Goal: Task Accomplishment & Management: Manage account settings

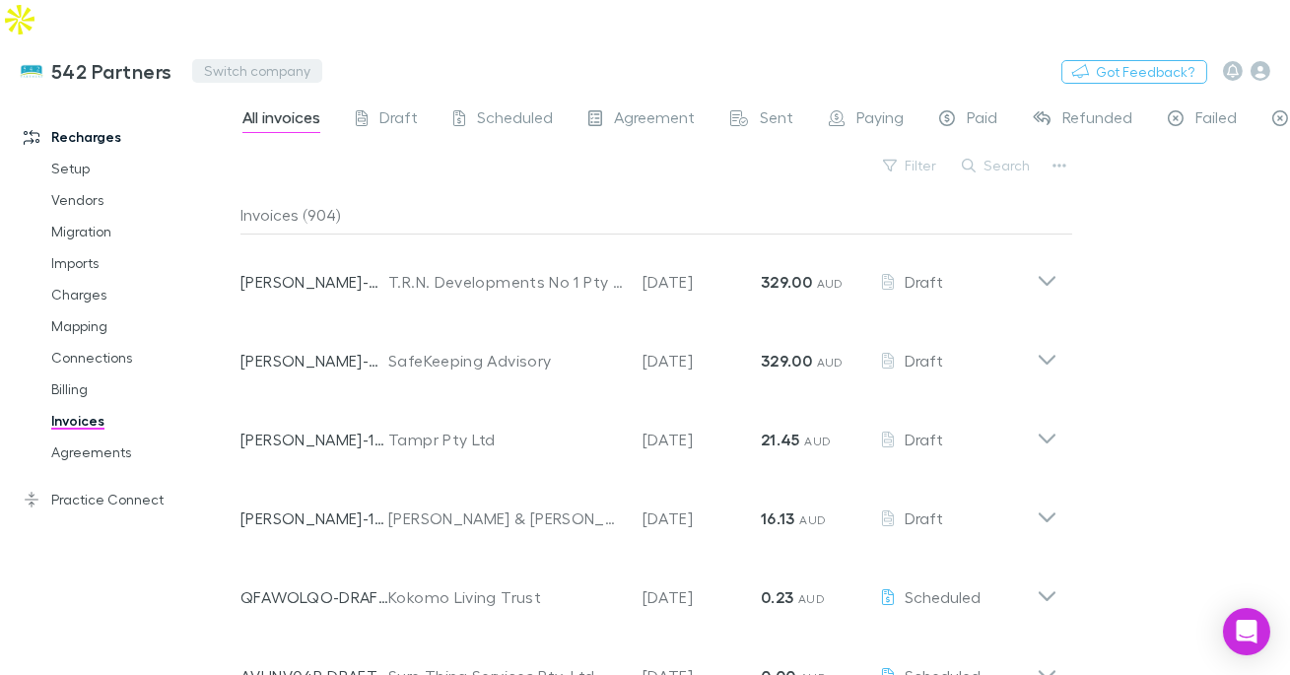
click at [223, 59] on button "Switch company" at bounding box center [257, 71] width 130 height 24
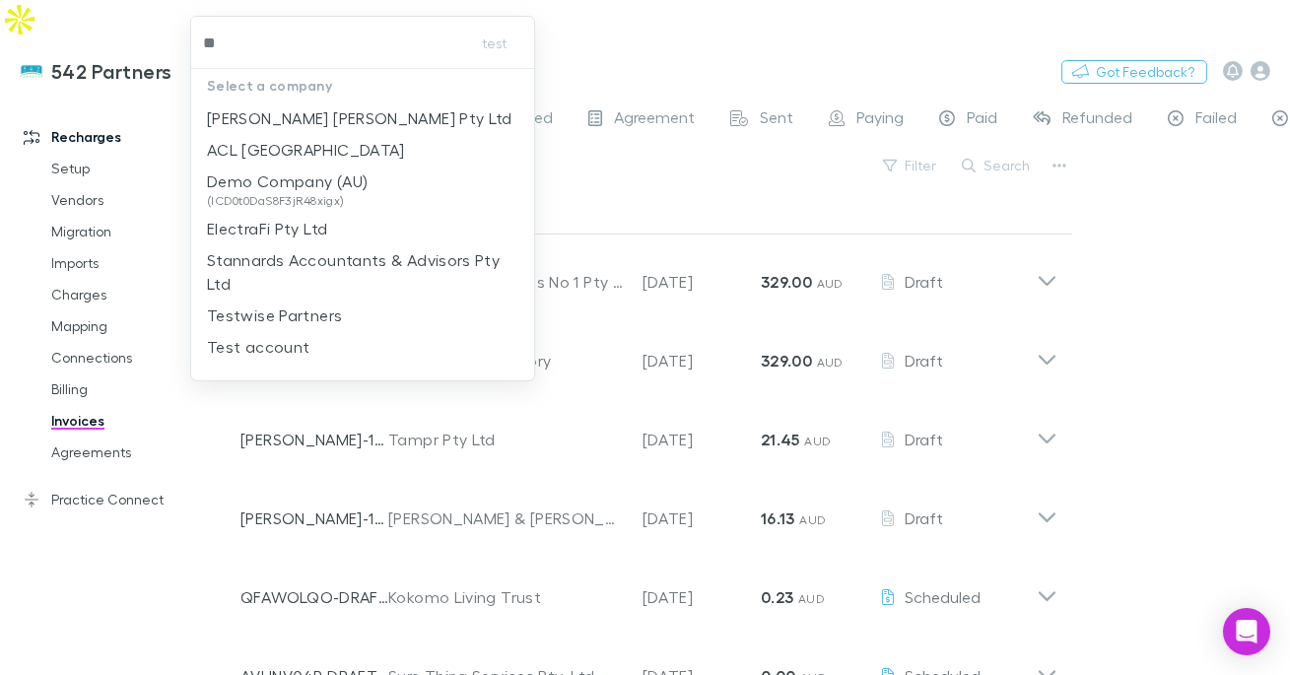
type input "***"
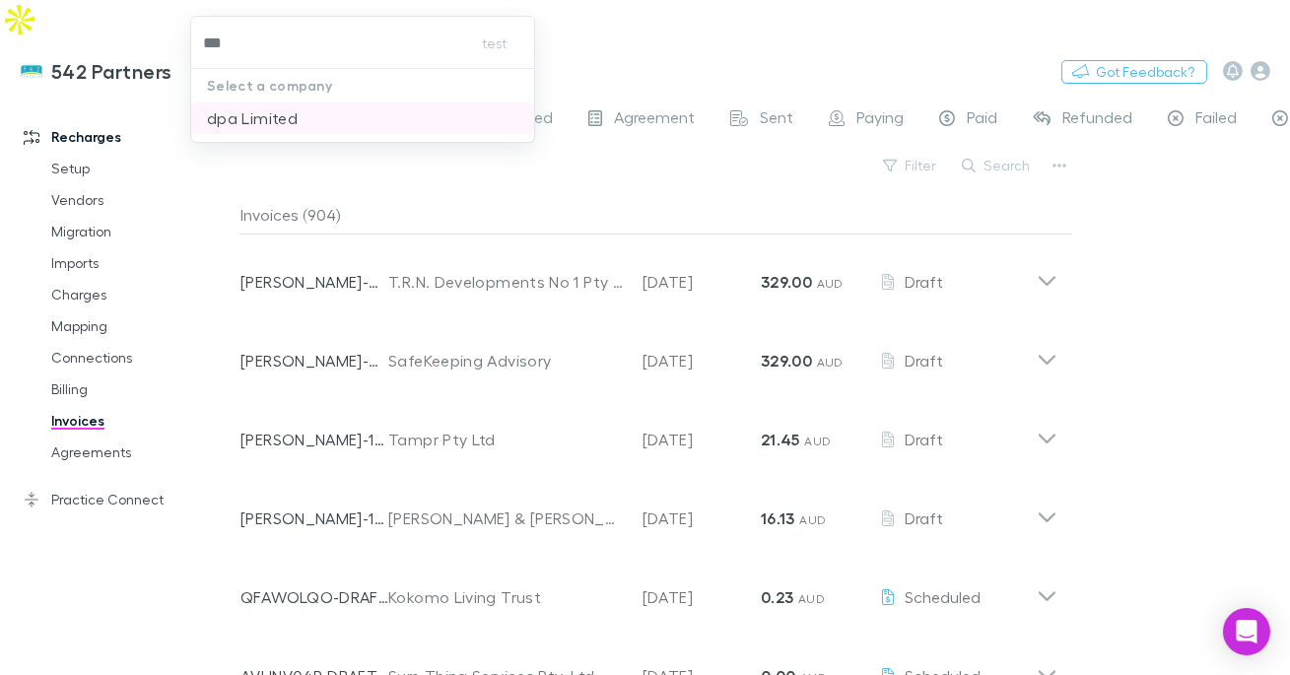
click at [234, 118] on p "dpa Limited" at bounding box center [252, 118] width 91 height 24
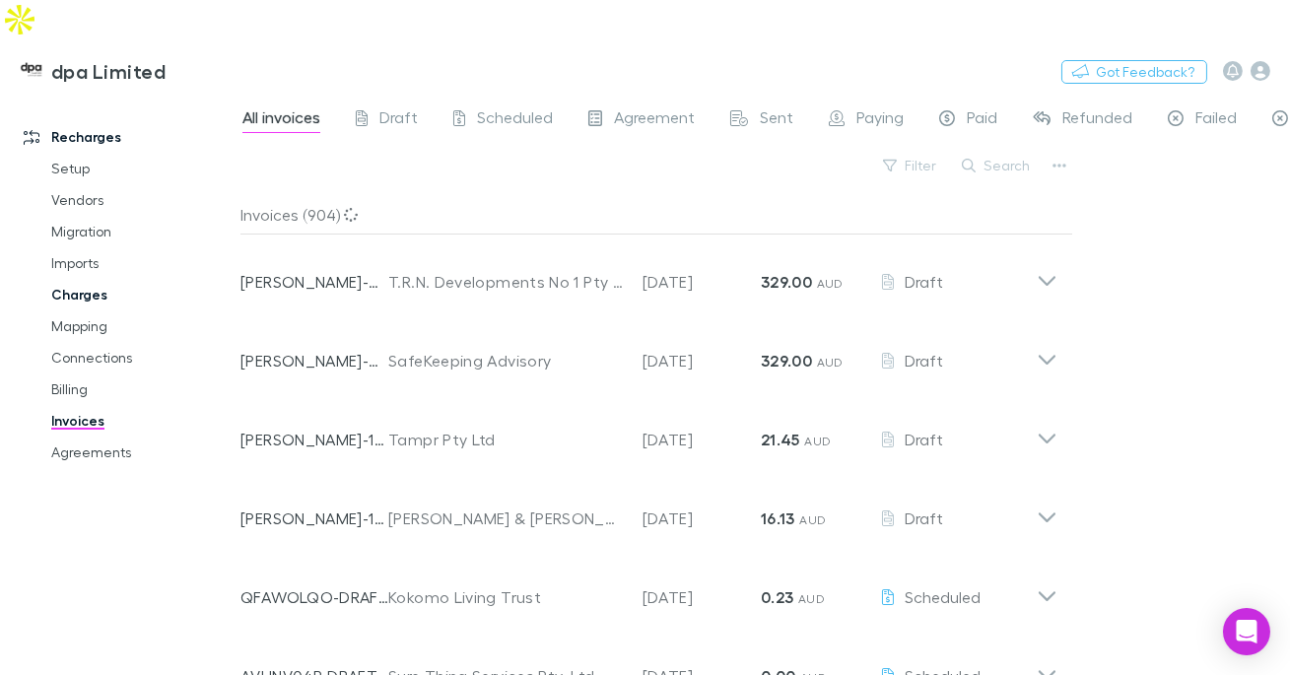
click at [85, 279] on link "Charges" at bounding box center [134, 295] width 205 height 32
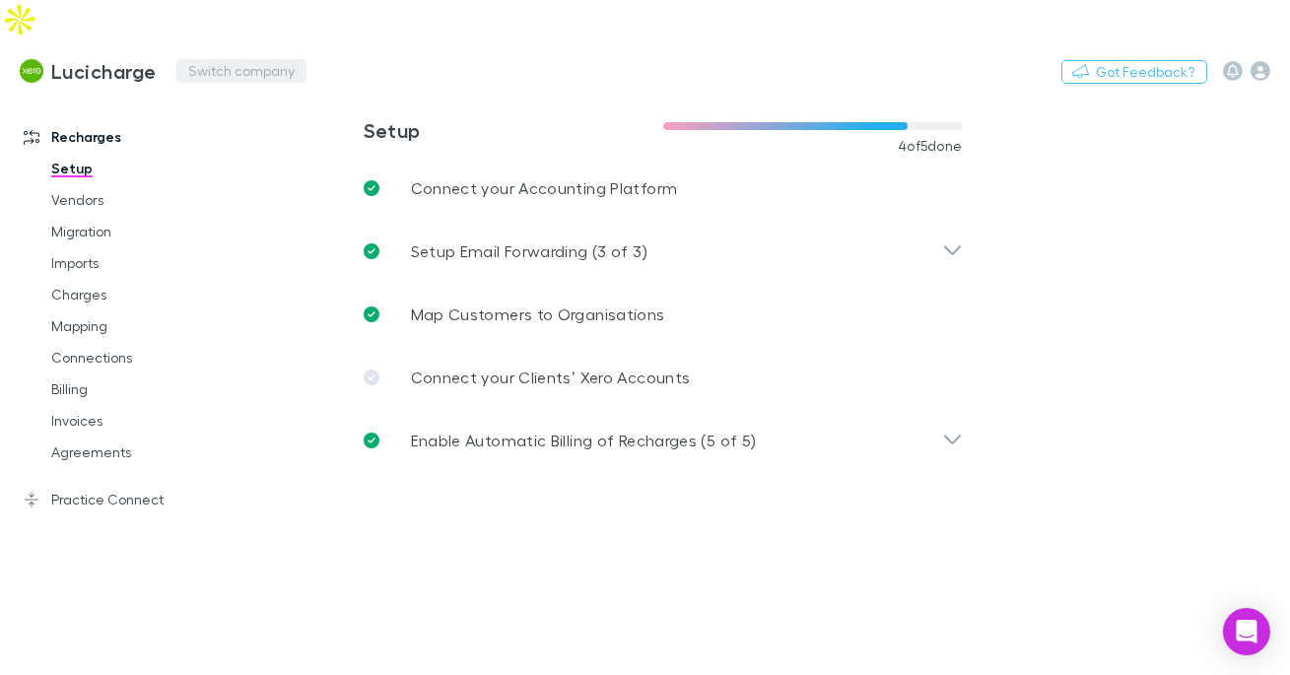
click at [206, 59] on button "Switch company" at bounding box center [241, 71] width 130 height 24
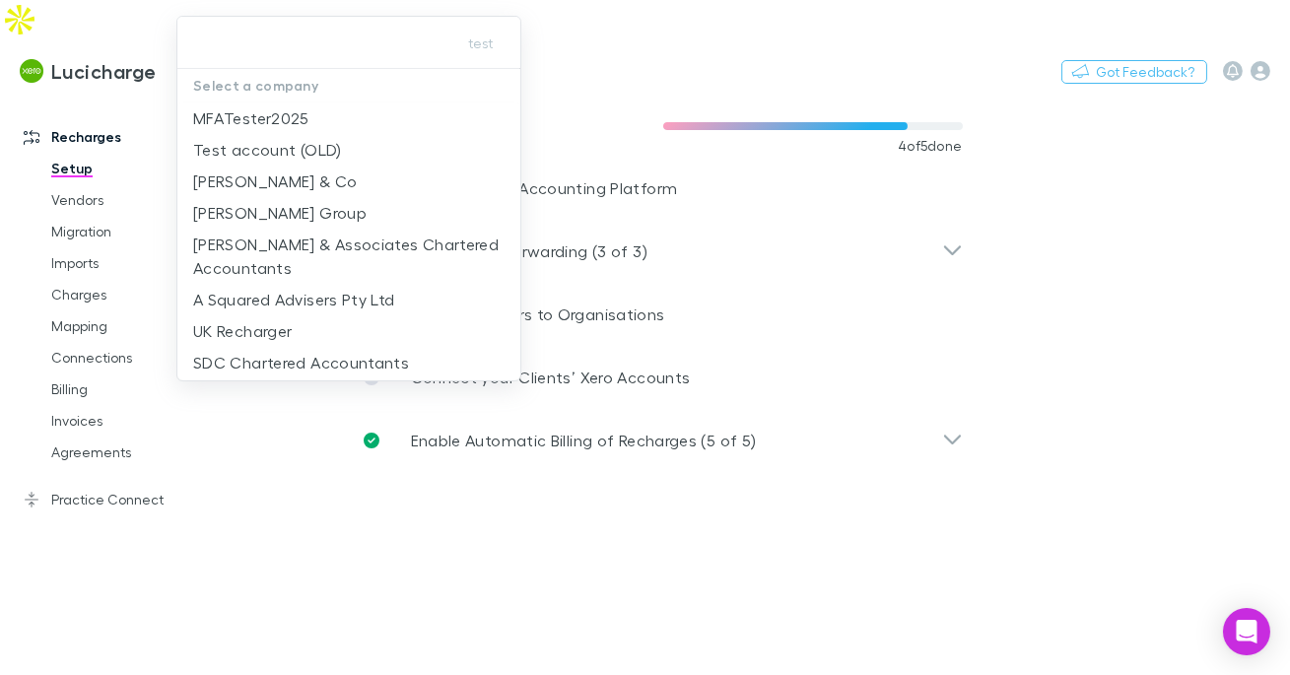
type input "*"
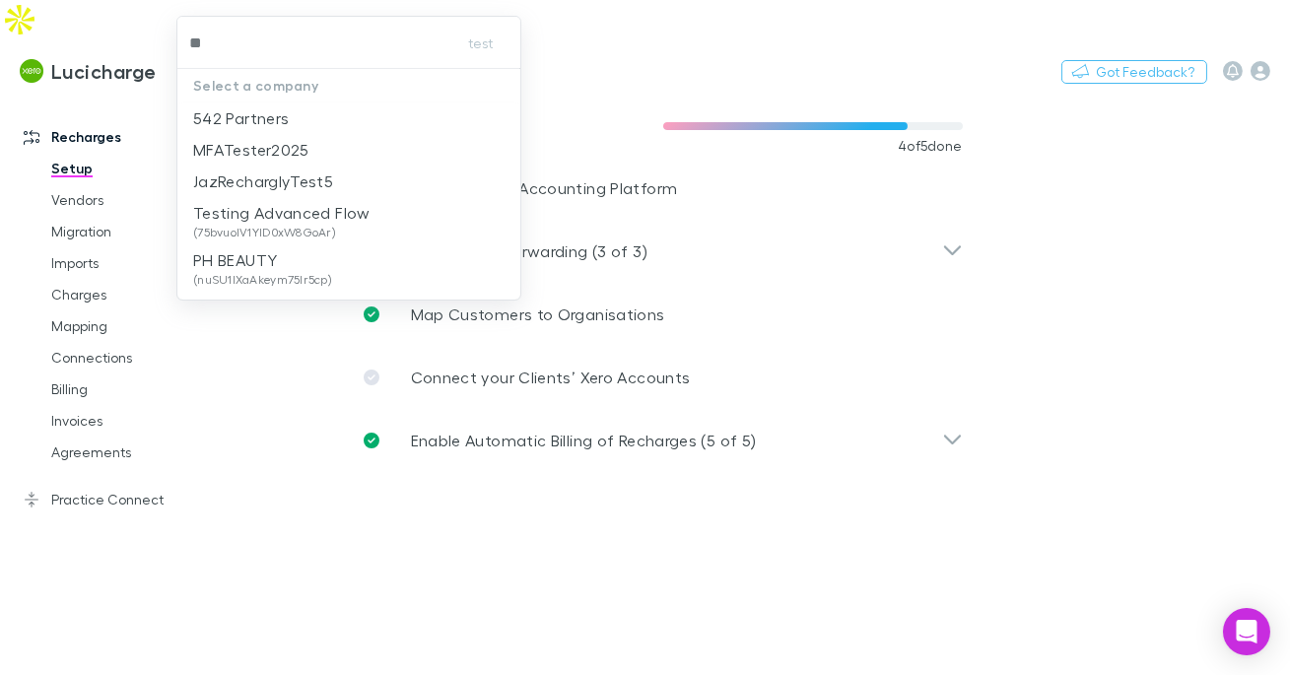
type input "***"
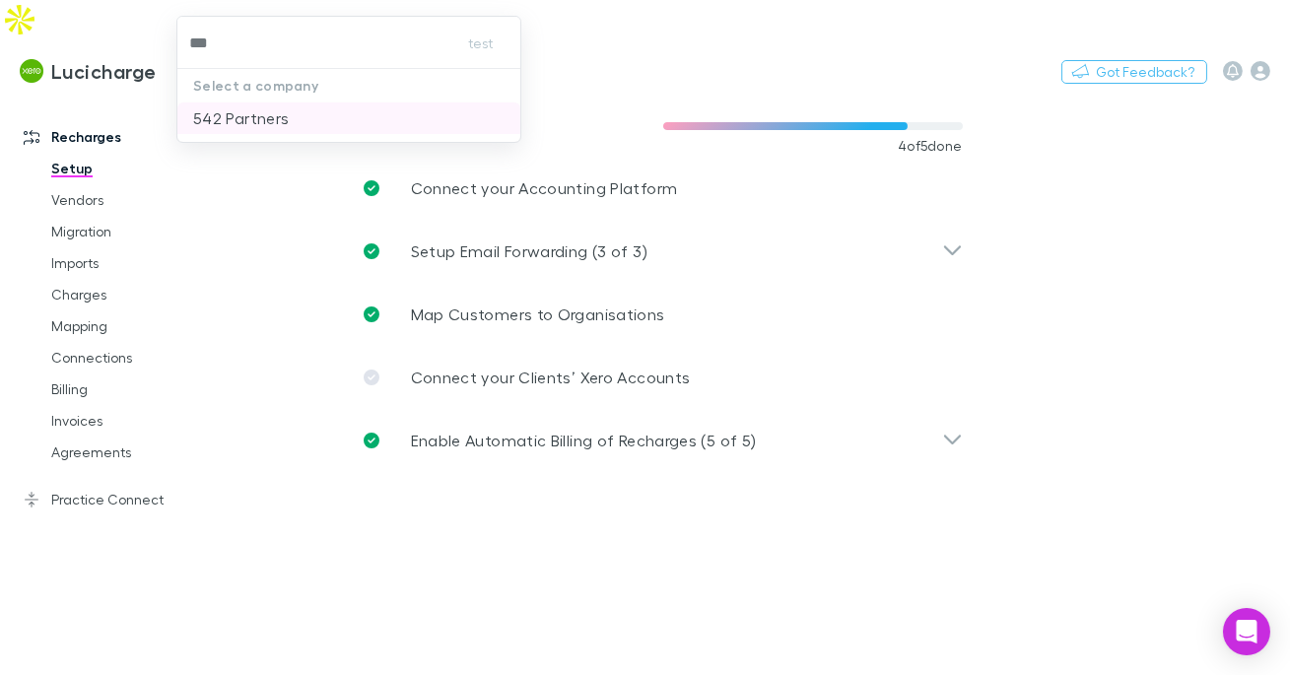
click at [225, 115] on p "542 Partners" at bounding box center [241, 118] width 96 height 24
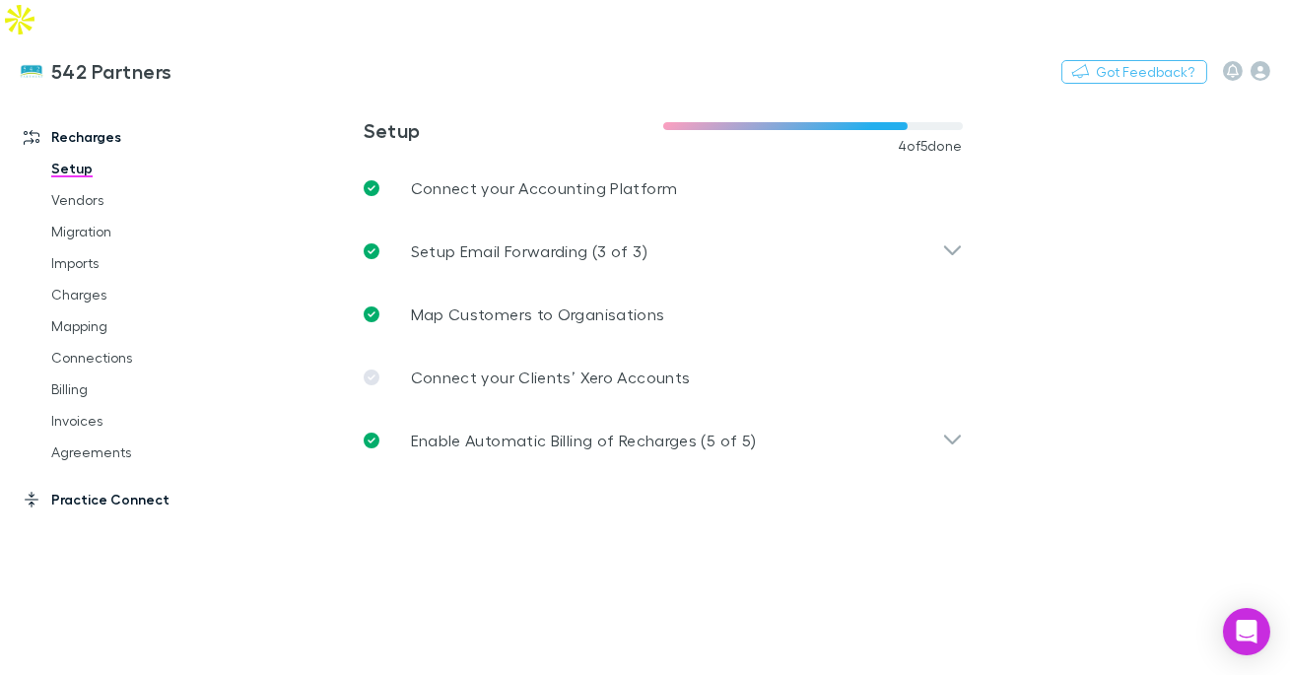
click at [117, 484] on link "Practice Connect" at bounding box center [120, 500] width 233 height 32
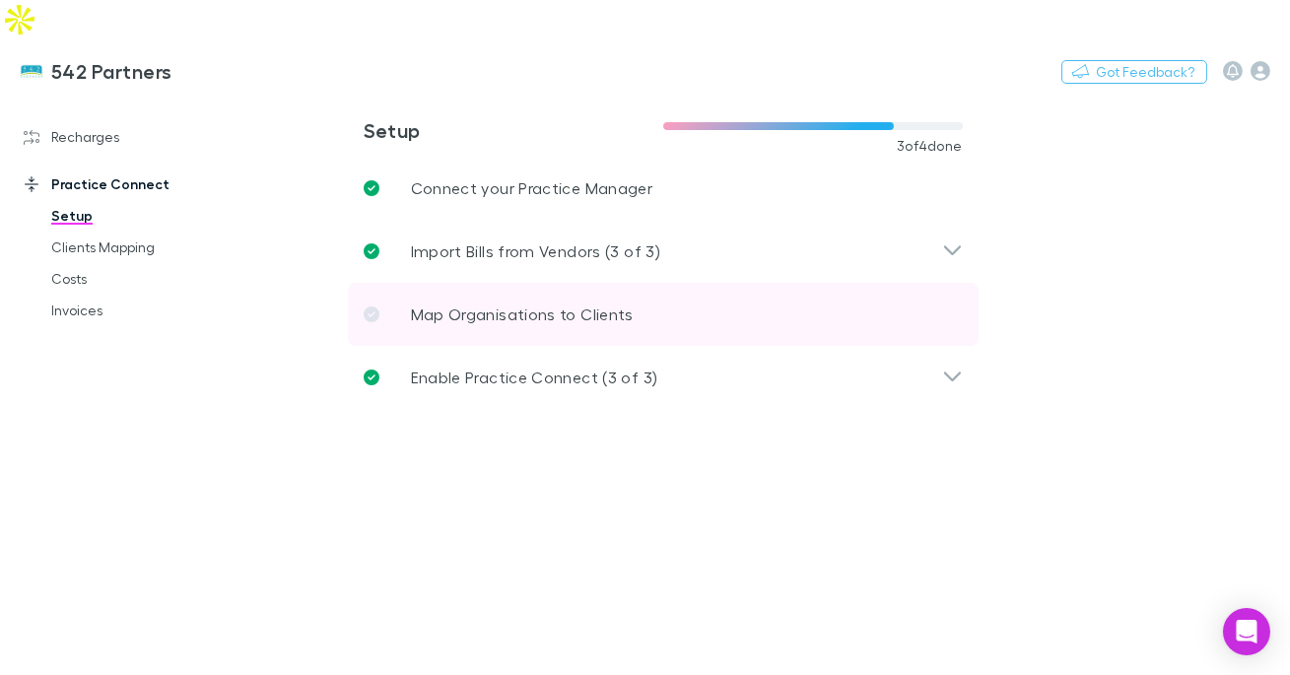
click at [421, 303] on p "Map Organisations to Clients" at bounding box center [522, 315] width 223 height 24
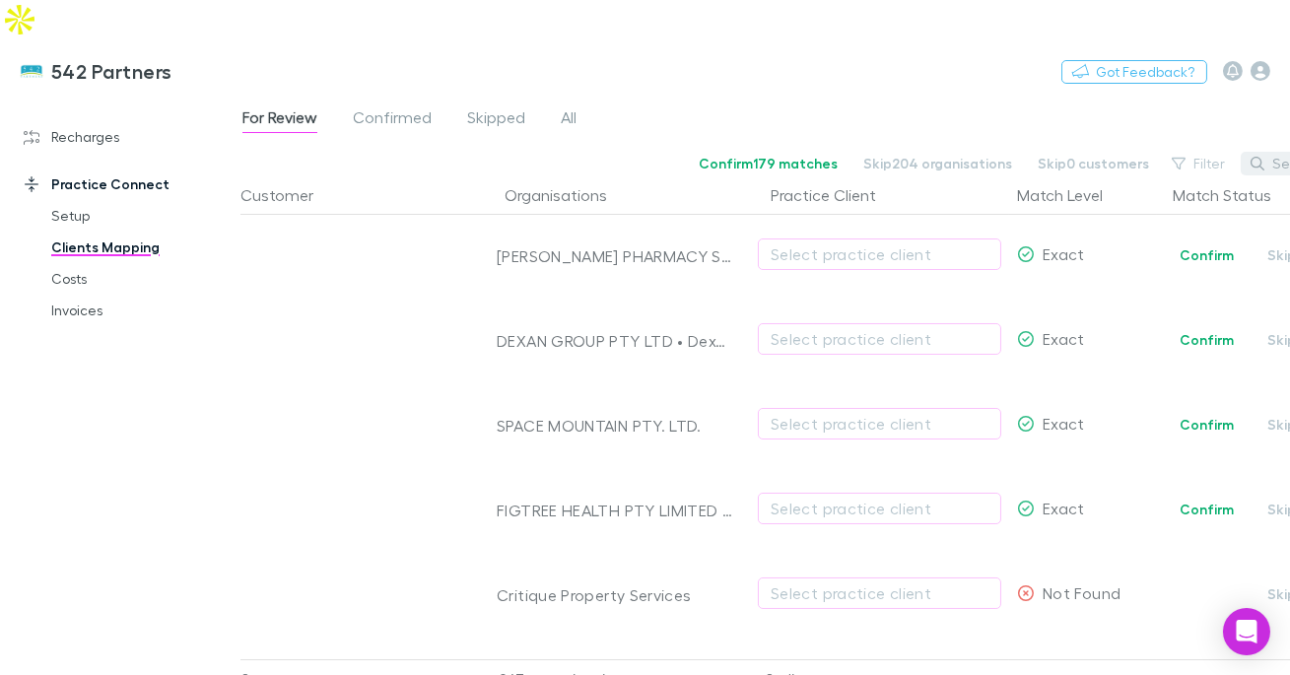
click at [1264, 157] on icon "button" at bounding box center [1258, 164] width 14 height 14
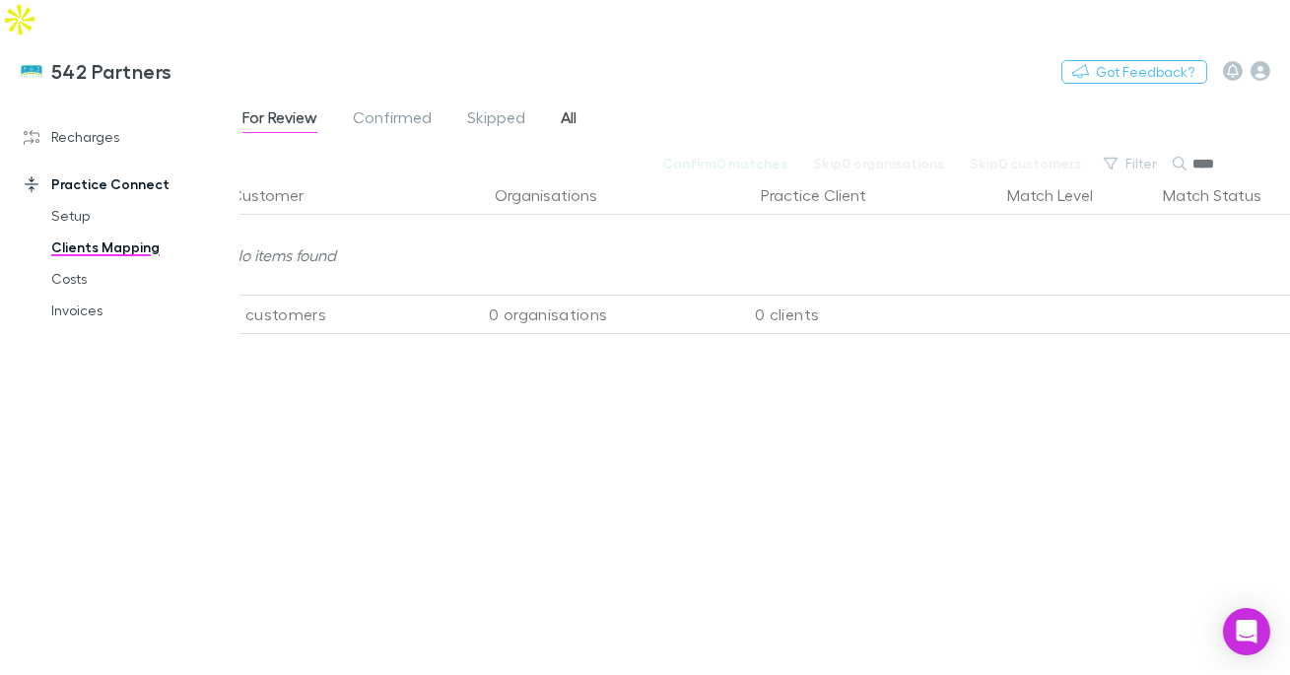
type input "****"
click at [565, 107] on span "All" at bounding box center [569, 120] width 16 height 26
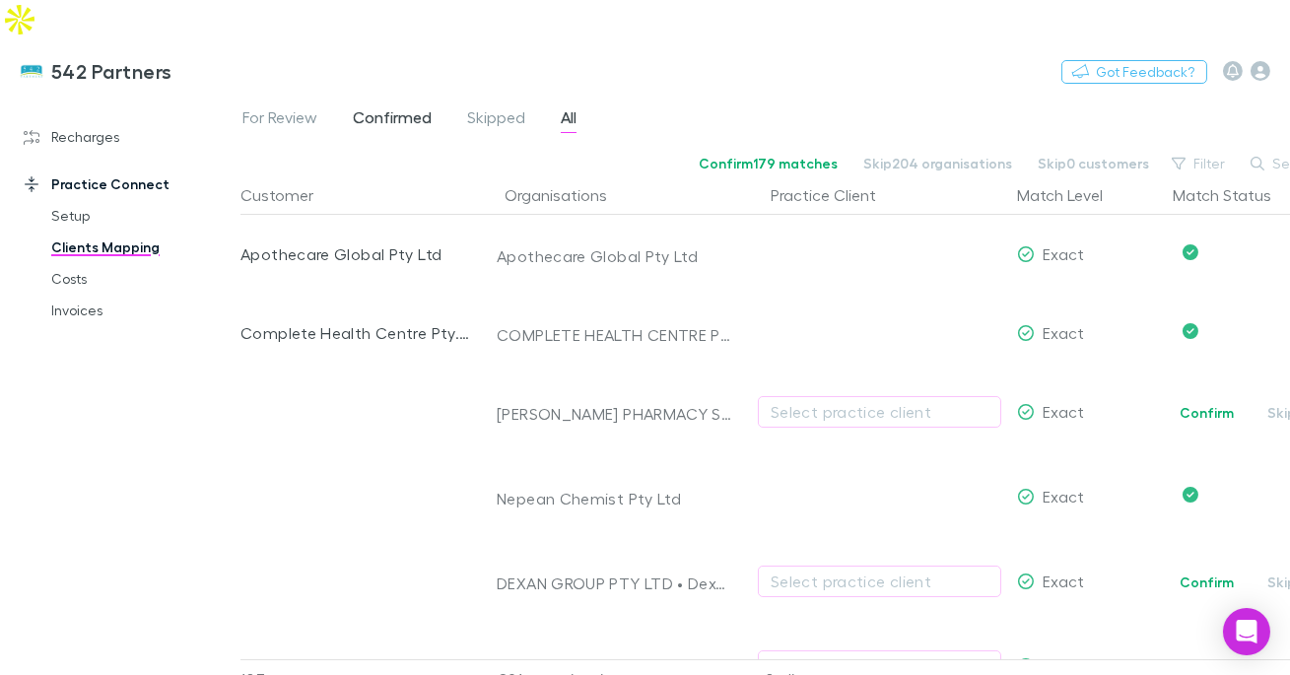
click at [428, 107] on span "Confirmed" at bounding box center [392, 120] width 79 height 26
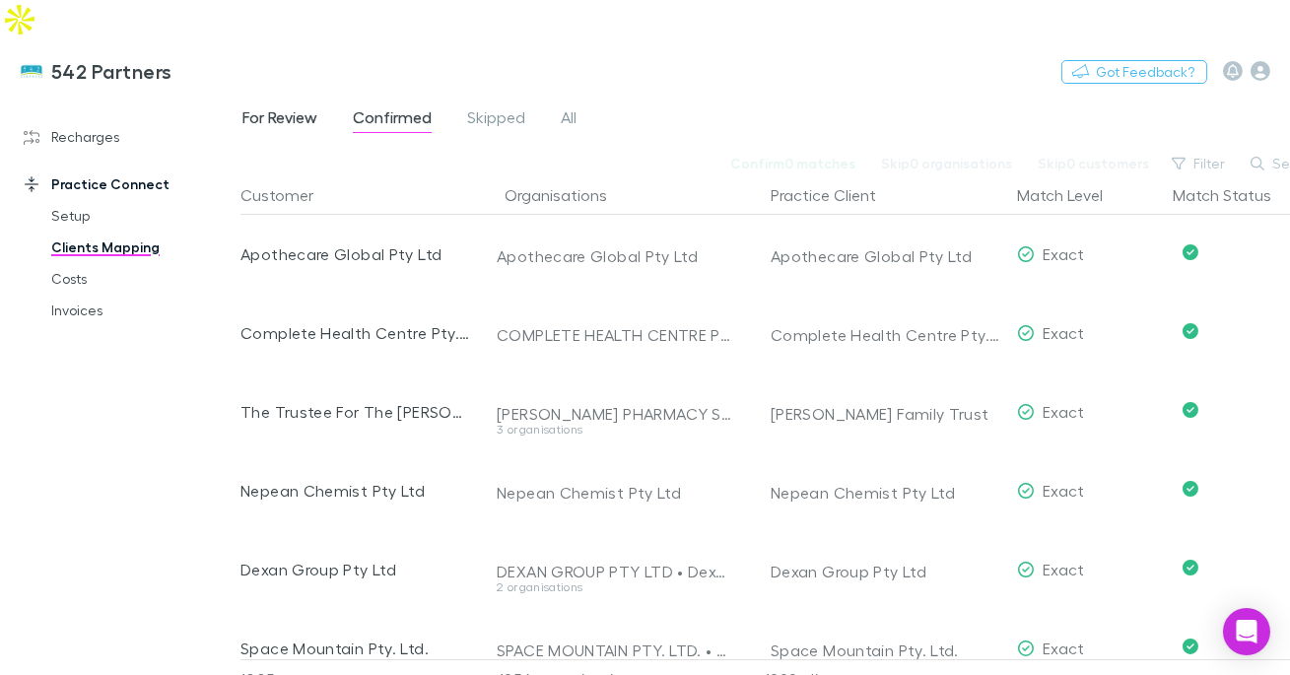
click at [302, 107] on span "For Review" at bounding box center [279, 120] width 75 height 26
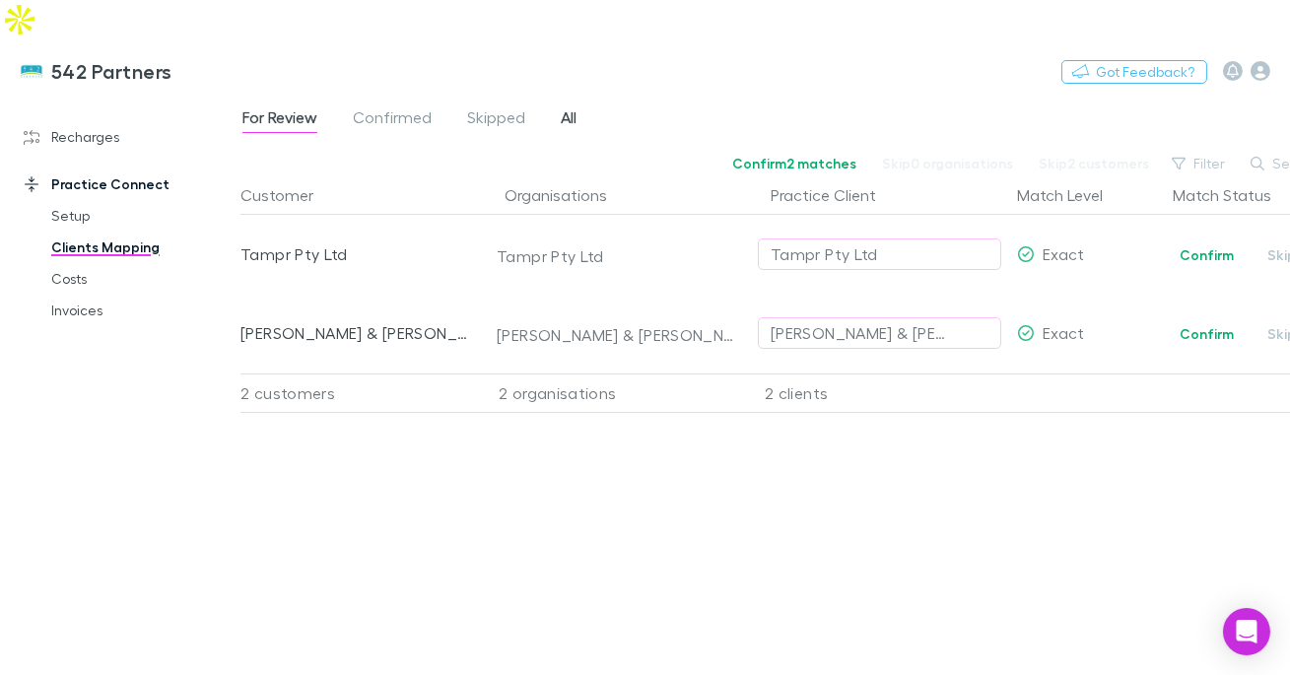
click at [562, 107] on span "All" at bounding box center [569, 120] width 16 height 26
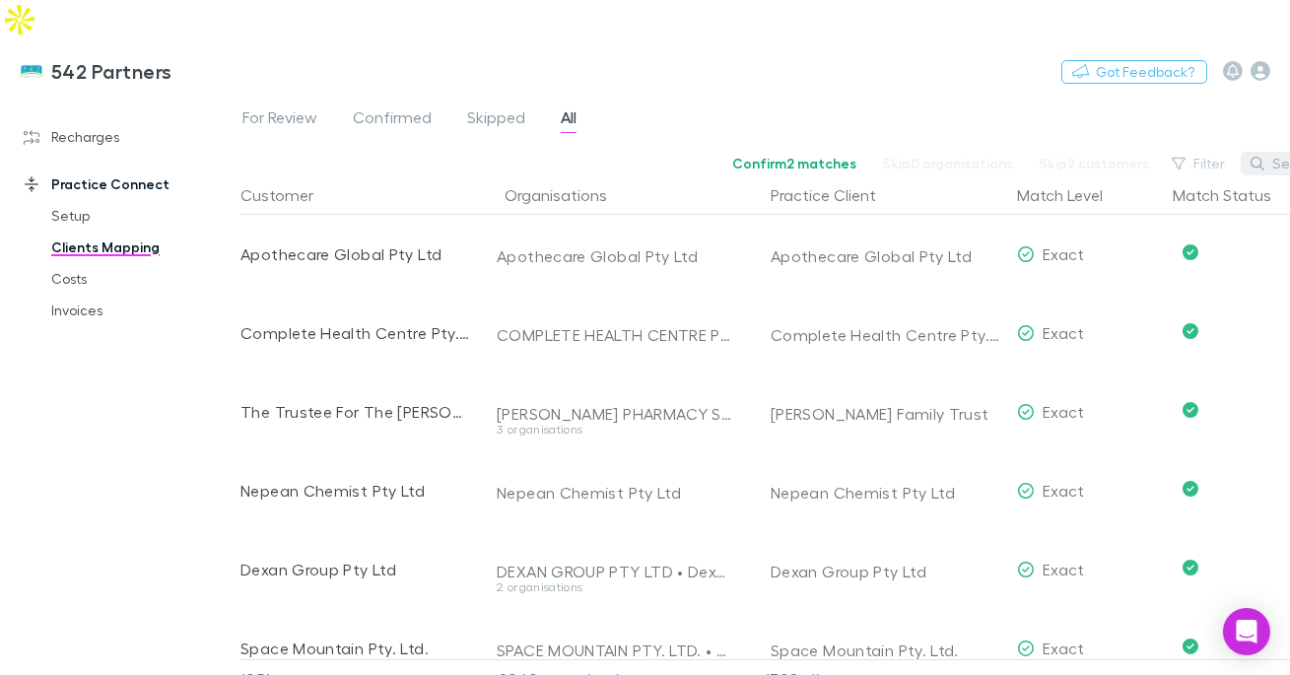
click at [1255, 157] on icon "button" at bounding box center [1258, 164] width 14 height 14
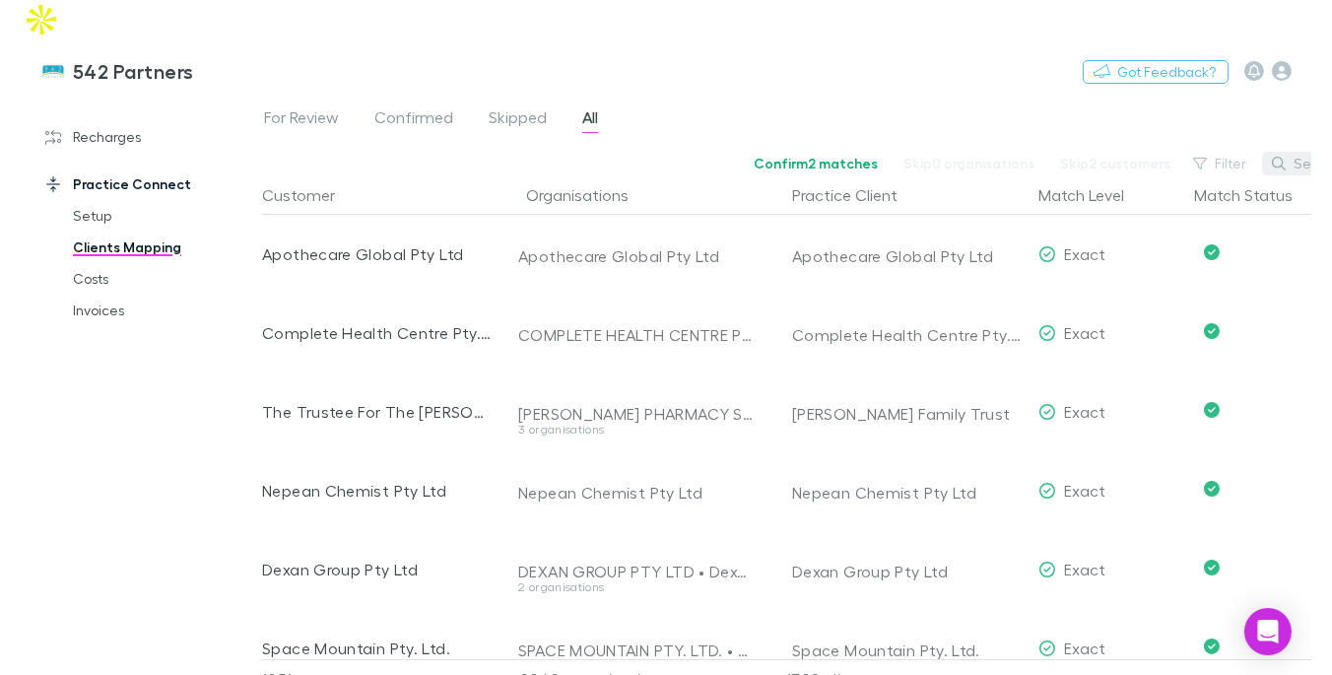
scroll to position [0, 10]
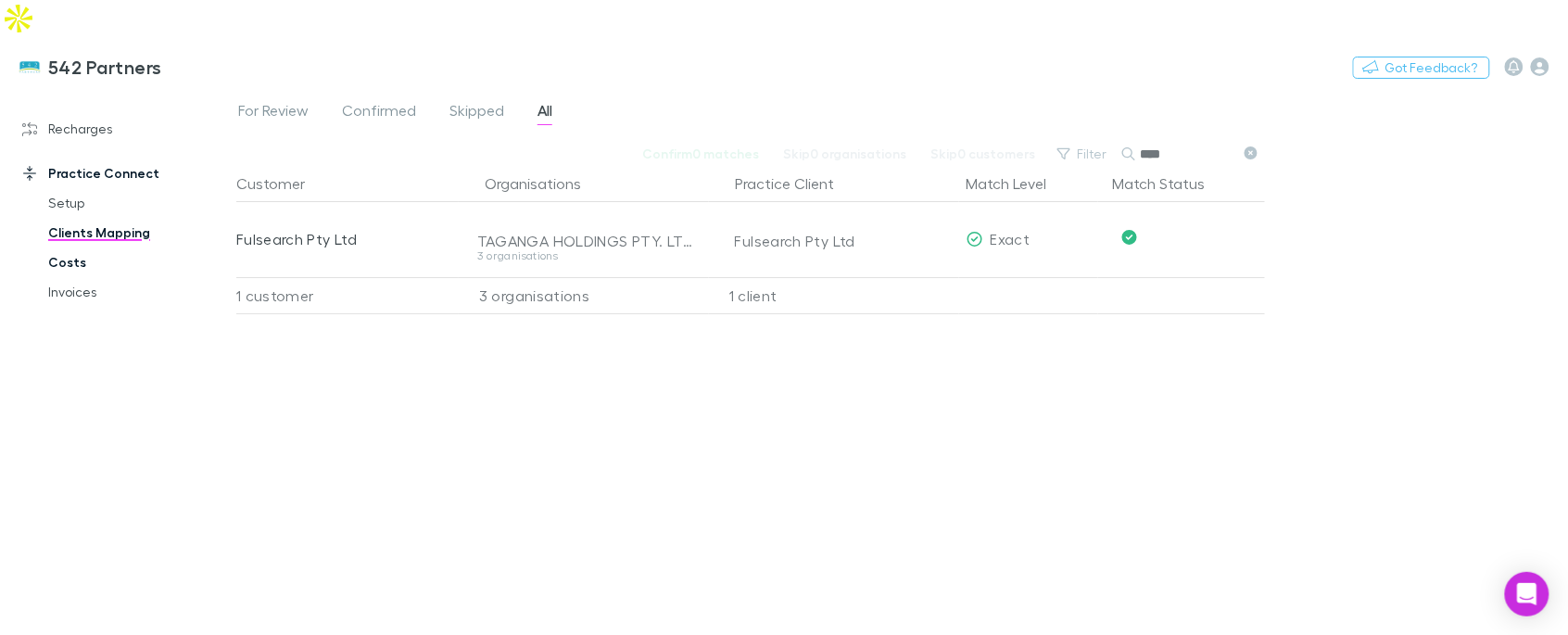
type input "****"
click at [79, 247] on link "Costs" at bounding box center [132, 262] width 203 height 30
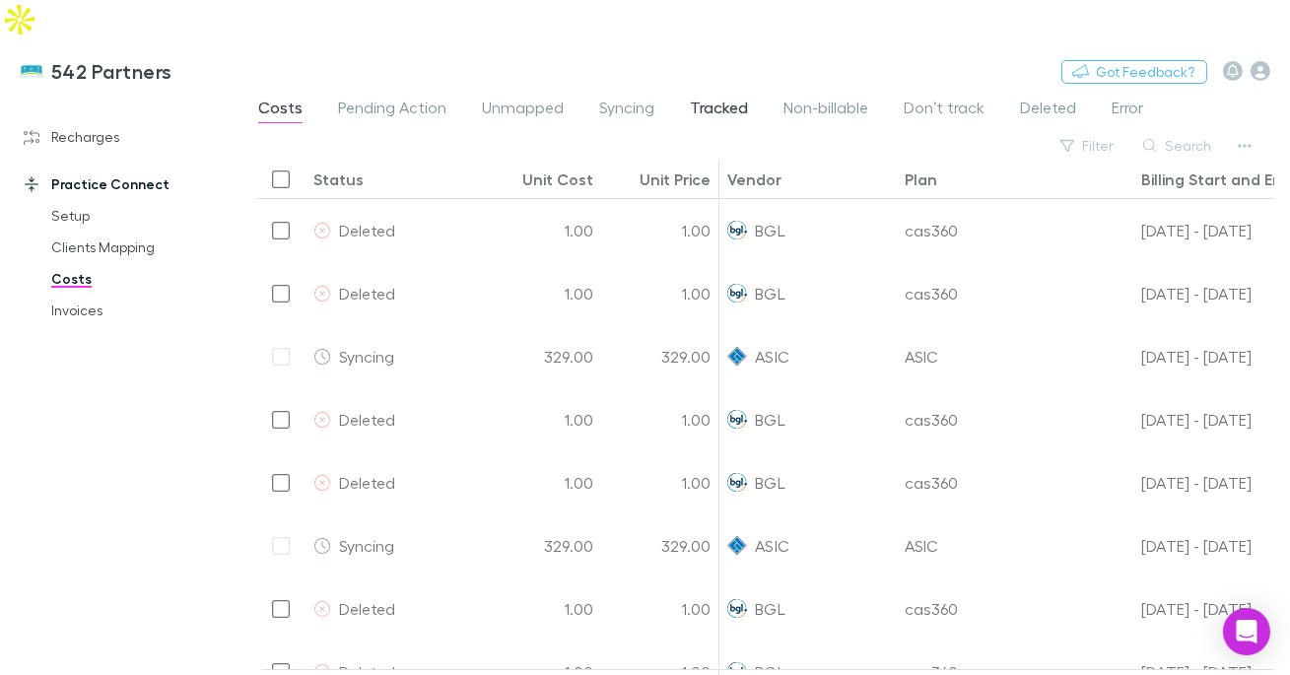
click at [731, 98] on span "Tracked" at bounding box center [719, 111] width 58 height 26
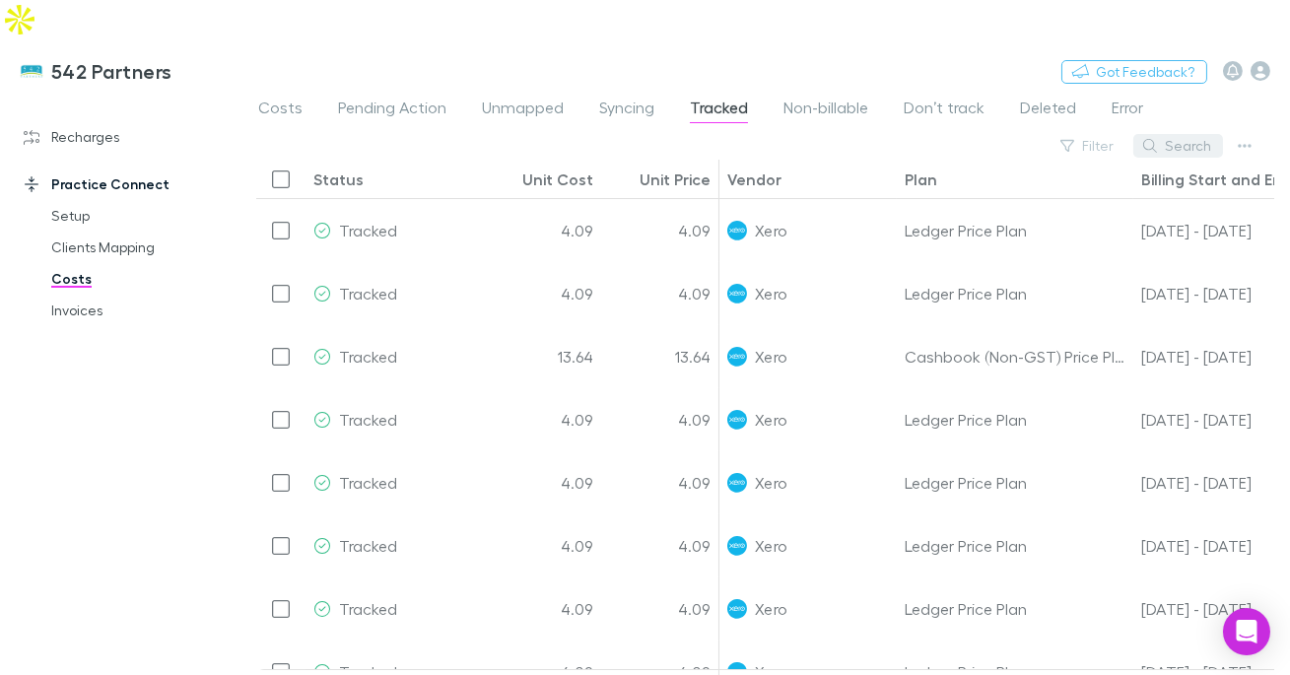
click at [1197, 134] on button "Search" at bounding box center [1178, 146] width 90 height 24
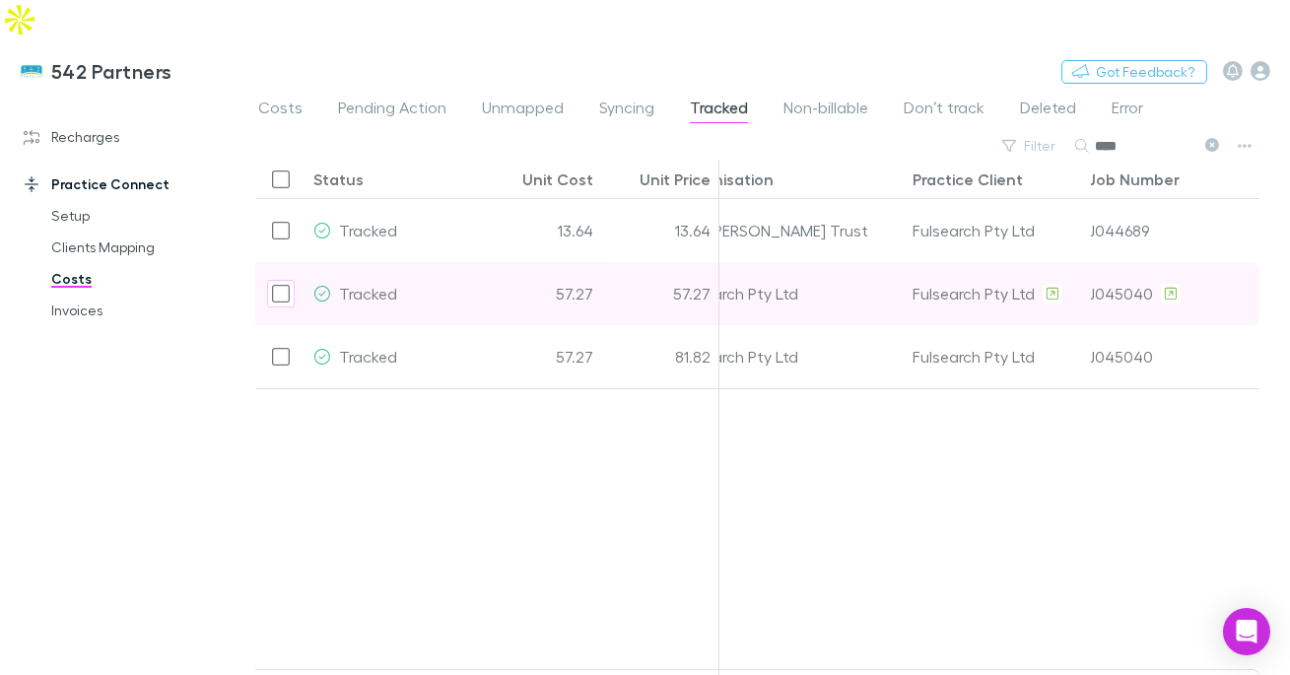
scroll to position [0, 775]
type input "****"
click at [864, 388] on div at bounding box center [610, 528] width 1330 height 281
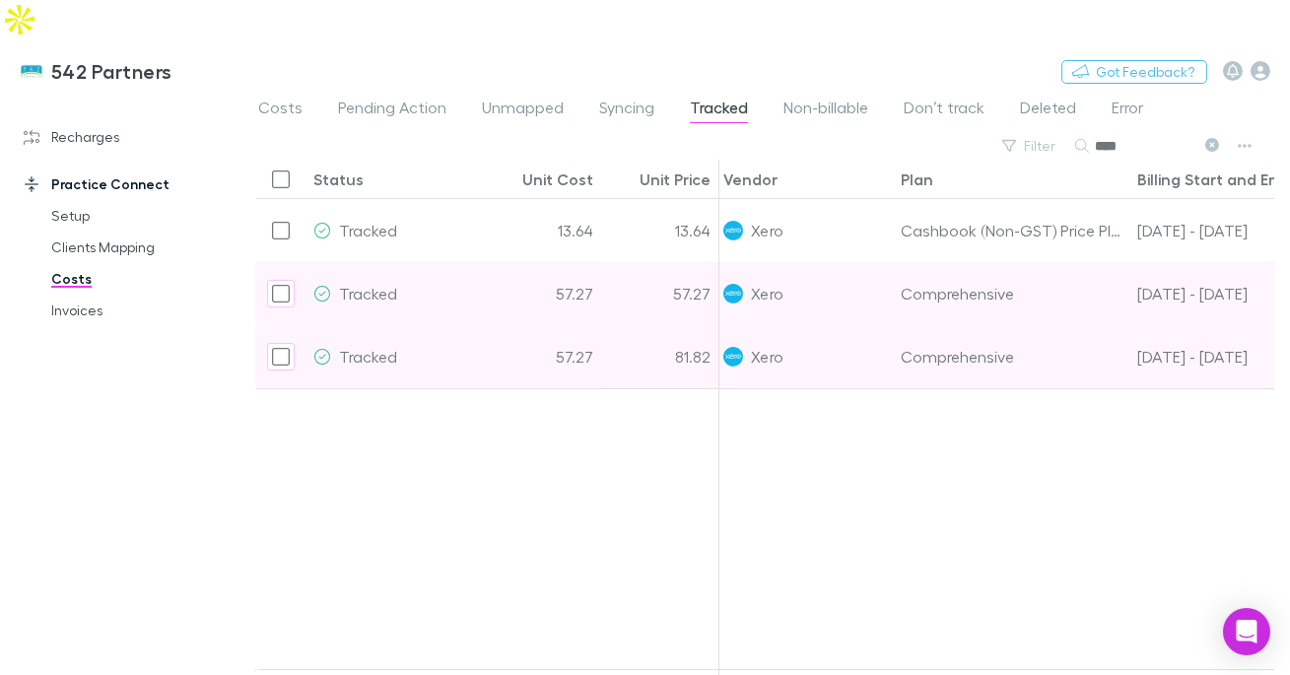
scroll to position [0, 0]
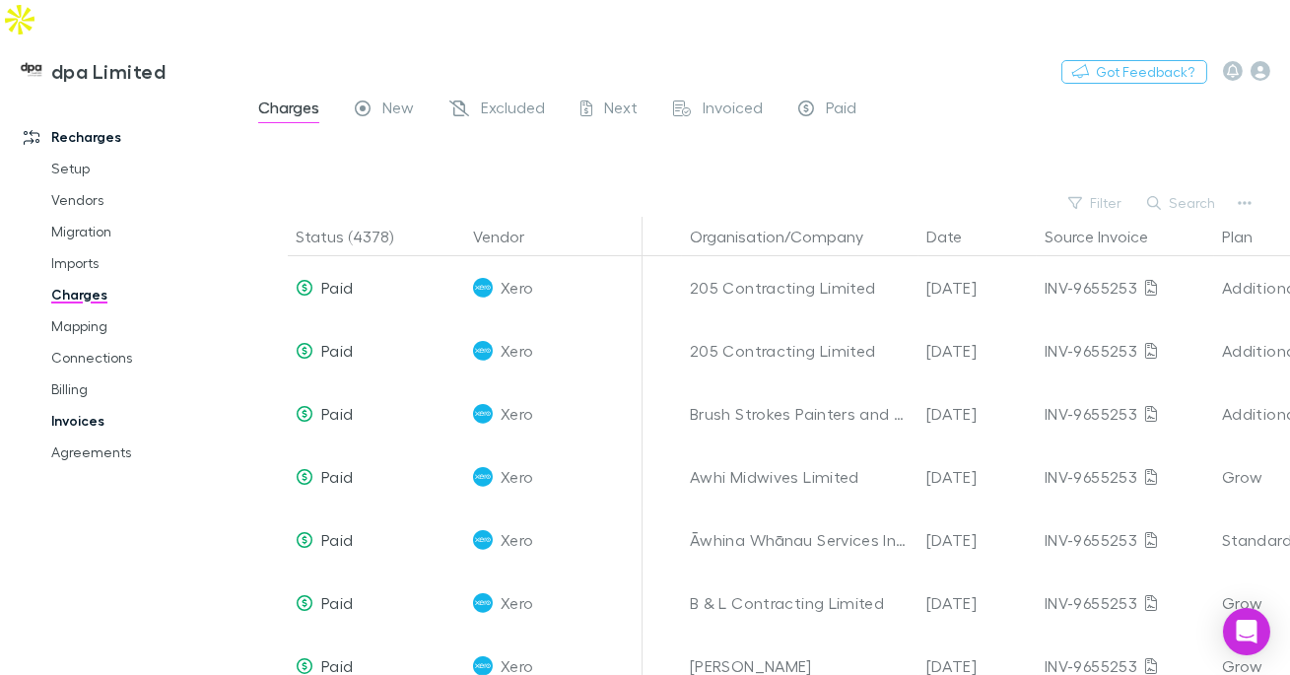
click at [84, 405] on link "Invoices" at bounding box center [134, 421] width 205 height 32
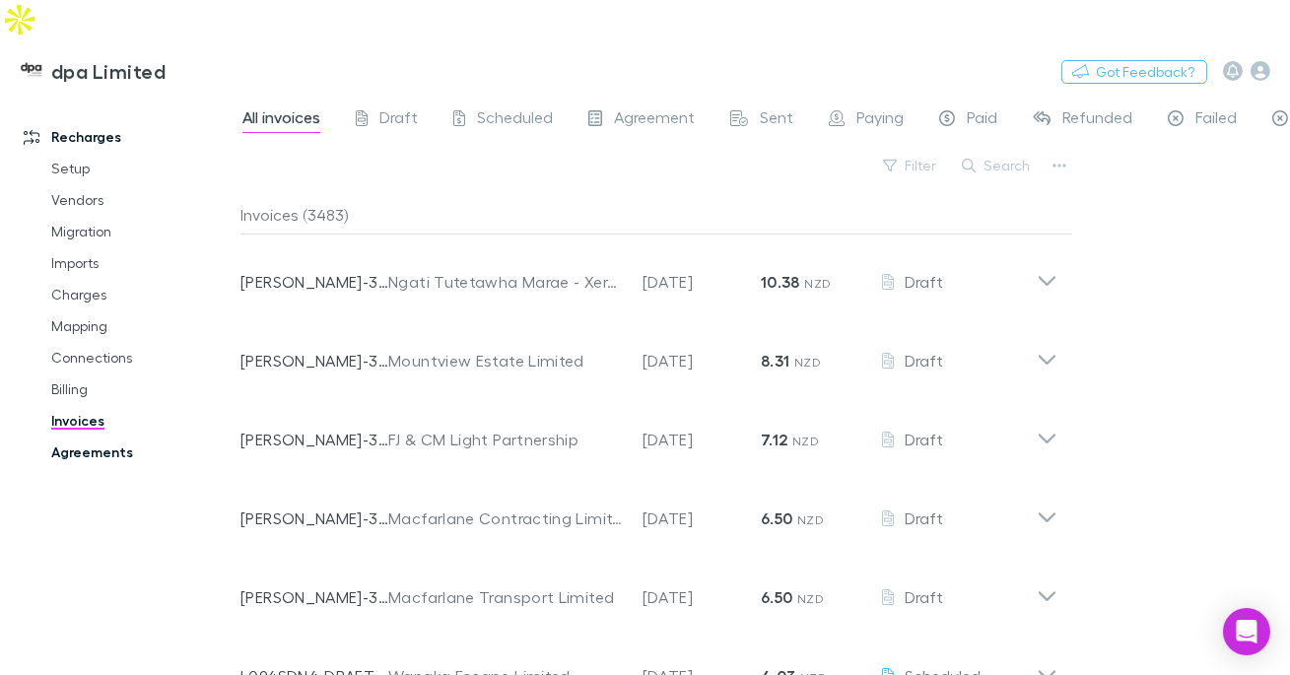
click at [138, 437] on link "Agreements" at bounding box center [134, 453] width 205 height 32
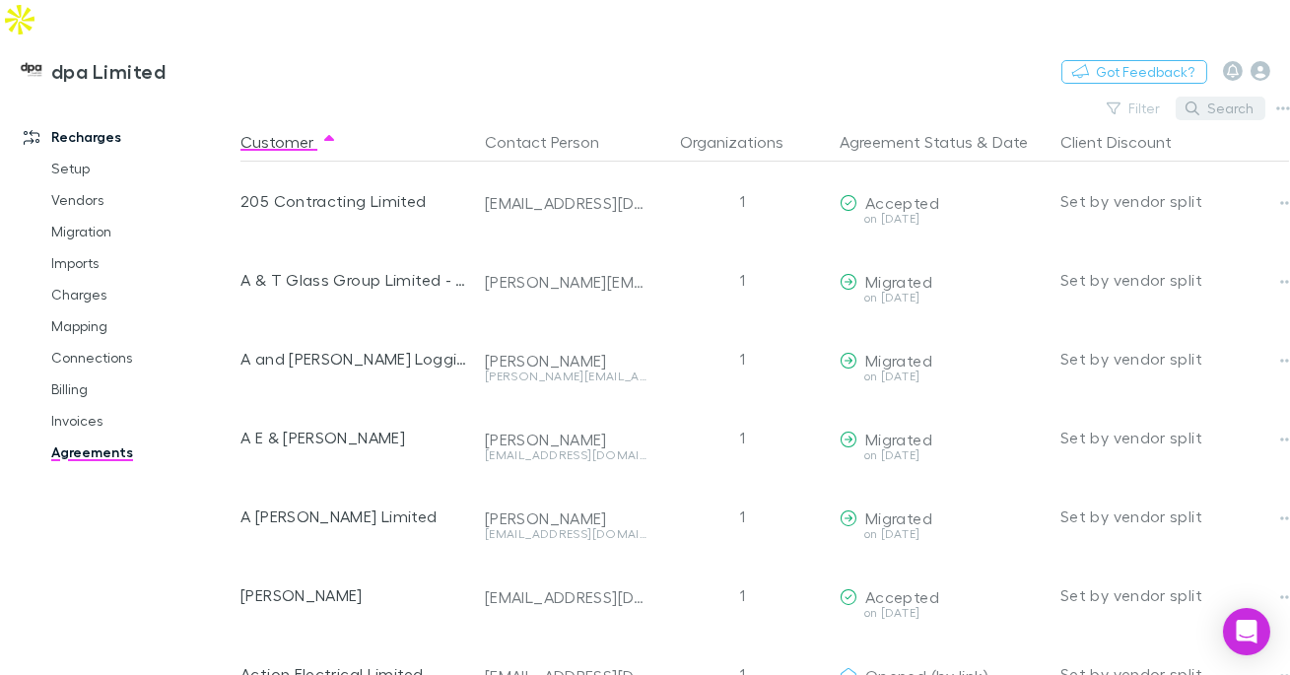
click at [1232, 97] on button "Search" at bounding box center [1221, 109] width 90 height 24
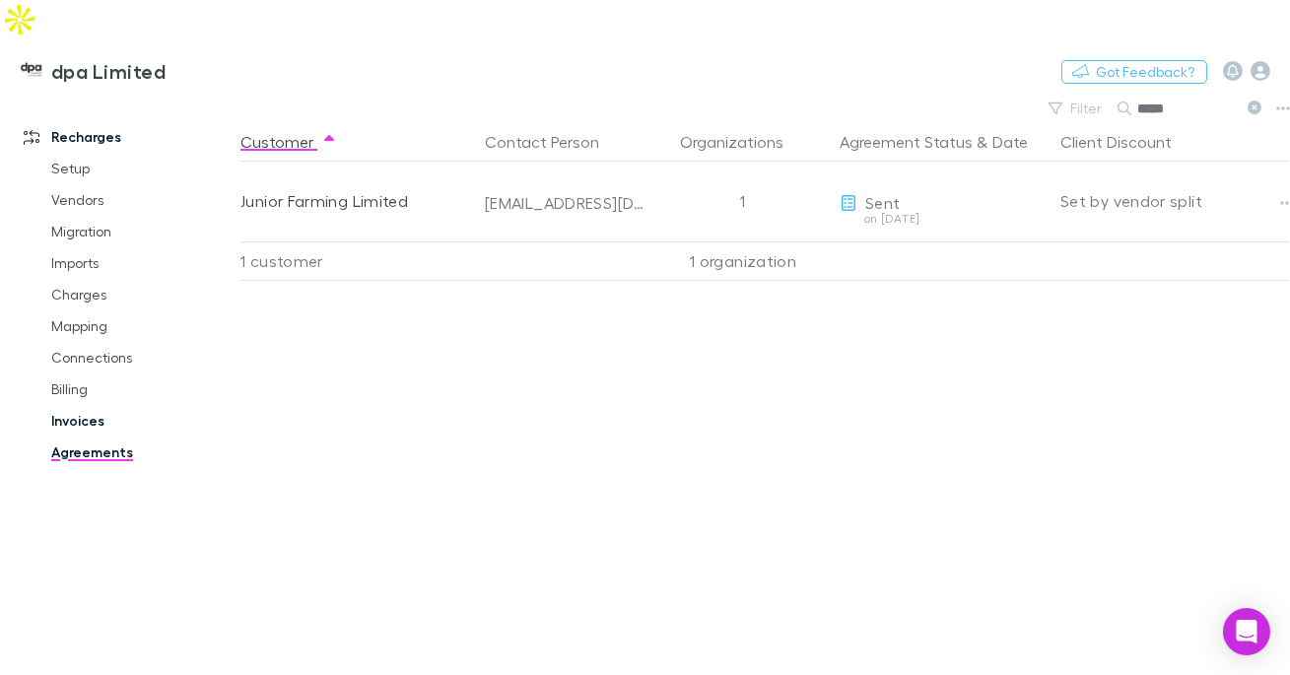
type input "*****"
click at [70, 405] on link "Invoices" at bounding box center [134, 421] width 205 height 32
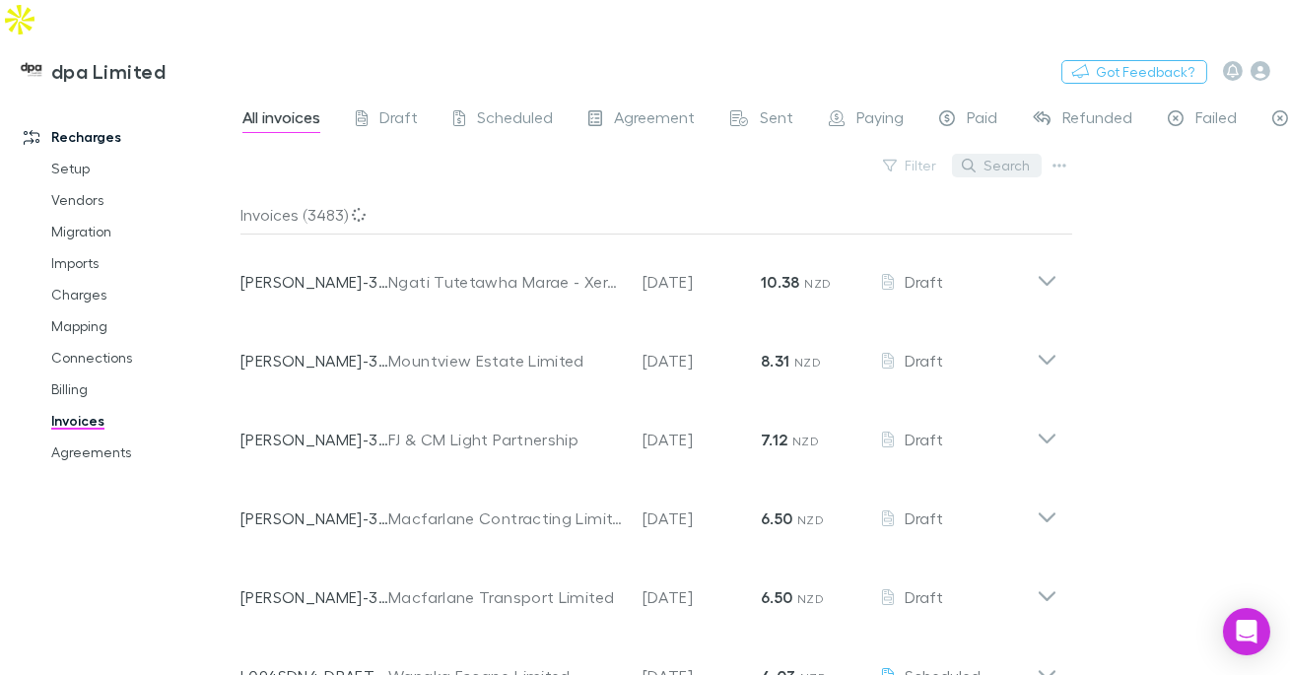
click at [1007, 154] on button "Search" at bounding box center [997, 166] width 90 height 24
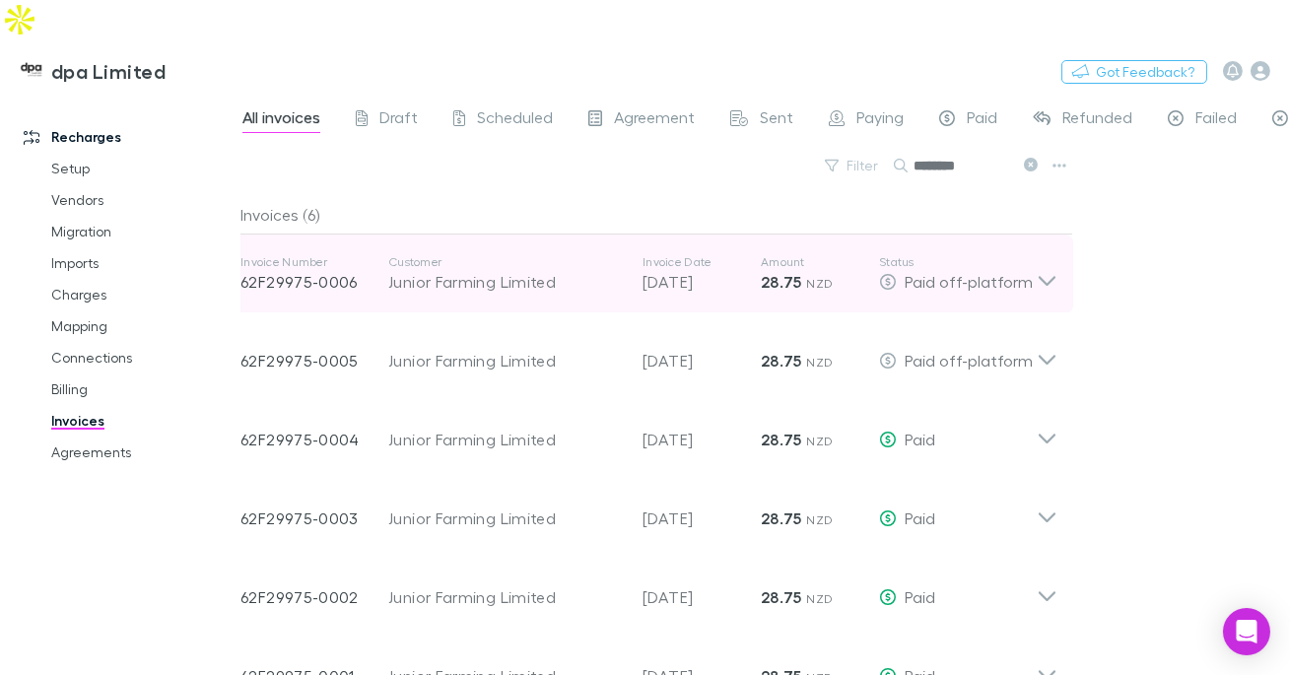
scroll to position [8, 0]
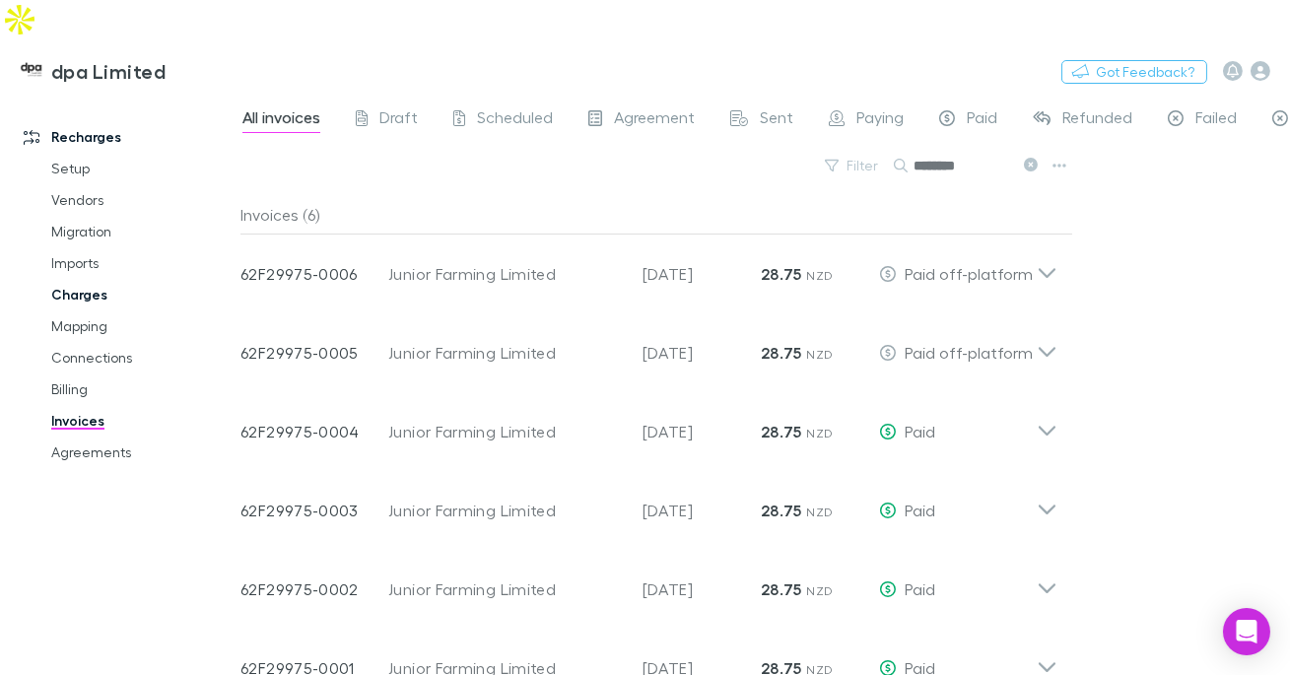
type input "********"
click at [73, 279] on link "Charges" at bounding box center [134, 295] width 205 height 32
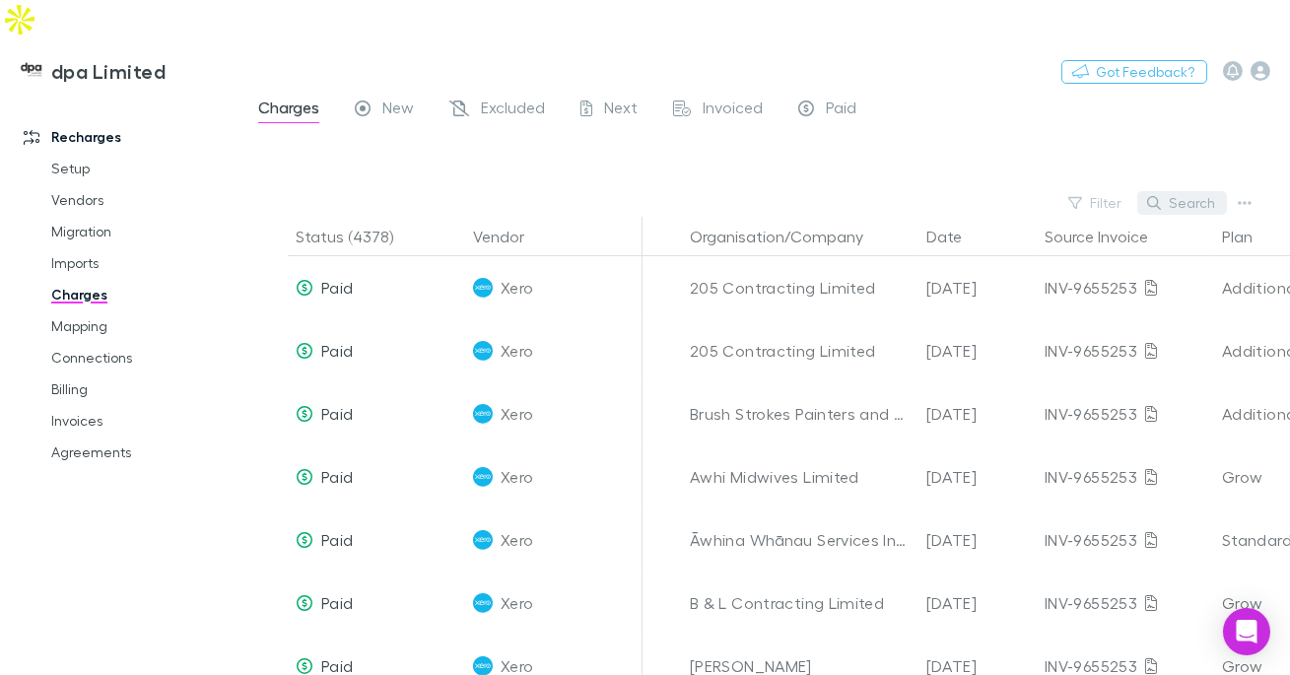
click at [1207, 191] on button "Search" at bounding box center [1182, 203] width 90 height 24
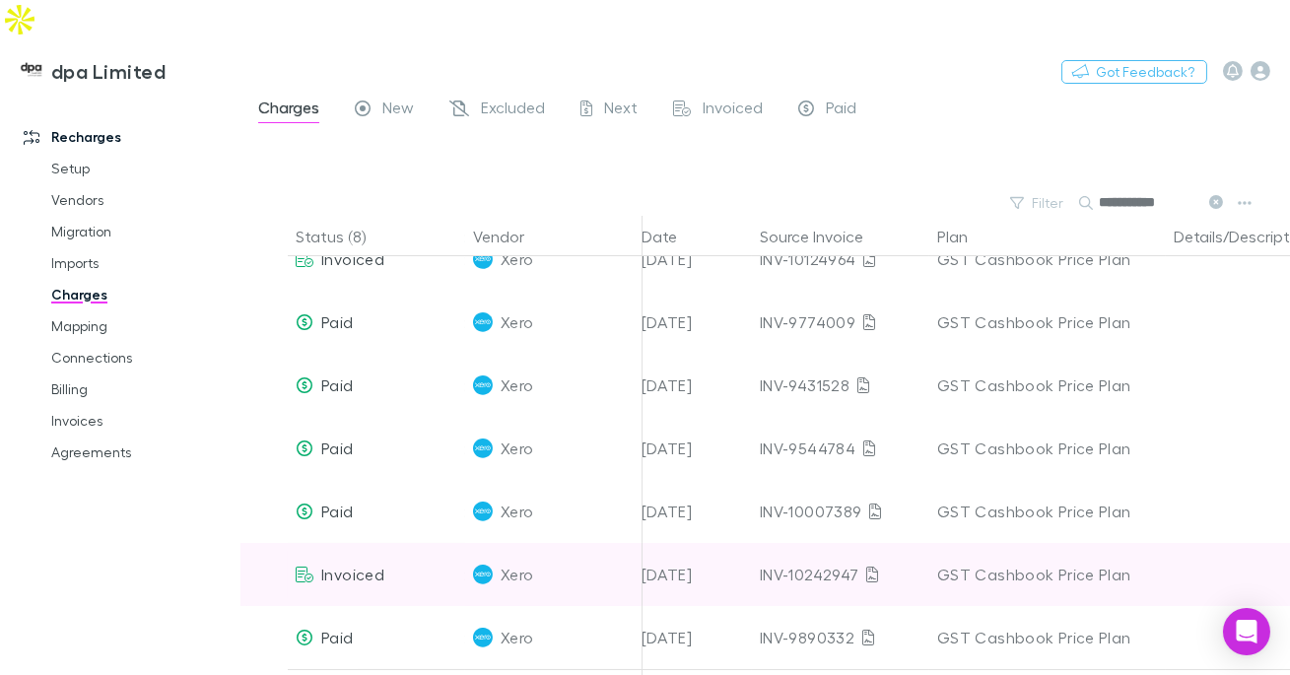
scroll to position [105, 0]
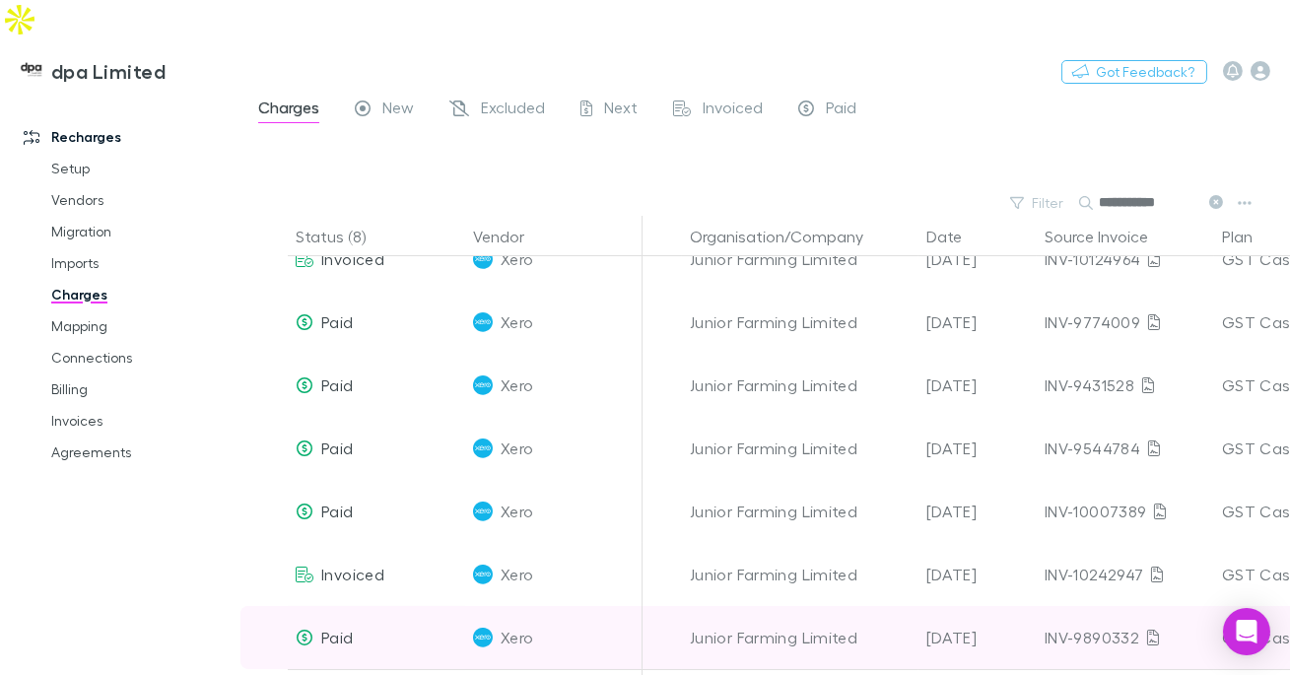
type input "**********"
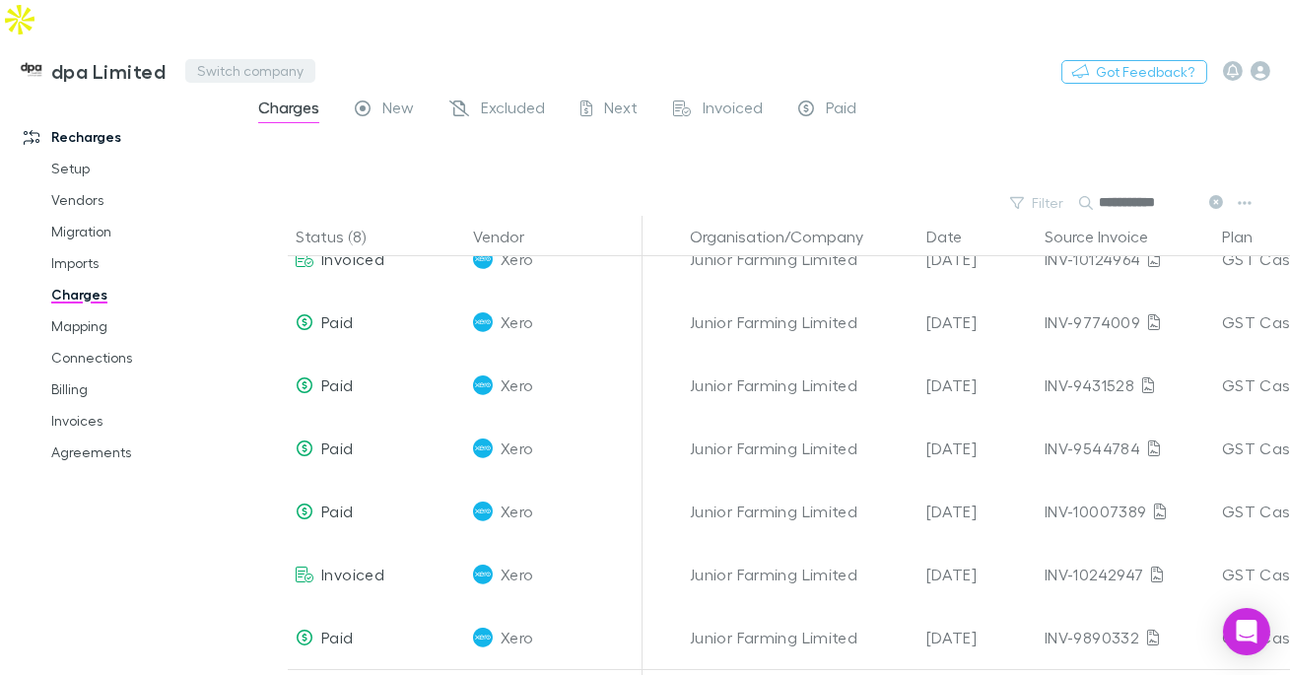
click at [212, 59] on button "Switch company" at bounding box center [250, 71] width 130 height 24
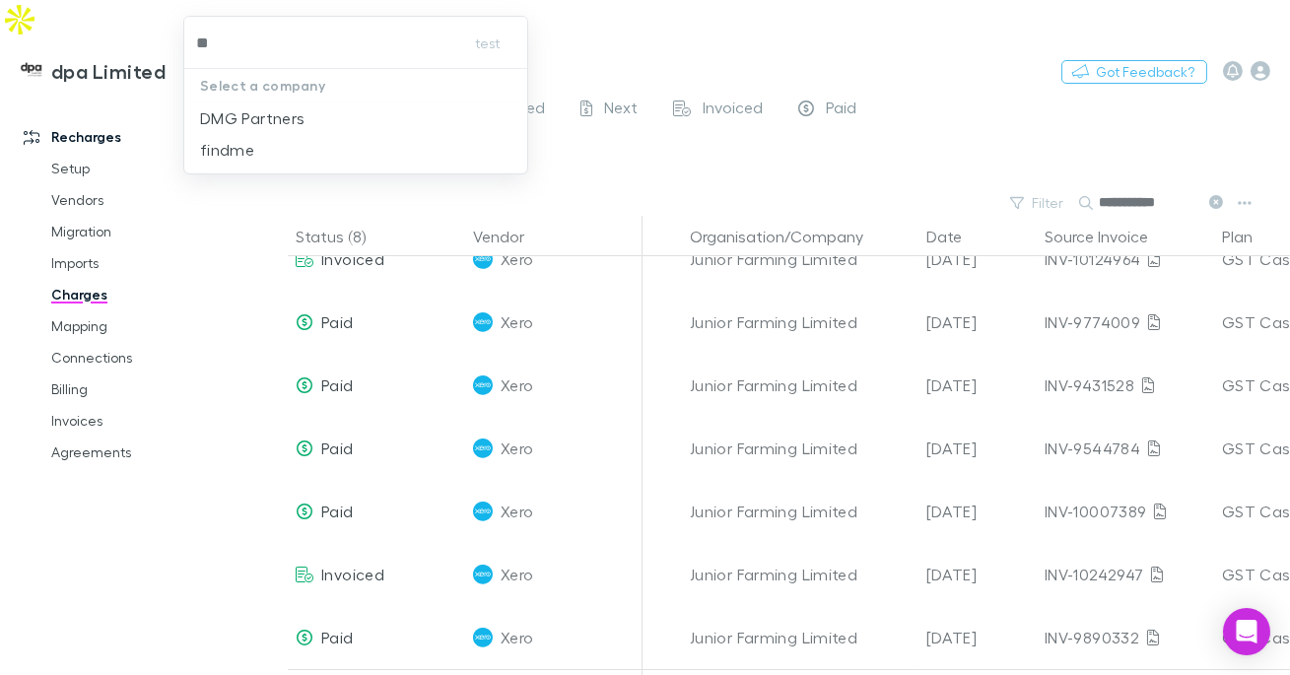
type input "***"
drag, startPoint x: 241, startPoint y: 110, endPoint x: 331, endPoint y: 16, distance: 130.4
click at [241, 110] on p "DMG Partners" at bounding box center [252, 118] width 104 height 24
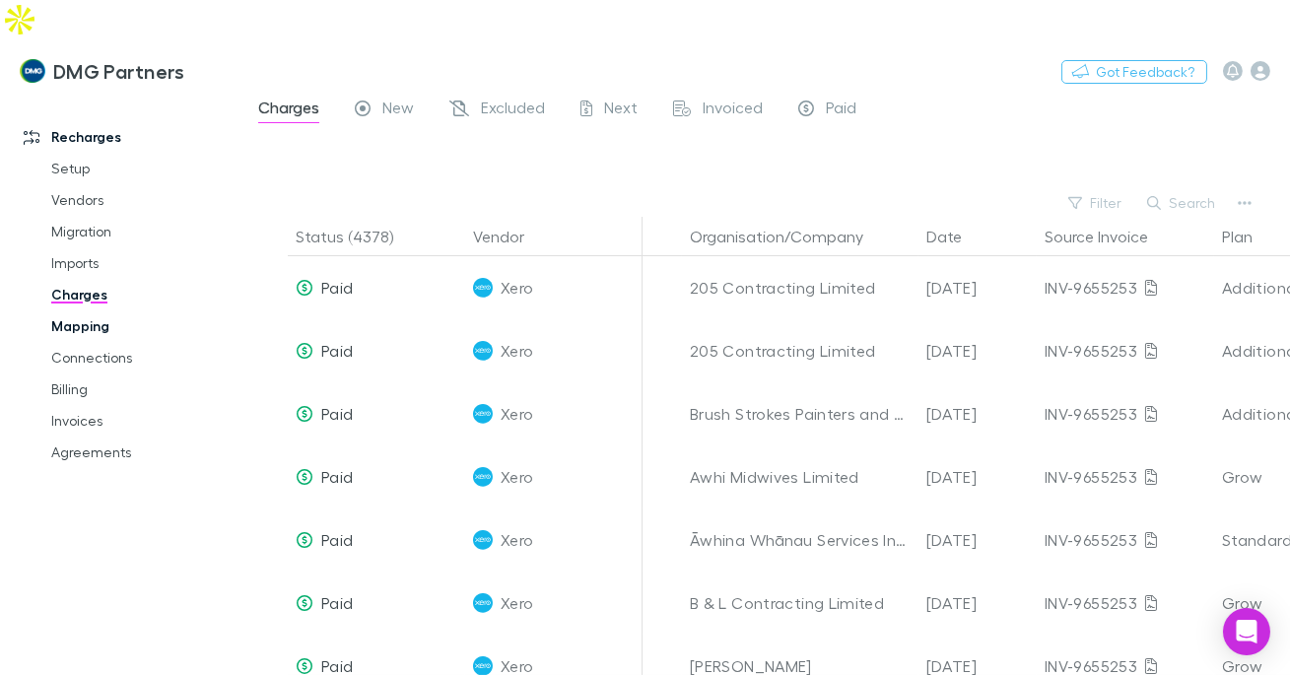
click at [95, 310] on link "Mapping" at bounding box center [134, 326] width 205 height 32
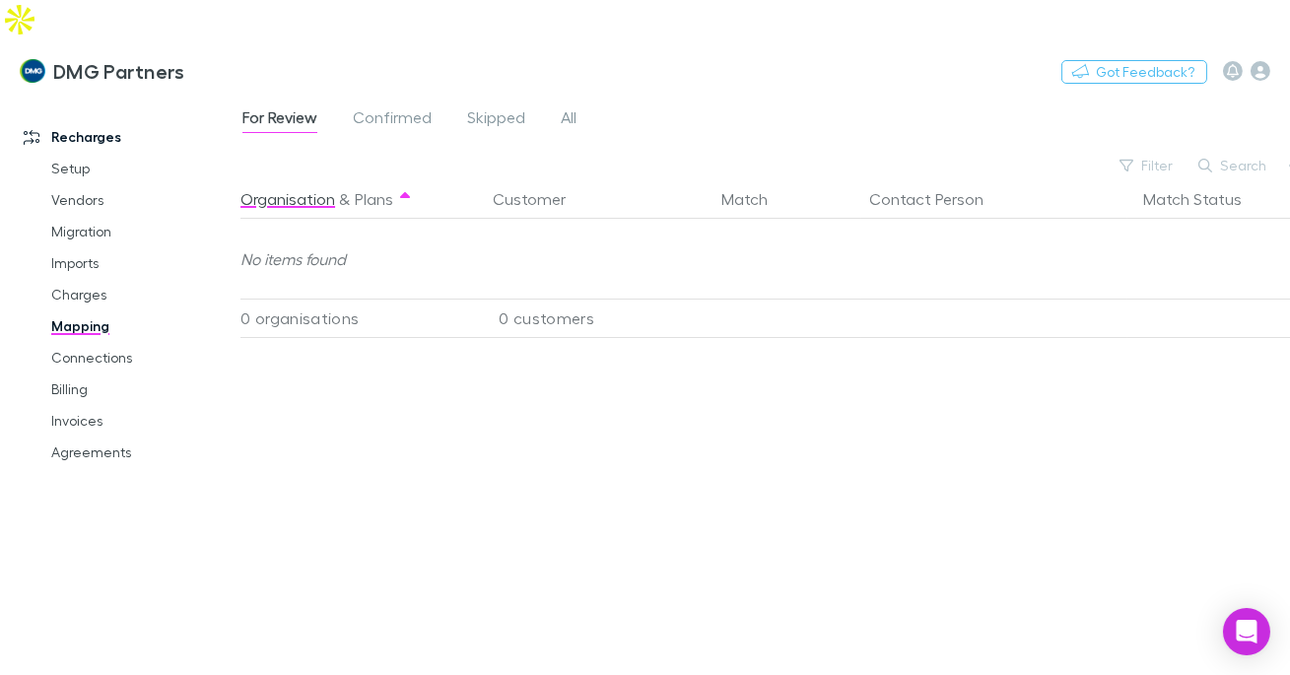
click at [556, 104] on div "For Review Confirmed Skipped All" at bounding box center [417, 120] width 354 height 32
click at [579, 104] on div "For Review Confirmed Skipped All" at bounding box center [417, 120] width 354 height 32
click at [573, 107] on span "All" at bounding box center [569, 120] width 16 height 26
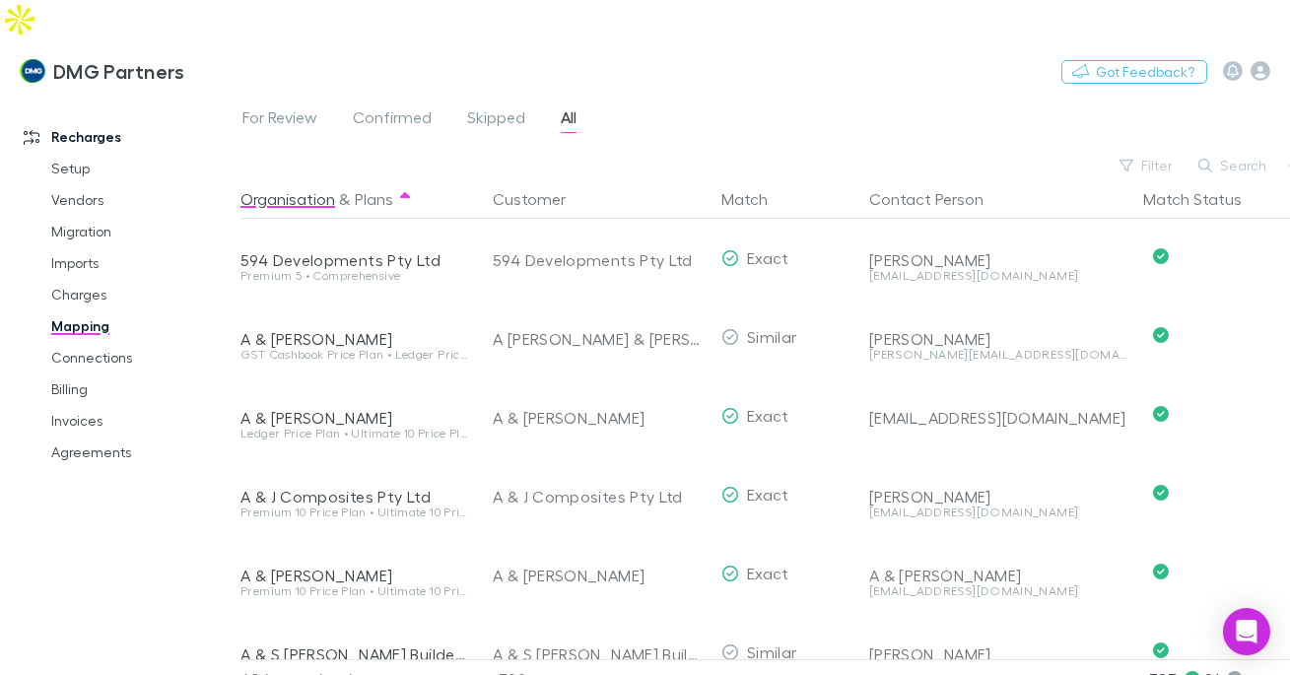
click at [1253, 154] on button "Search" at bounding box center [1233, 166] width 90 height 24
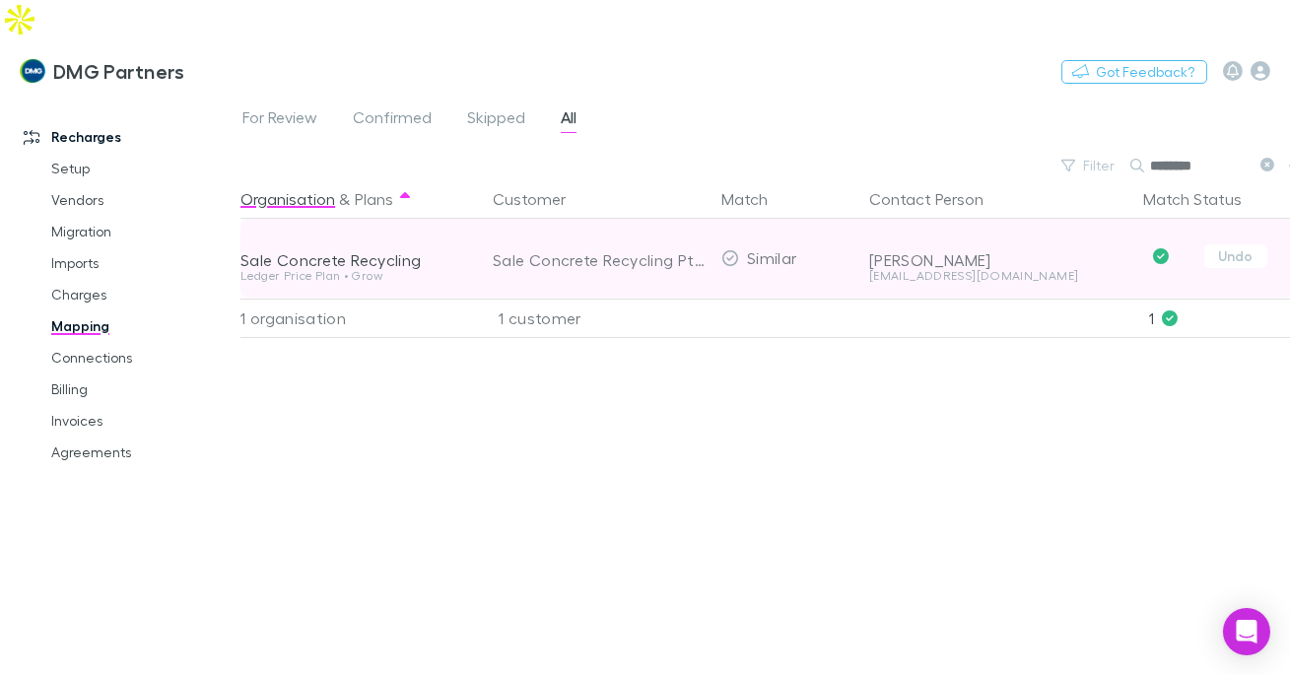
click at [1016, 270] on div "saleconcreterecycling@gmail.com" at bounding box center [998, 276] width 258 height 12
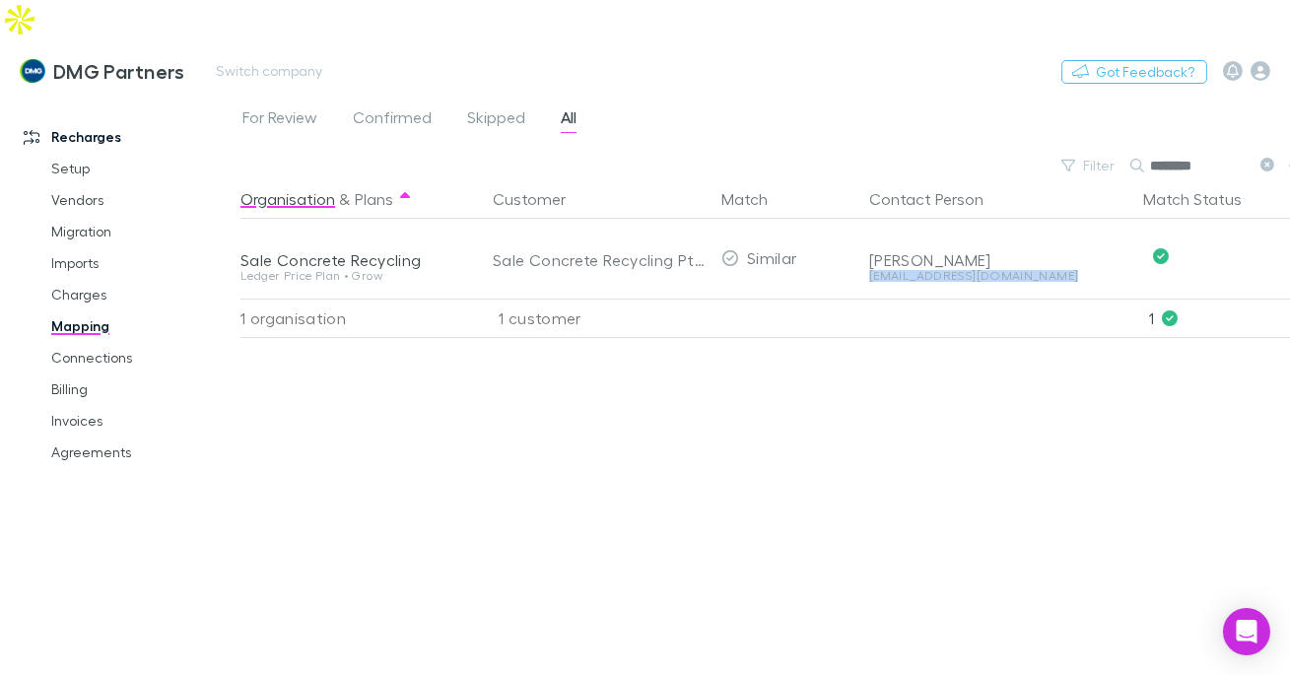
copy div "saleconcreterecycling@gmail.com Undo"
click at [1167, 152] on input "********" at bounding box center [1199, 166] width 99 height 28
paste input "*********"
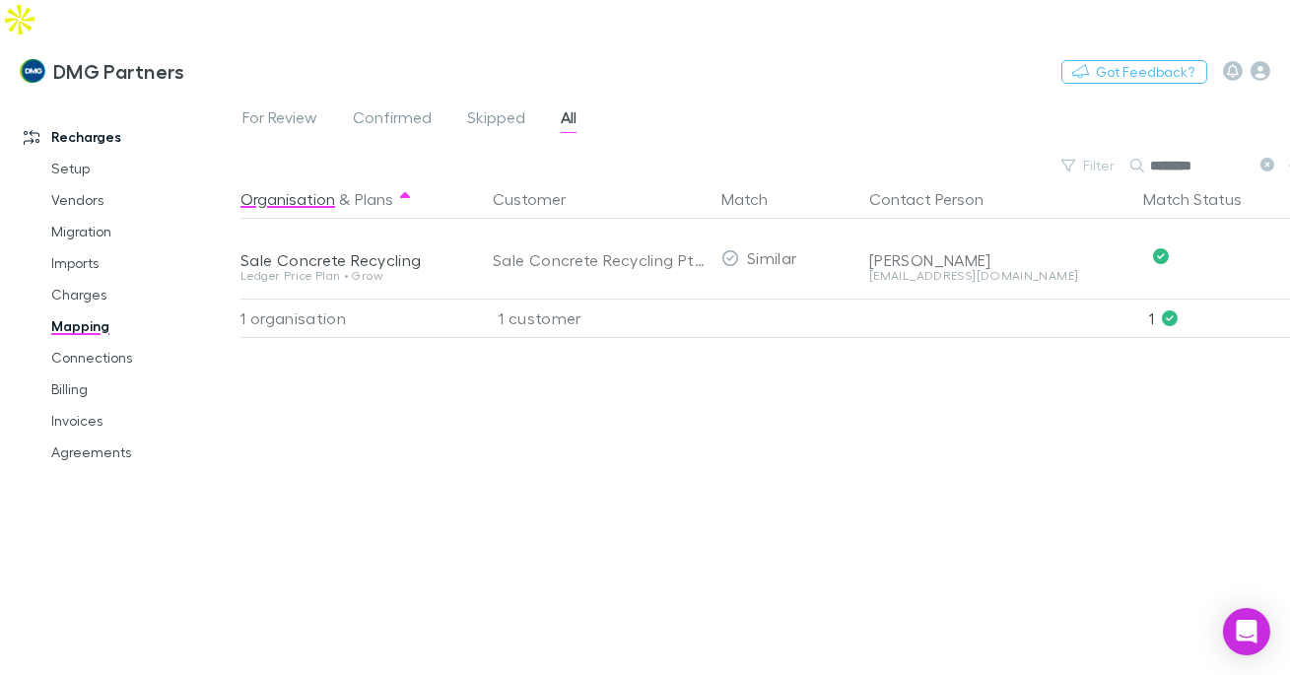
type input "**********"
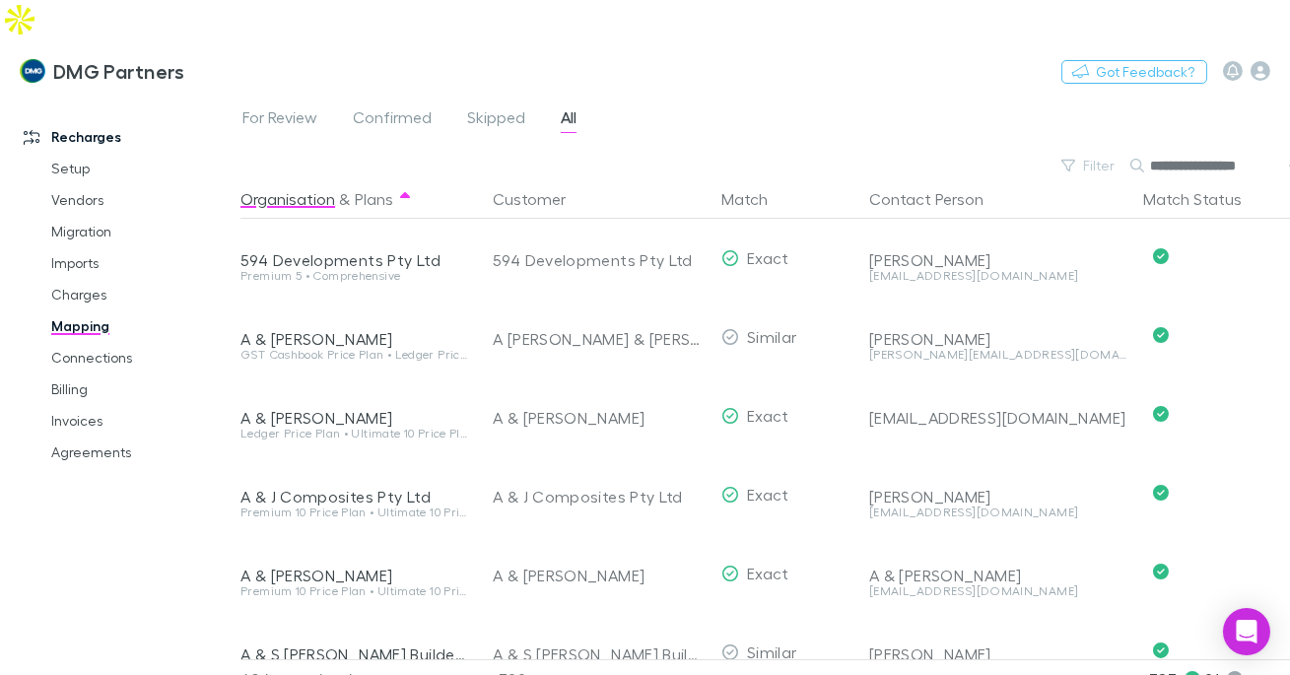
scroll to position [0, 16]
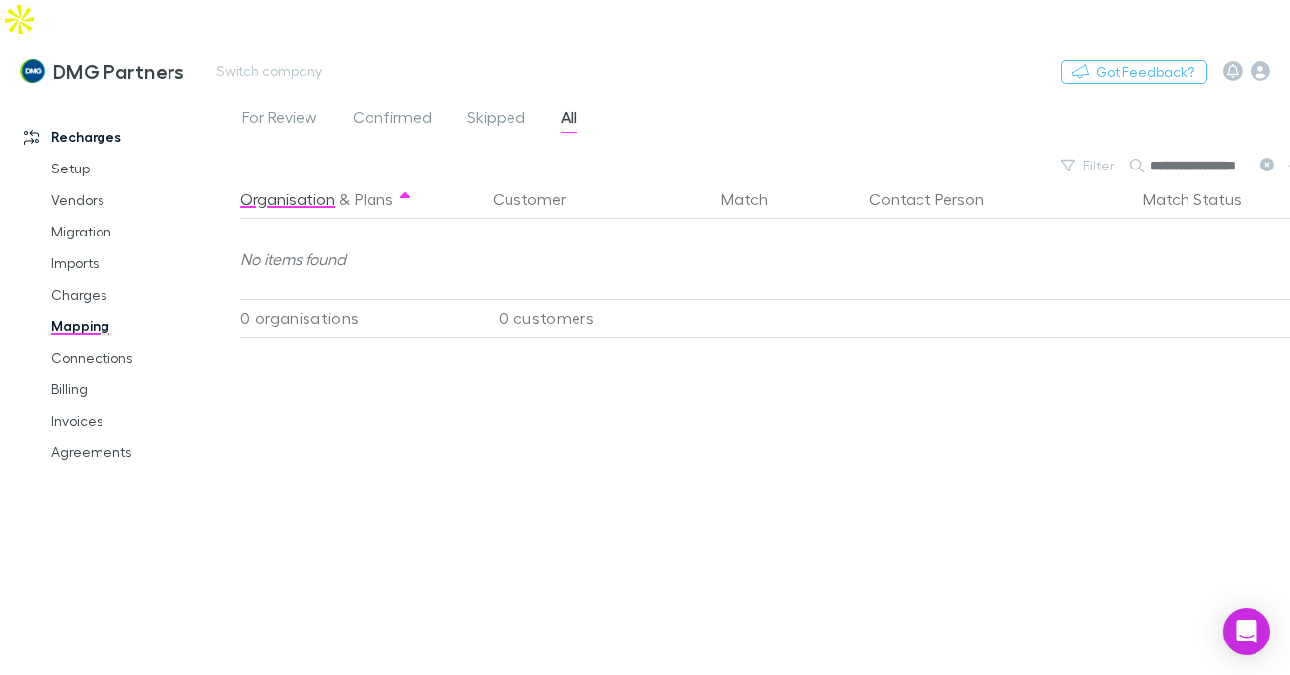
type input "**********"
click at [118, 437] on link "Agreements" at bounding box center [134, 453] width 205 height 32
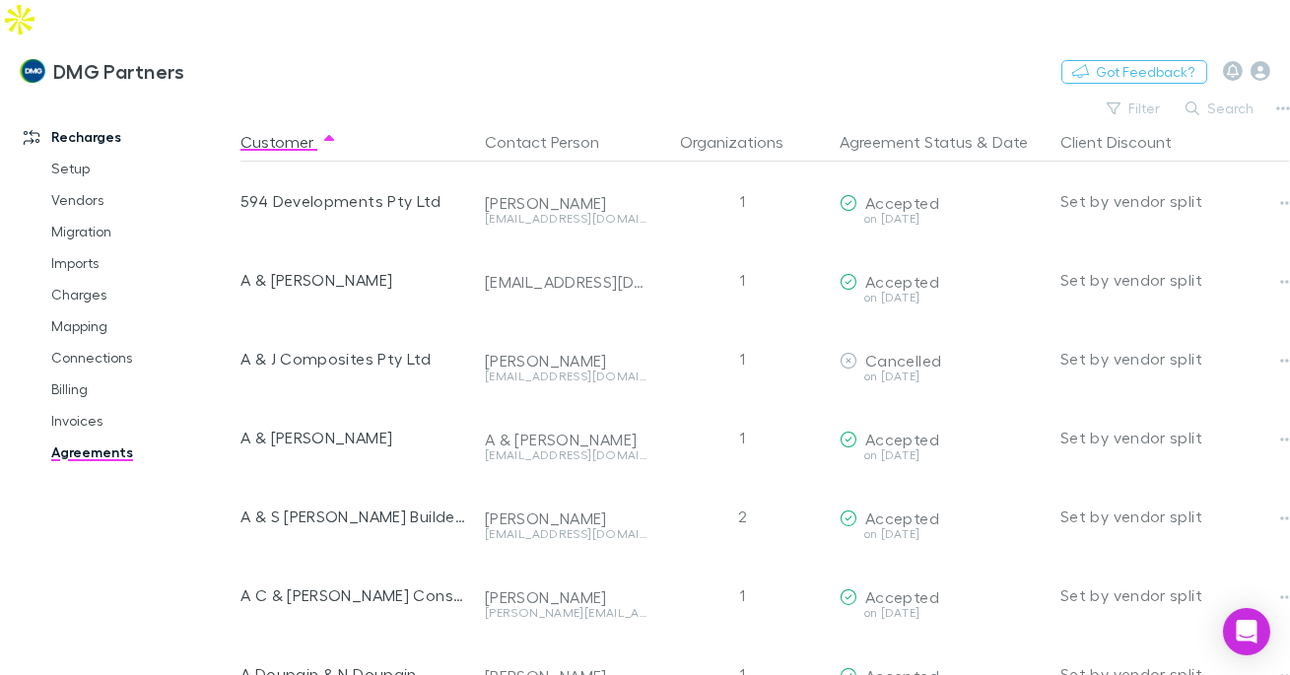
drag, startPoint x: 1207, startPoint y: 72, endPoint x: 1218, endPoint y: 72, distance: 10.8
click at [1208, 97] on button "Search" at bounding box center [1221, 109] width 90 height 24
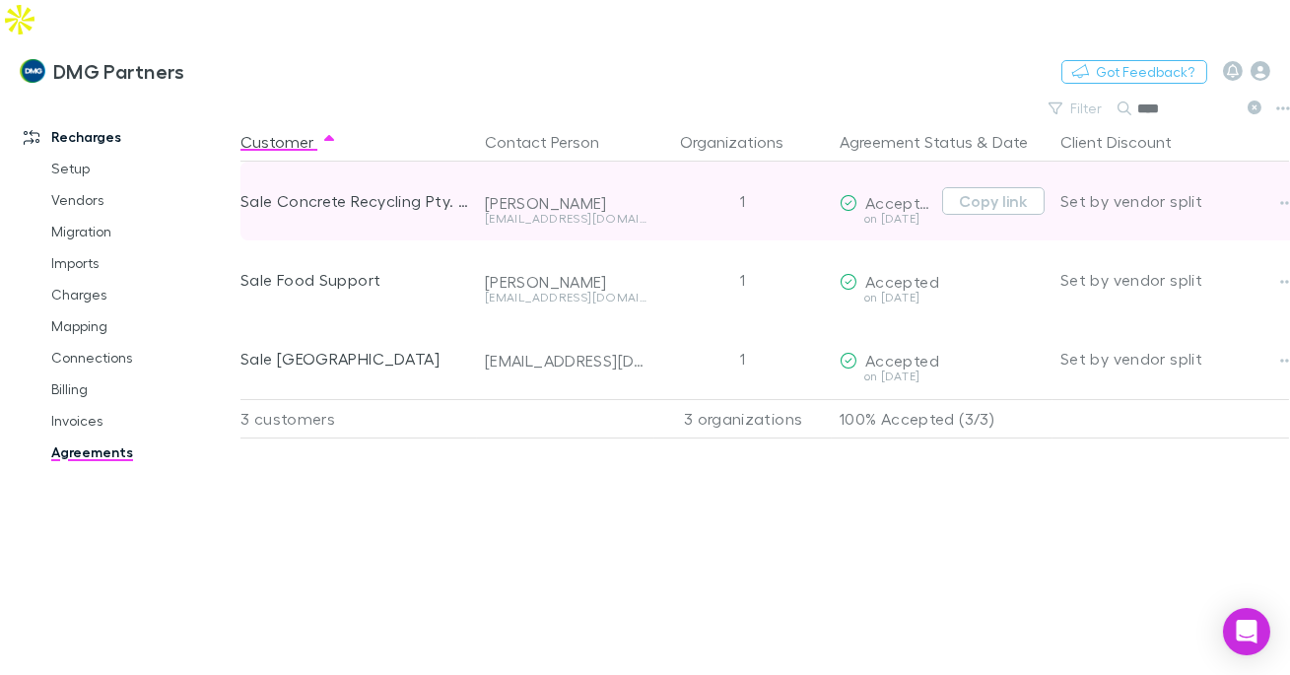
type input "****"
click at [914, 213] on div "on 2025-08-06" at bounding box center [887, 219] width 95 height 12
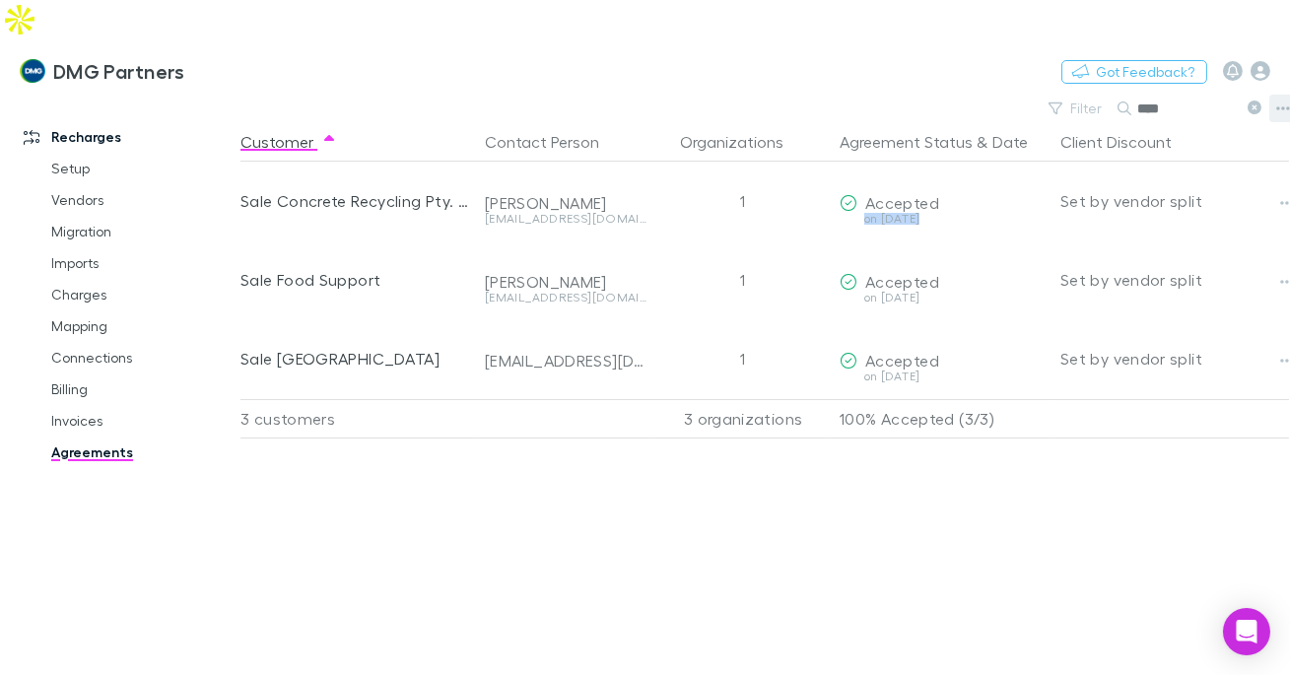
copy div "on 2025-08-06 Copy link"
click at [247, 59] on button "Switch company" at bounding box center [269, 71] width 130 height 24
type input "***"
click at [253, 112] on p "dpa Limited" at bounding box center [266, 118] width 91 height 24
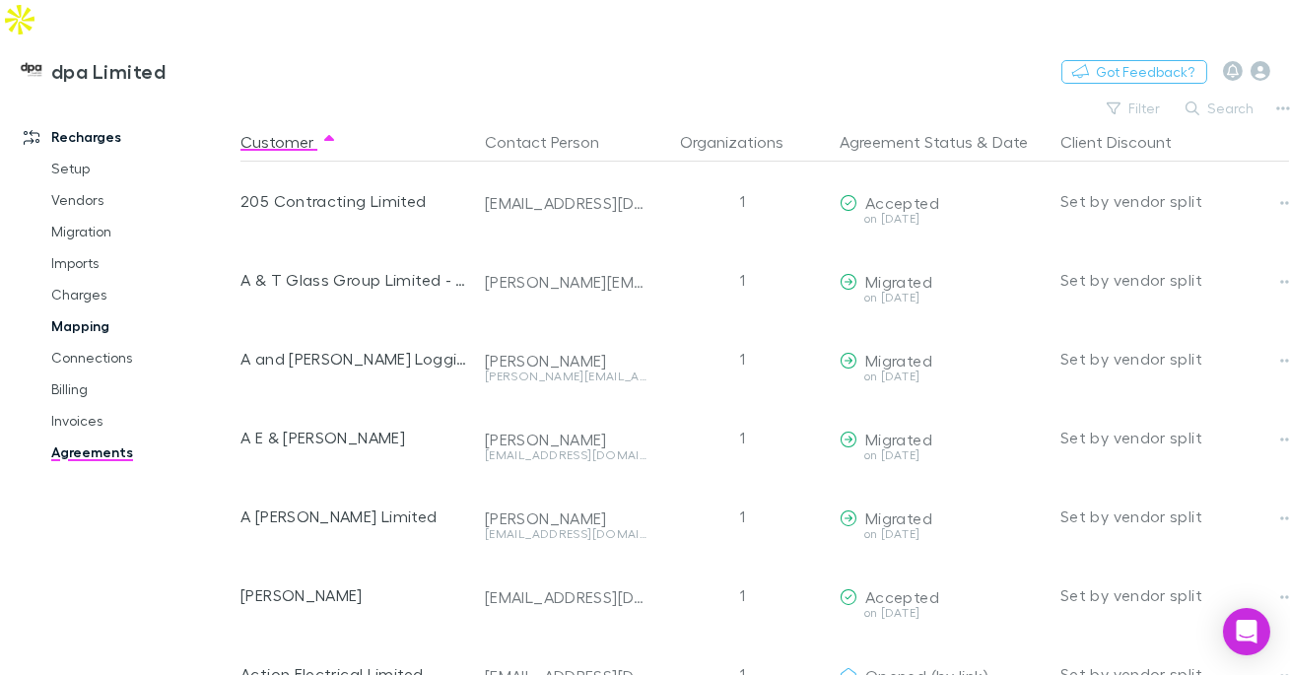
click at [89, 310] on link "Mapping" at bounding box center [134, 326] width 205 height 32
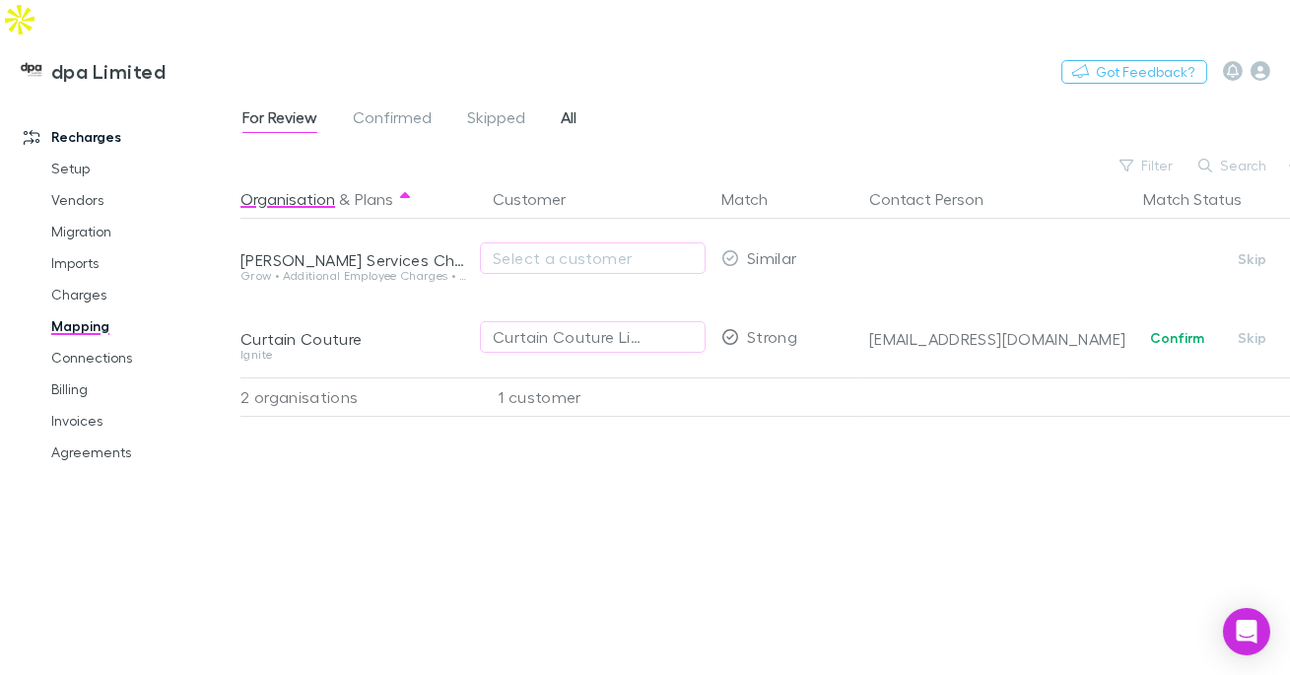
click at [563, 107] on span "All" at bounding box center [569, 120] width 16 height 26
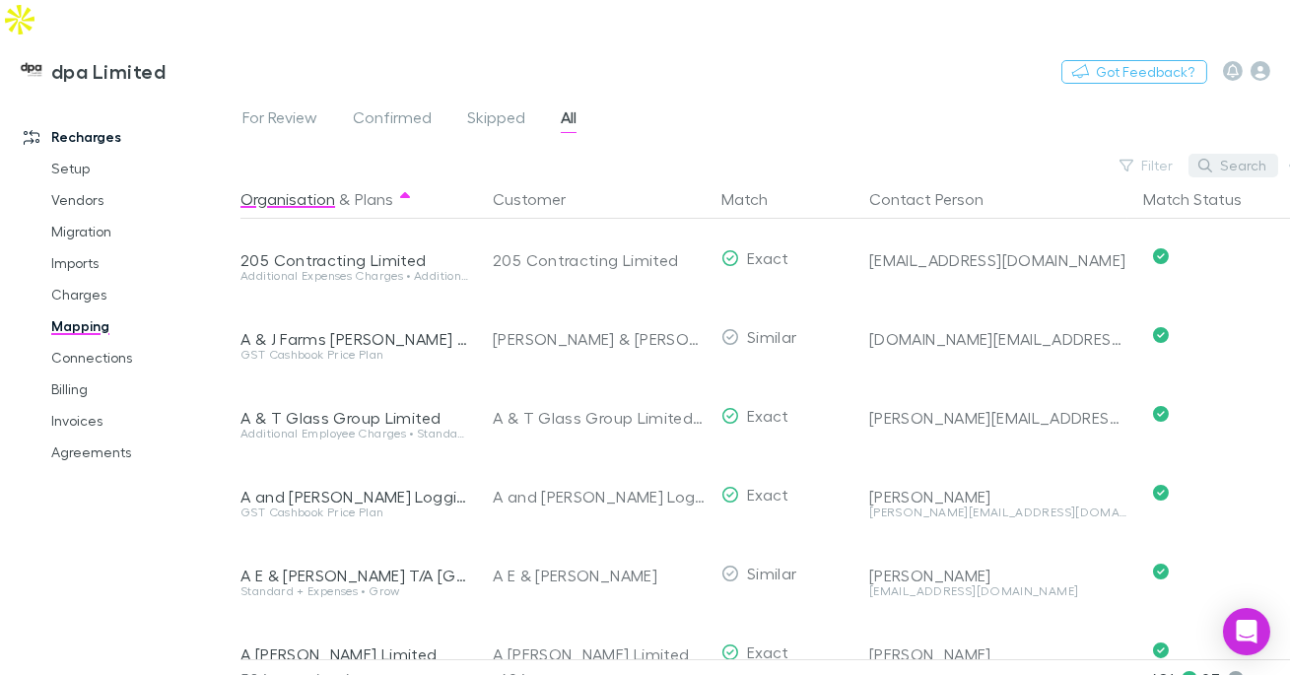
click at [1216, 154] on button "Search" at bounding box center [1233, 166] width 90 height 24
paste input "**********"
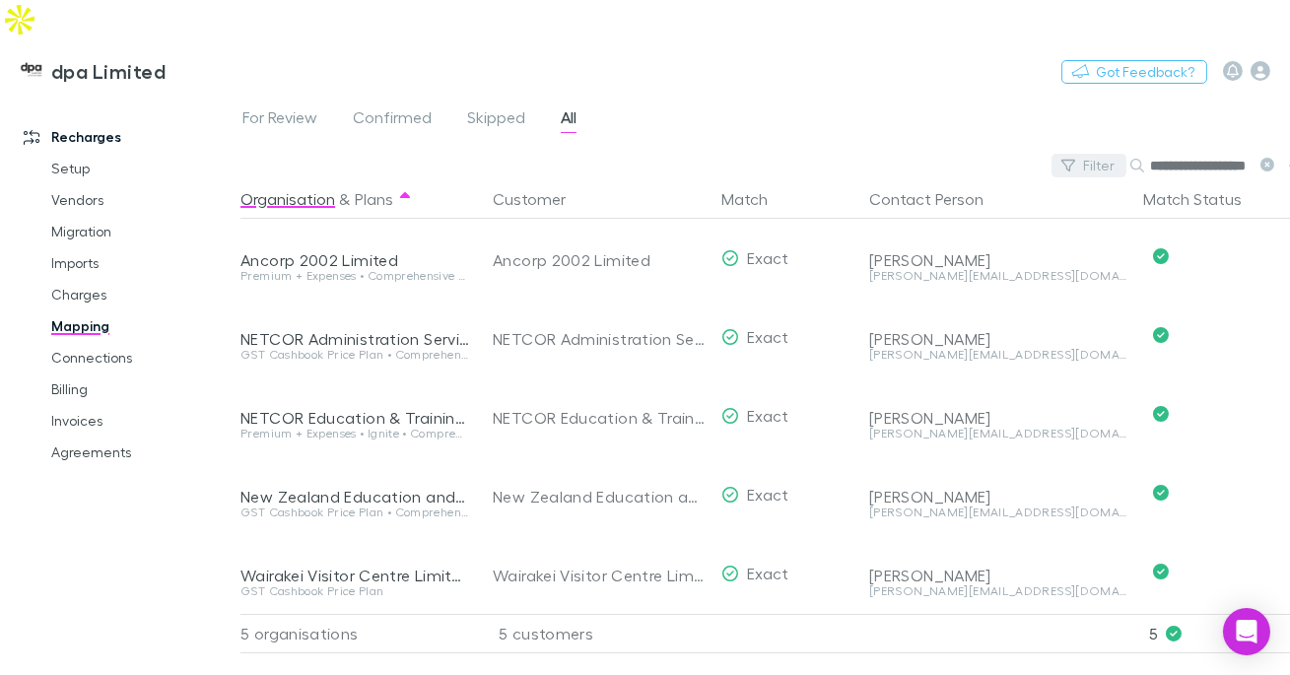
scroll to position [0, 22]
type input "**********"
click at [95, 405] on link "Invoices" at bounding box center [134, 421] width 205 height 32
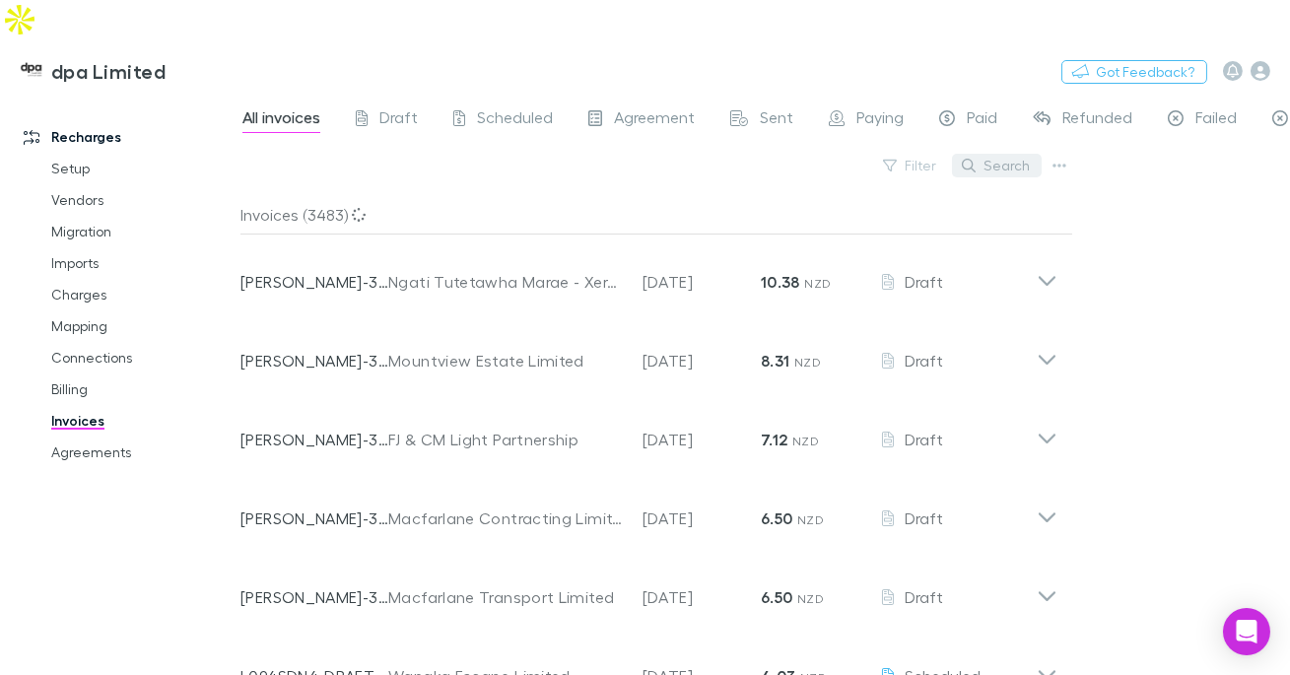
click at [998, 154] on button "Search" at bounding box center [997, 166] width 90 height 24
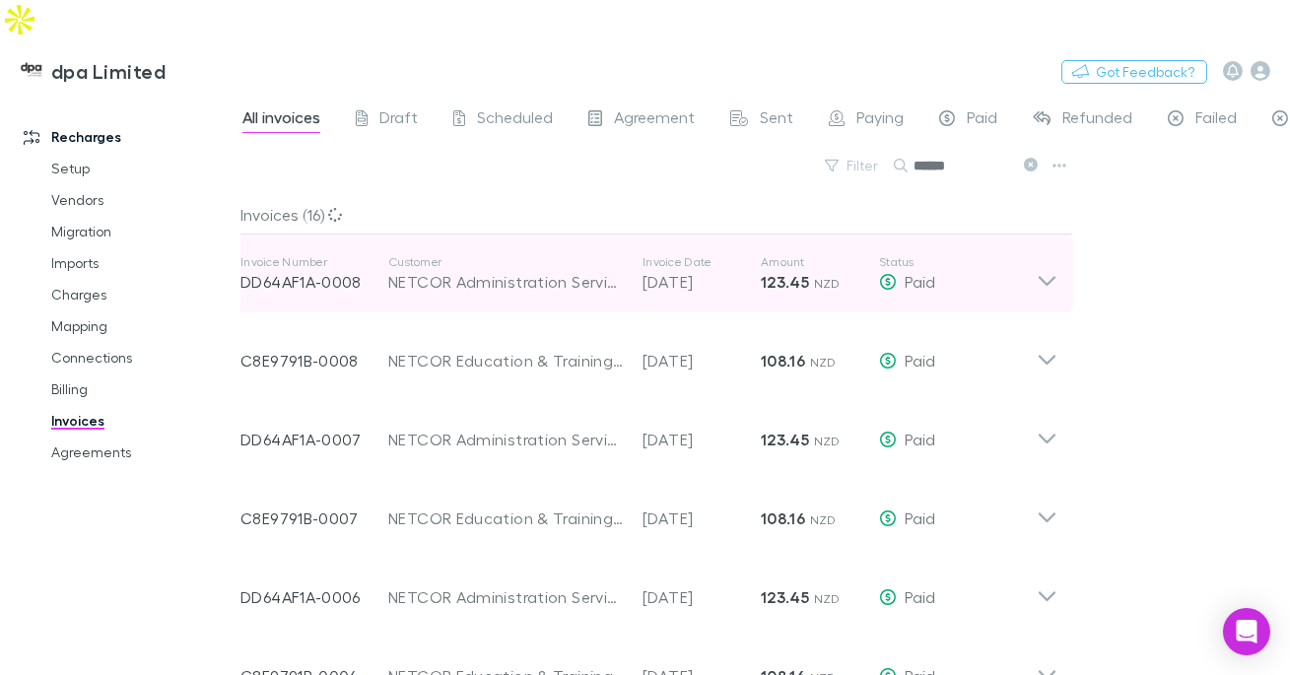
type input "******"
click at [693, 262] on div "Invoice Number DD64AF1A-0008 Customer NETCOR Administration Services Limited In…" at bounding box center [638, 273] width 796 height 71
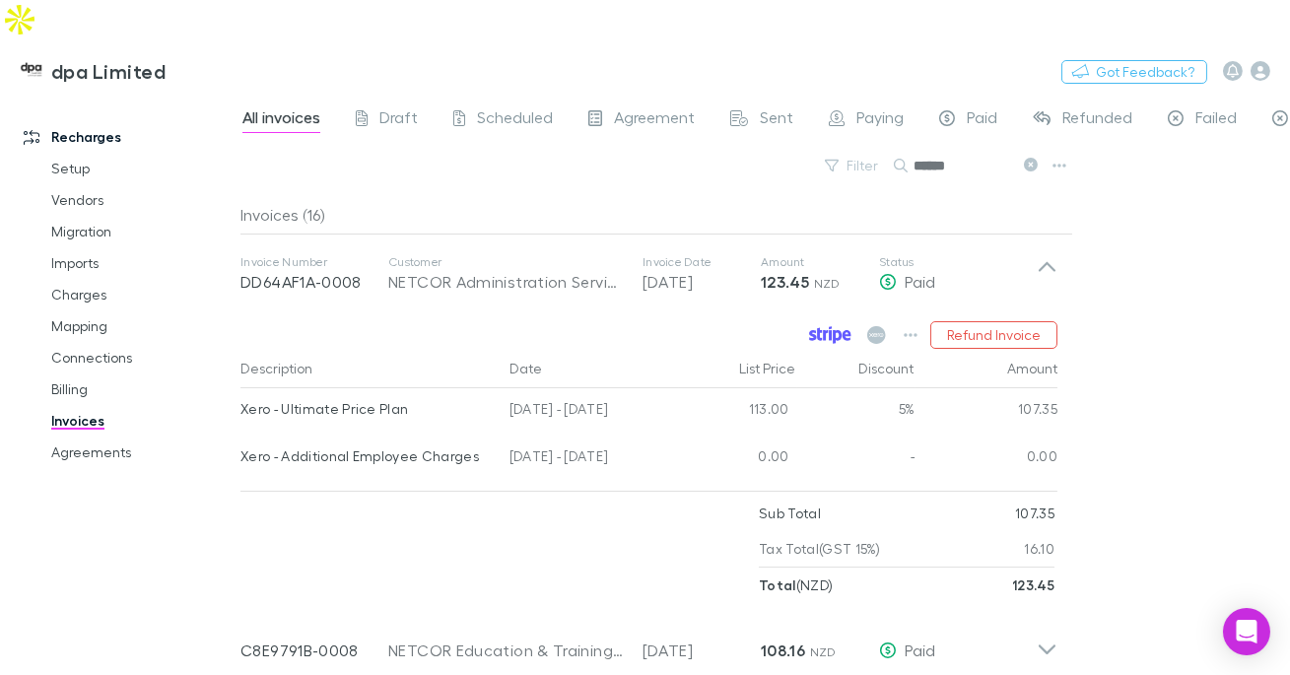
click at [829, 326] on icon at bounding box center [830, 335] width 42 height 18
click at [258, 59] on button "Switch company" at bounding box center [250, 71] width 130 height 24
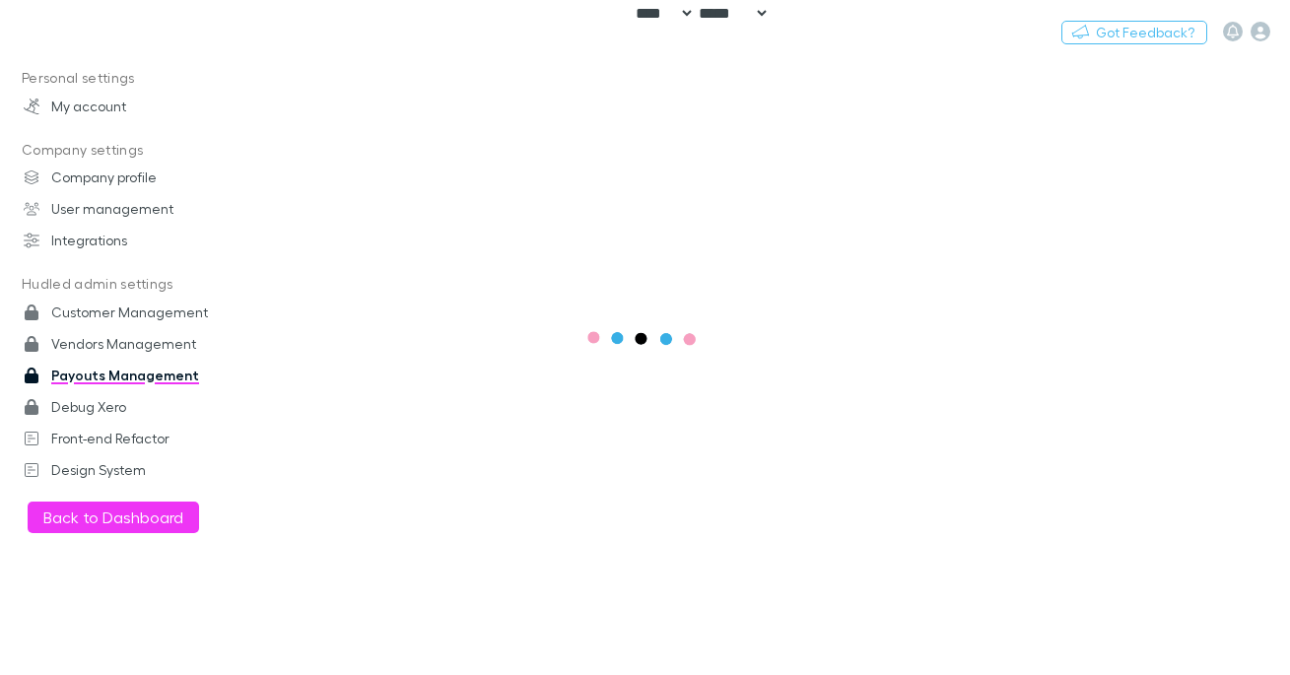
select select "****"
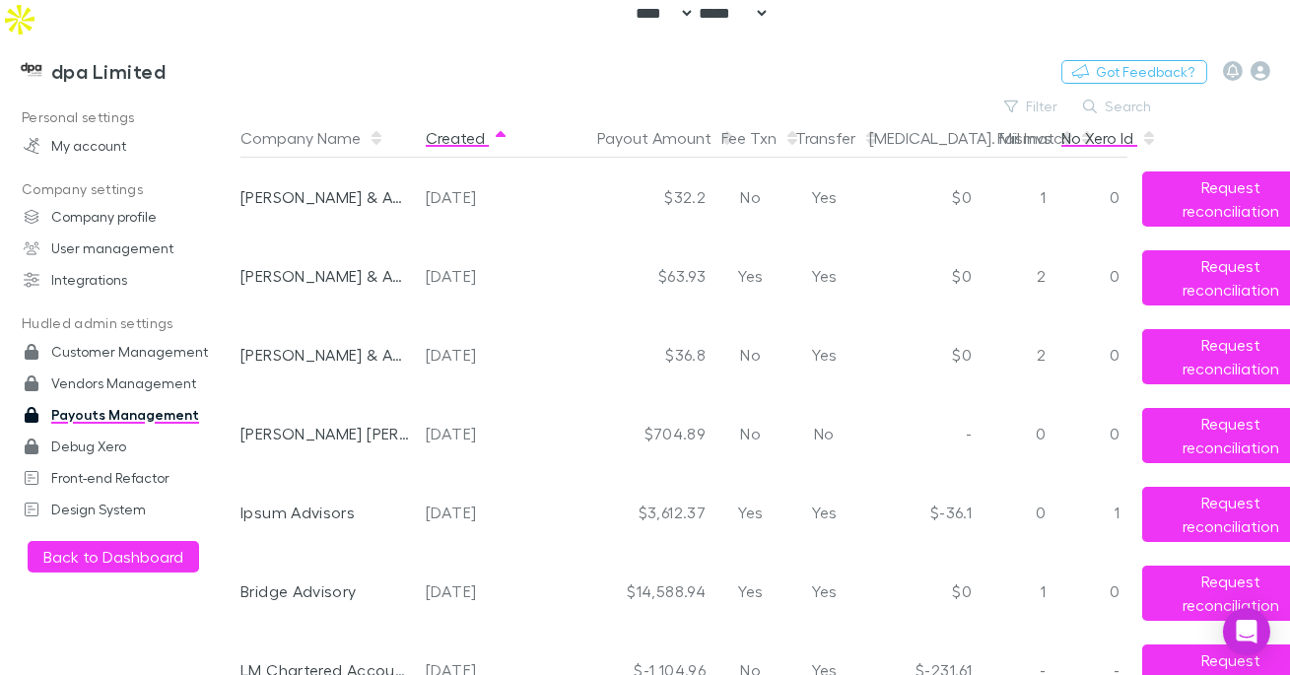
click at [1151, 118] on button "No Xero Id" at bounding box center [1109, 137] width 96 height 39
click at [1152, 95] on button "Search" at bounding box center [1118, 107] width 90 height 24
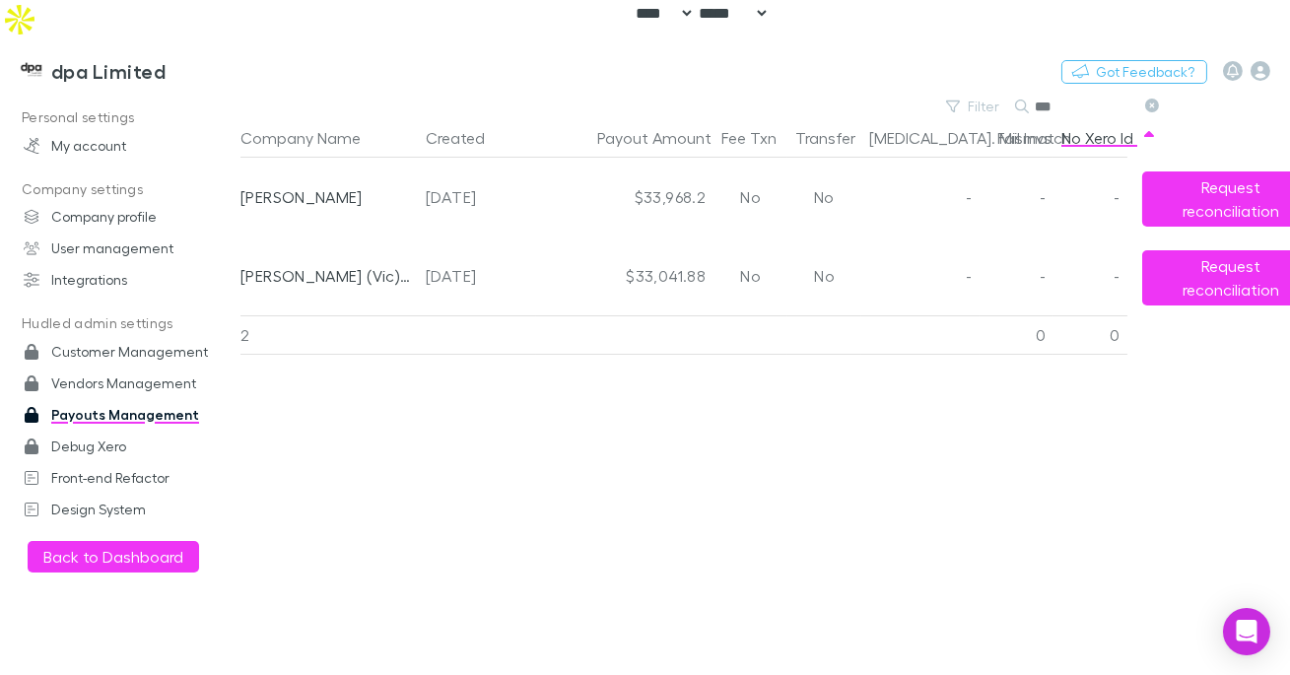
scroll to position [0, 10]
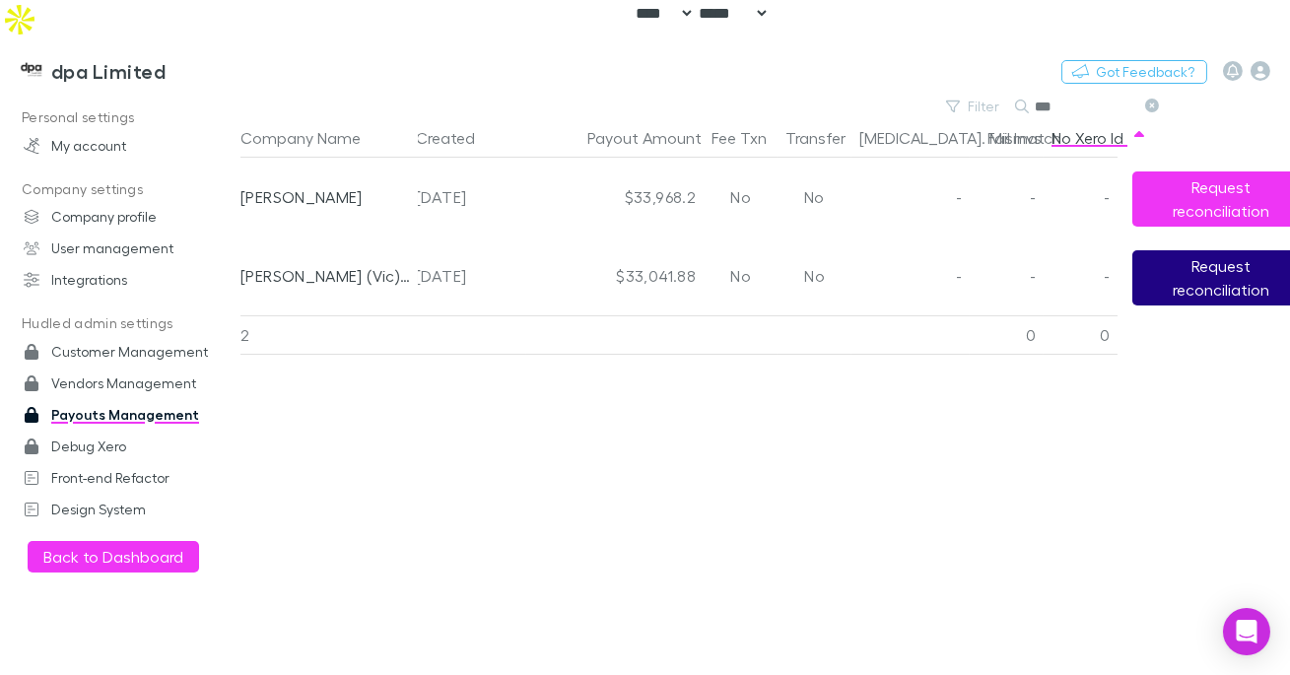
type input "***"
click at [1172, 250] on button "Request reconciliation" at bounding box center [1220, 277] width 177 height 55
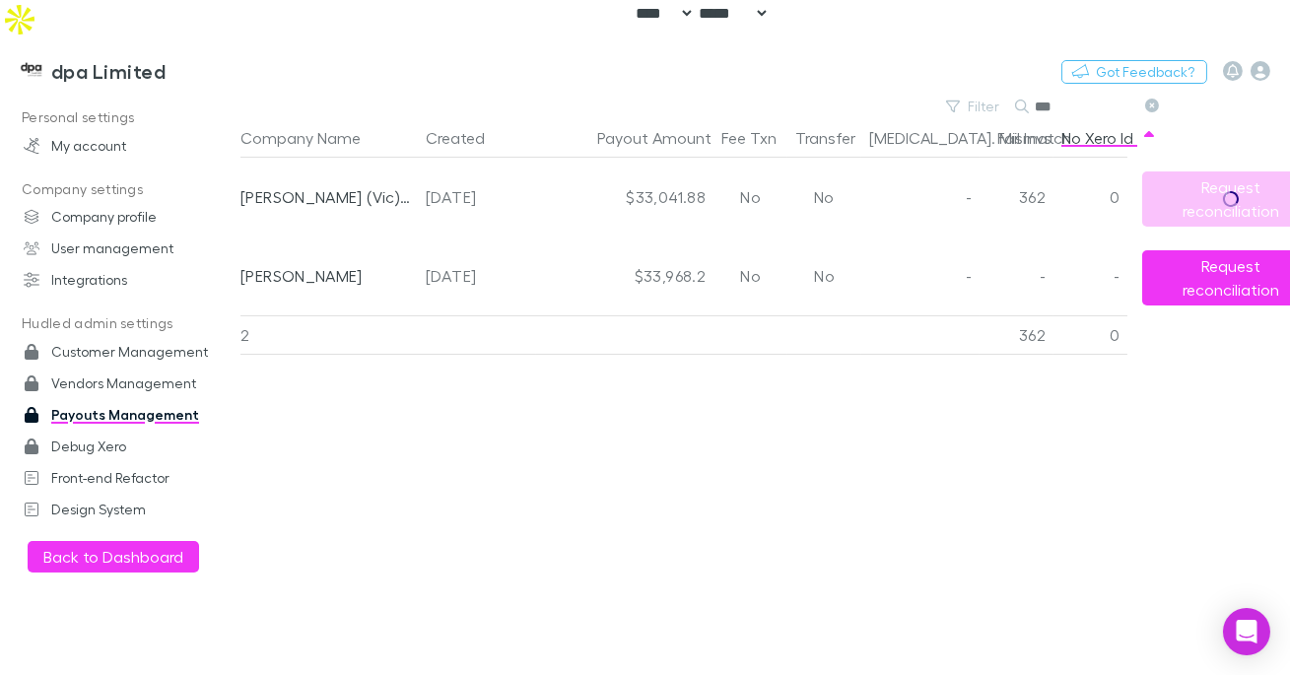
click at [1029, 158] on div "362" at bounding box center [1017, 197] width 74 height 79
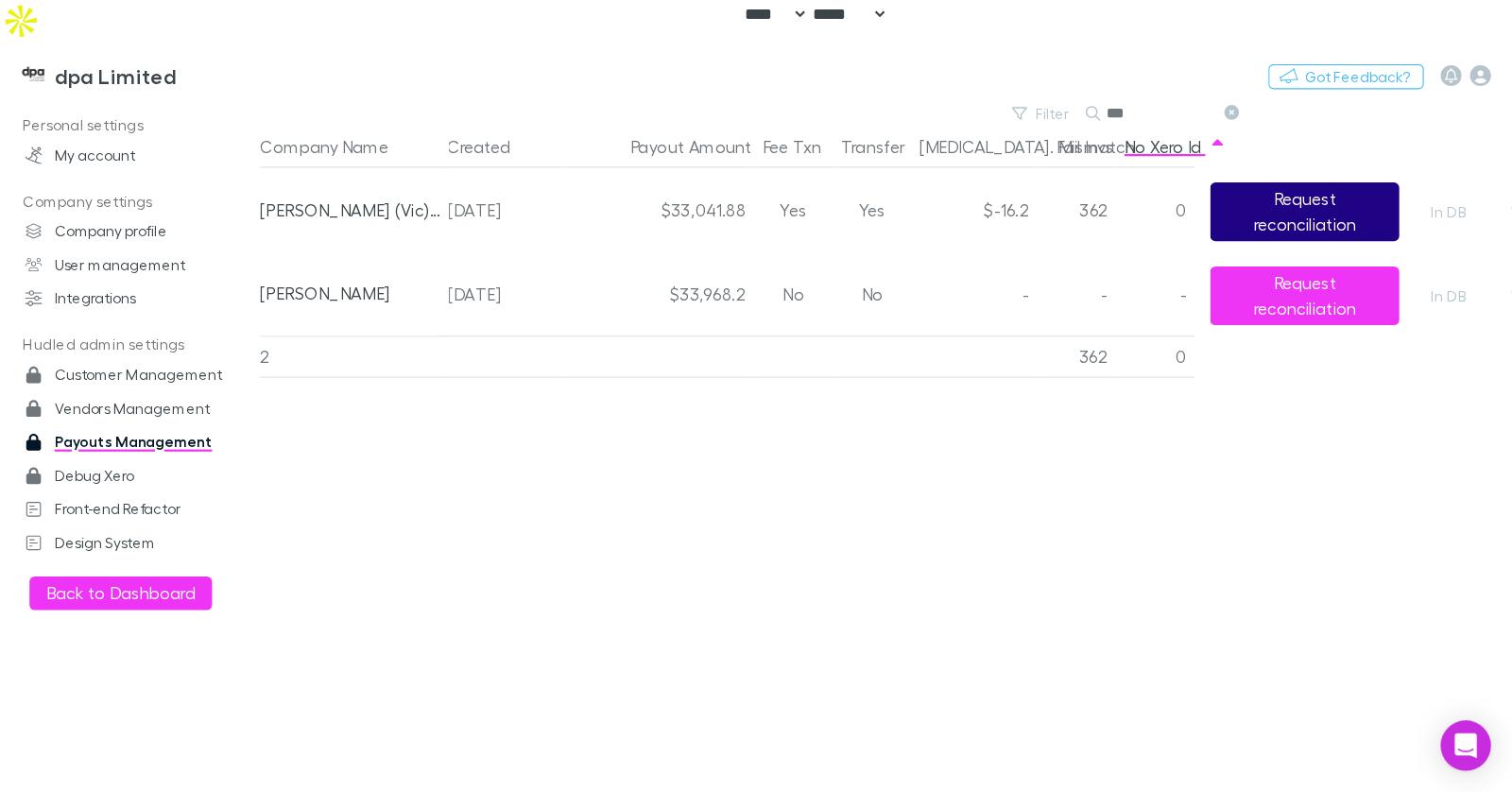
scroll to position [0, 10]
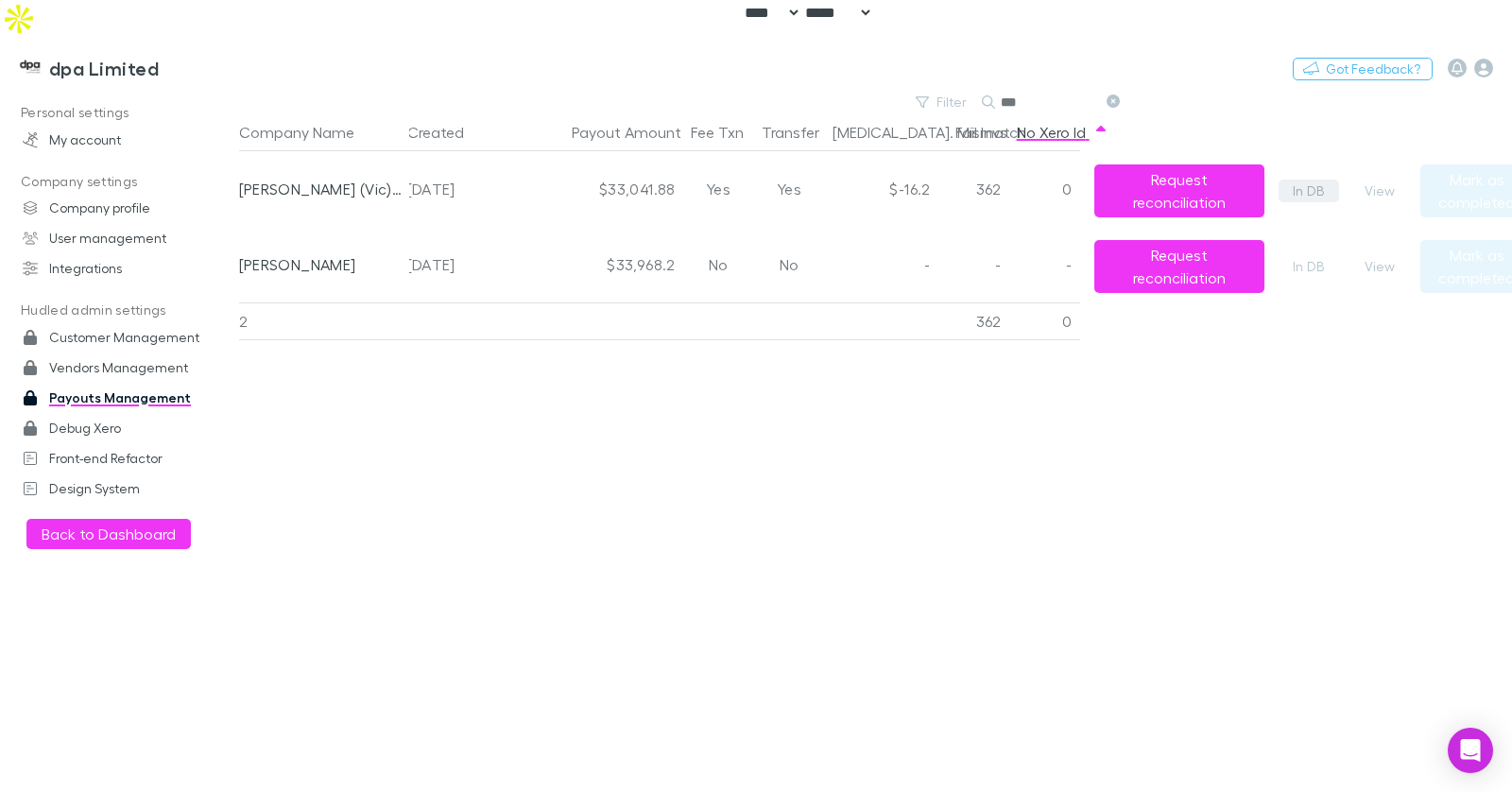
click at [1236, 179] on link "In DB" at bounding box center [1308, 191] width 60 height 23
click at [1236, 179] on button "View" at bounding box center [1379, 191] width 60 height 23
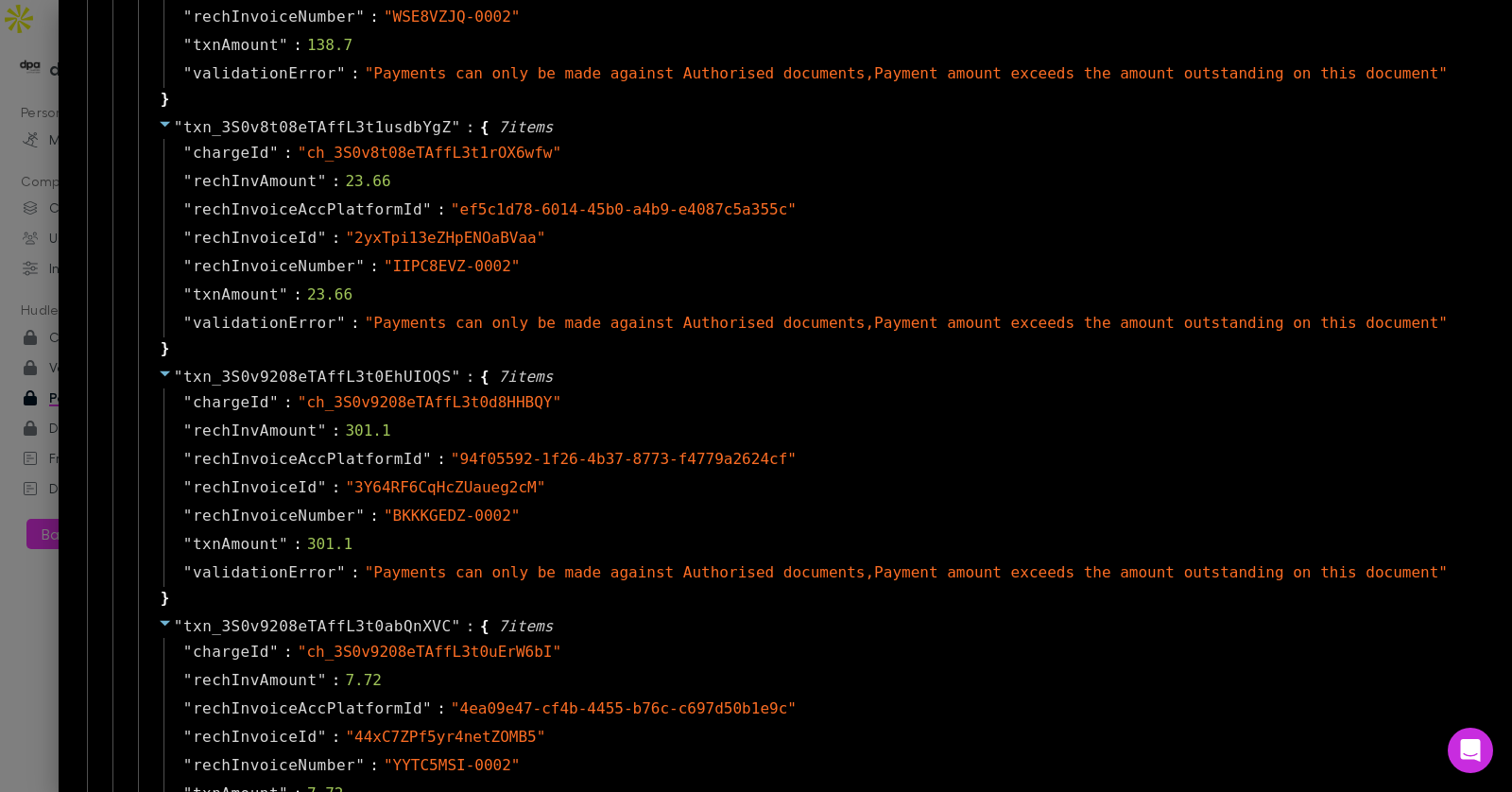
scroll to position [0, 0]
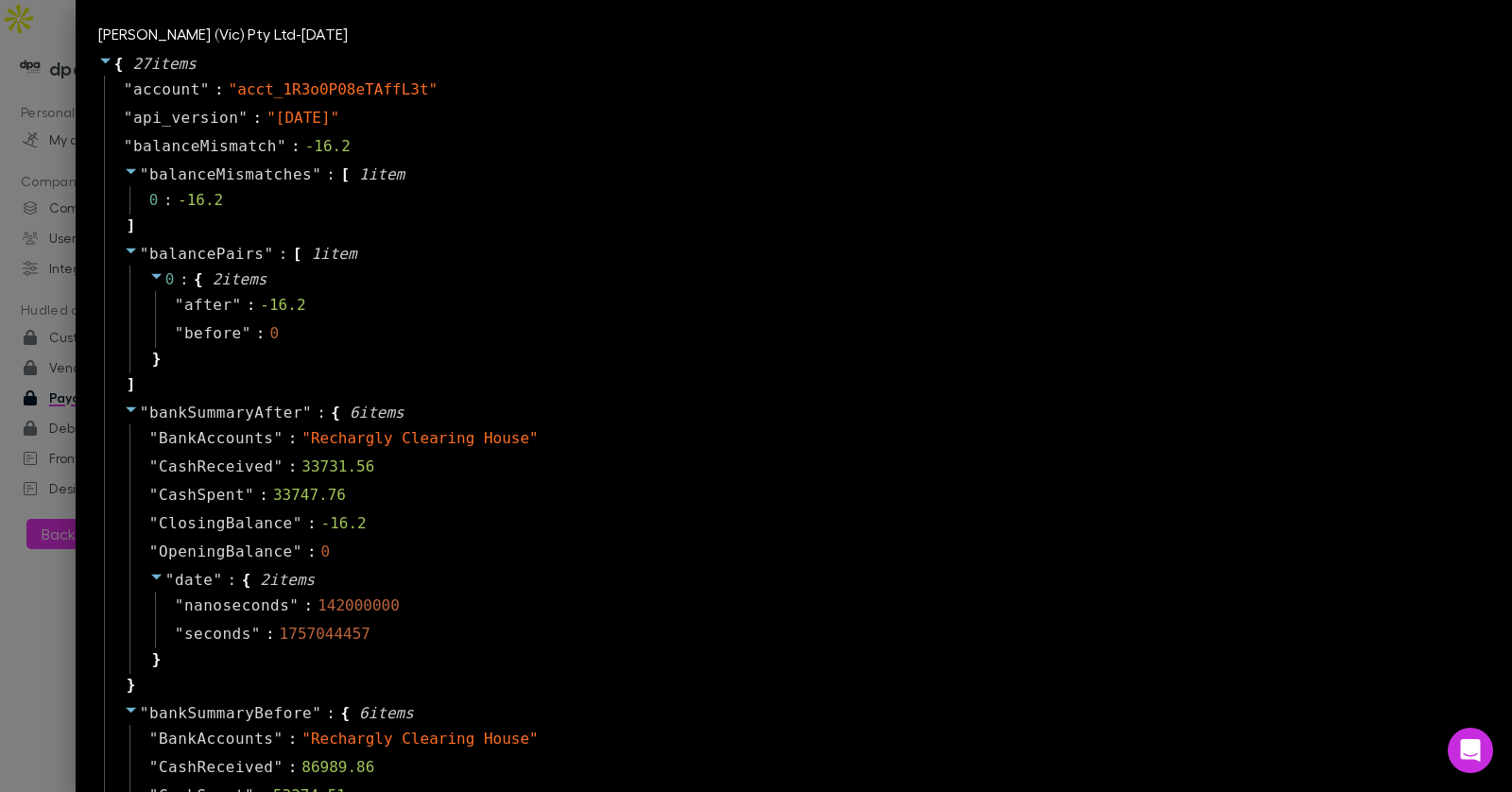
drag, startPoint x: 32, startPoint y: 56, endPoint x: 41, endPoint y: 56, distance: 9.0
click at [32, 56] on div at bounding box center [756, 396] width 1512 height 792
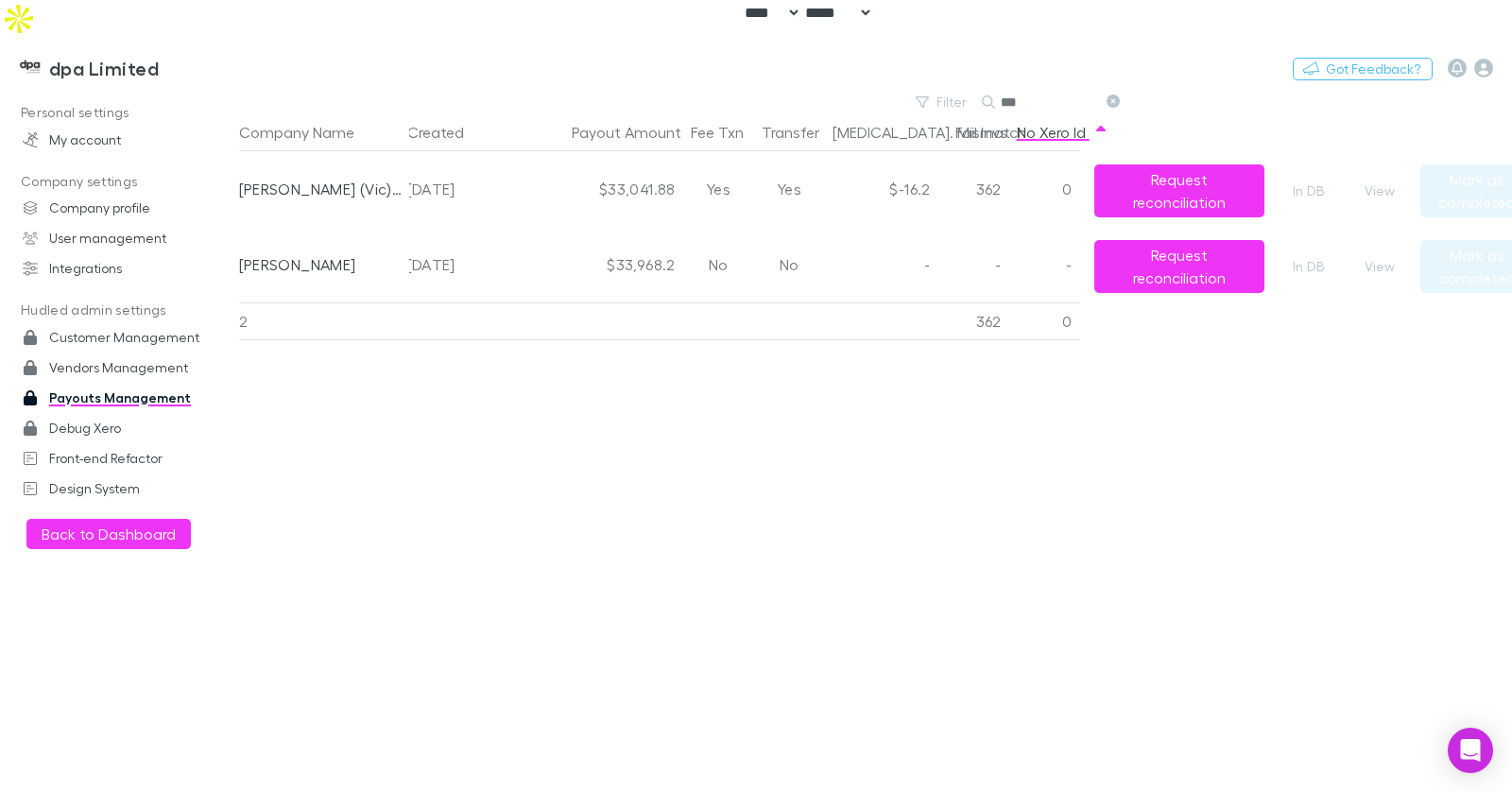
click at [979, 151] on div "362" at bounding box center [974, 189] width 71 height 76
copy div "362"
click at [1236, 179] on button "View" at bounding box center [1379, 191] width 60 height 23
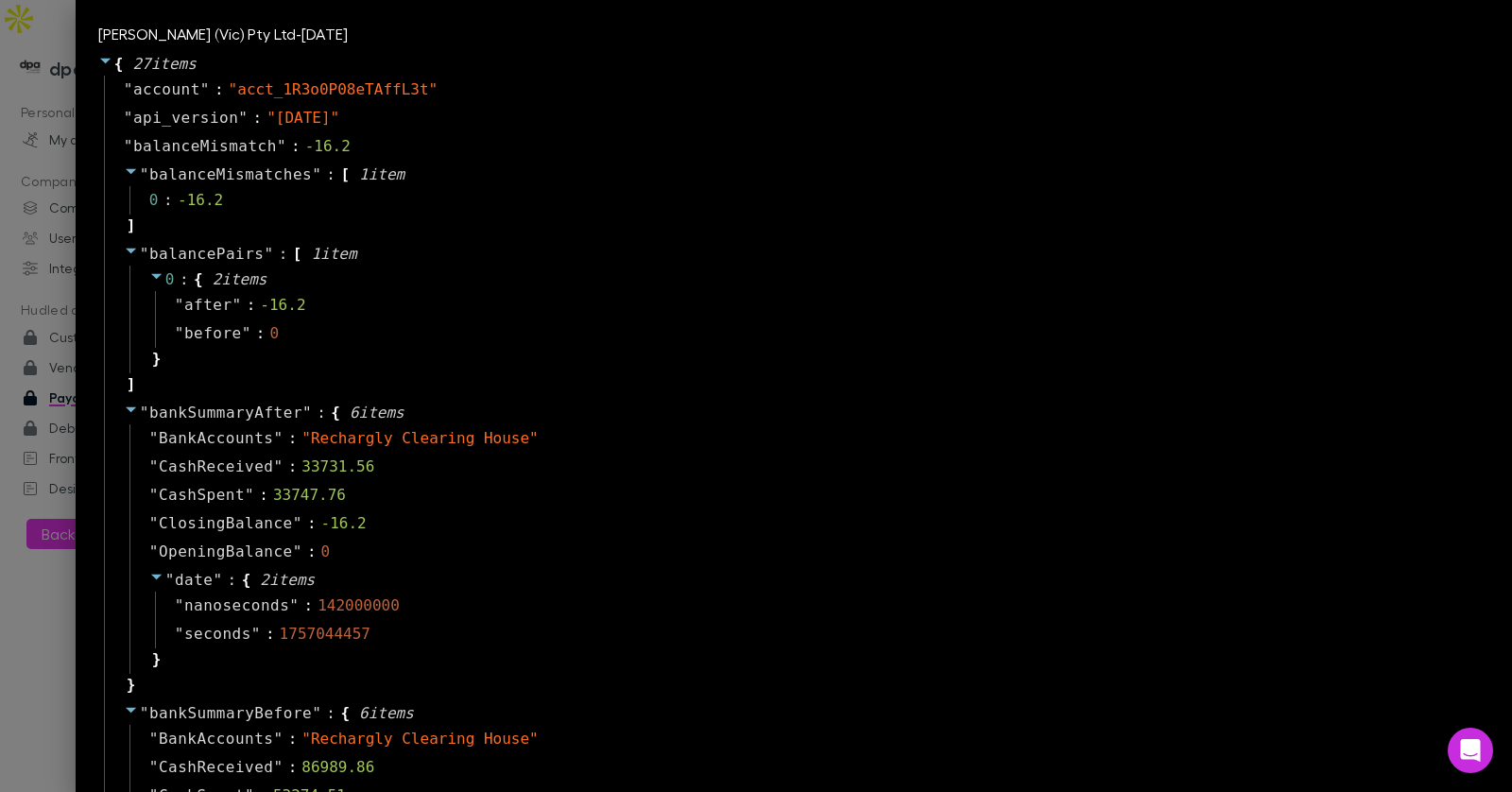
click at [1236, 158] on div "William Buck (Vic) Pty Ltd - 2025-09-01 { 27 item s " account " : " acct_1R3o0P…" at bounding box center [756, 396] width 1512 height 792
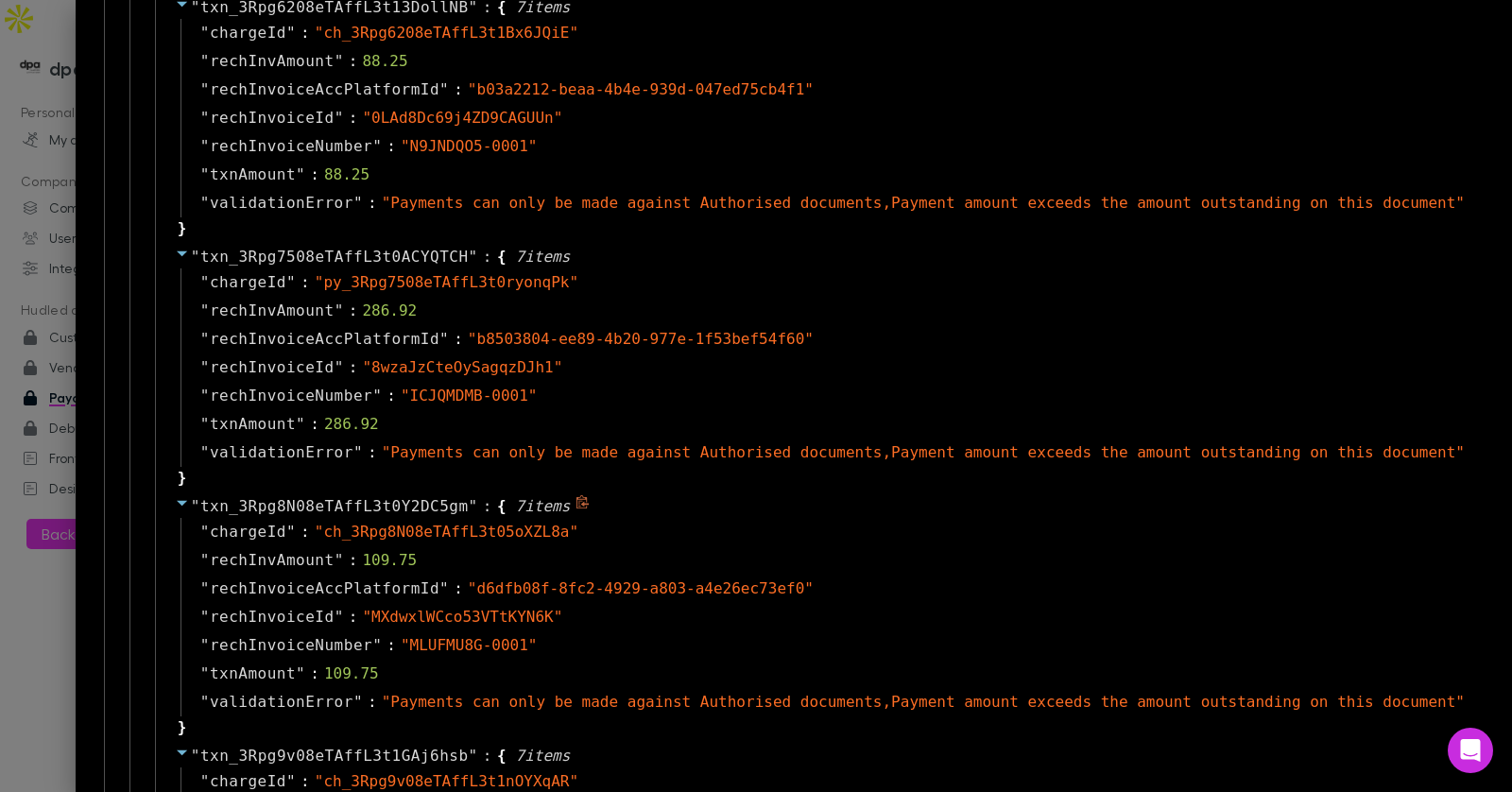
scroll to position [1640, 0]
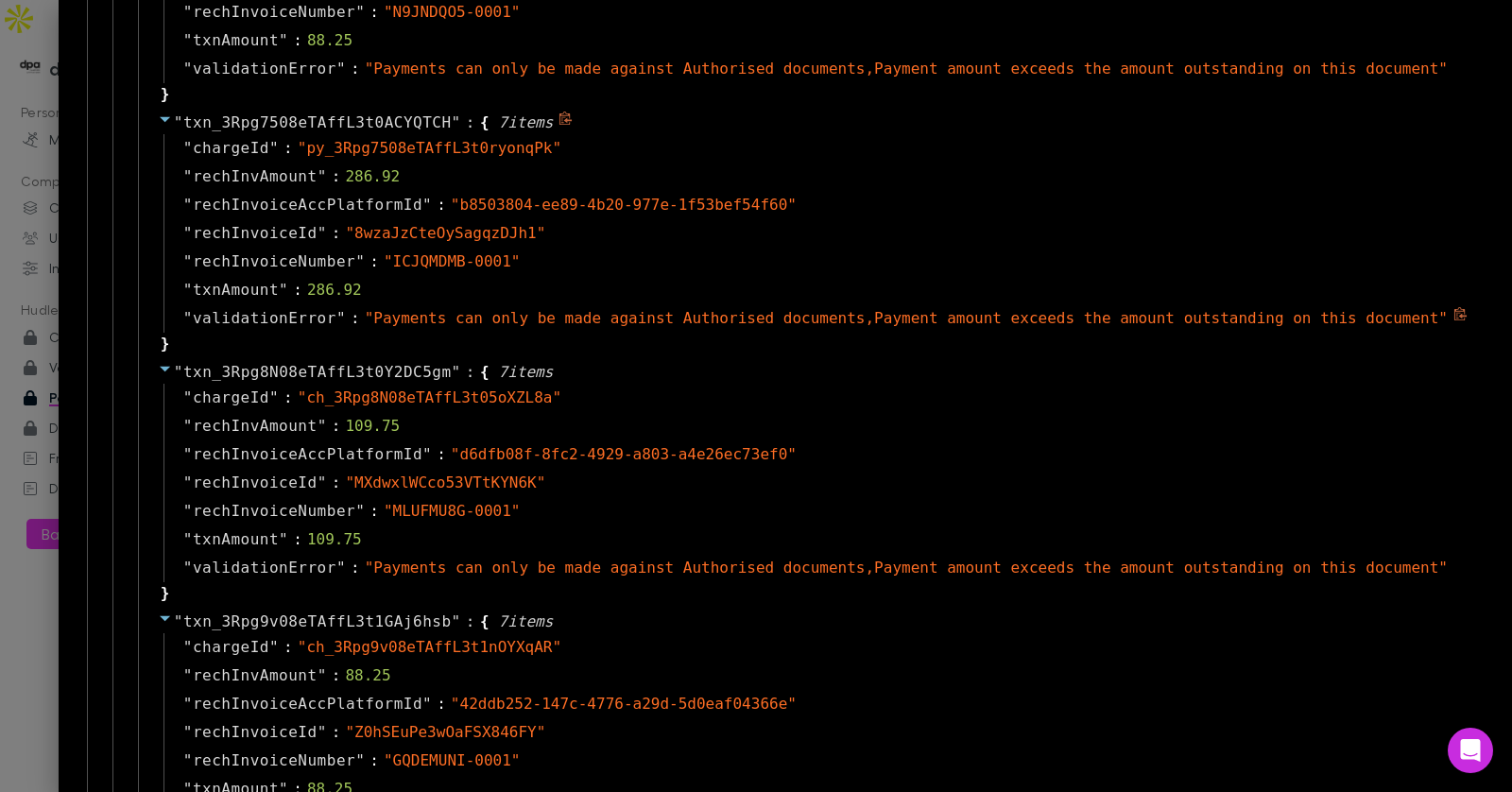
click at [875, 316] on span "" Payments can only be made against Authorised documents,Payment amount exceeds…" at bounding box center [905, 317] width 1082 height 18
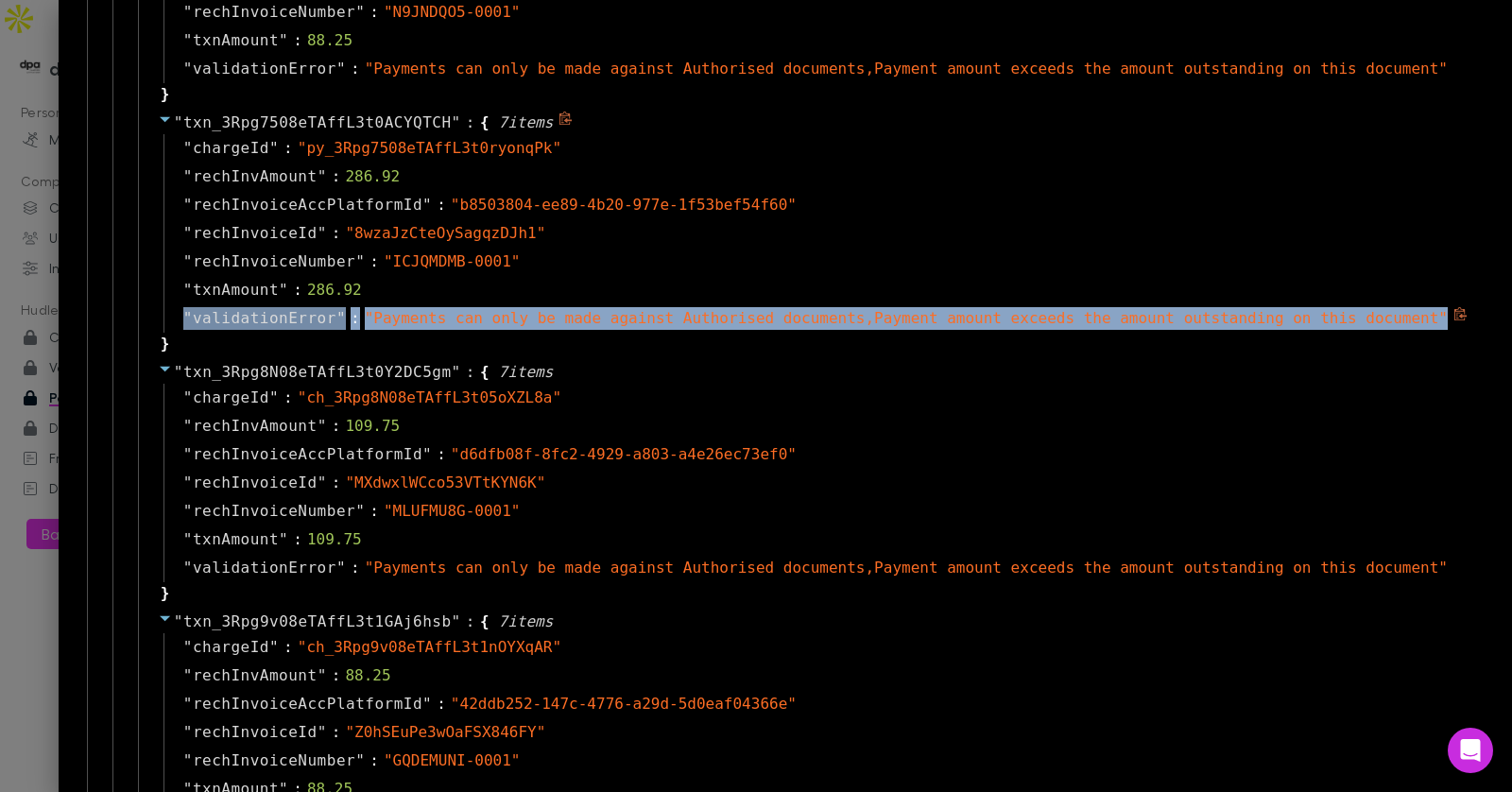
click at [875, 316] on span "" Payments can only be made against Authorised documents,Payment amount exceeds…" at bounding box center [905, 317] width 1082 height 18
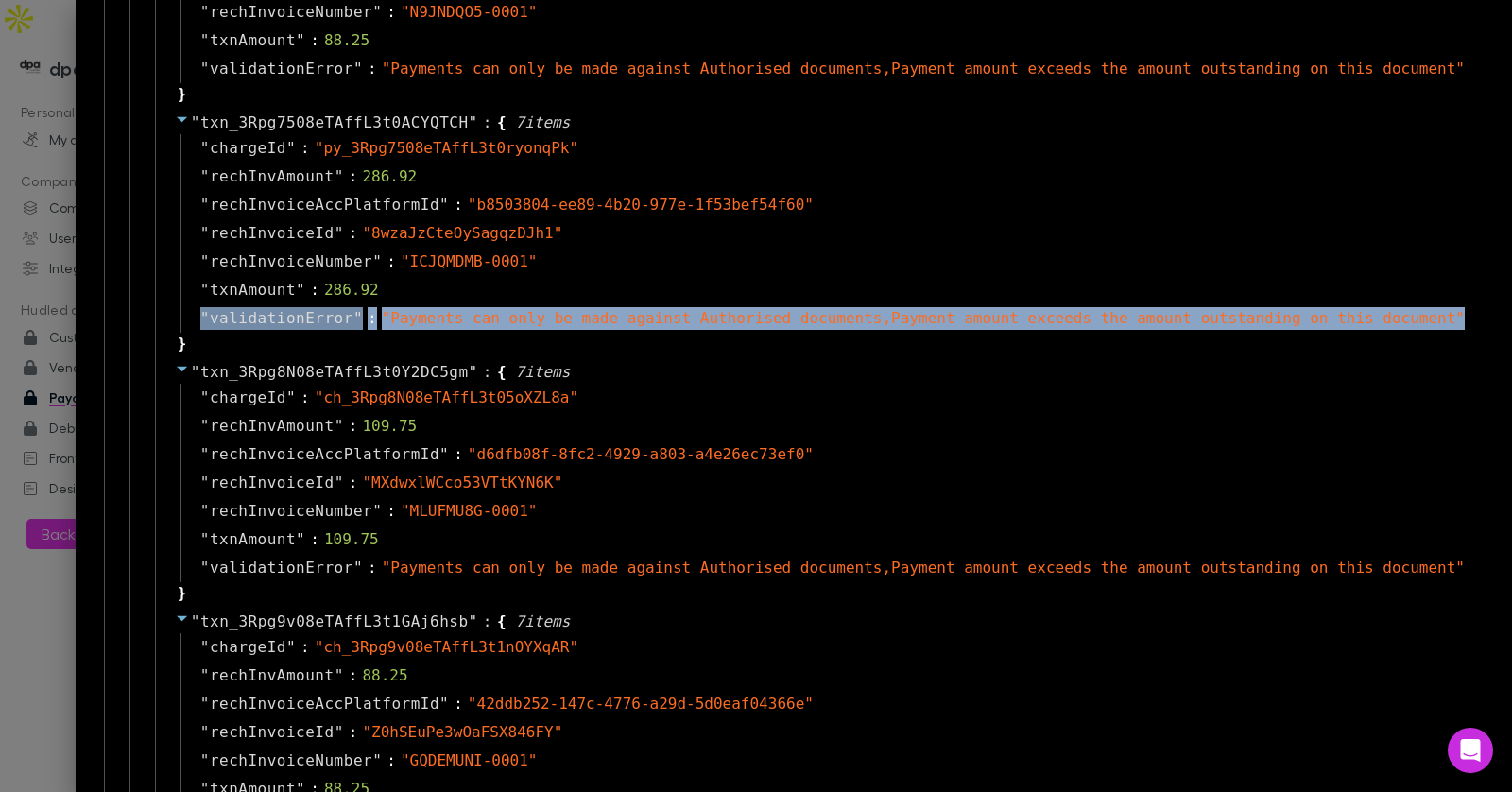
copy div "" validationError " : " Payments can only be made against Authorised documents,…"
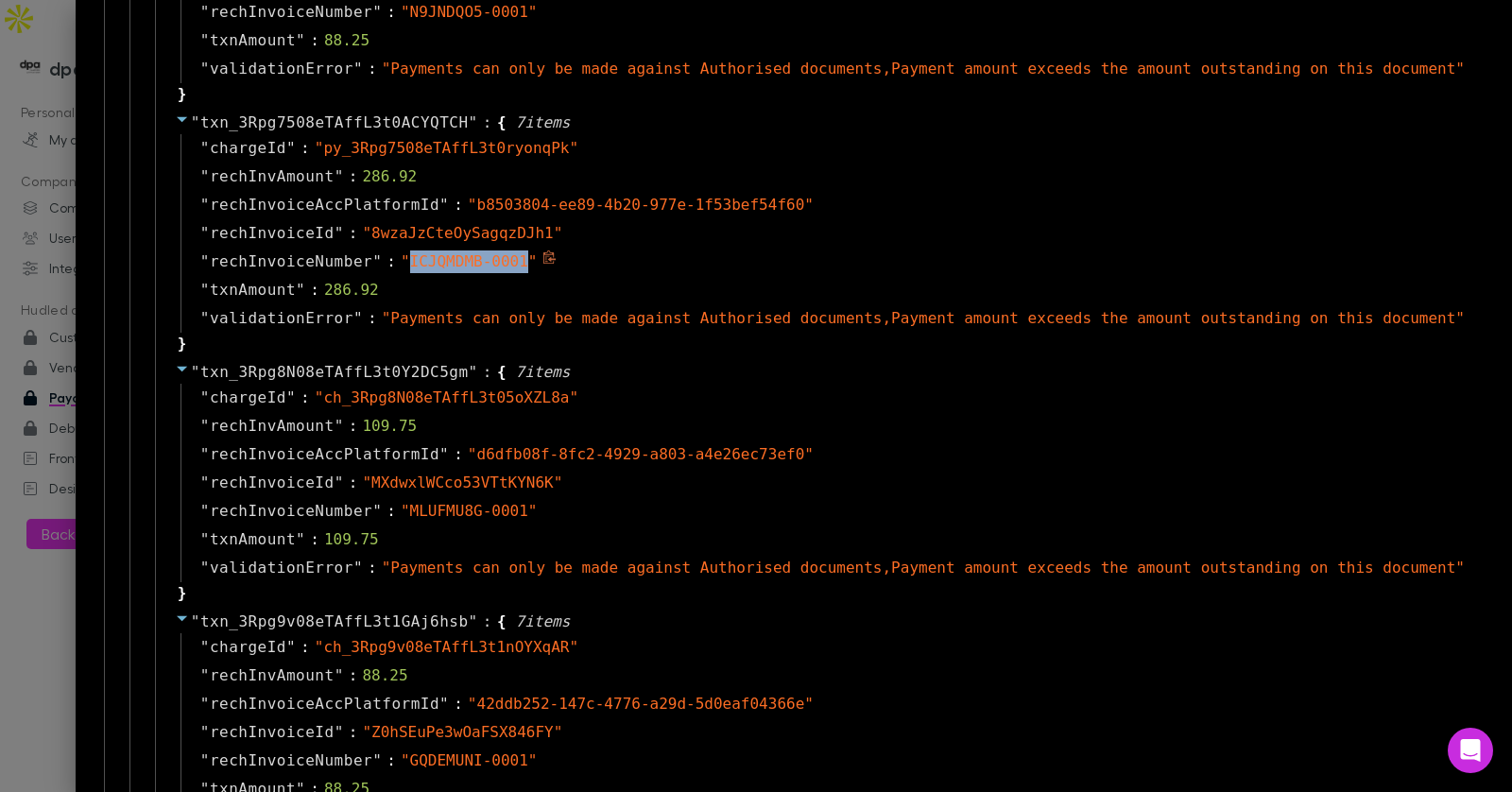
drag, startPoint x: 528, startPoint y: 263, endPoint x: 407, endPoint y: 268, distance: 121.1
click at [408, 268] on span "" ICJQMDMB-0001 "" at bounding box center [469, 261] width 137 height 18
copy span "ICJQMDMB-0001"
click at [10, 62] on div at bounding box center [756, 396] width 1512 height 792
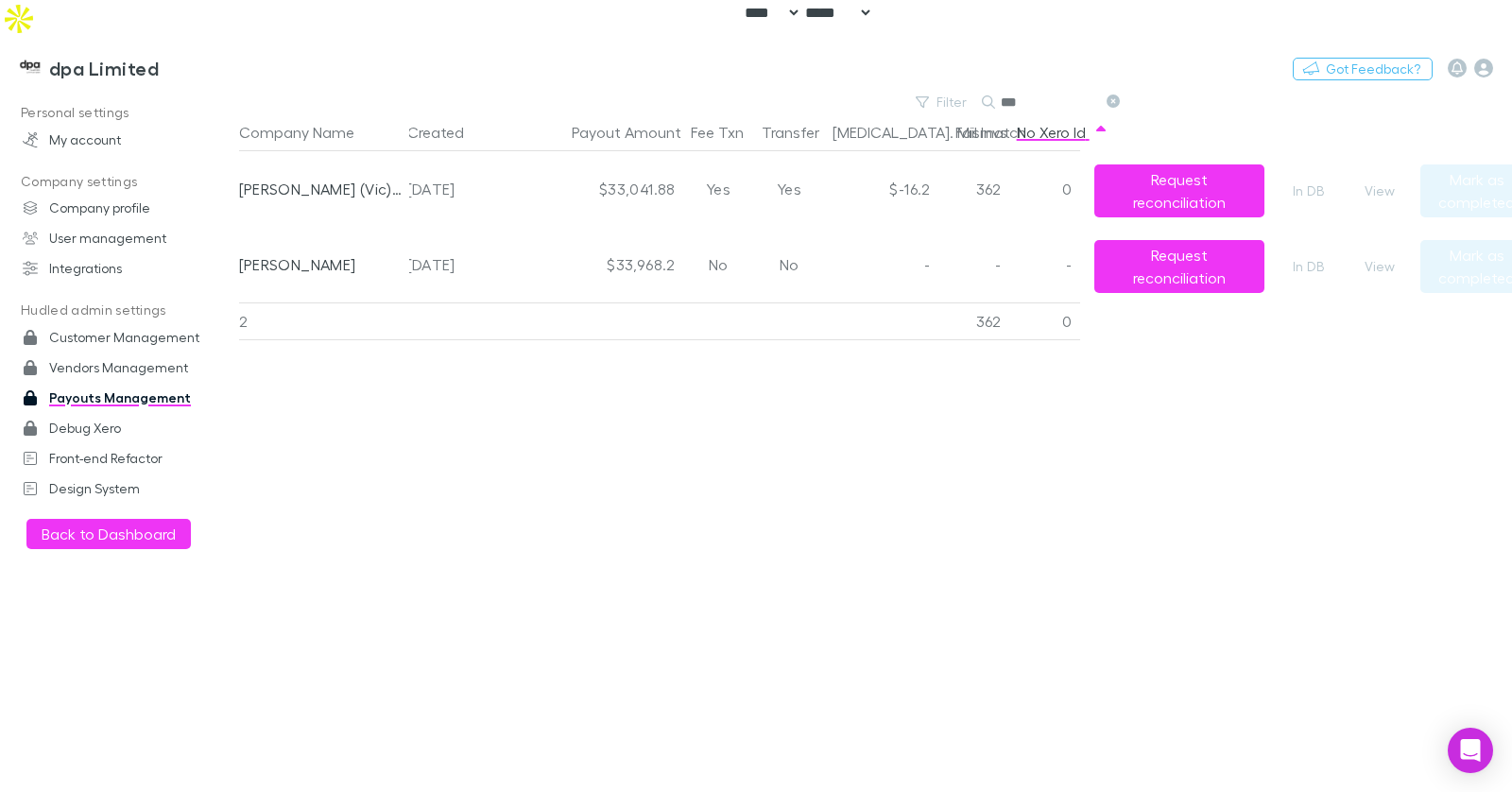
scroll to position [0, 0]
click at [1114, 95] on icon at bounding box center [1113, 102] width 13 height 13
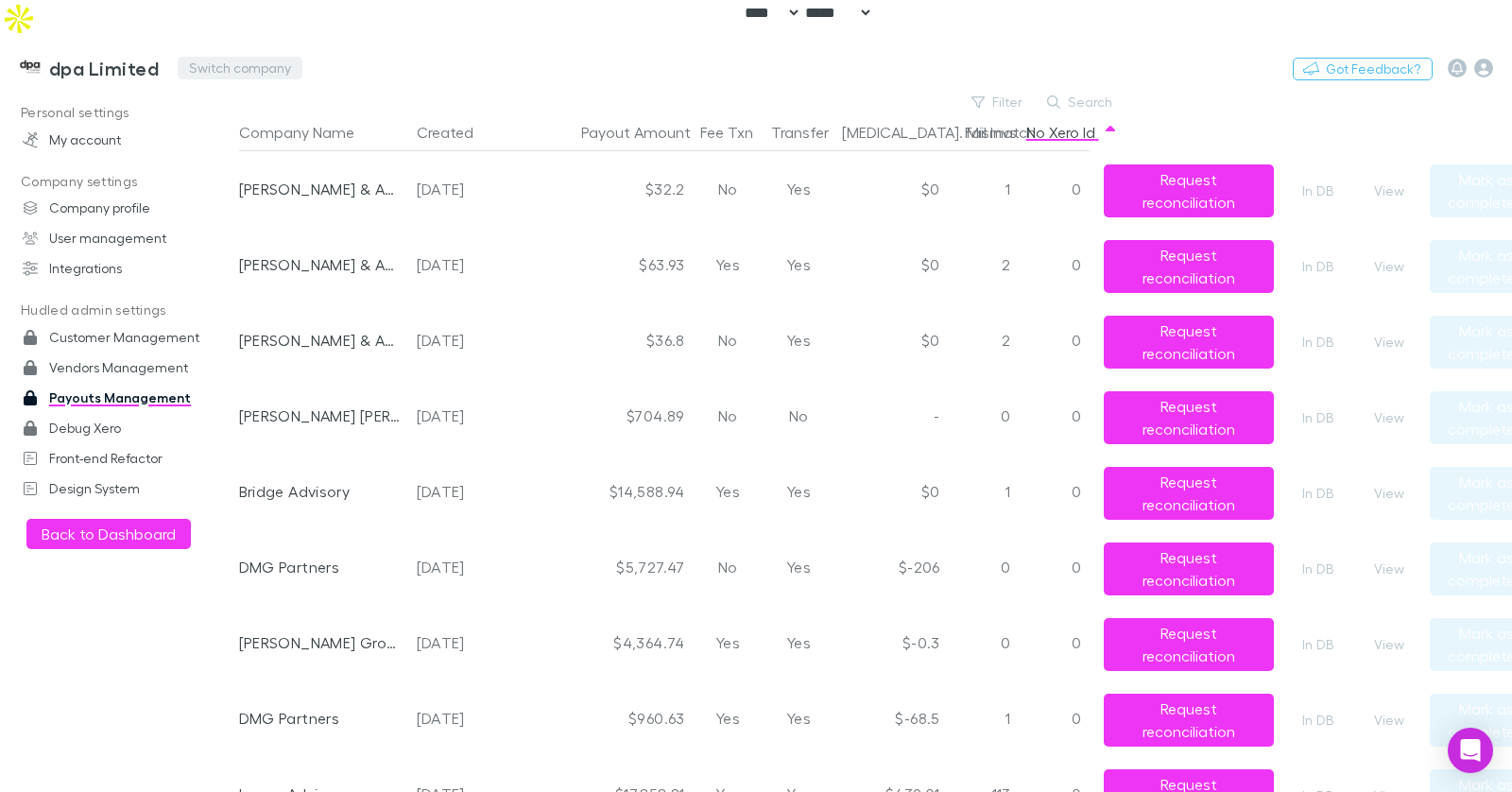
click at [276, 57] on button "Switch company" at bounding box center [240, 68] width 125 height 23
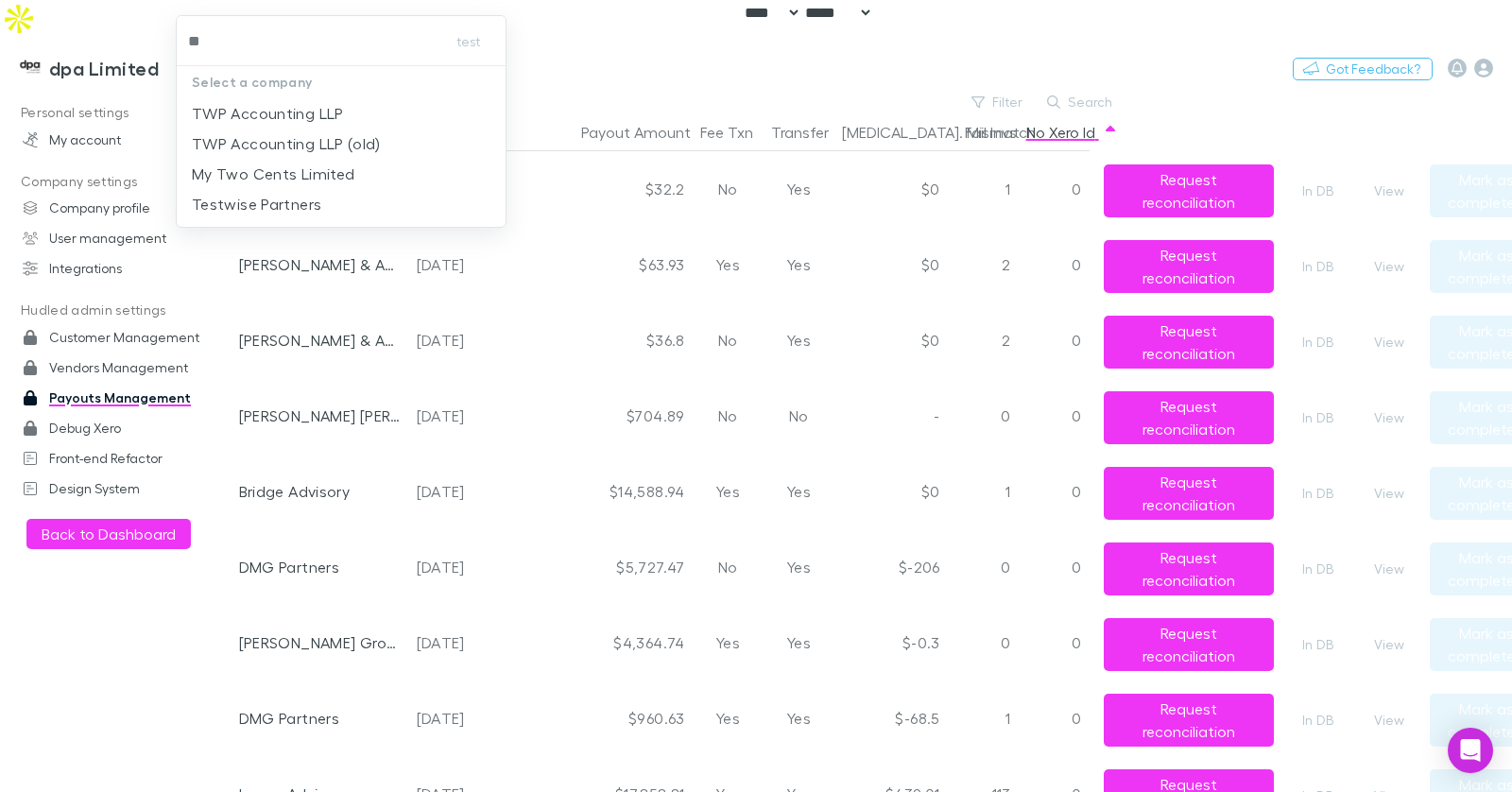
type input "***"
click at [361, 111] on li "TWP Accounting LLP" at bounding box center [341, 113] width 330 height 31
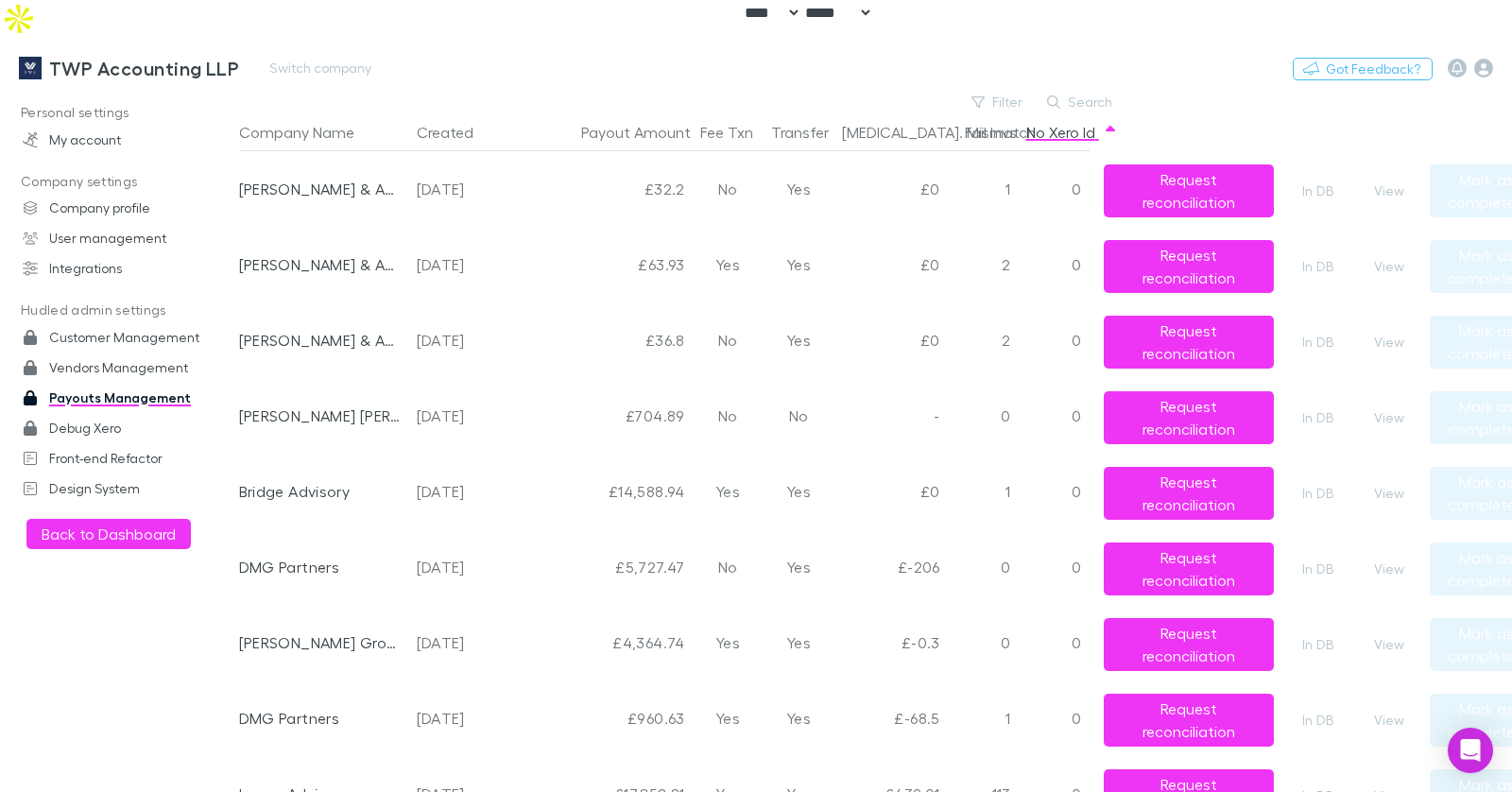
click at [125, 57] on h3 "TWP Accounting LLP" at bounding box center [144, 68] width 190 height 23
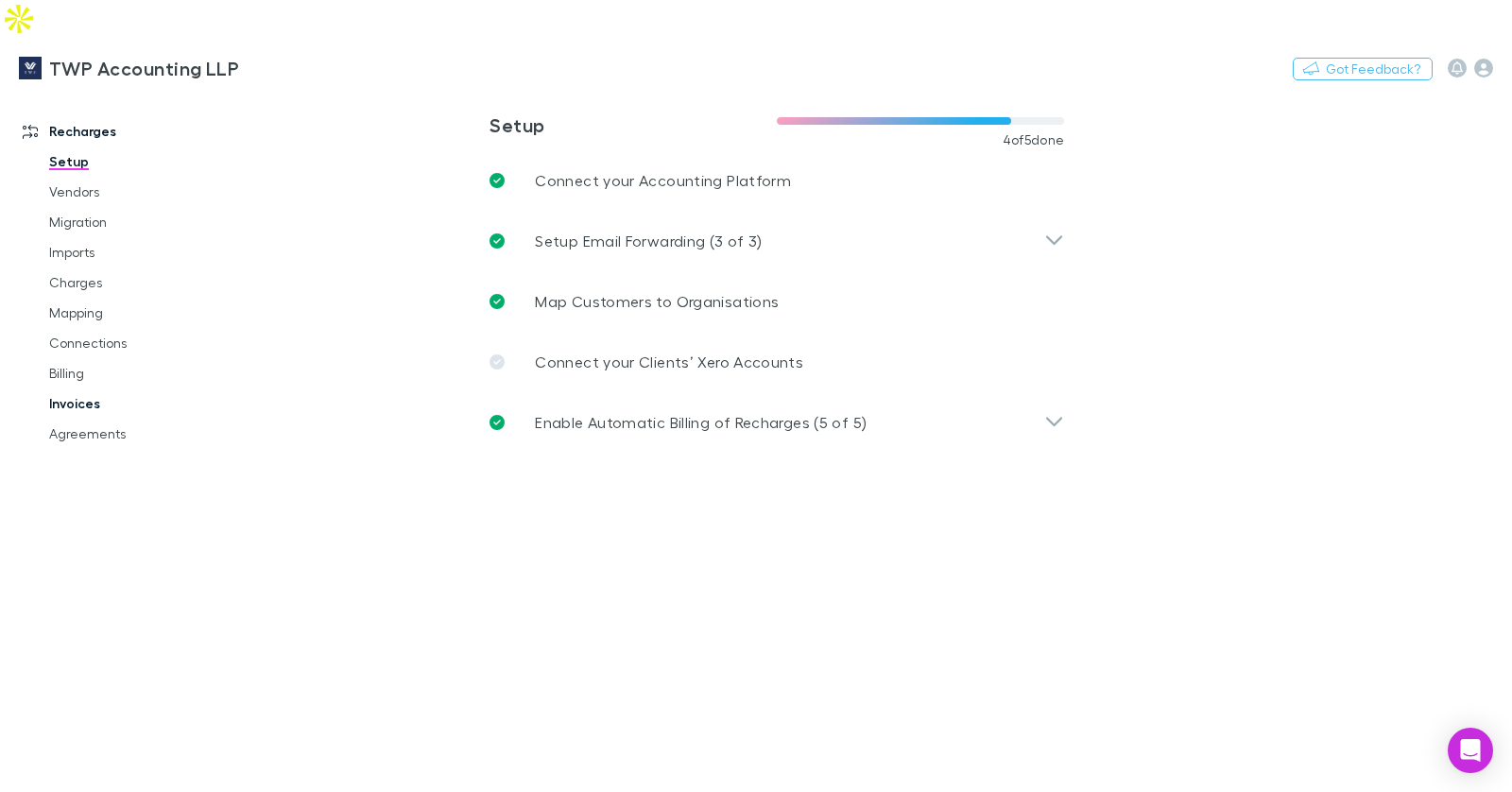
click at [100, 388] on link "Invoices" at bounding box center [133, 404] width 205 height 31
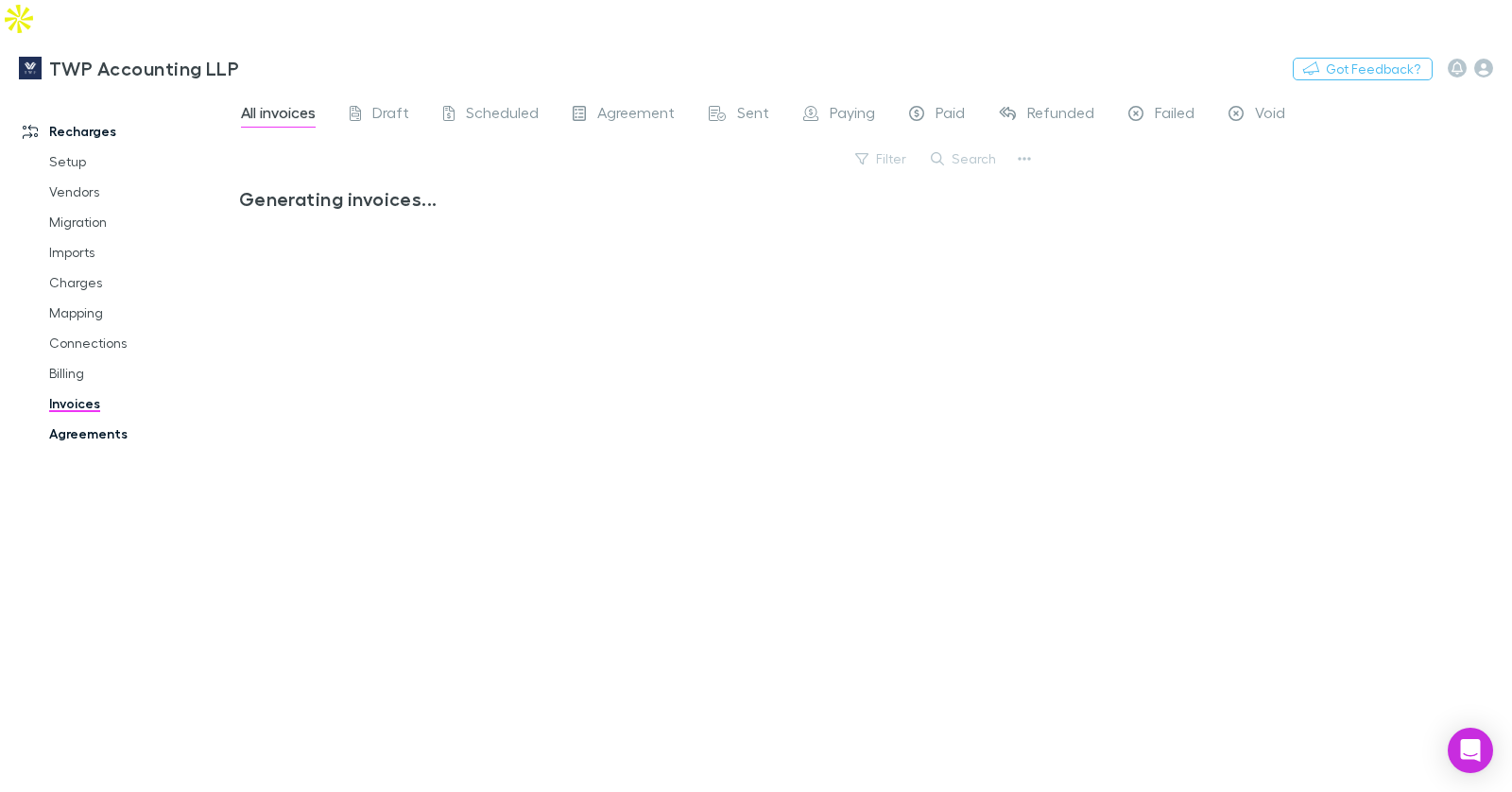
click at [113, 419] on link "Agreements" at bounding box center [133, 434] width 205 height 31
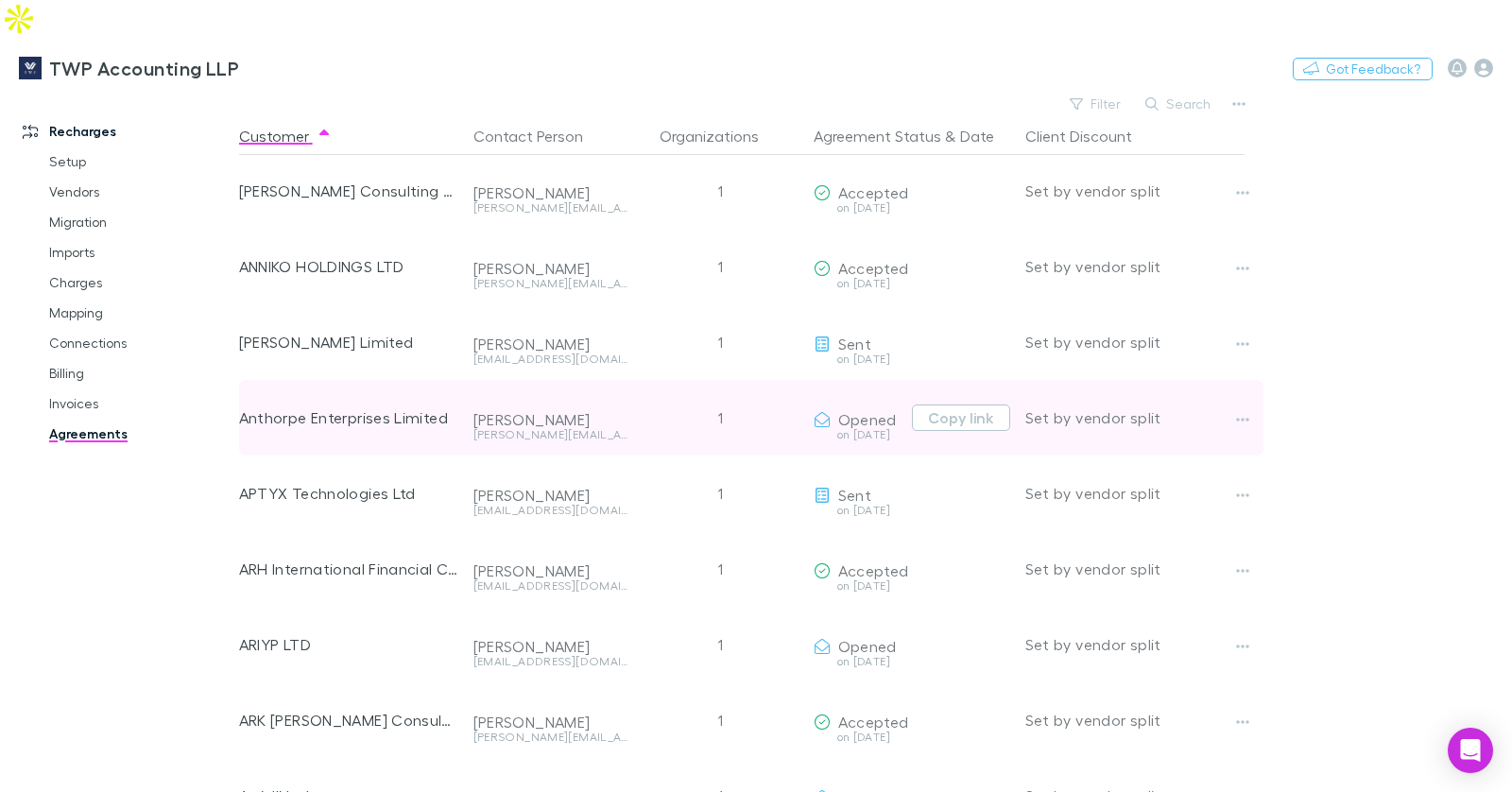
scroll to position [338, 0]
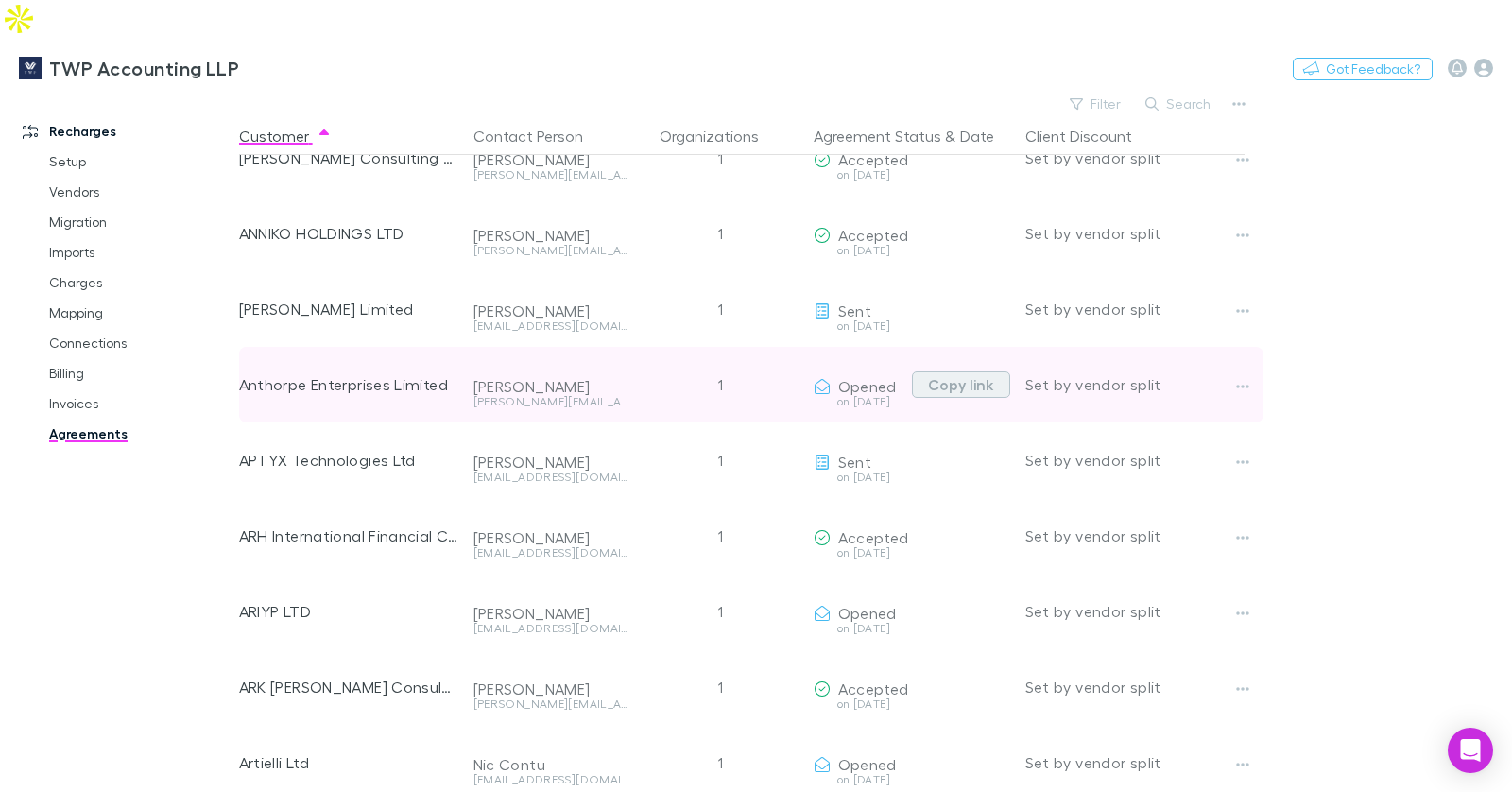
click at [961, 371] on button "Copy link" at bounding box center [961, 384] width 98 height 27
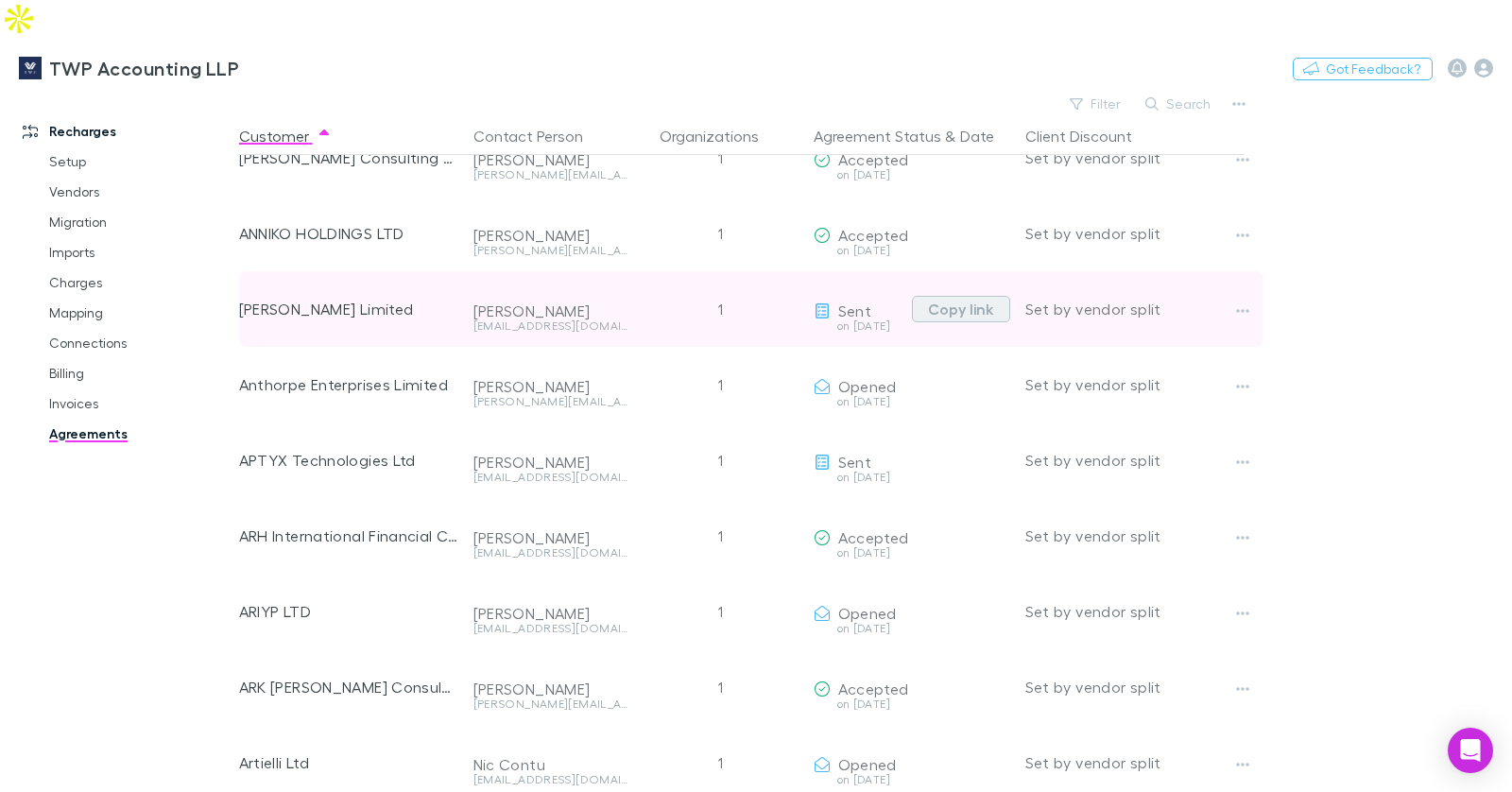
click at [960, 295] on button "Copy link" at bounding box center [961, 309] width 98 height 27
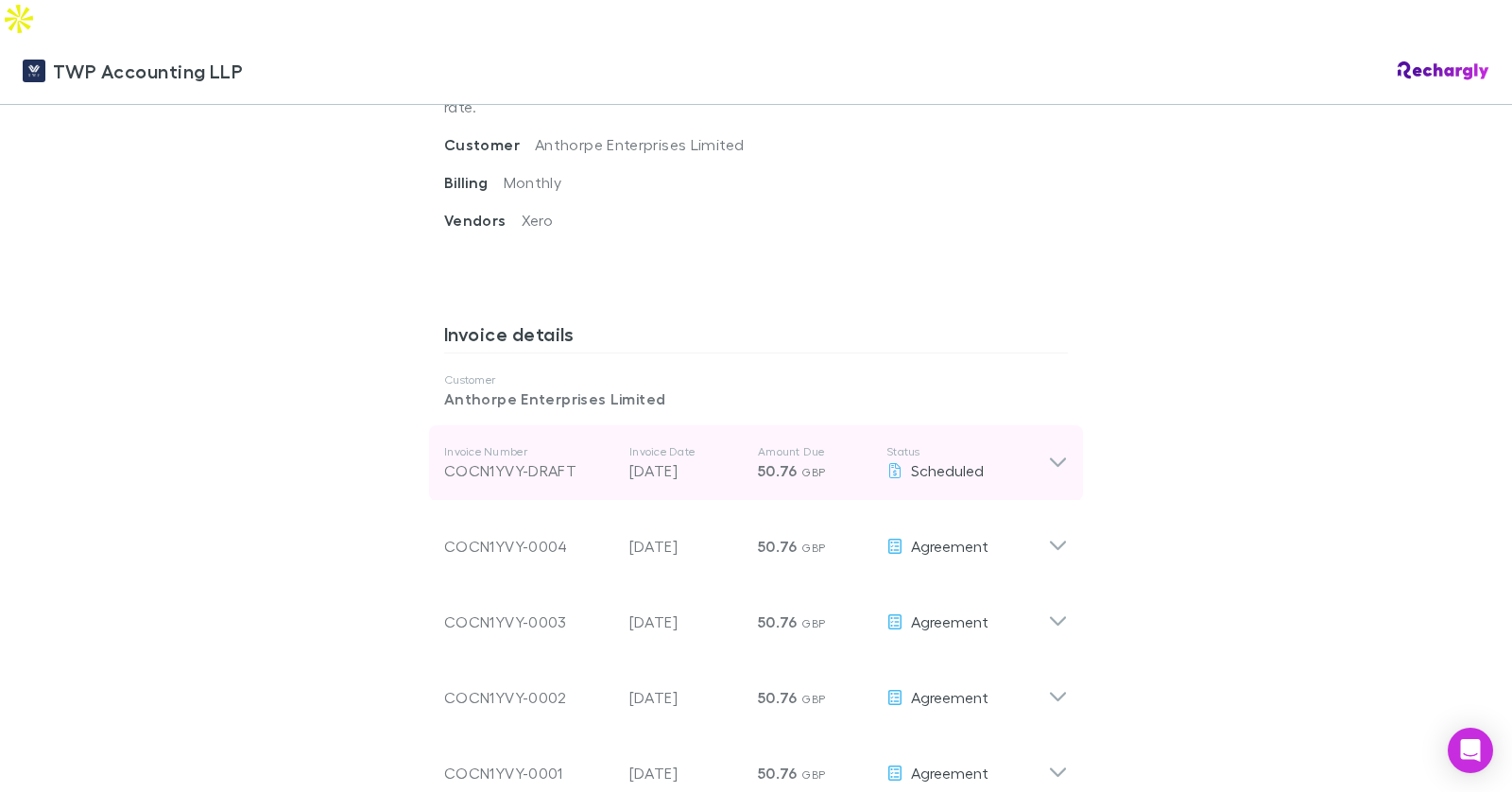
scroll to position [824, 0]
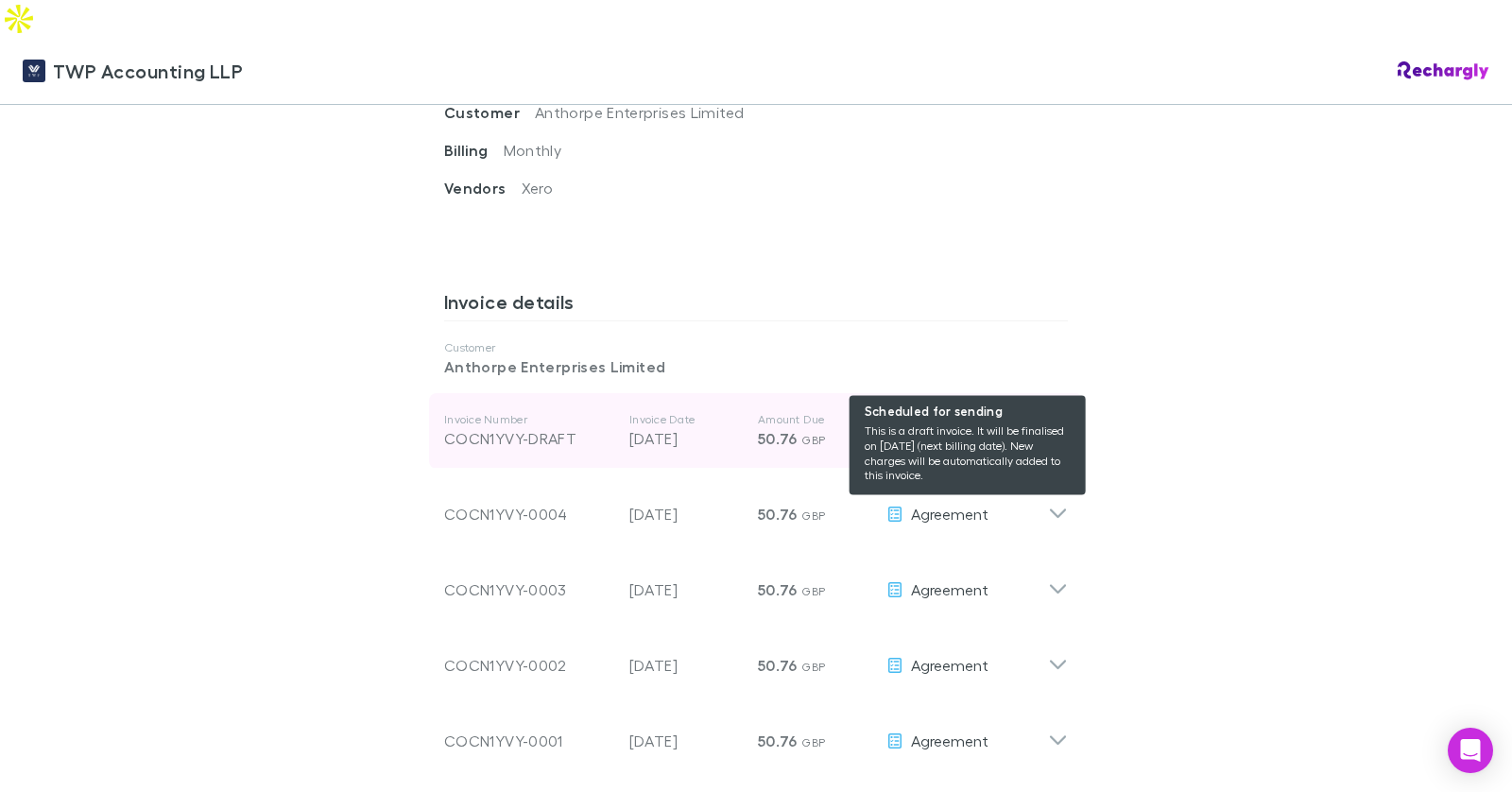
click at [971, 429] on span "Scheduled" at bounding box center [947, 437] width 73 height 18
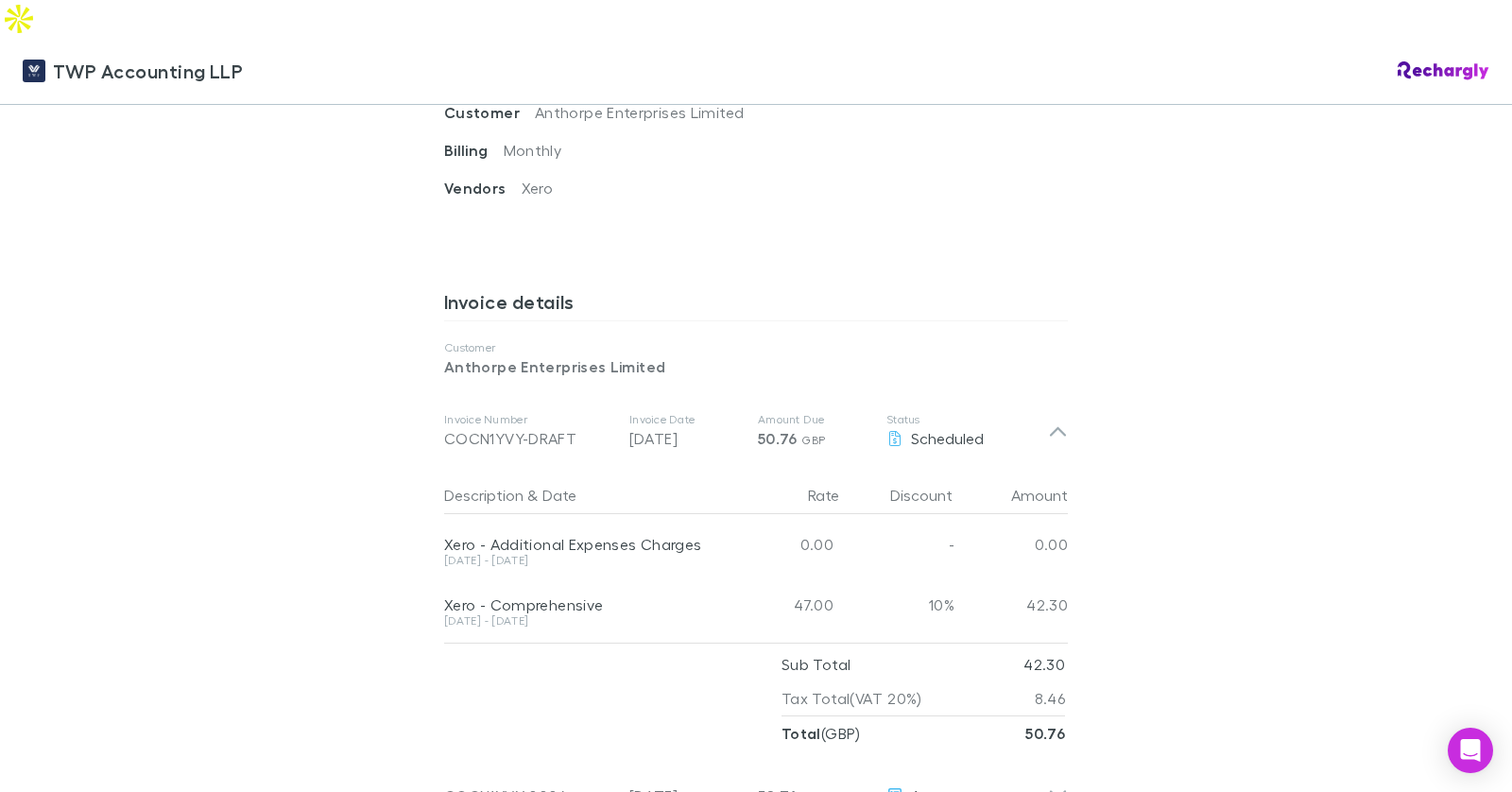
drag, startPoint x: 1076, startPoint y: 362, endPoint x: 1064, endPoint y: 410, distance: 49.5
click at [1076, 393] on div "Invoice Number COCN1YVY-DRAFT Invoice Date [DATE] Amount Due 50.76 GBP Status S…" at bounding box center [756, 431] width 654 height 76
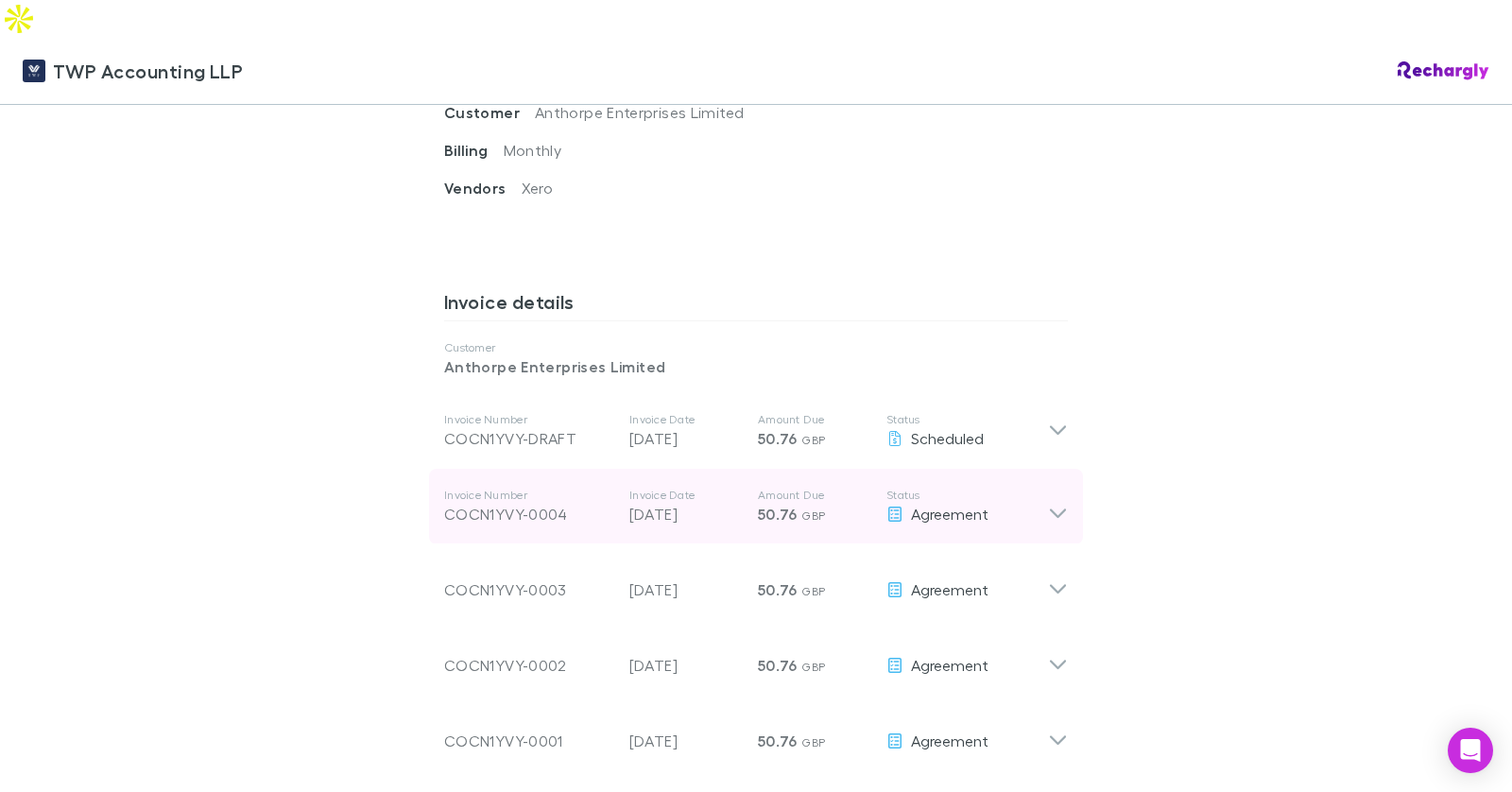
click at [1050, 487] on icon at bounding box center [1058, 505] width 20 height 37
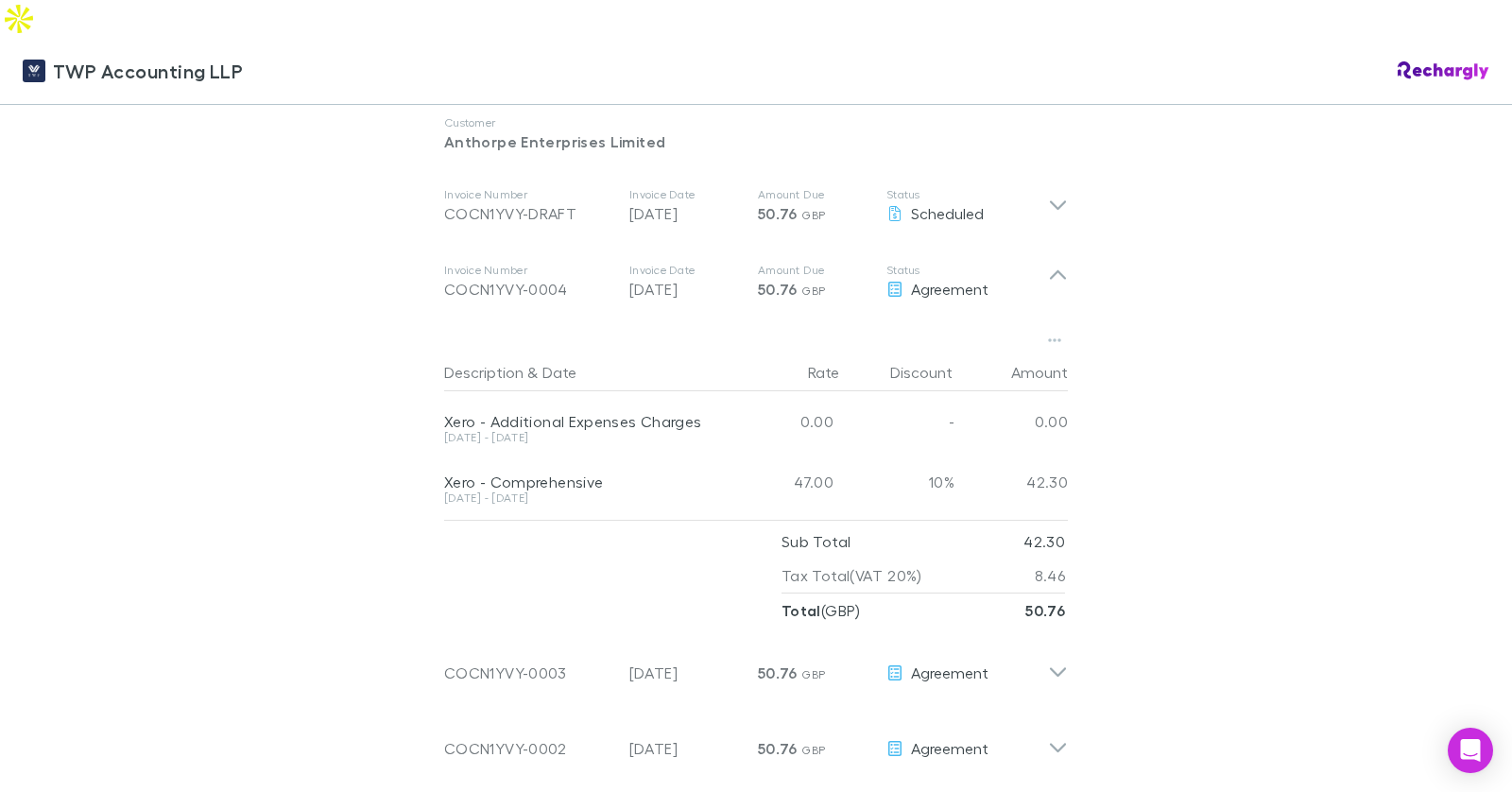
scroll to position [1053, 0]
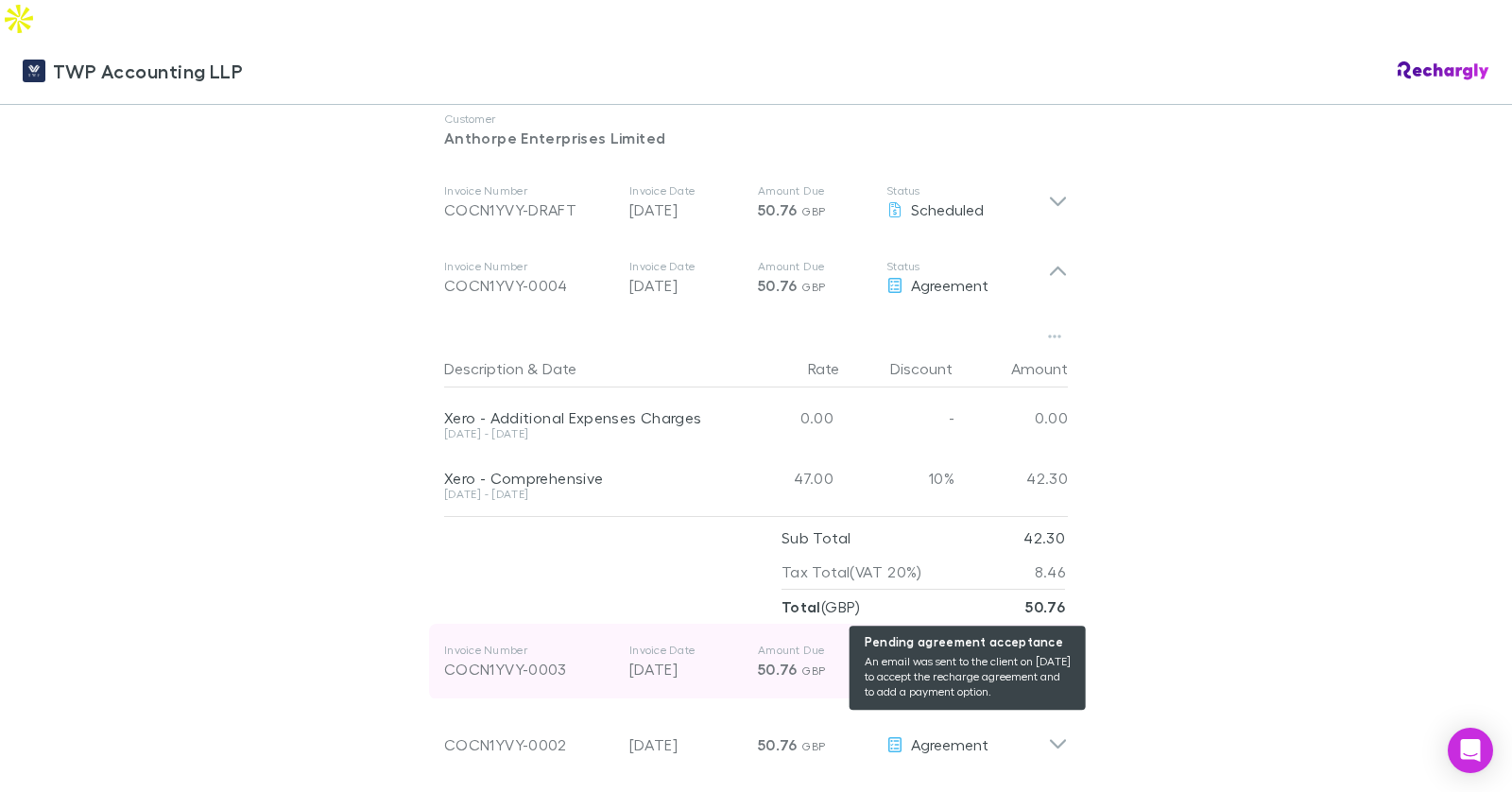
click at [1040, 658] on div "Agreement" at bounding box center [966, 669] width 162 height 23
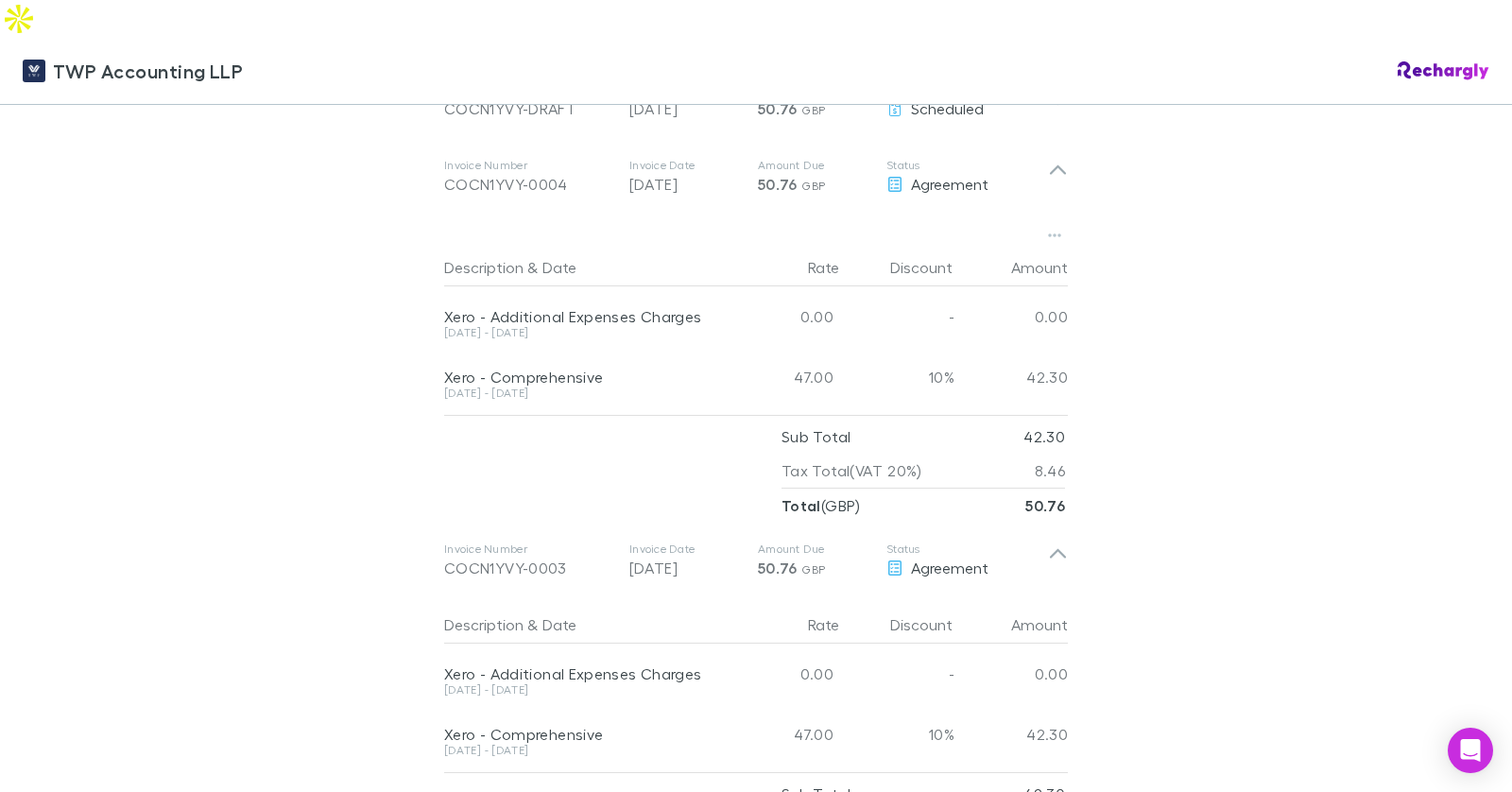
scroll to position [1179, 0]
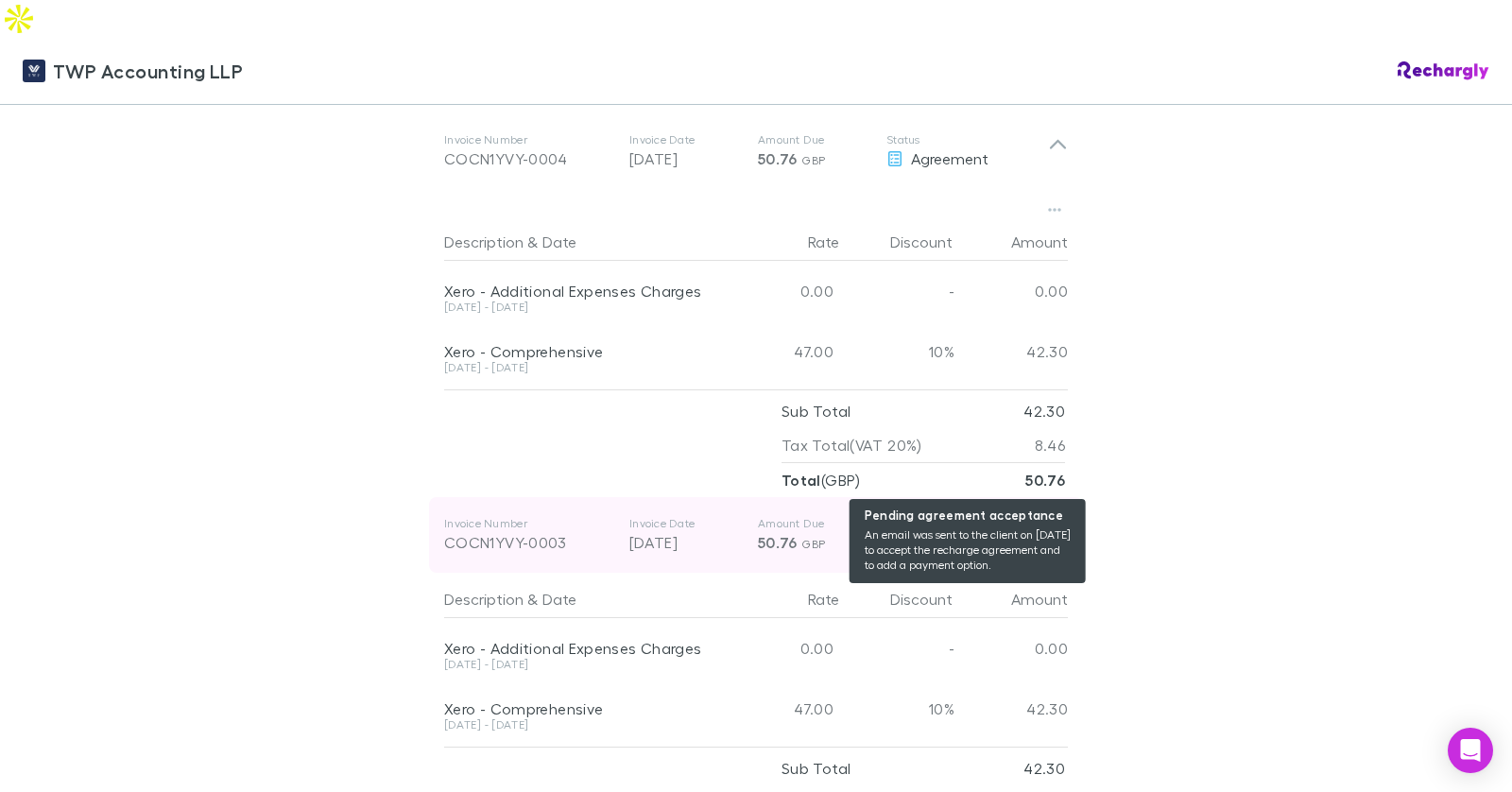
click at [1015, 531] on div "Agreement" at bounding box center [966, 543] width 162 height 23
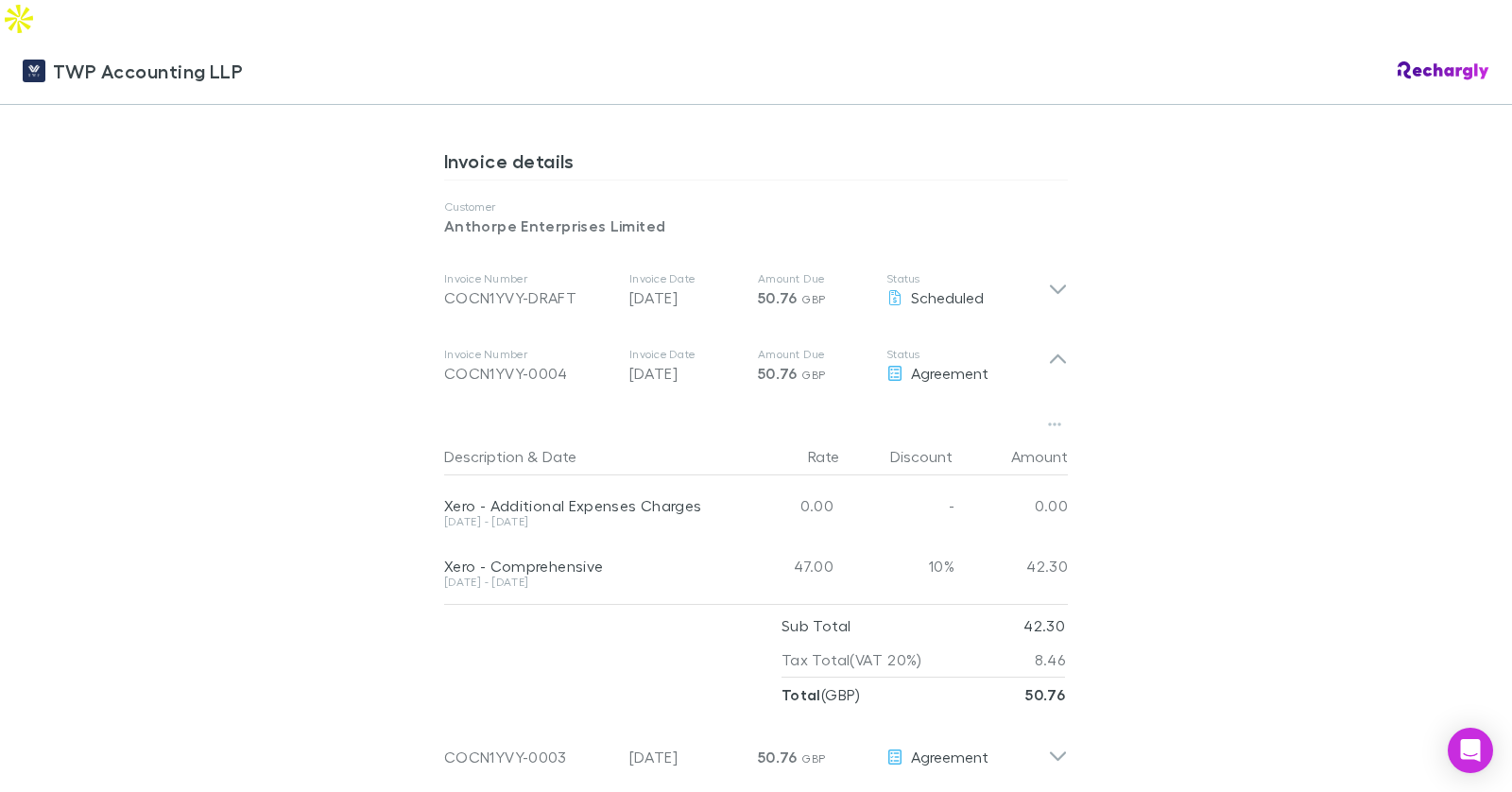
scroll to position [966, 0]
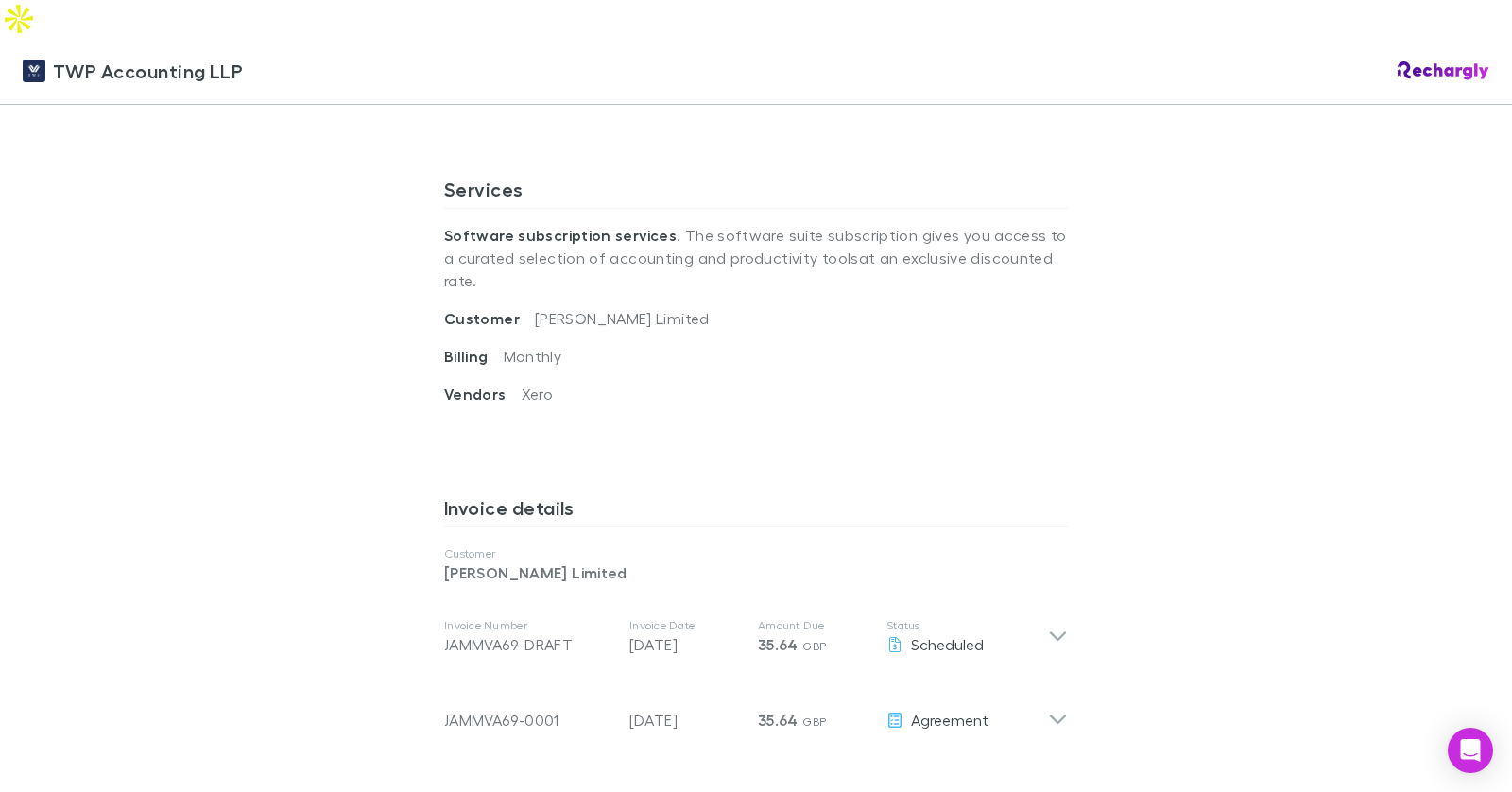
scroll to position [739, 0]
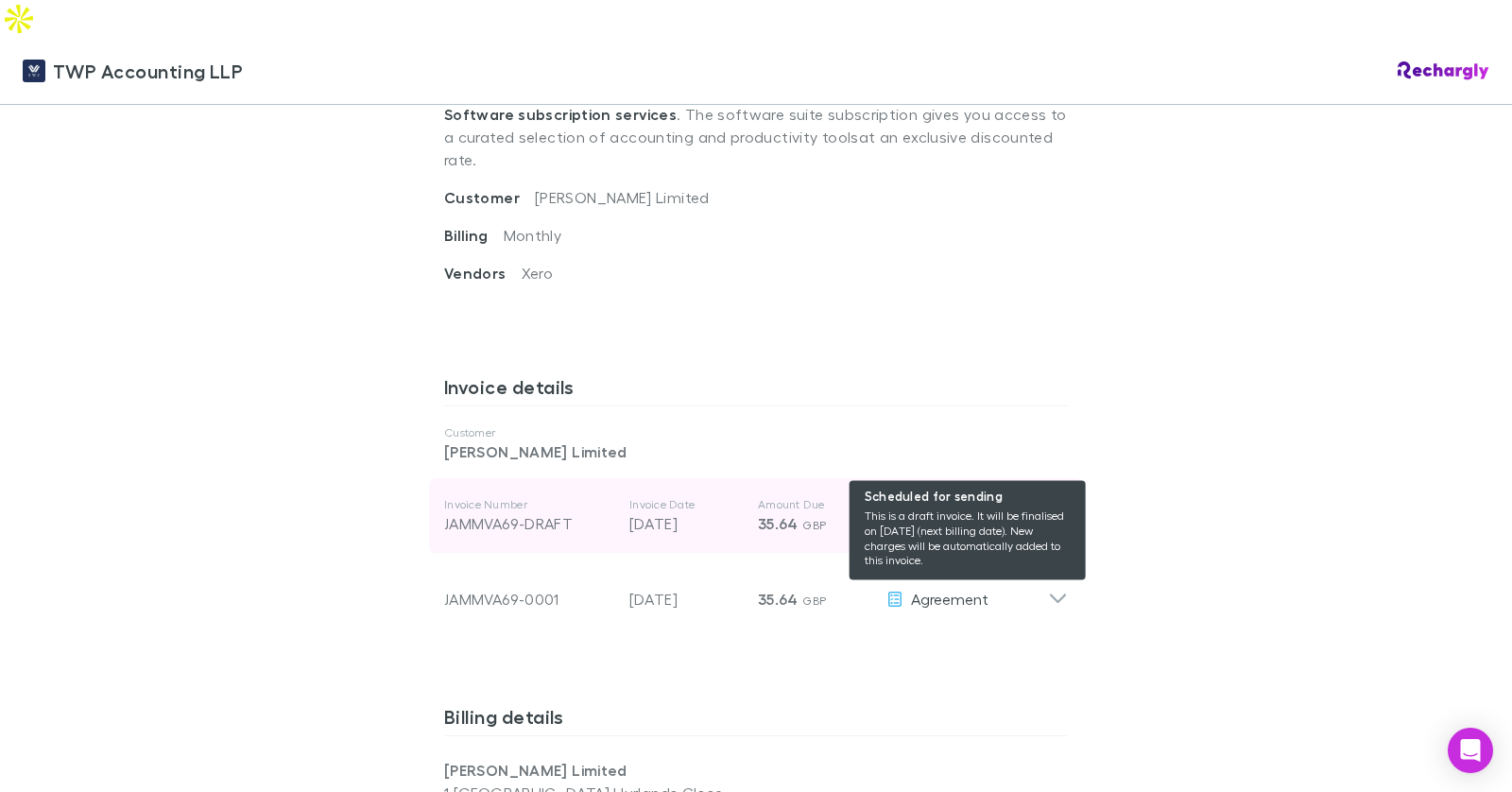
click at [980, 514] on span "Scheduled" at bounding box center [947, 523] width 73 height 18
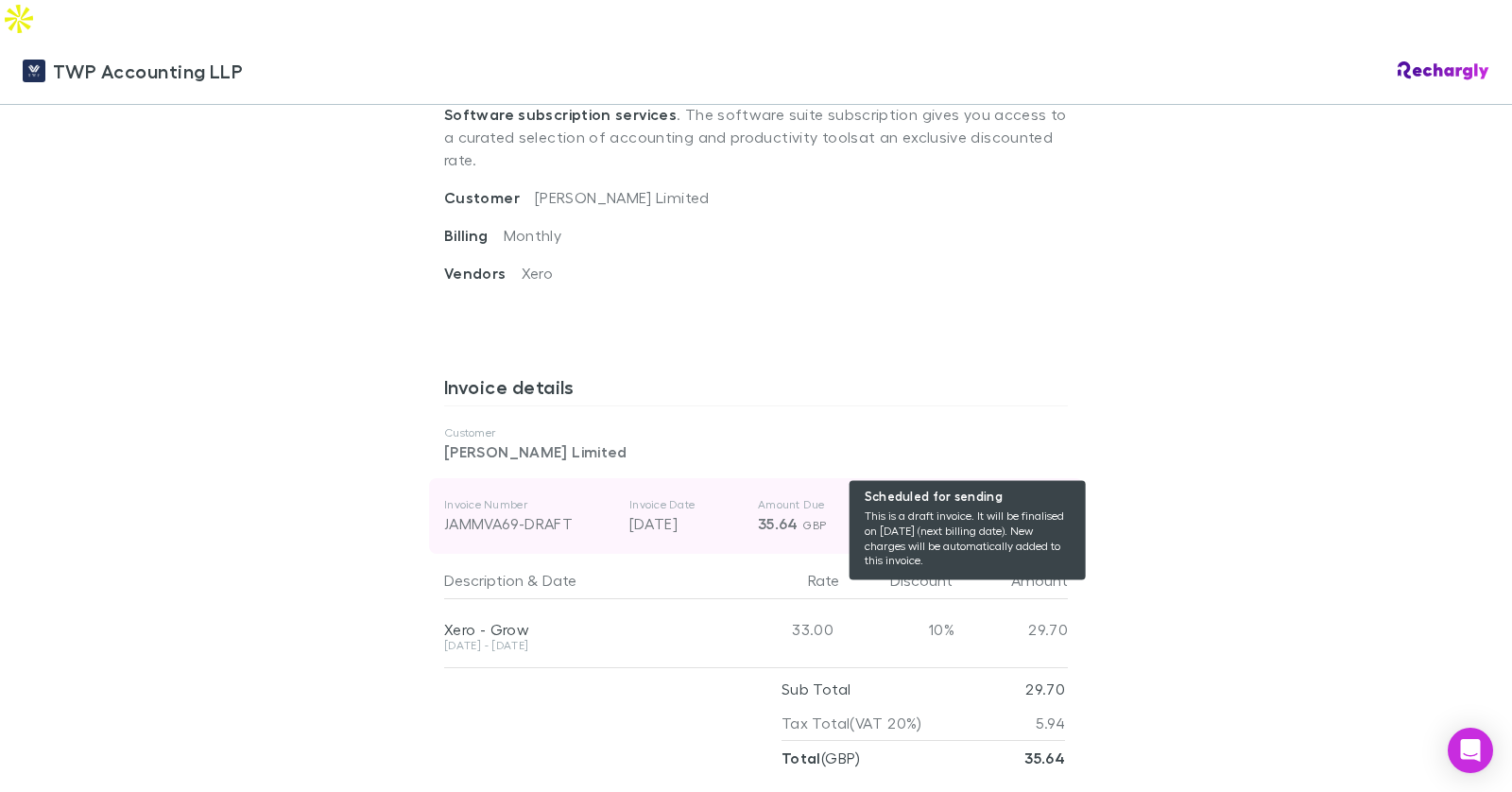
click at [1006, 512] on div "Scheduled" at bounding box center [966, 524] width 162 height 23
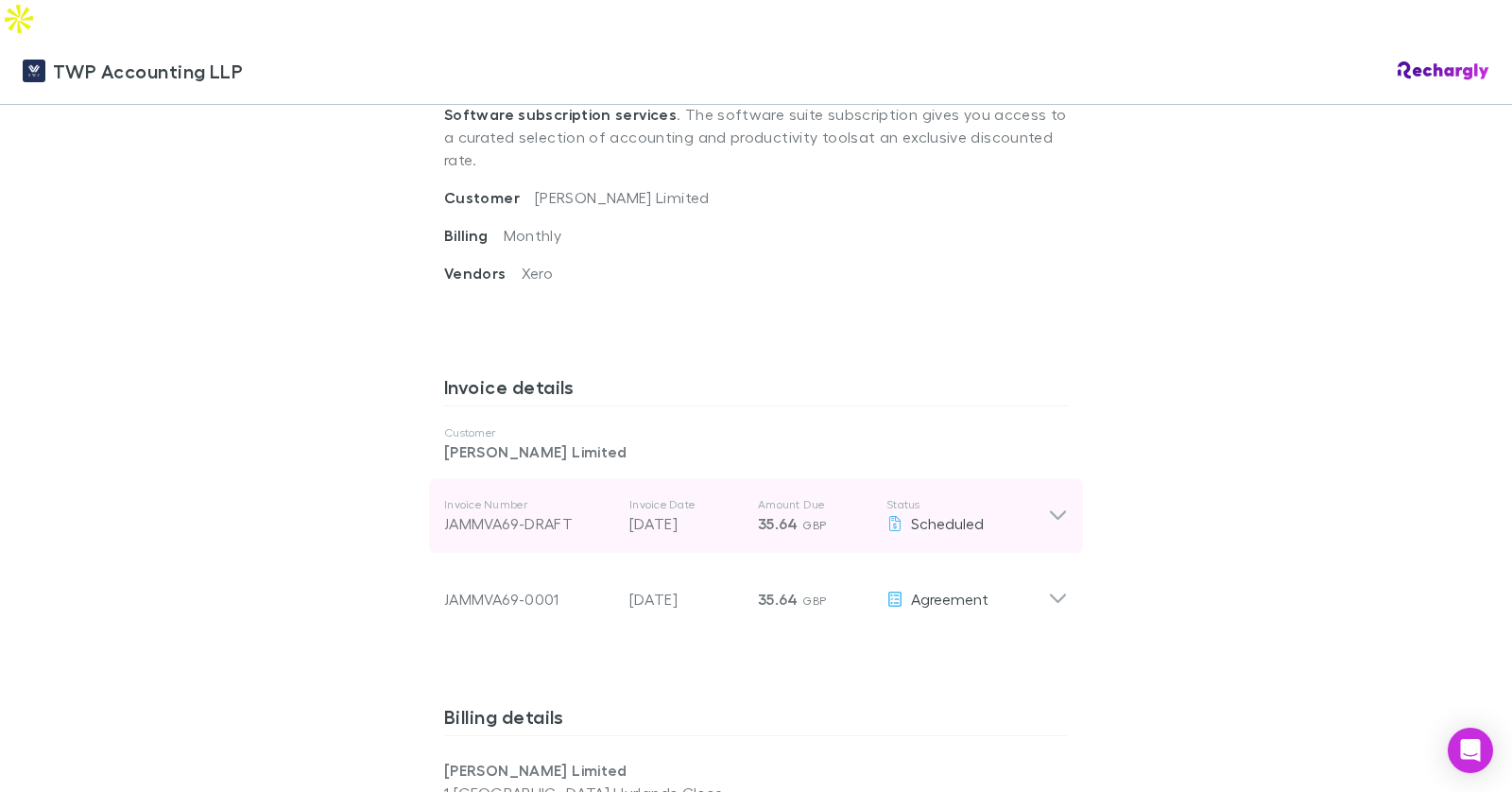
click at [1056, 478] on div "Invoice Number JAMMVA69-DRAFT Invoice Date [DATE] Amount Due 35.64 GBP Status S…" at bounding box center [756, 516] width 654 height 76
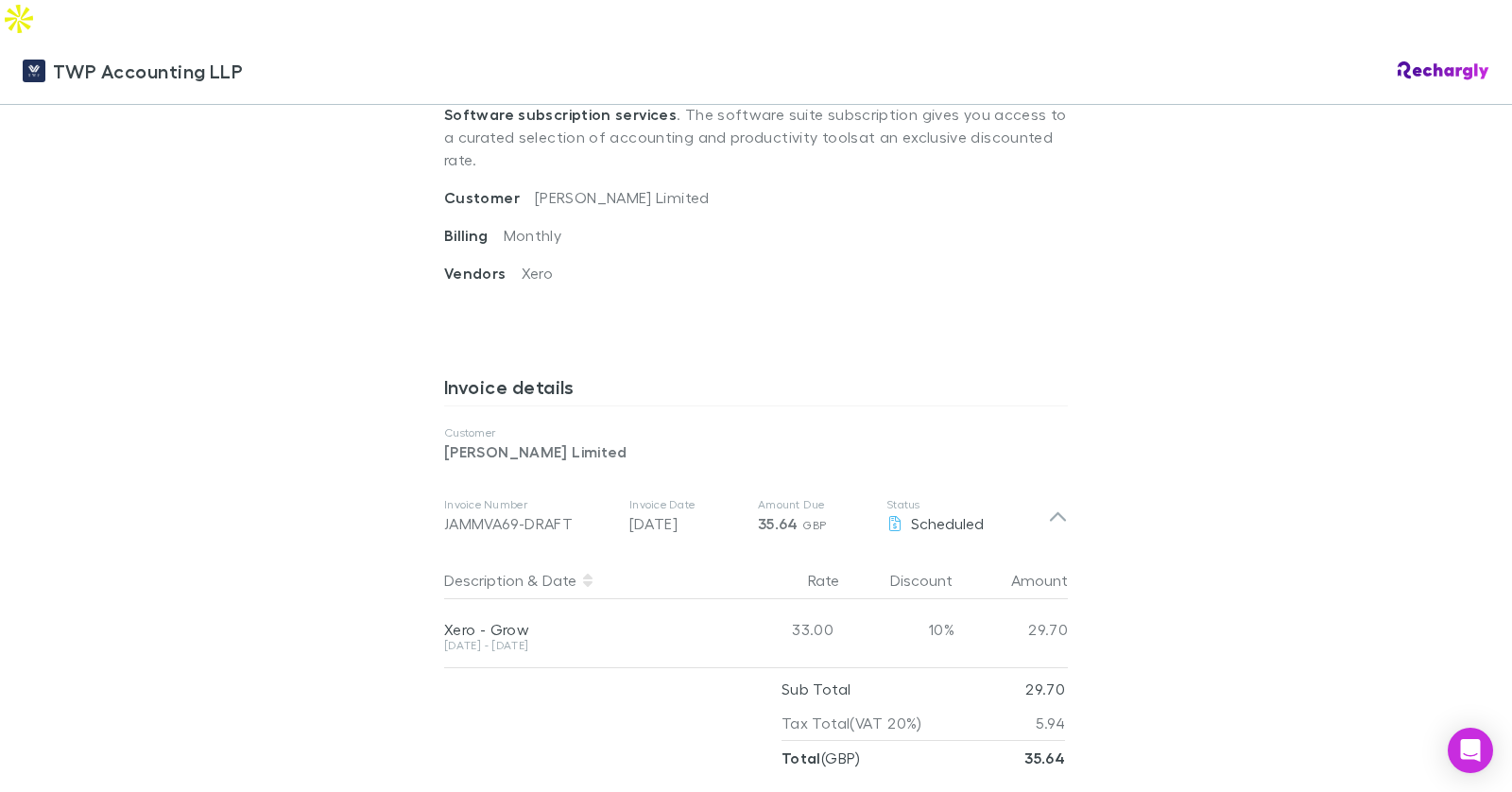
drag, startPoint x: 1052, startPoint y: 450, endPoint x: 1021, endPoint y: 512, distance: 69.3
click at [1052, 504] on icon at bounding box center [1058, 516] width 20 height 23
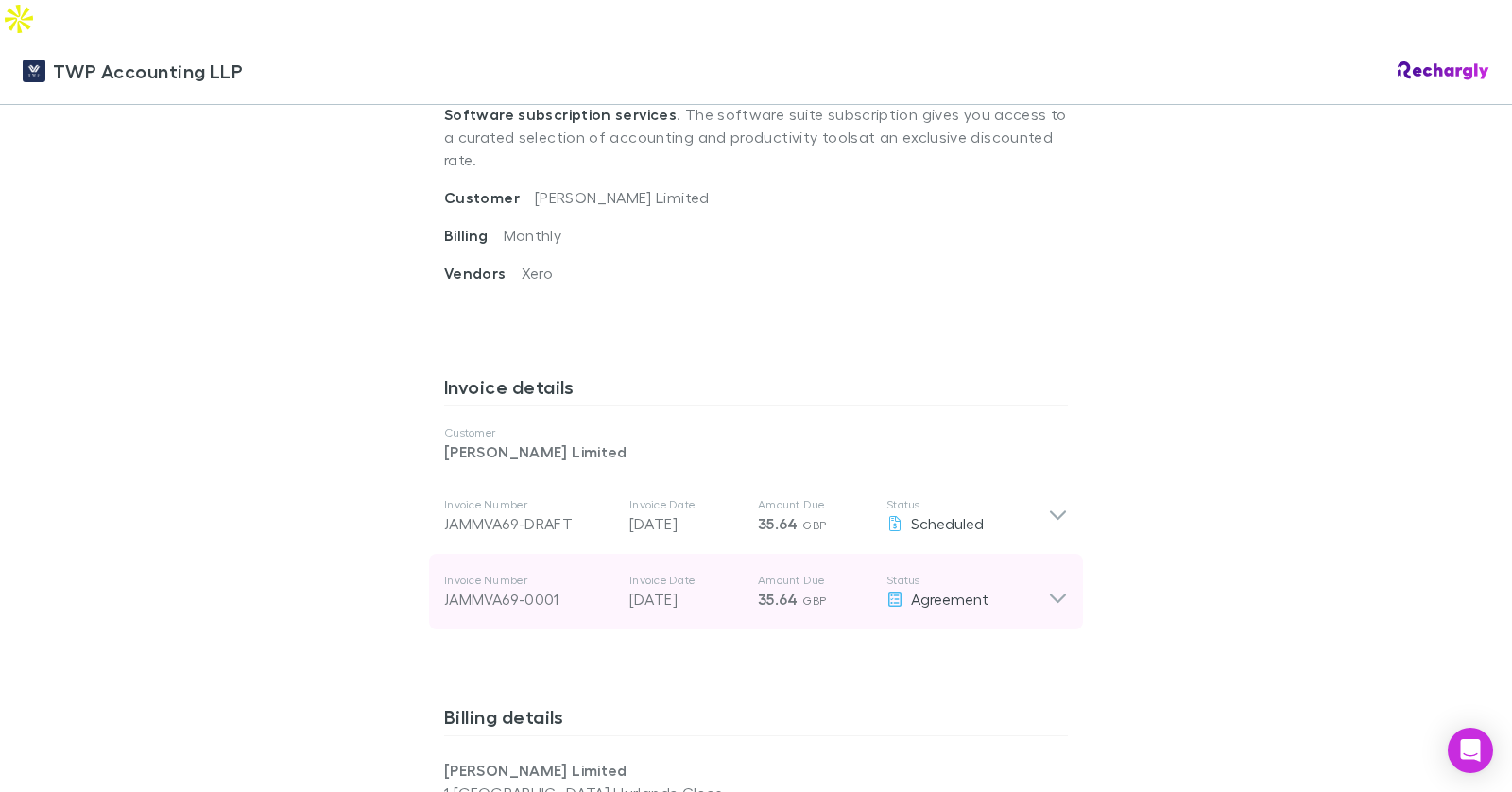
click at [1018, 557] on div "Invoice Number JAMMVA69-0001 Invoice Date [DATE] Amount Due 35.64 GBP Status Ag…" at bounding box center [746, 591] width 604 height 68
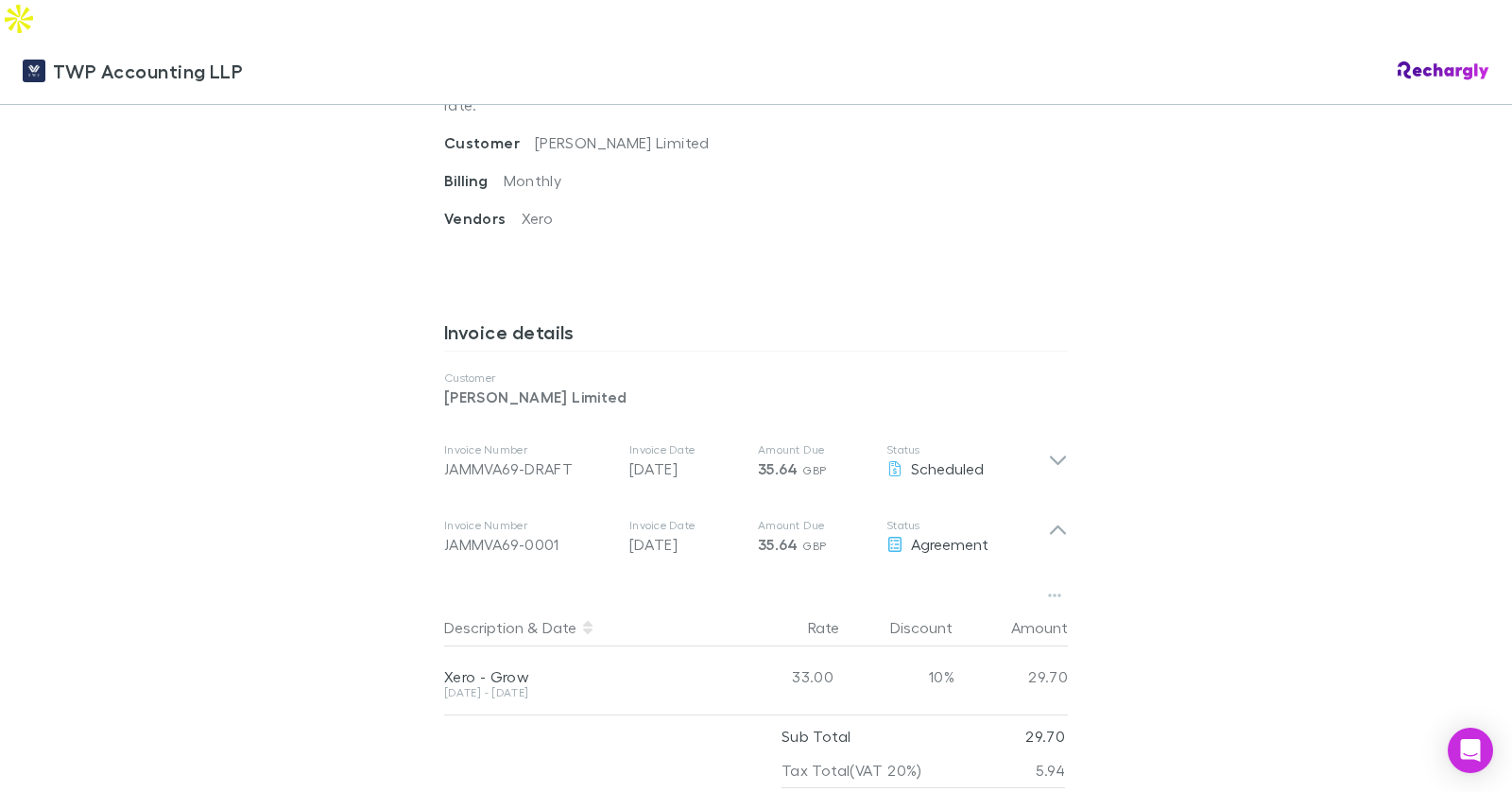
scroll to position [799, 0]
click at [1064, 577] on button "button" at bounding box center [1055, 591] width 27 height 27
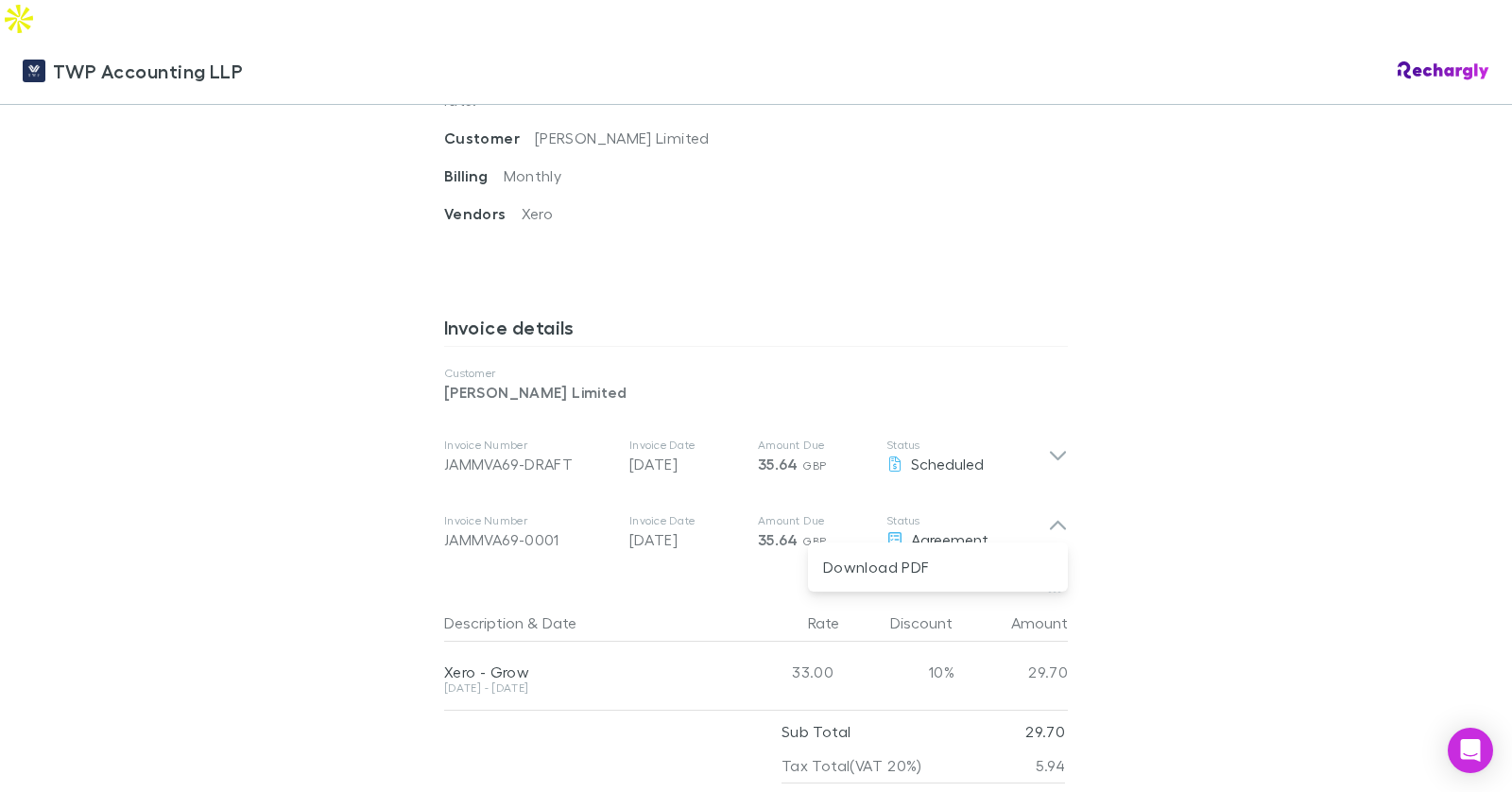
drag, startPoint x: 1250, startPoint y: 456, endPoint x: 1221, endPoint y: 455, distance: 29.0
click at [1250, 456] on div at bounding box center [756, 396] width 1512 height 792
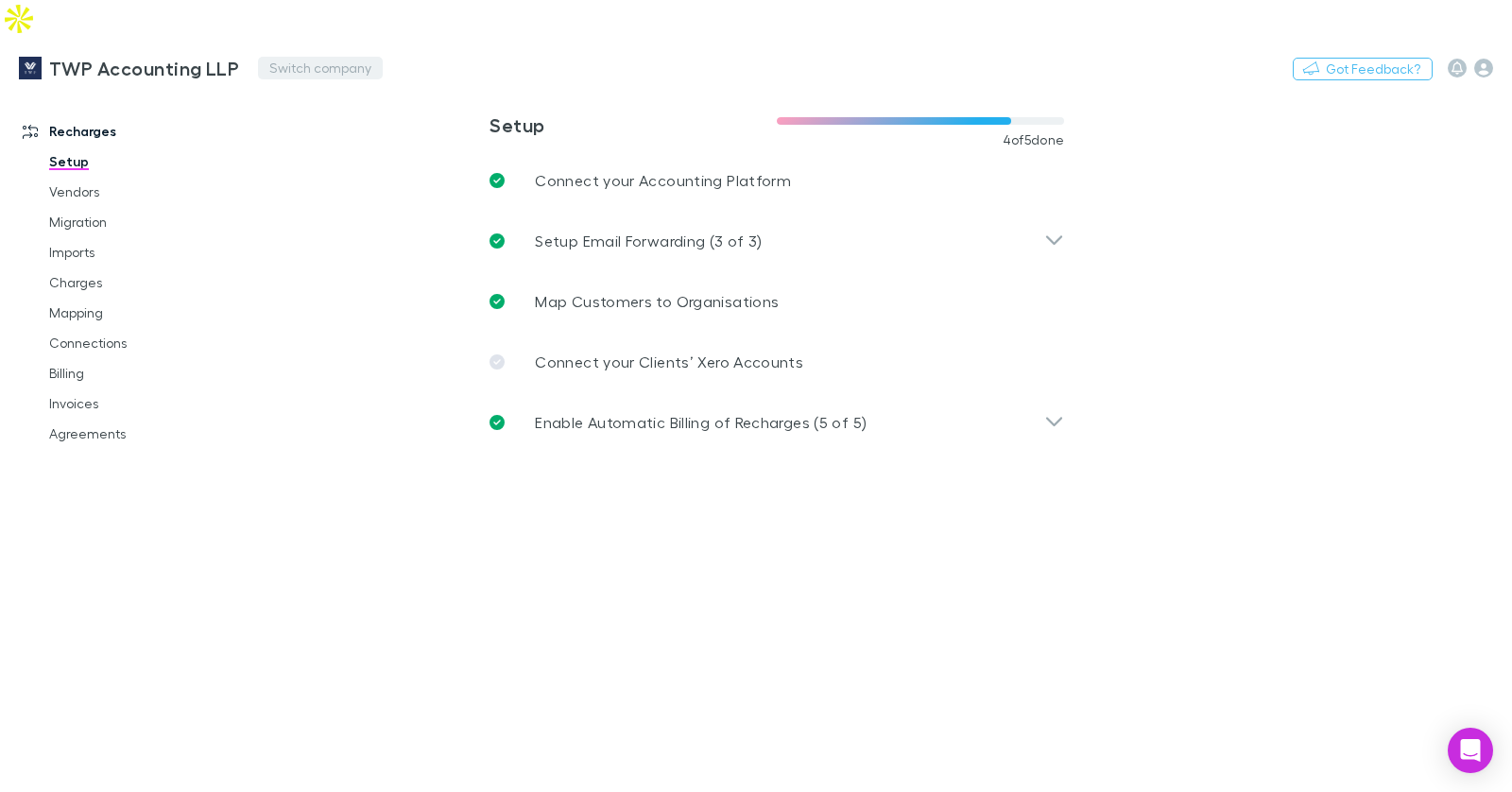
click at [293, 57] on button "Switch company" at bounding box center [320, 68] width 125 height 23
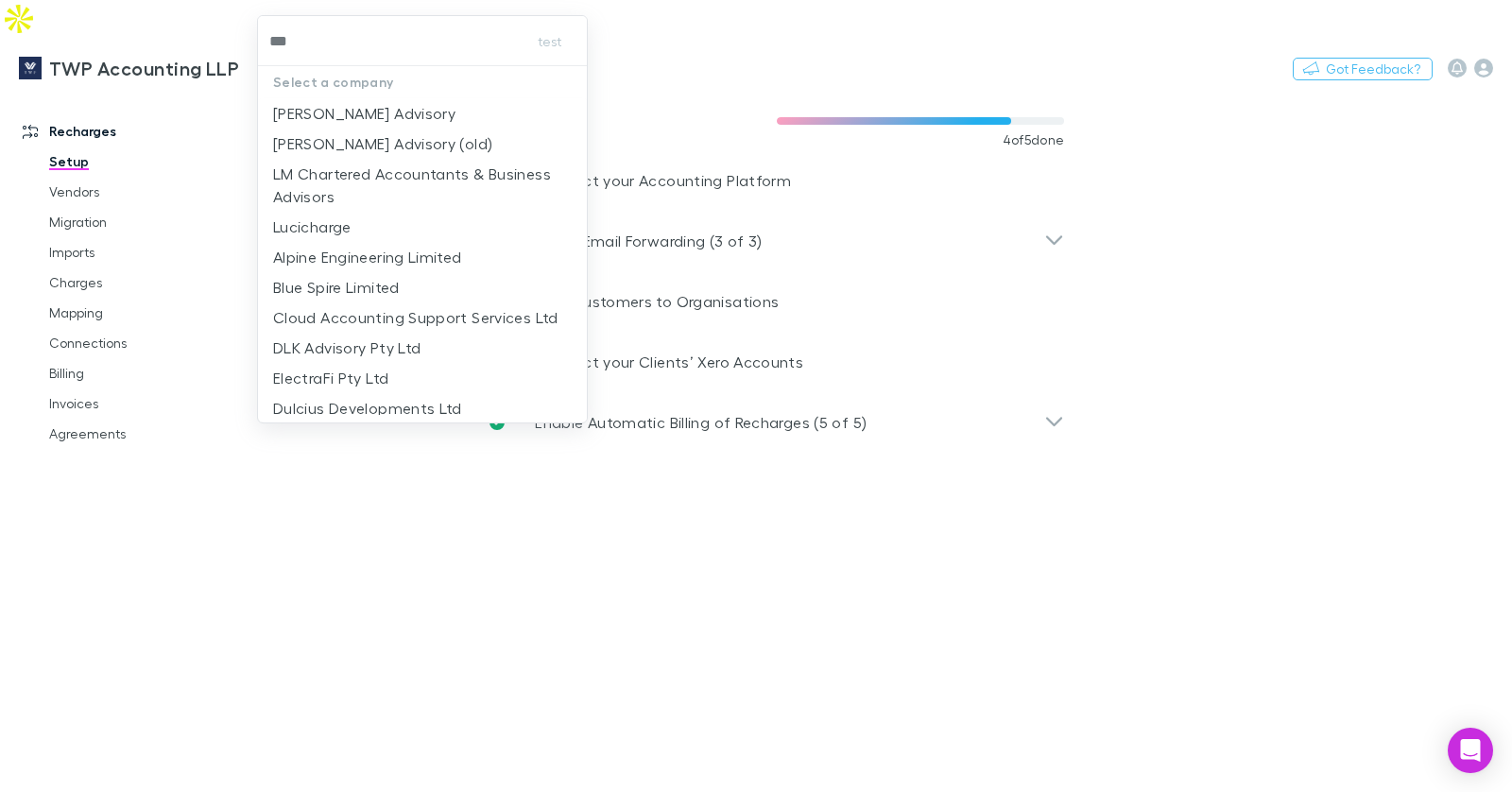
type input "****"
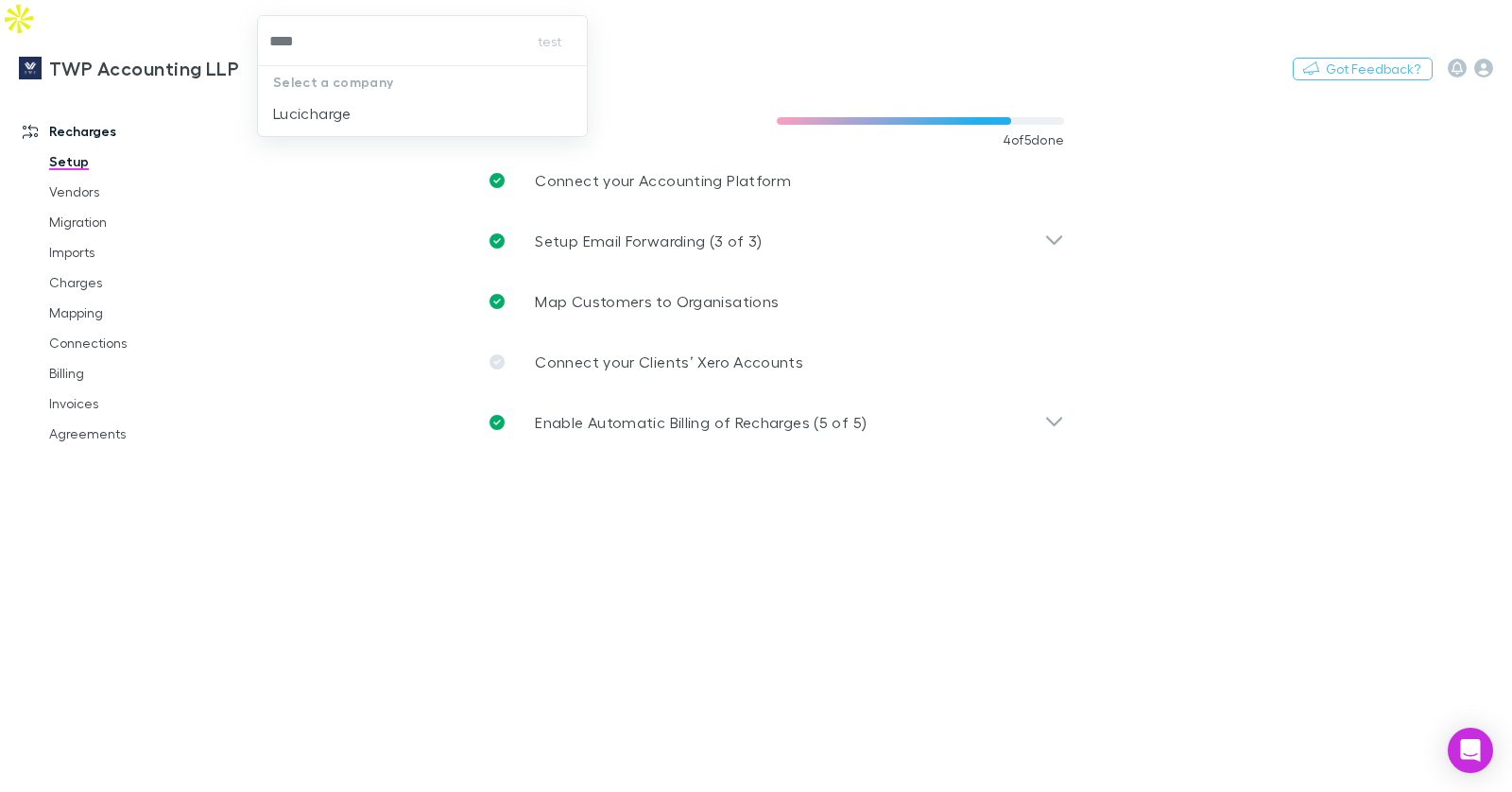
click at [295, 110] on p "Lucicharge" at bounding box center [313, 113] width 79 height 23
drag, startPoint x: 158, startPoint y: 445, endPoint x: 215, endPoint y: 416, distance: 64.0
click at [158, 464] on link "Practice Connect" at bounding box center [119, 479] width 231 height 31
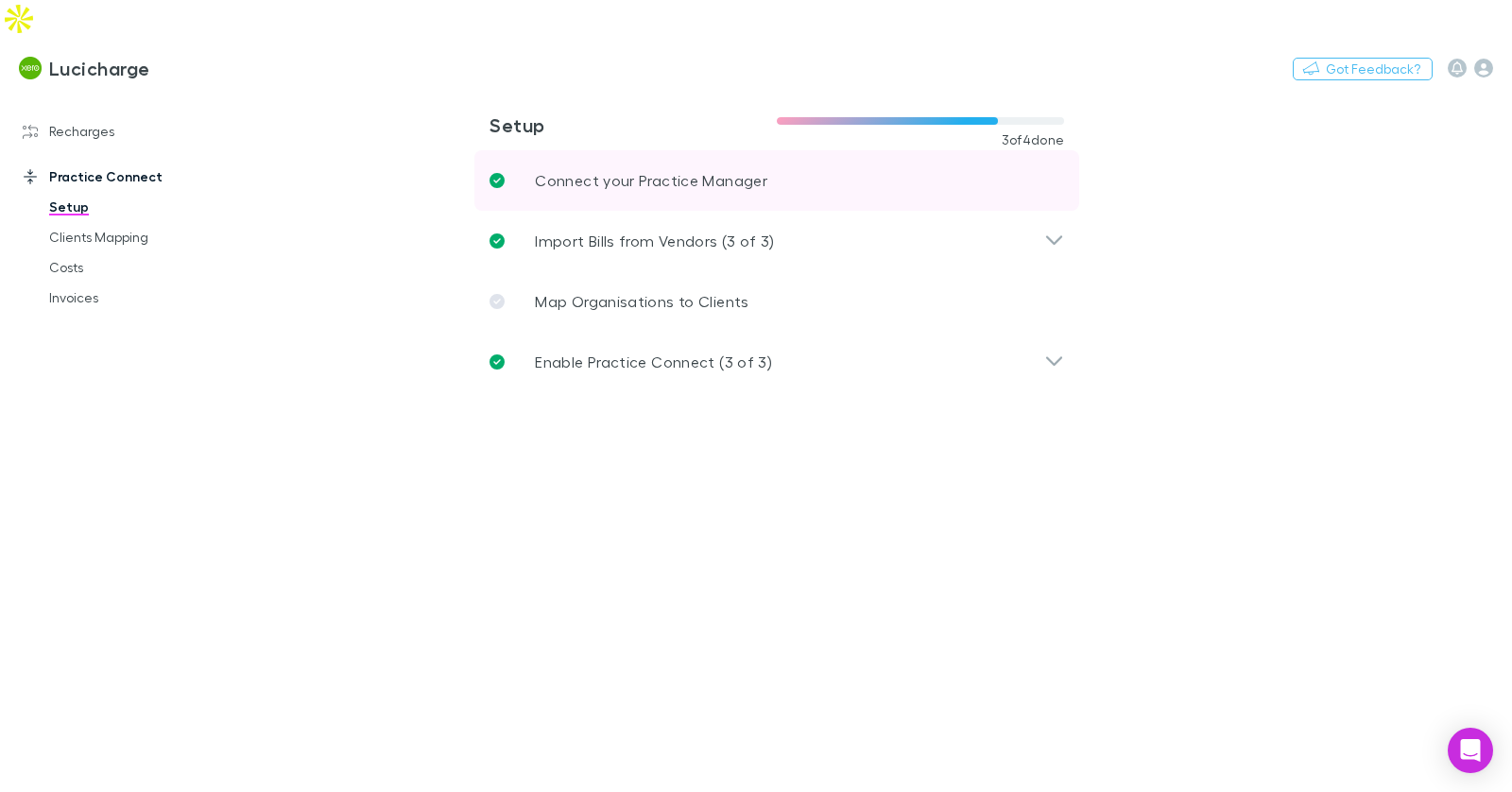
click at [590, 169] on p "Connect your Practice Manager" at bounding box center [651, 180] width 232 height 23
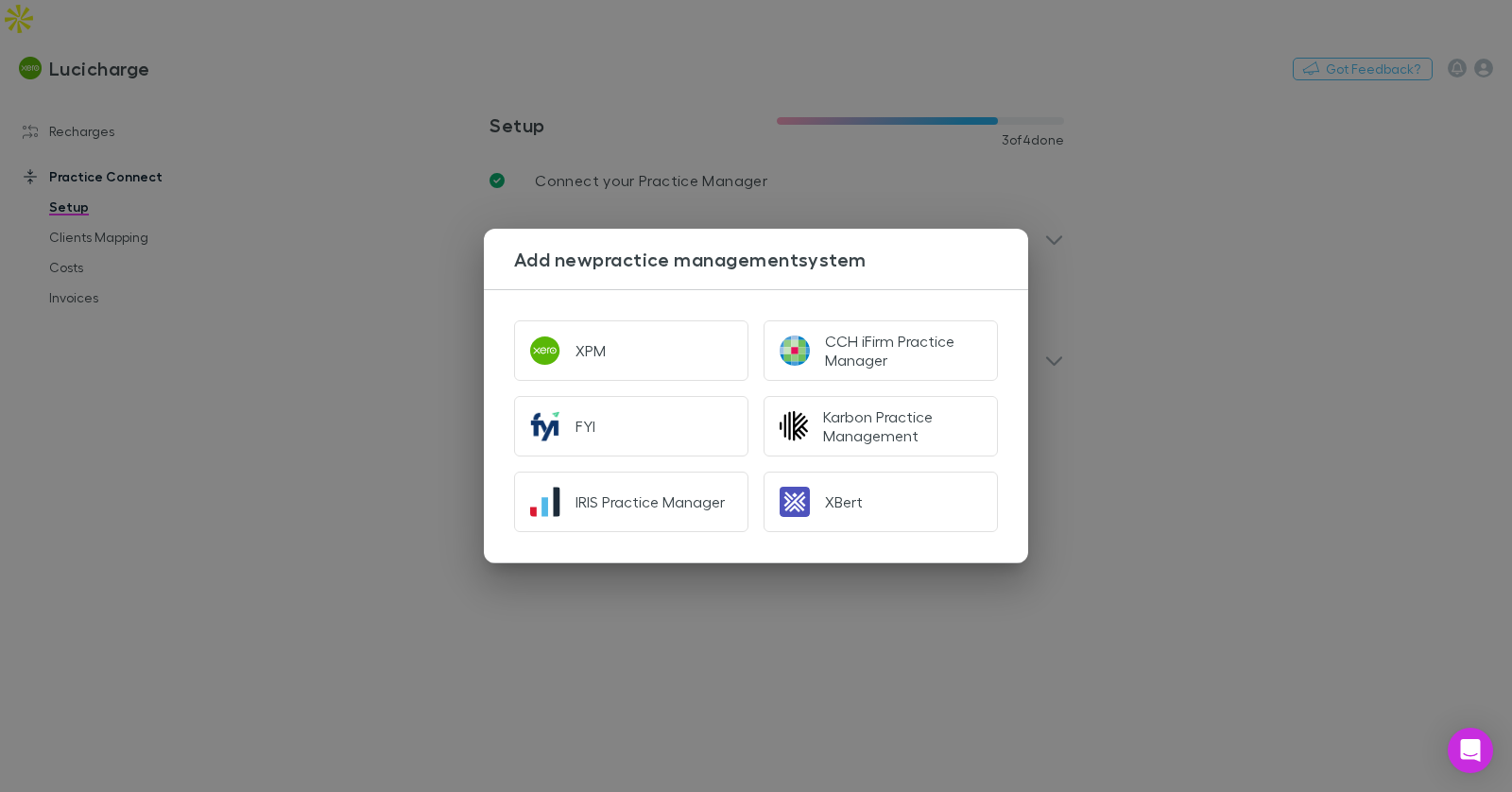
click at [343, 304] on div "Add new practice management system XPM CCH iFirm Practice Manager FYI Karbon Pr…" at bounding box center [756, 396] width 1512 height 792
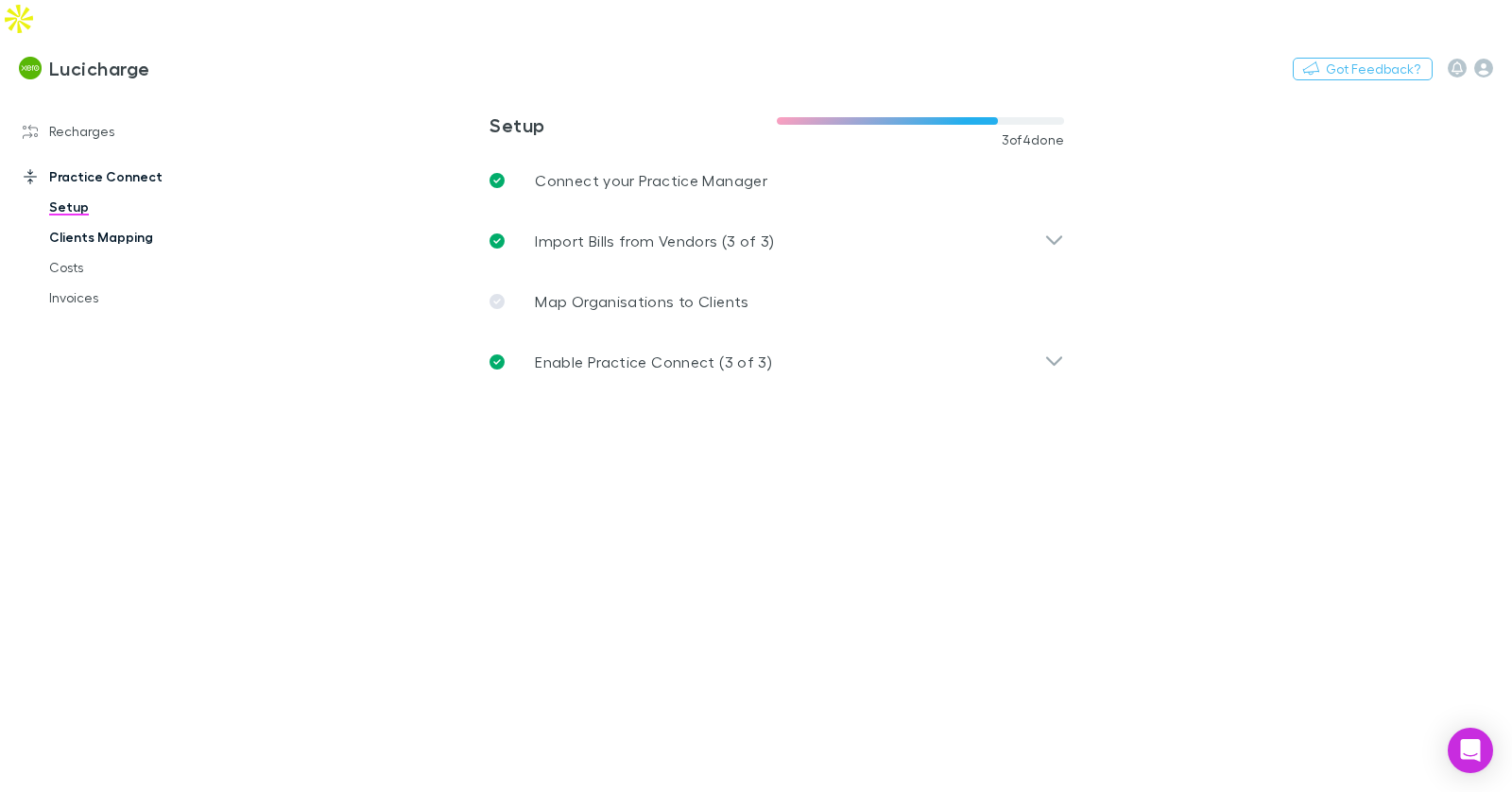
click at [126, 222] on link "Clients Mapping" at bounding box center [133, 238] width 205 height 31
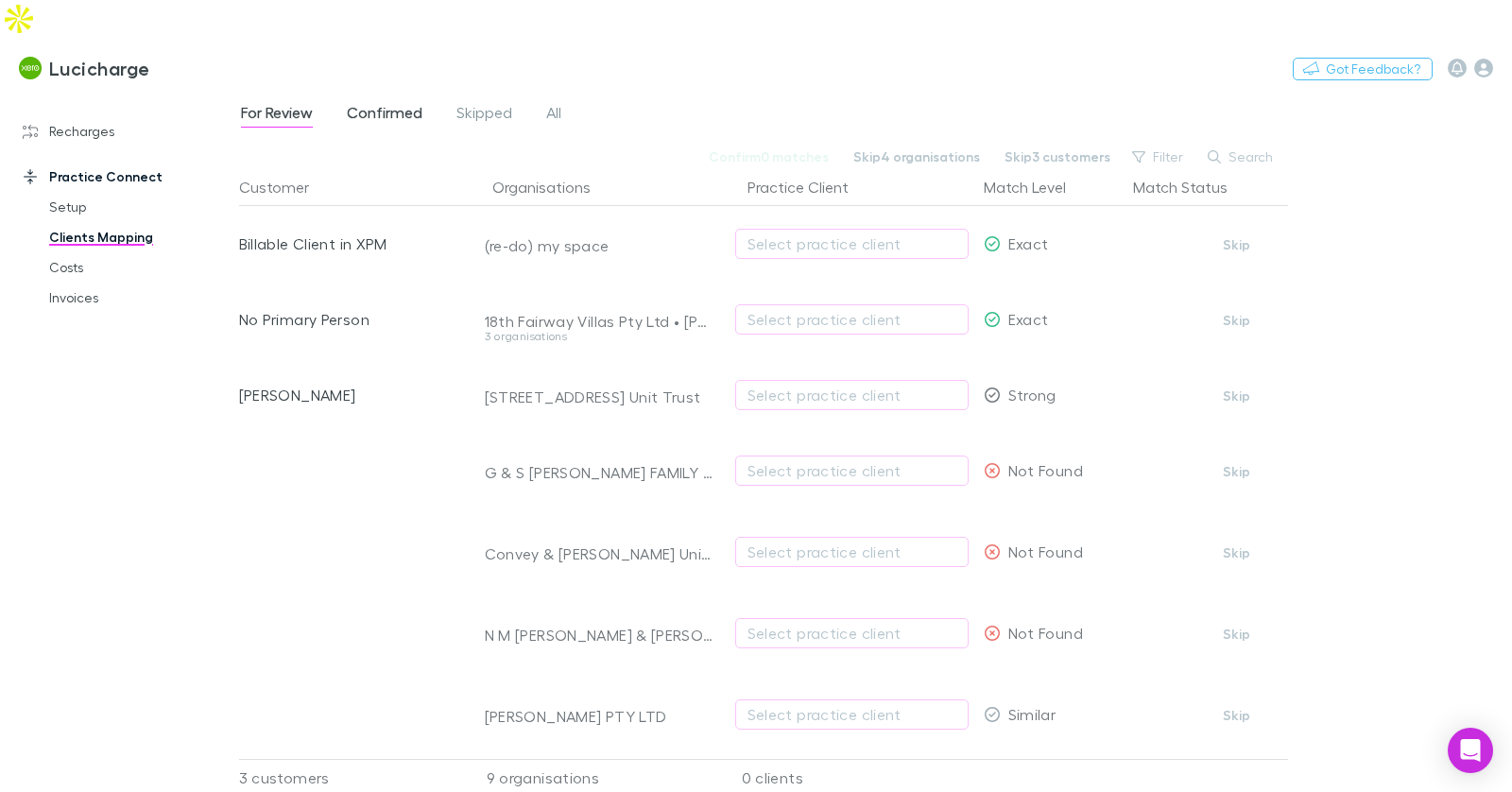
click at [415, 103] on span "Confirmed" at bounding box center [384, 115] width 76 height 25
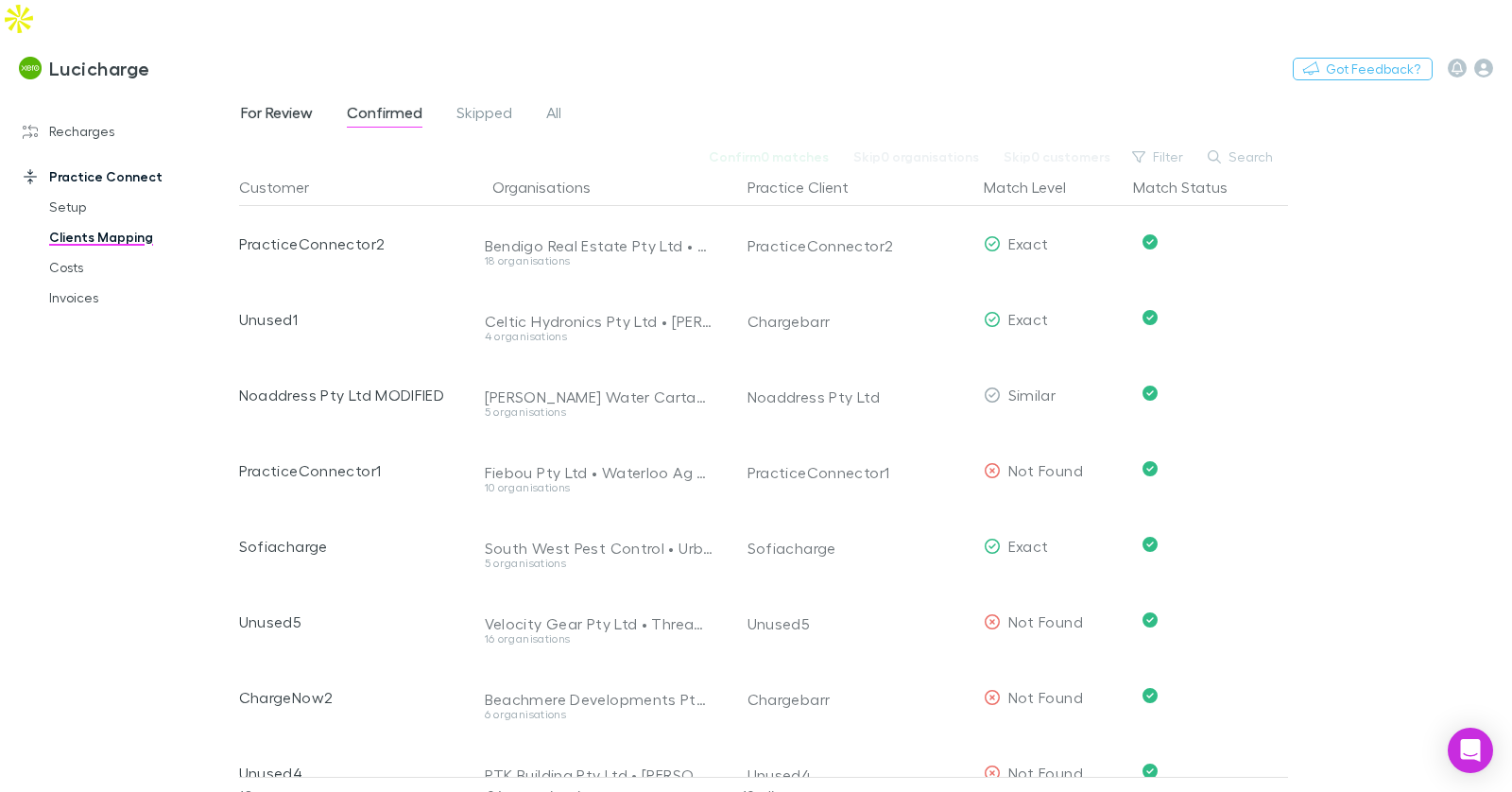
click at [304, 103] on span "For Review" at bounding box center [276, 115] width 72 height 25
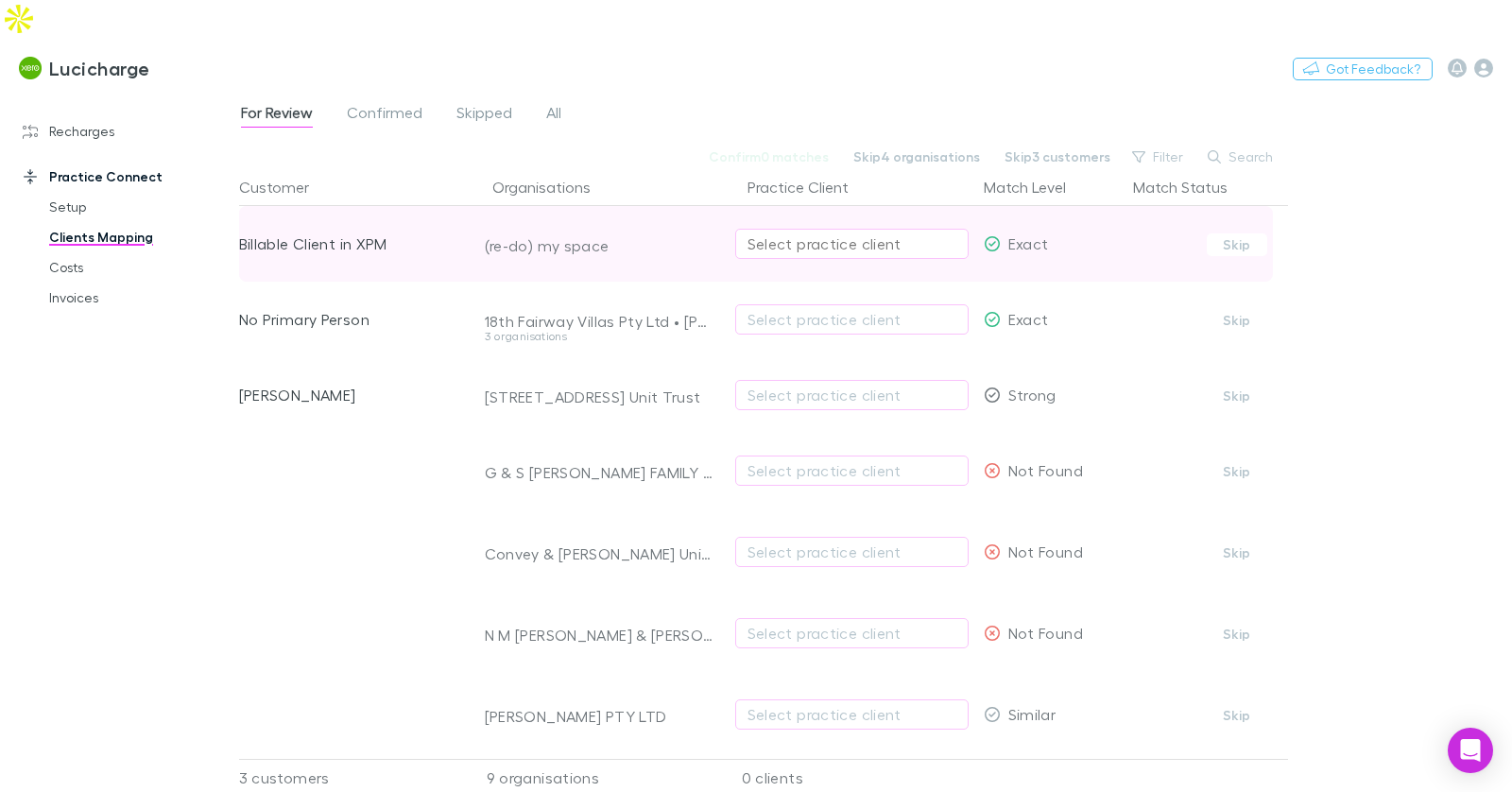
click at [837, 232] on div "Select practice client" at bounding box center [851, 244] width 209 height 23
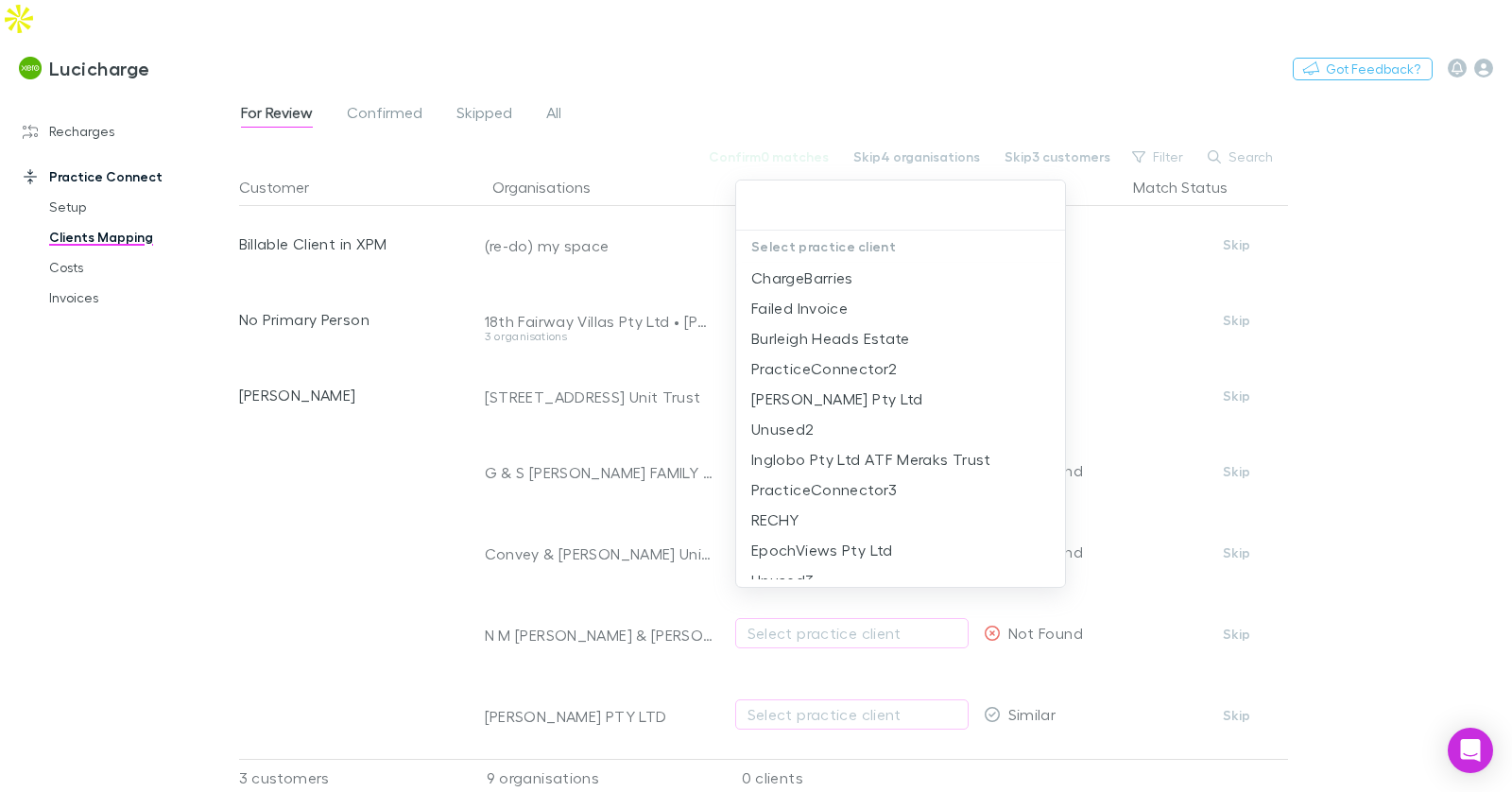
click at [805, 61] on div at bounding box center [756, 396] width 1512 height 792
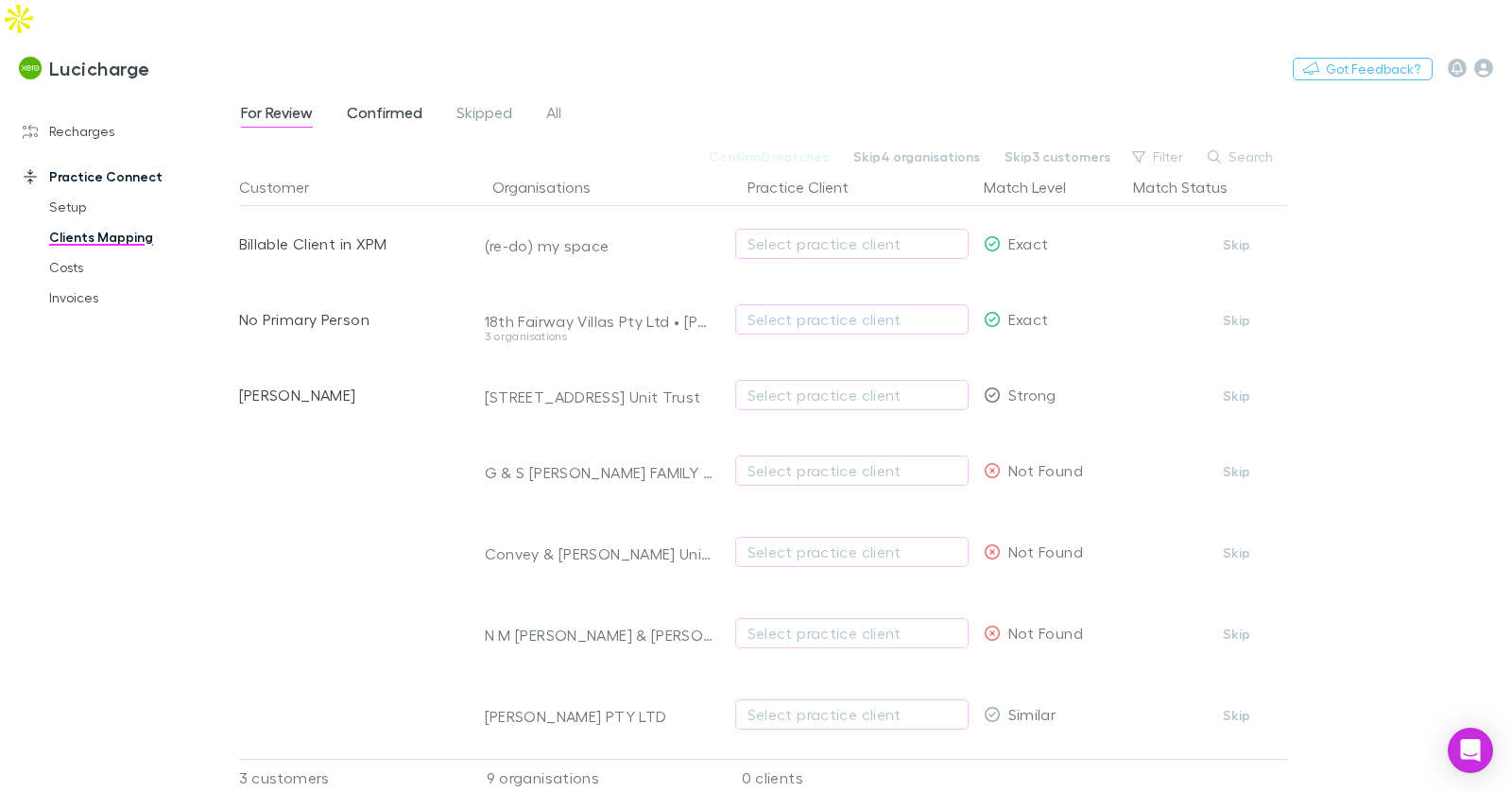
click at [372, 103] on span "Confirmed" at bounding box center [384, 115] width 76 height 25
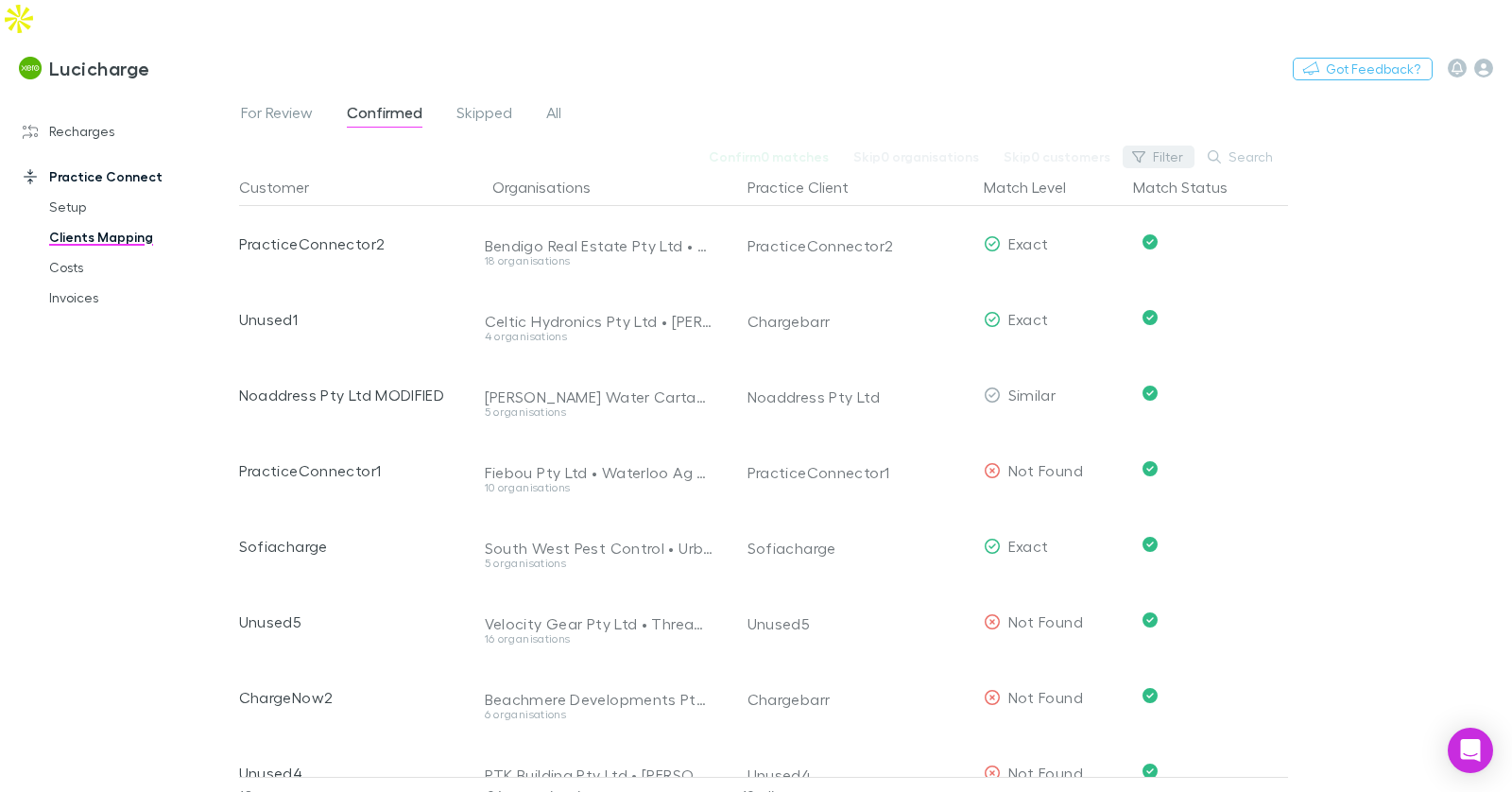
click at [1145, 151] on icon "button" at bounding box center [1139, 157] width 13 height 13
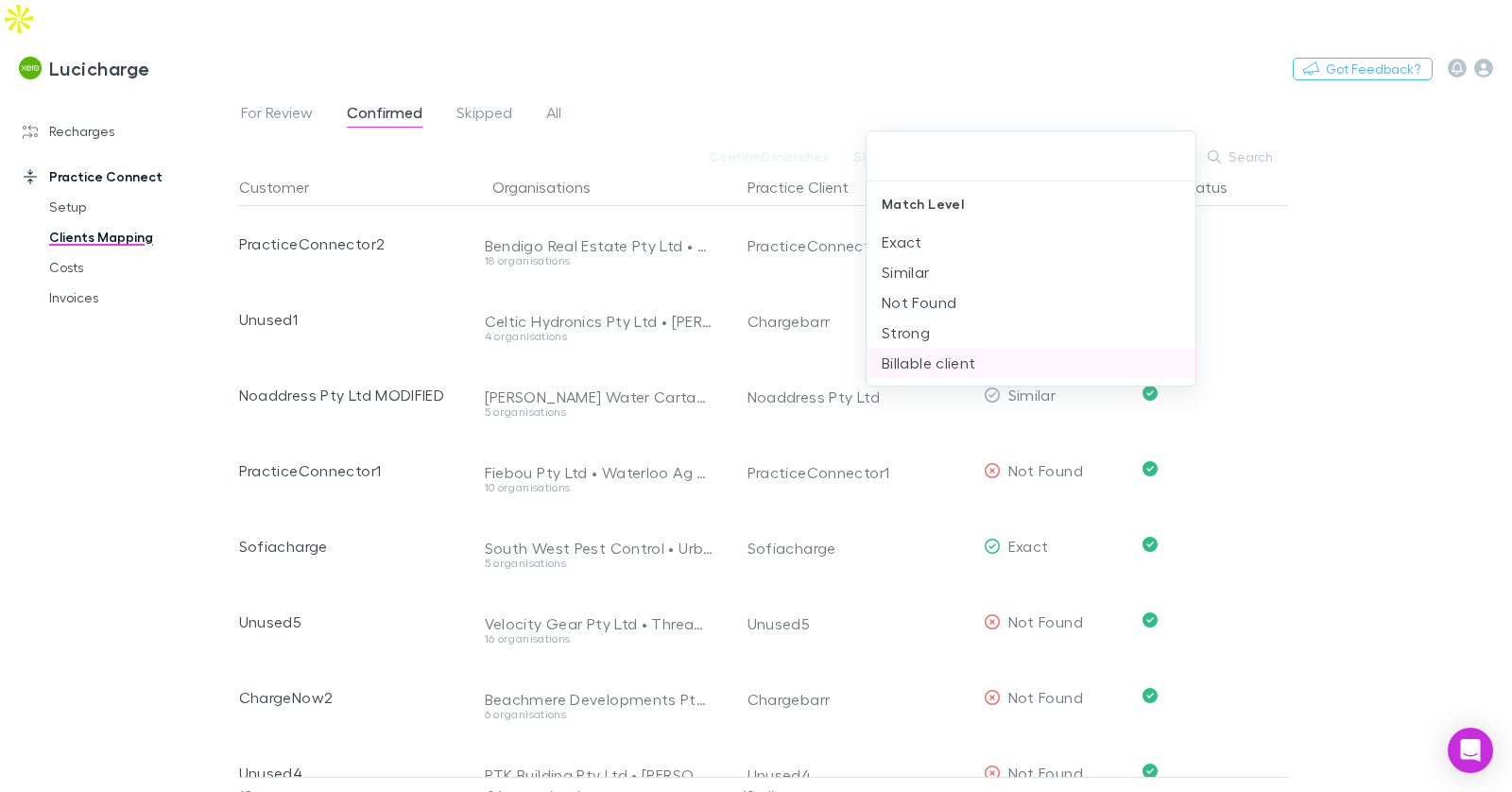
click at [965, 371] on li "Billable client" at bounding box center [1032, 363] width 330 height 31
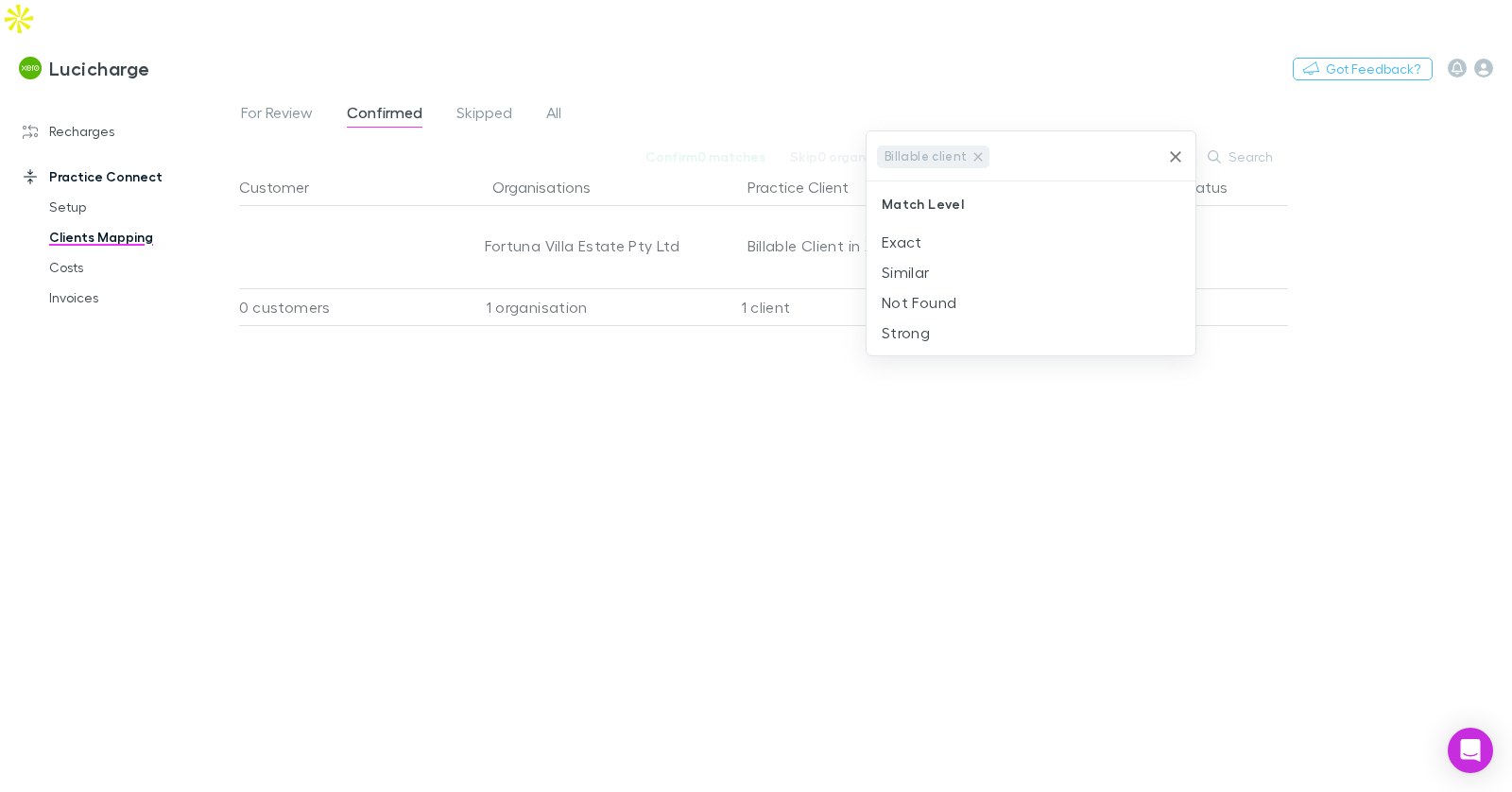
drag, startPoint x: 828, startPoint y: 14, endPoint x: 826, endPoint y: 51, distance: 37.1
click at [829, 14] on div at bounding box center [756, 396] width 1512 height 792
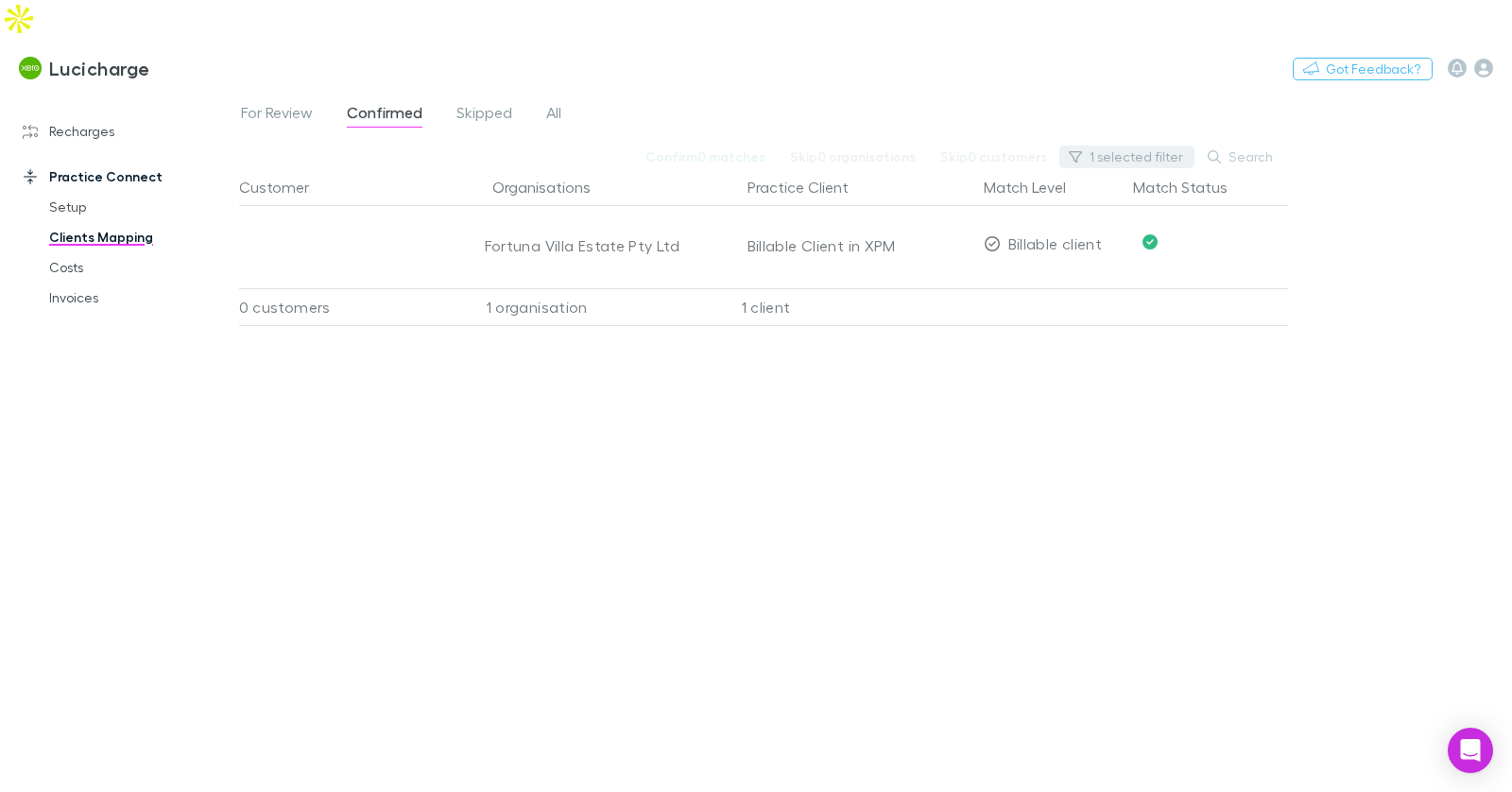
click at [1094, 146] on button "1 selected filter" at bounding box center [1127, 157] width 135 height 23
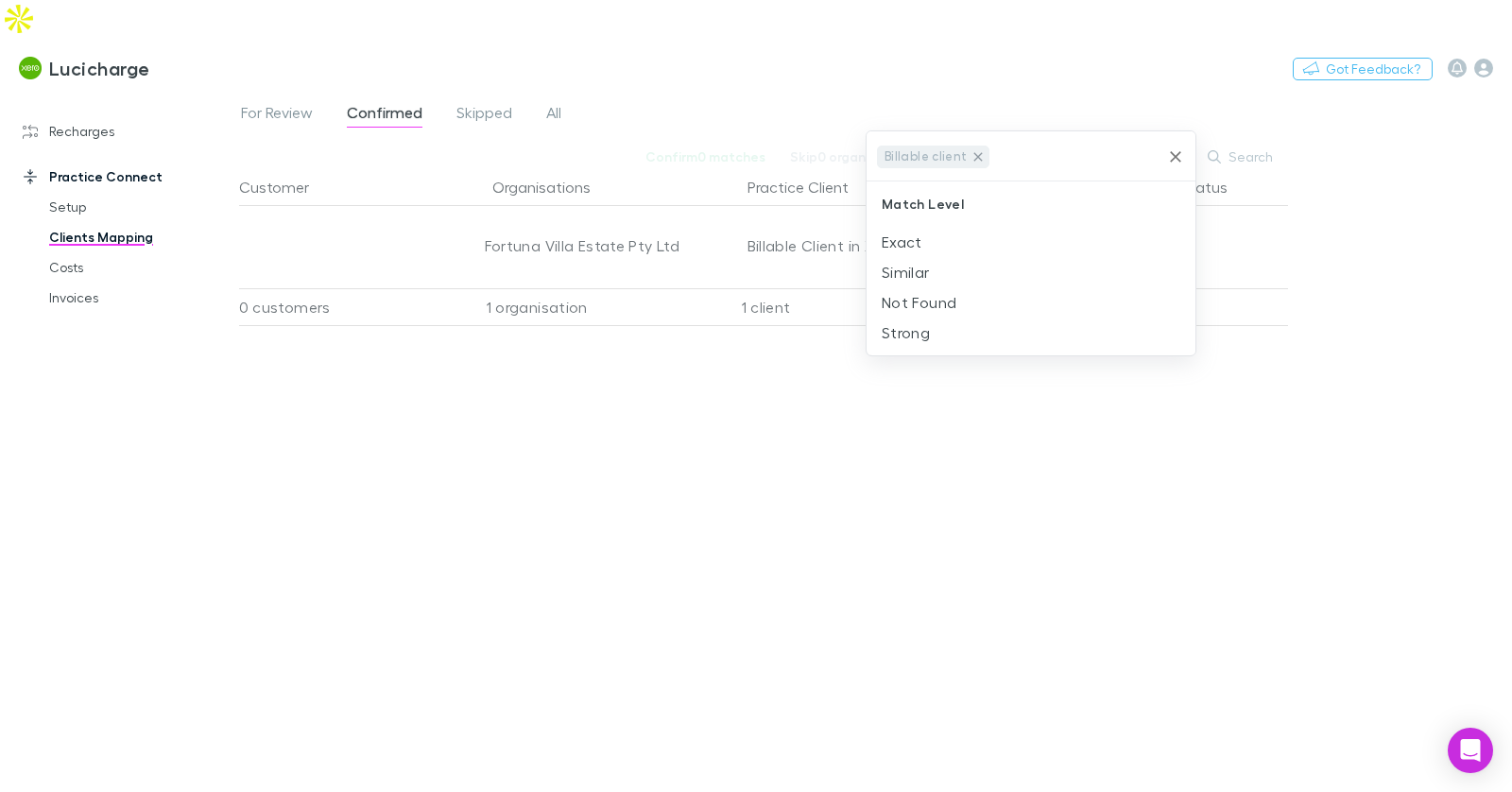
click at [973, 154] on icon at bounding box center [977, 156] width 9 height 9
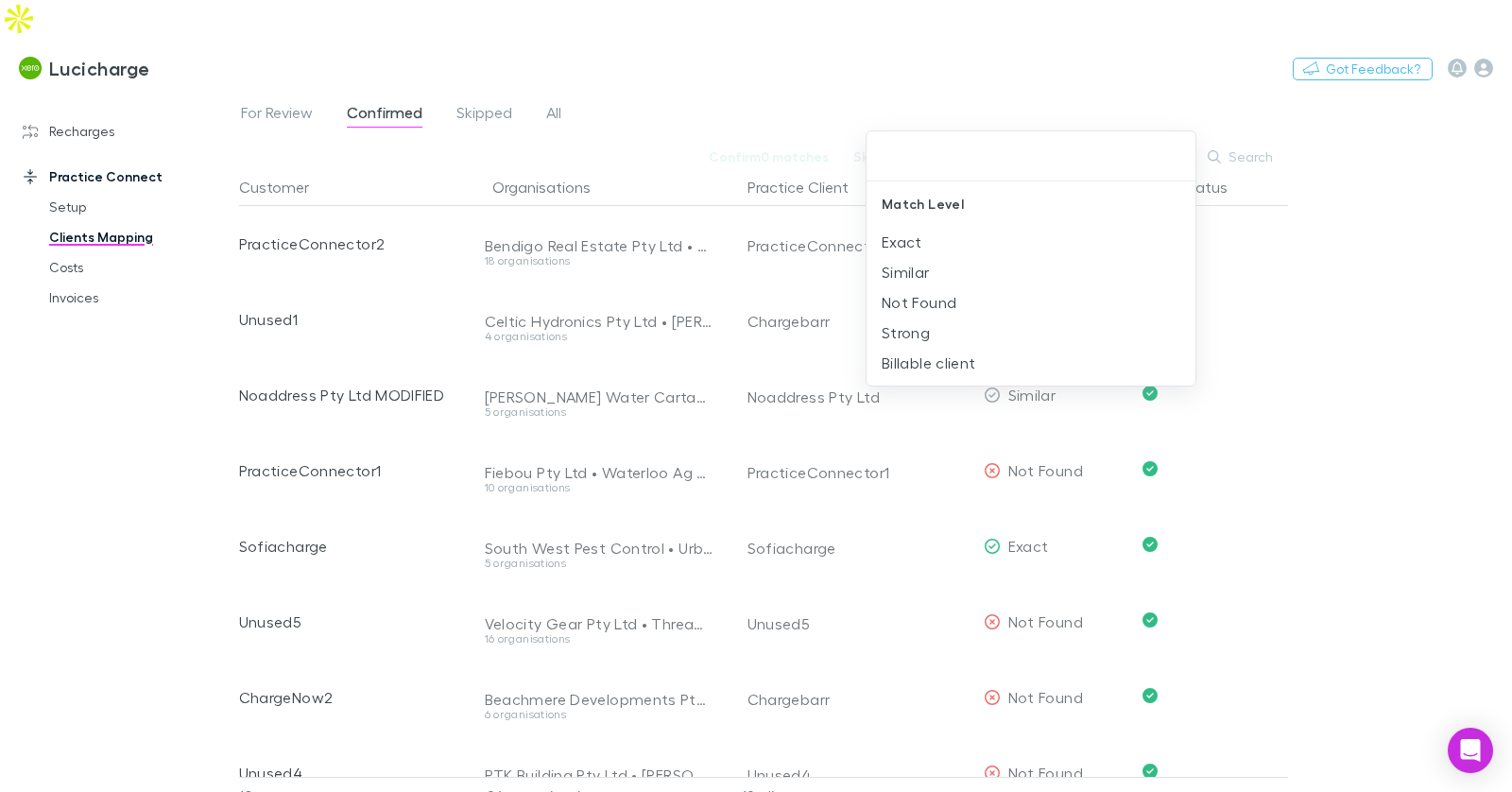
drag, startPoint x: 1427, startPoint y: 294, endPoint x: 1077, endPoint y: 182, distance: 367.5
click at [1428, 294] on div at bounding box center [756, 396] width 1512 height 792
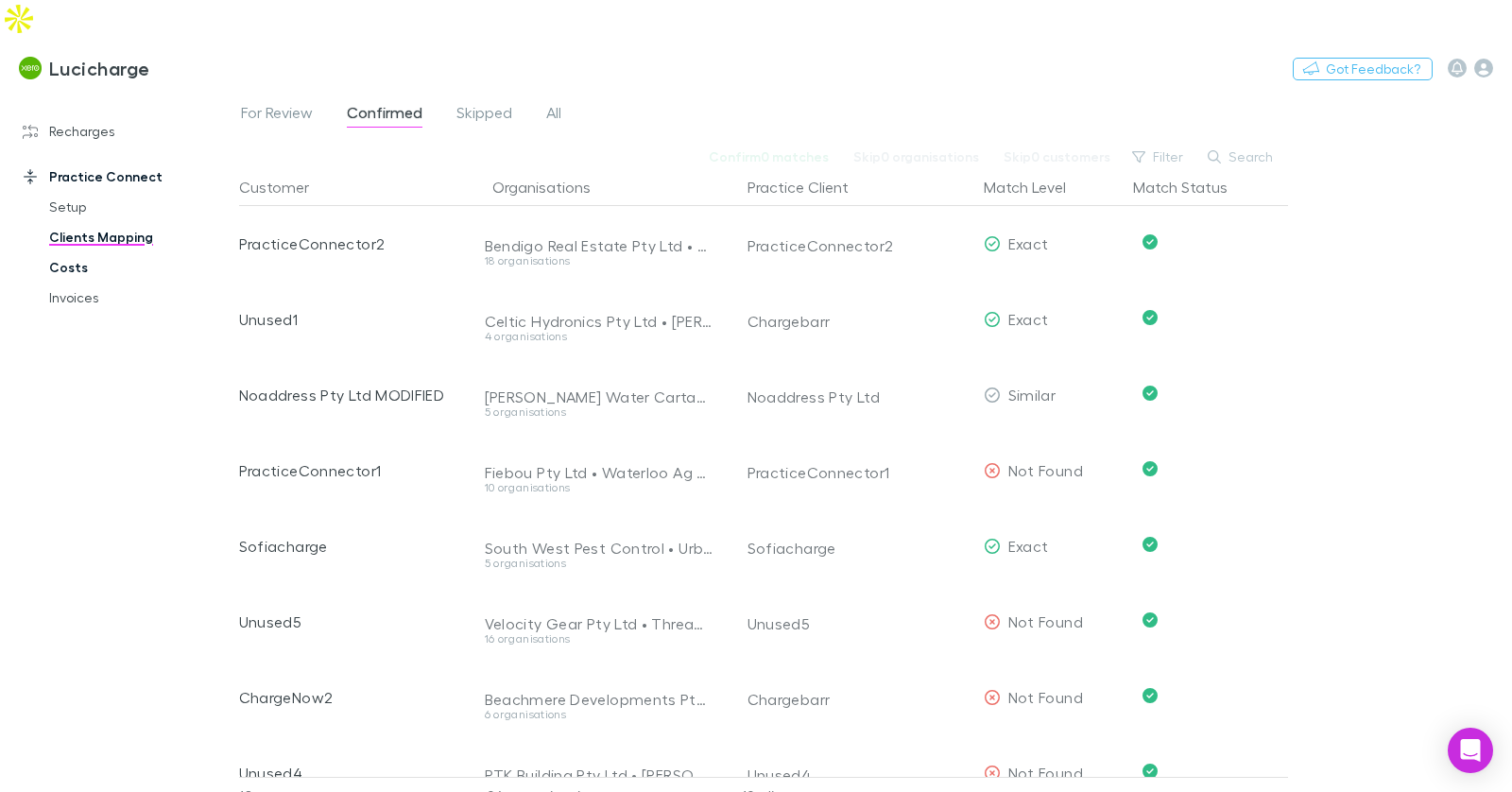
click at [98, 252] on link "Costs" at bounding box center [133, 268] width 205 height 31
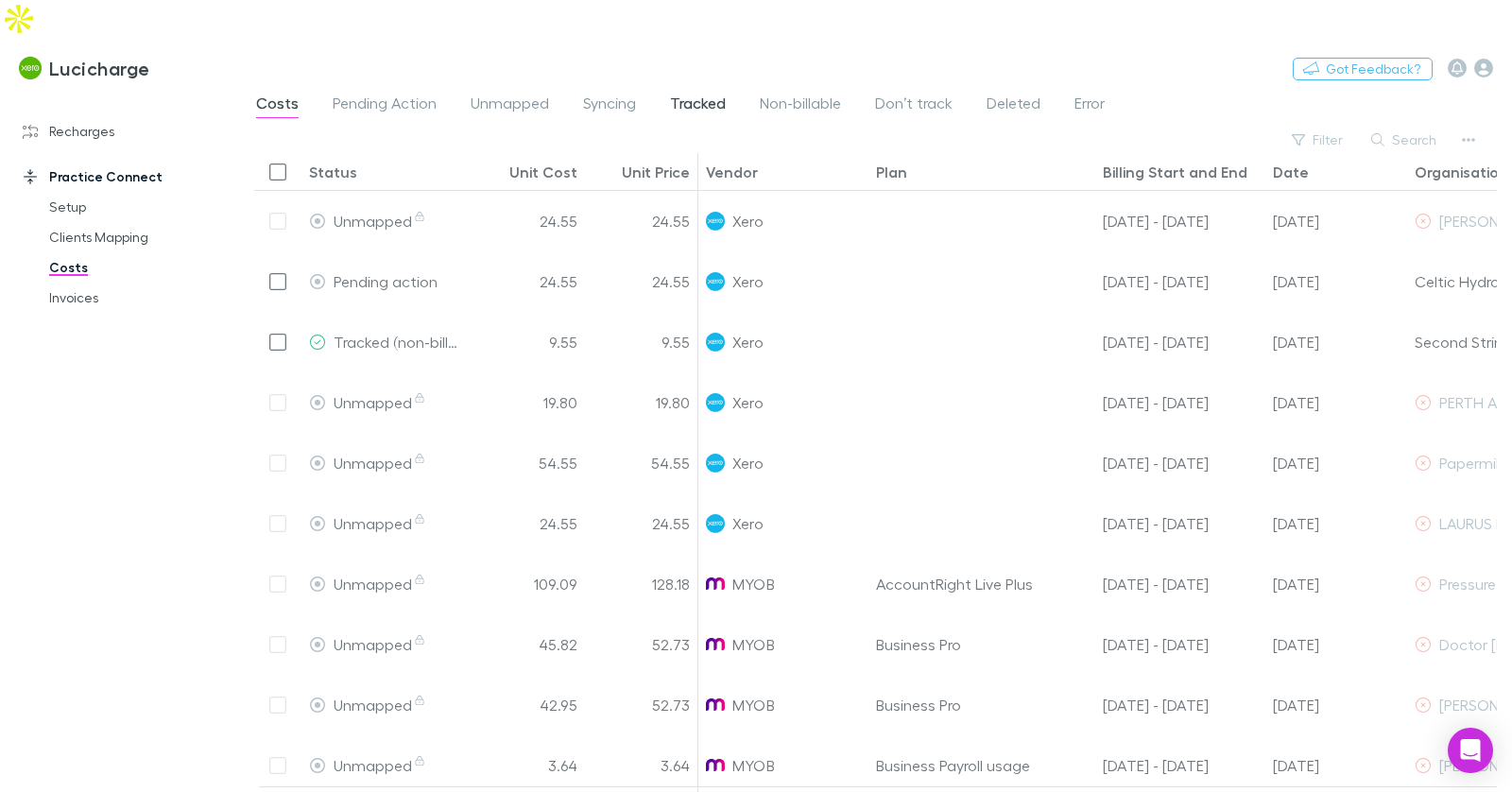
click at [700, 94] on span "Tracked" at bounding box center [698, 106] width 56 height 25
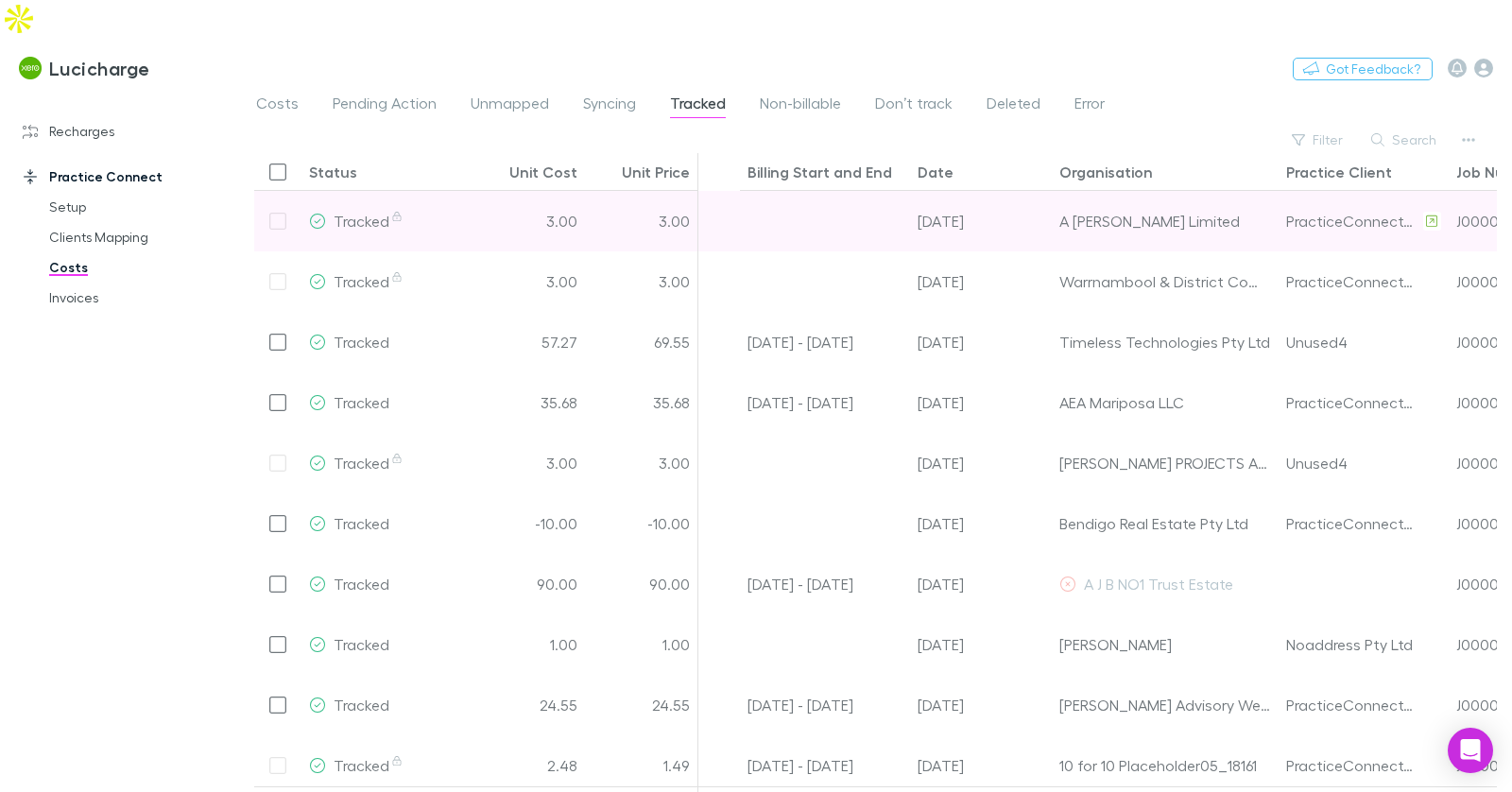
scroll to position [0, 477]
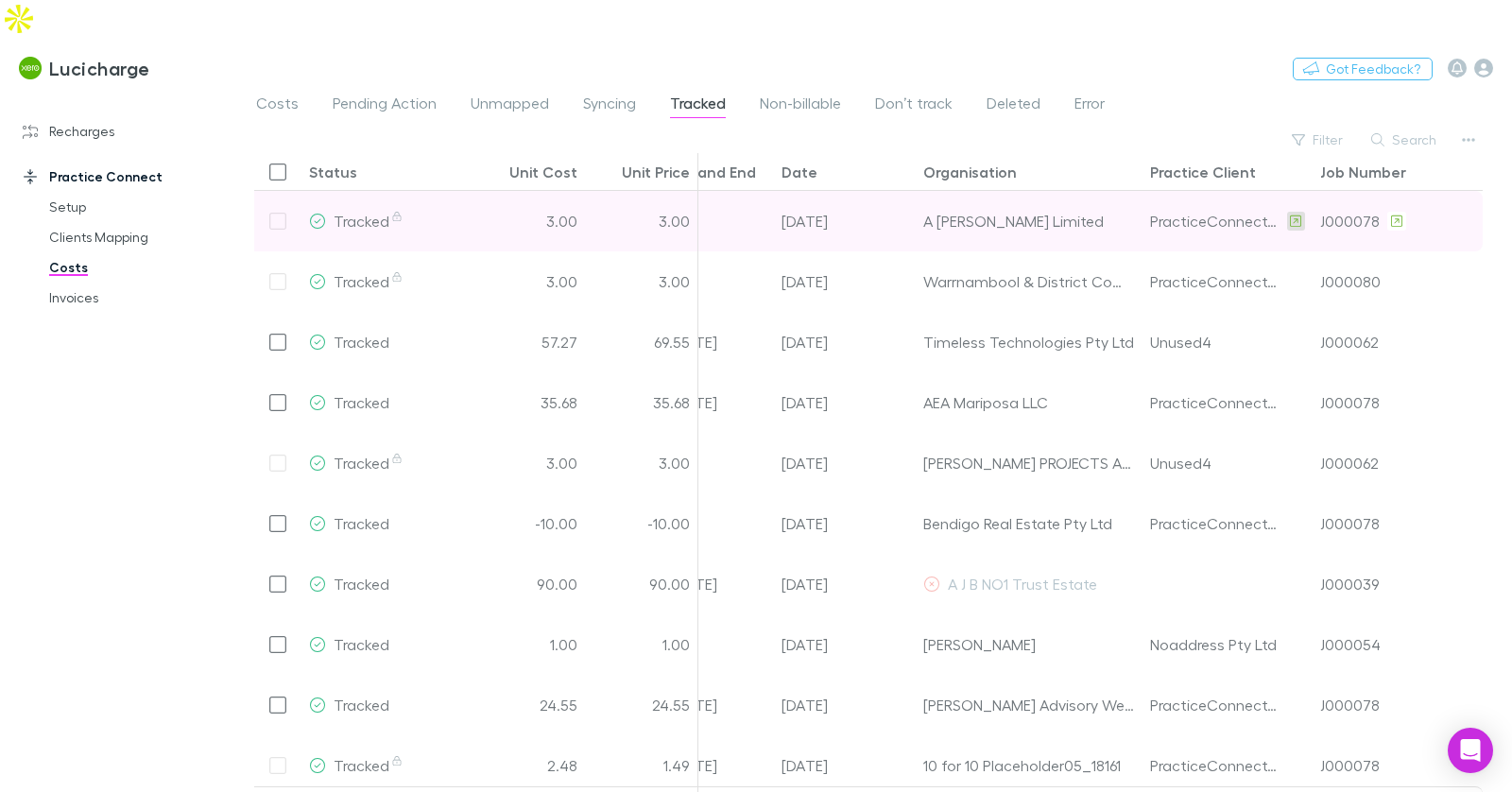
click at [1290, 215] on icon at bounding box center [1295, 221] width 12 height 12
click at [1391, 215] on icon at bounding box center [1397, 221] width 12 height 13
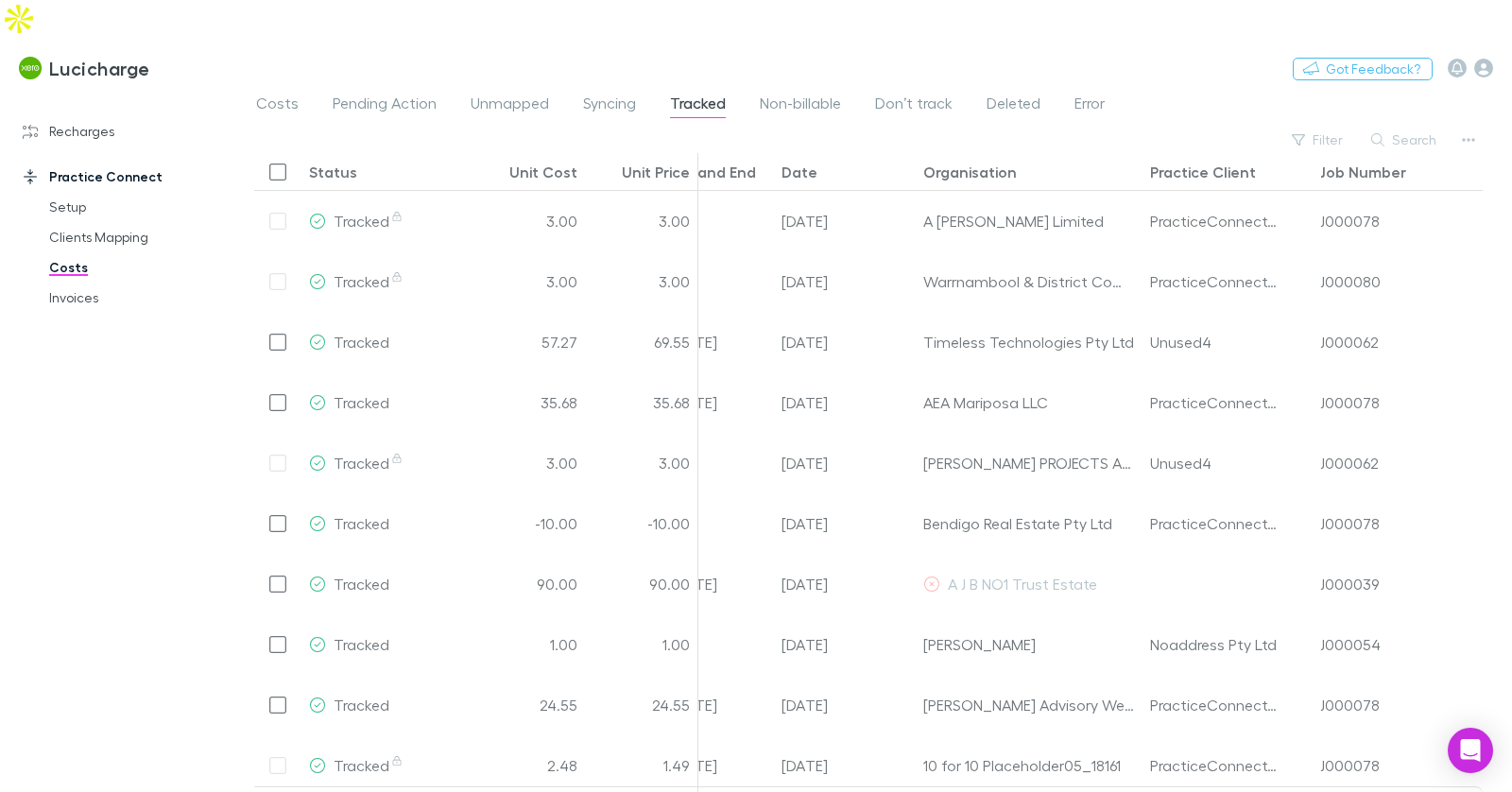
drag, startPoint x: 899, startPoint y: 71, endPoint x: 853, endPoint y: 77, distance: 46.4
click at [899, 94] on span "Don’t track" at bounding box center [914, 106] width 78 height 25
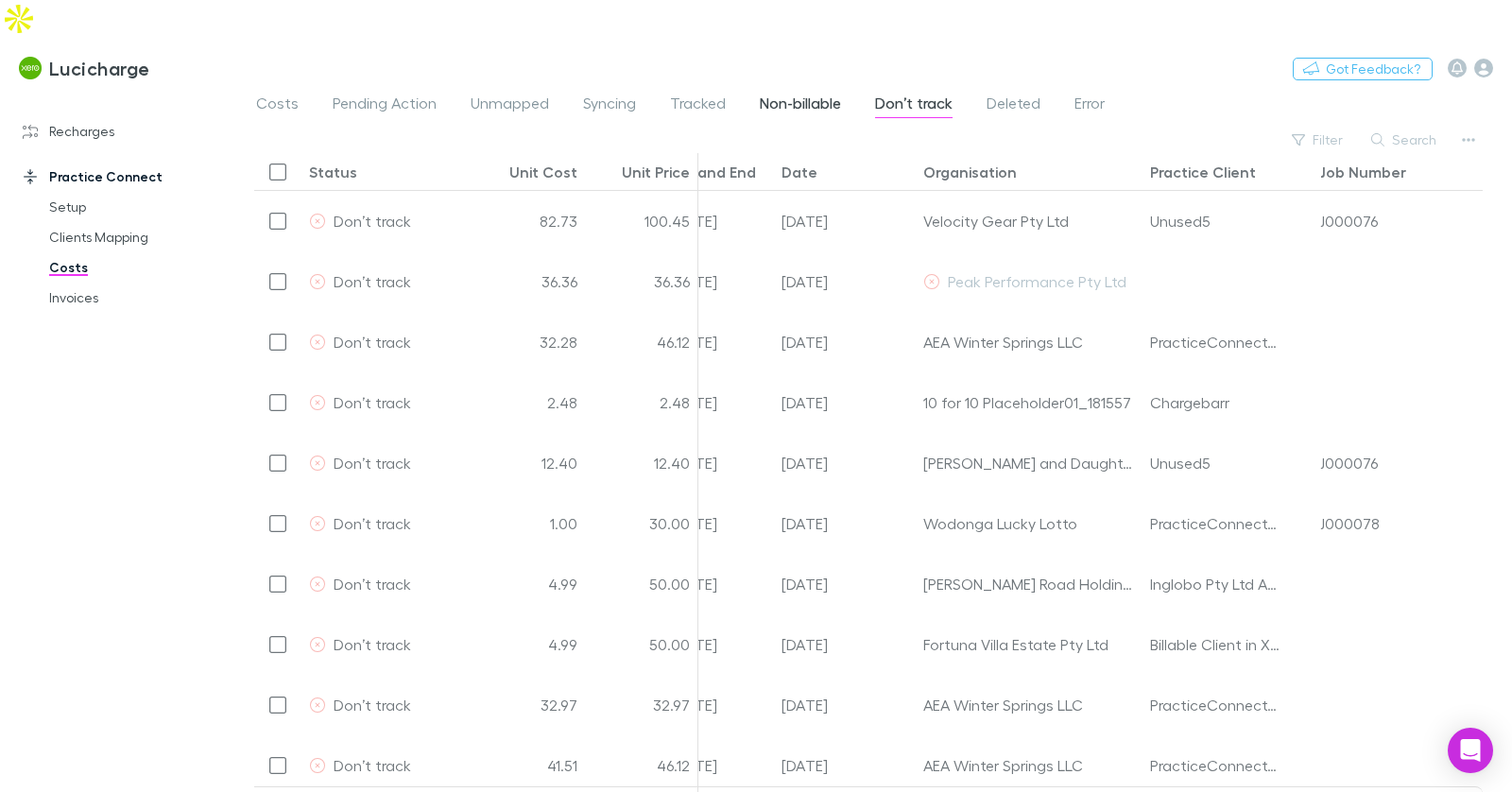
click at [780, 94] on span "Non-billable" at bounding box center [800, 106] width 81 height 25
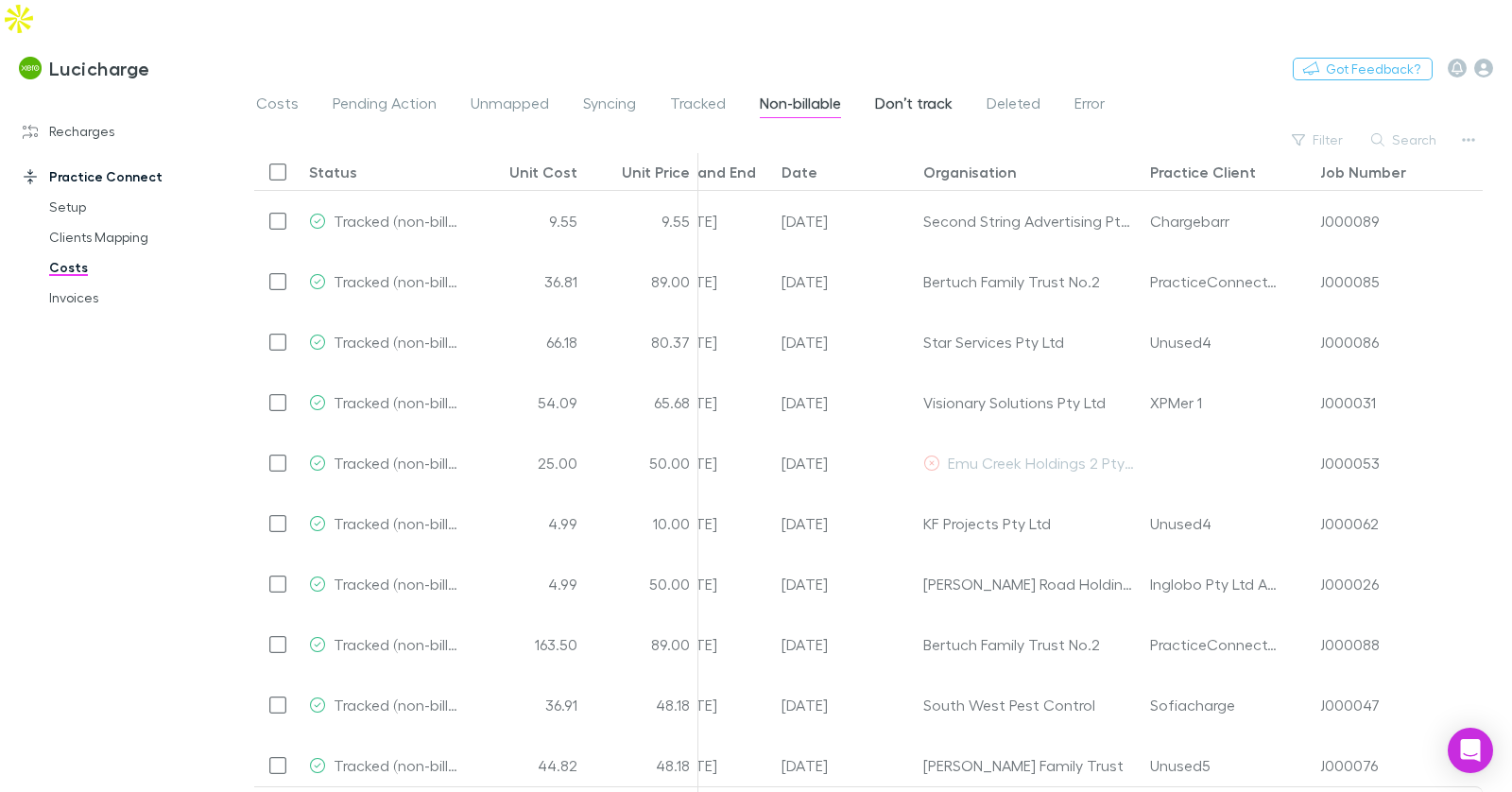
click at [928, 94] on span "Don’t track" at bounding box center [914, 106] width 78 height 25
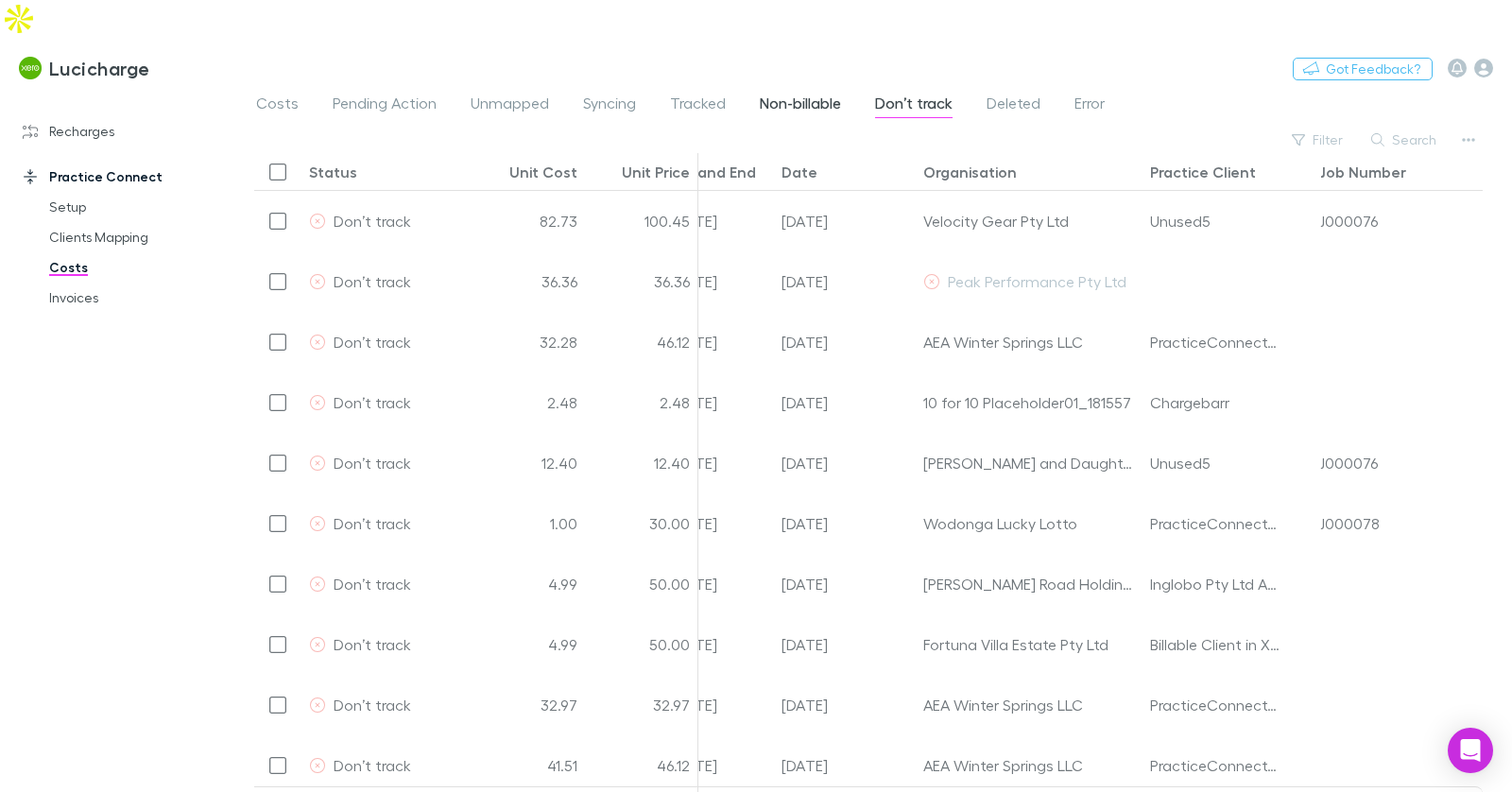
click at [800, 94] on span "Non-billable" at bounding box center [800, 106] width 81 height 25
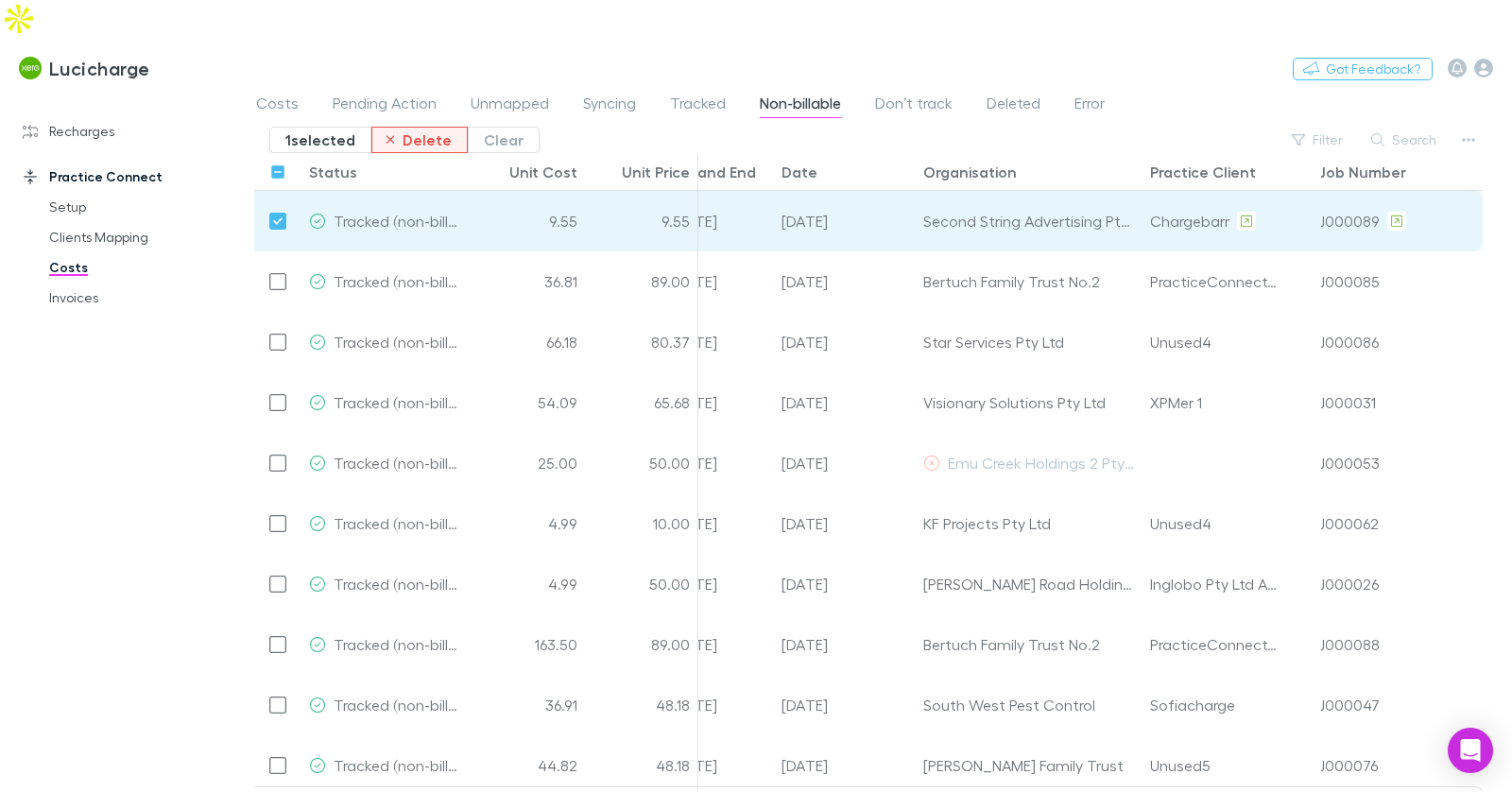
click at [438, 127] on button "Delete" at bounding box center [420, 140] width 98 height 27
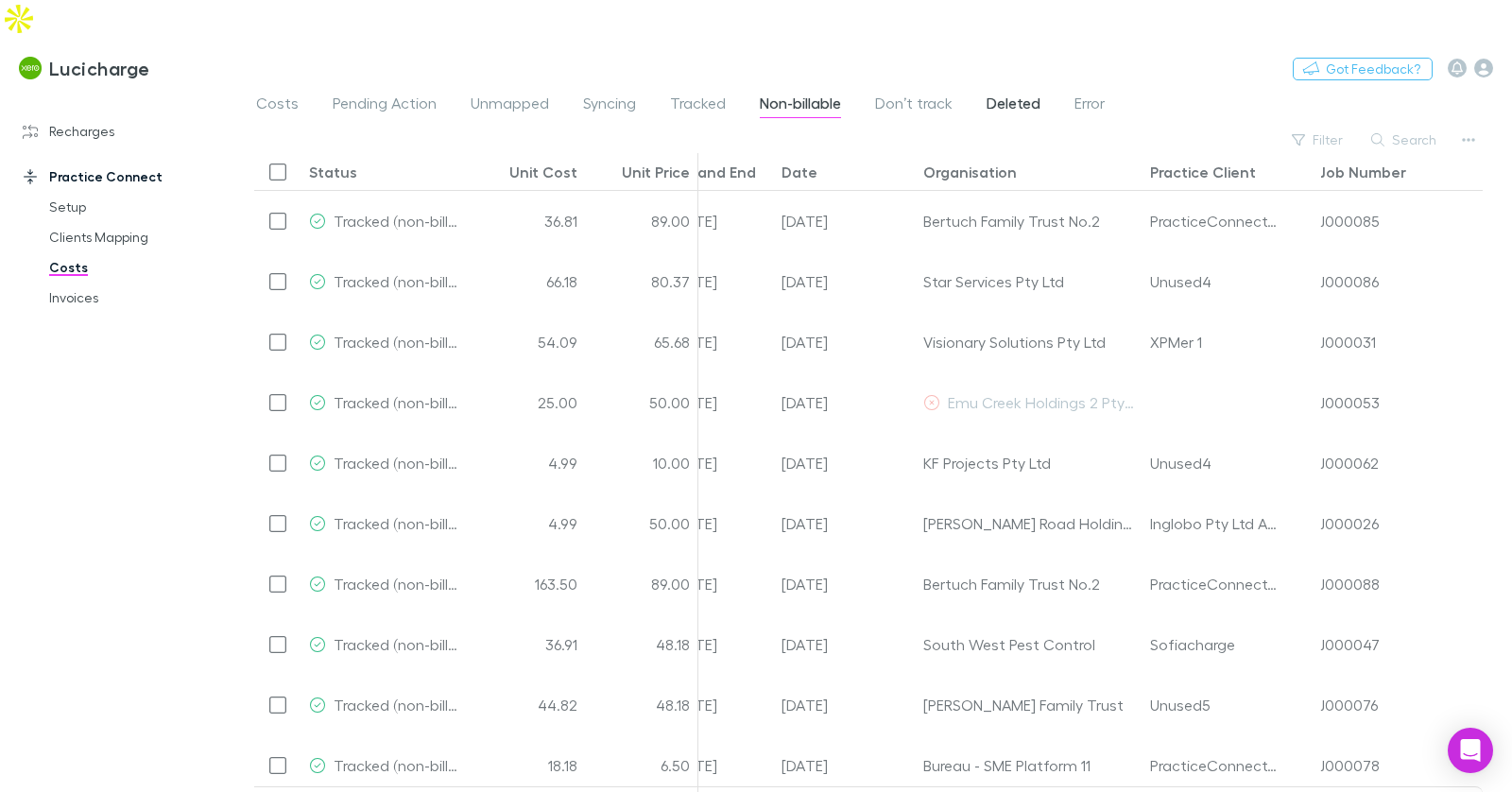
click at [999, 94] on span "Deleted" at bounding box center [1013, 106] width 54 height 25
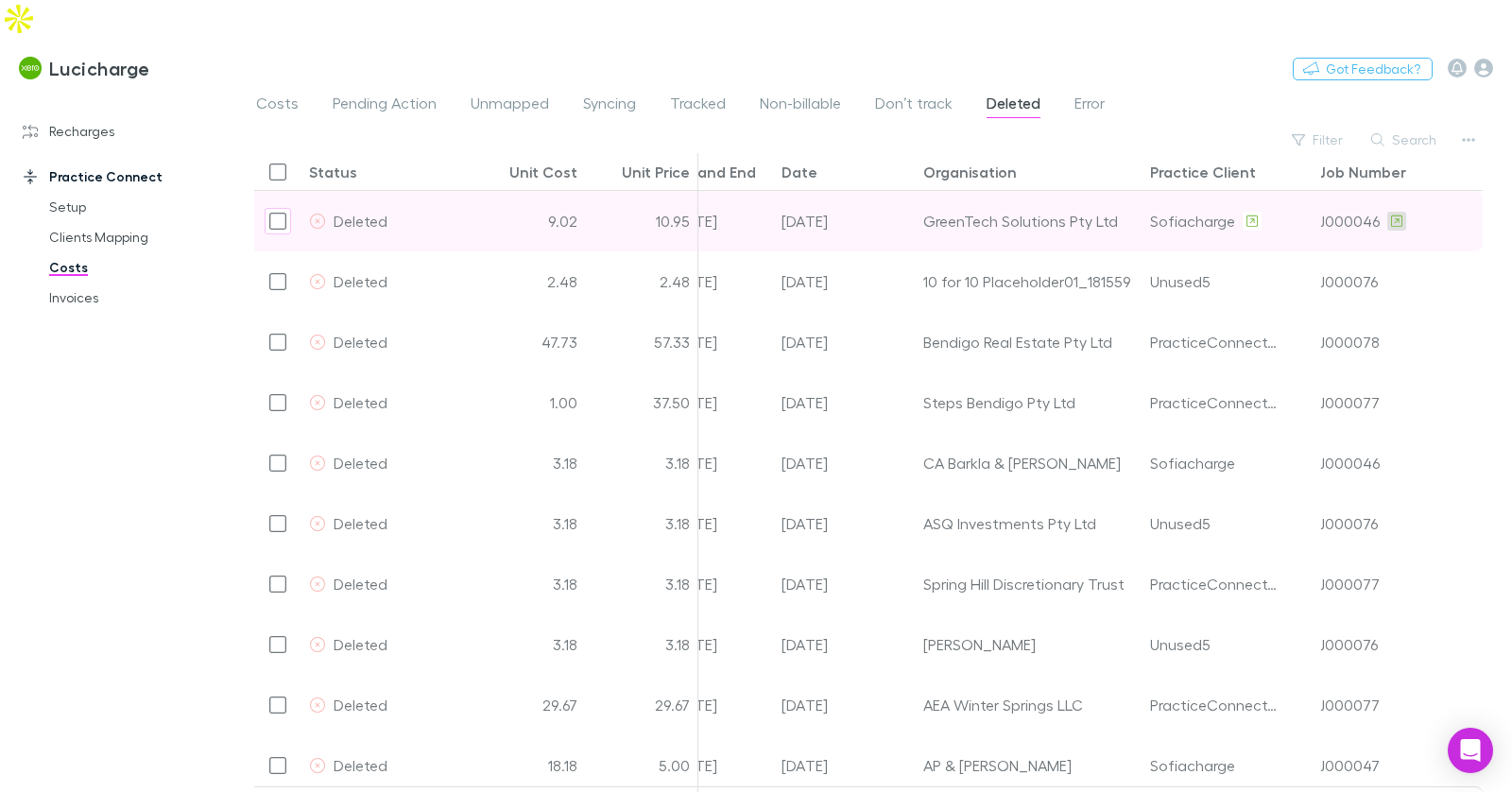
click at [1391, 215] on icon at bounding box center [1397, 221] width 12 height 12
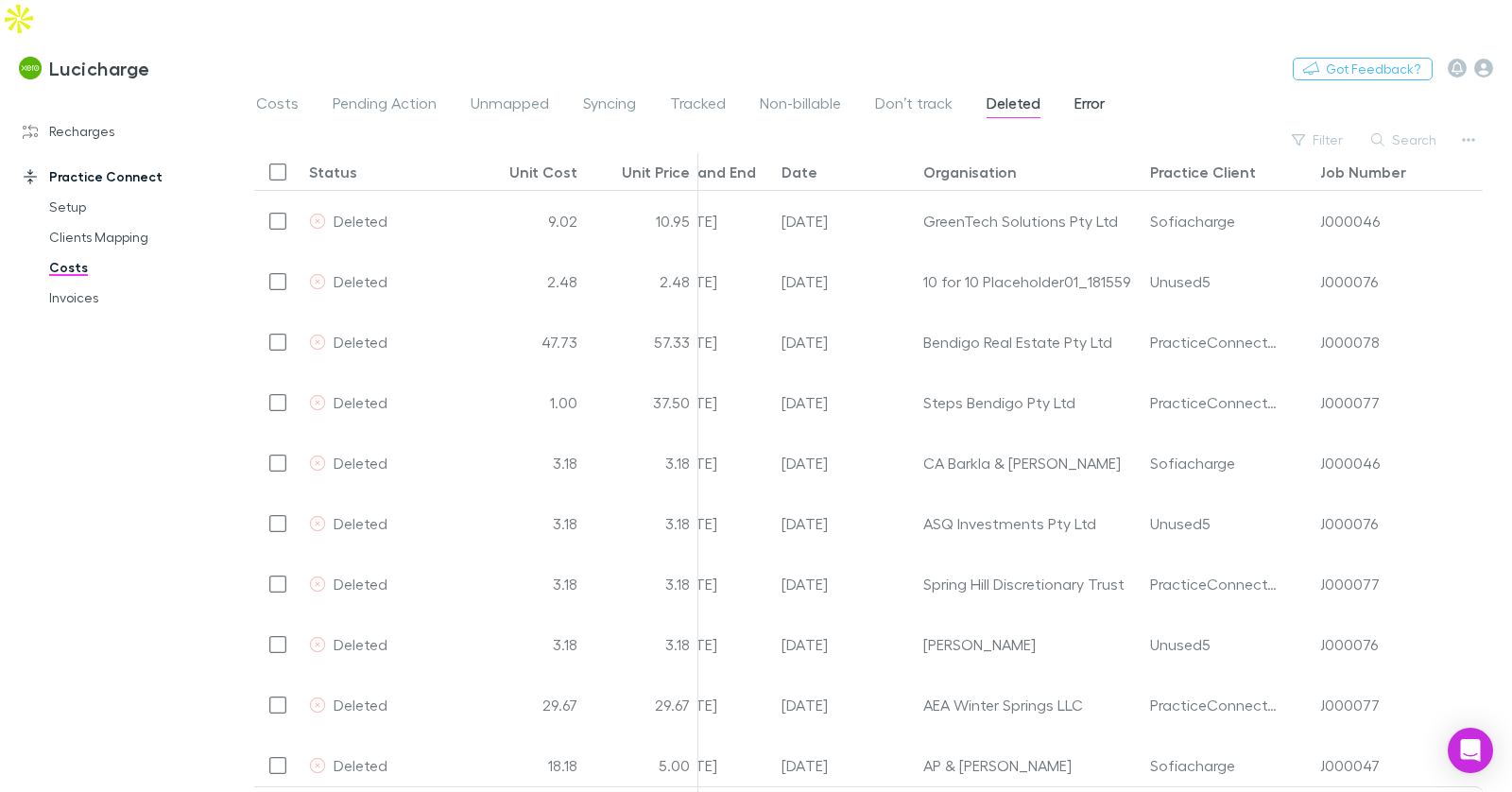
click at [1077, 94] on span "Error" at bounding box center [1089, 106] width 31 height 25
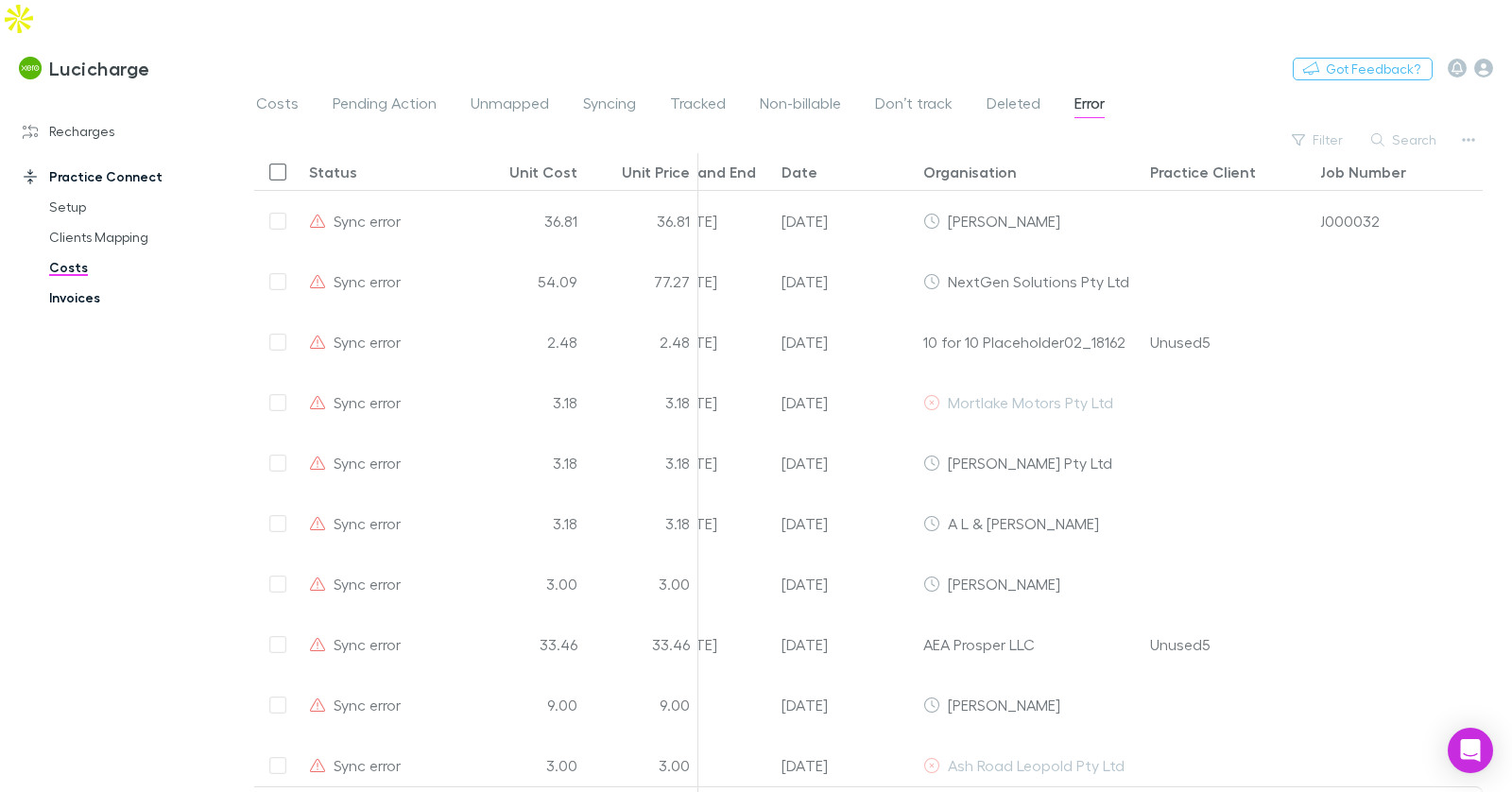
click at [69, 283] on link "Invoices" at bounding box center [133, 298] width 205 height 31
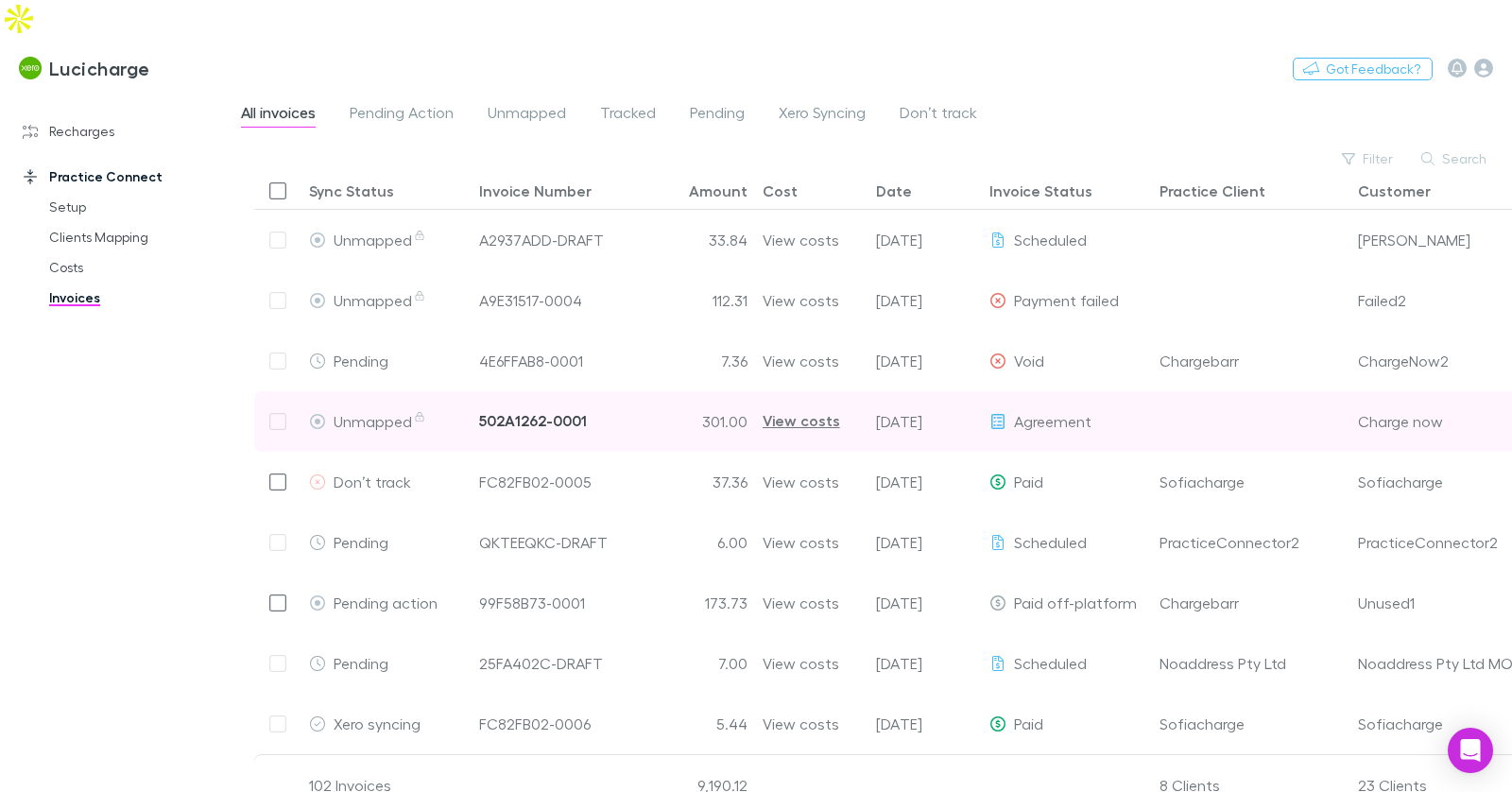
click at [543, 391] on div "502A1262-0001" at bounding box center [533, 421] width 107 height 59
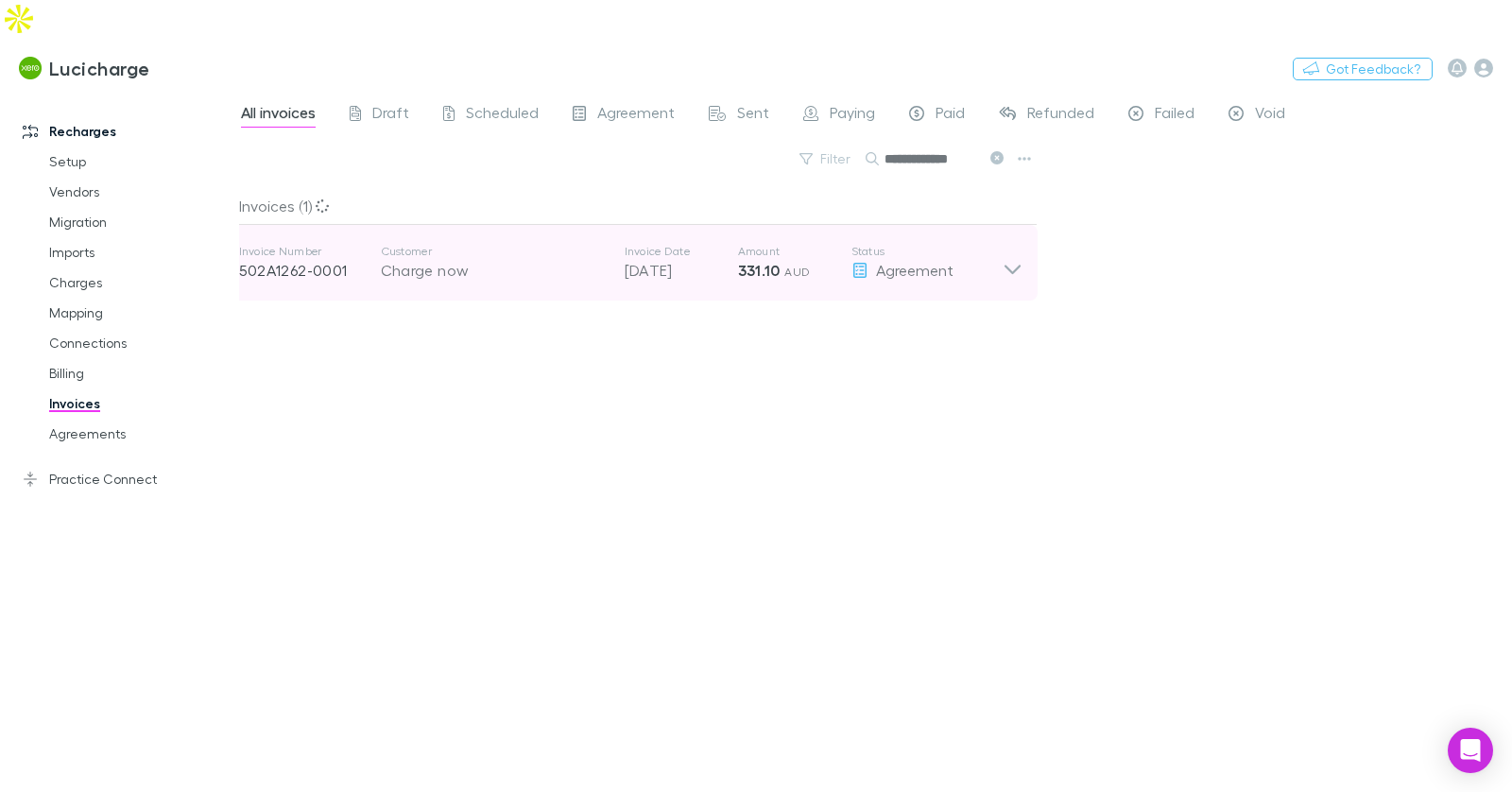
click at [615, 244] on div "Customer Charge now" at bounding box center [502, 262] width 244 height 37
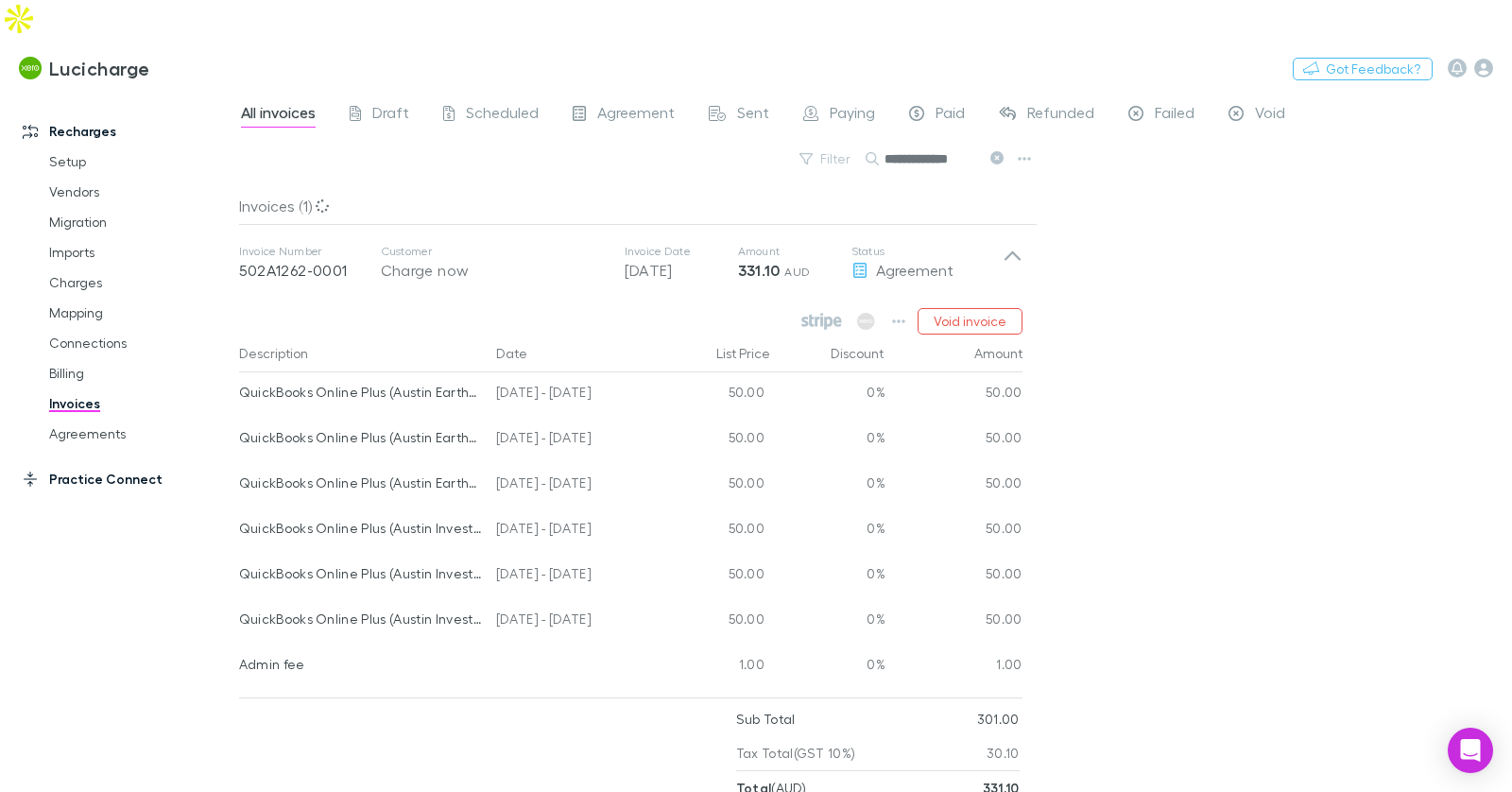
click at [106, 464] on link "Practice Connect" at bounding box center [119, 479] width 231 height 31
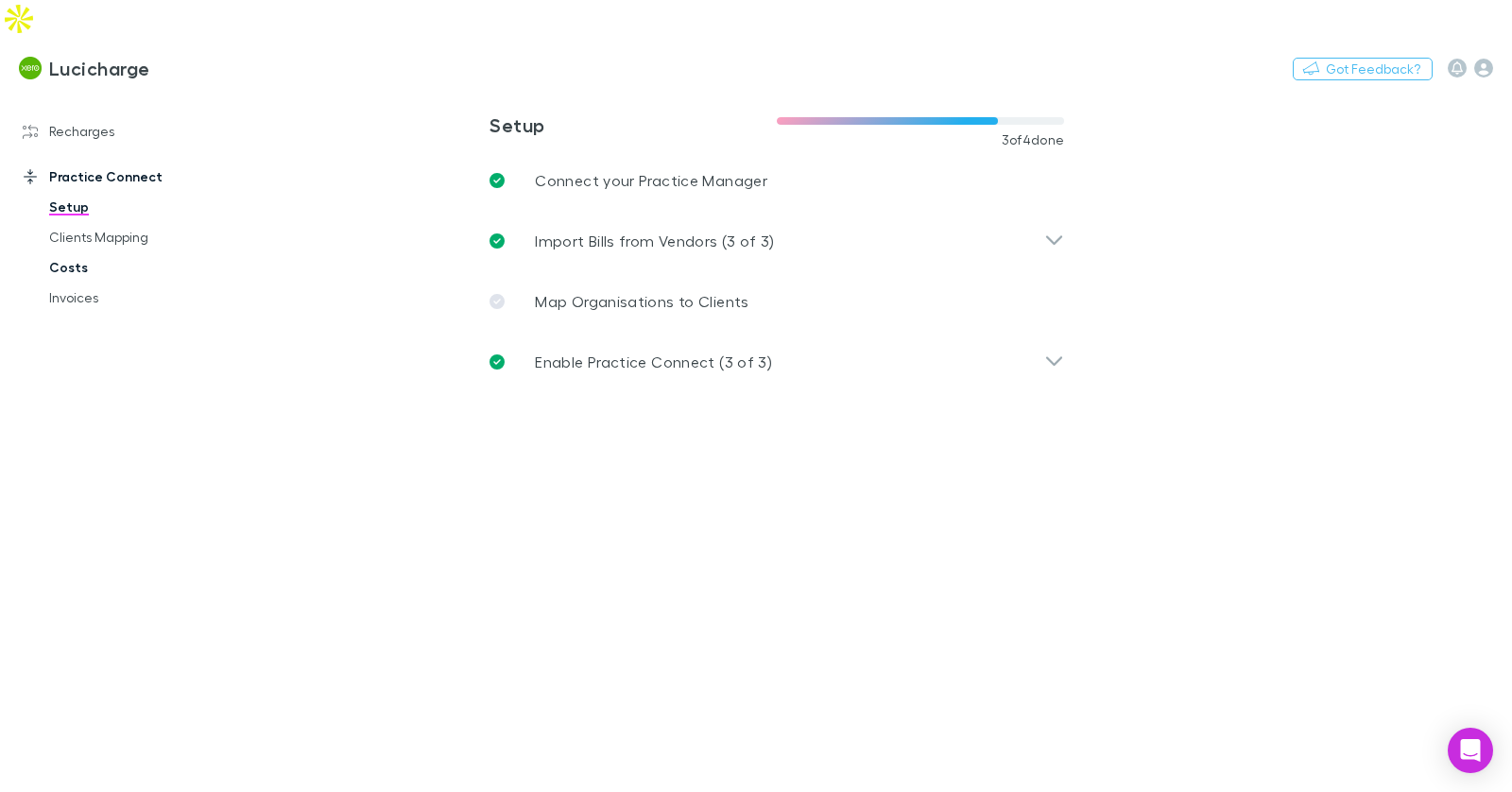
click at [66, 283] on link "Invoices" at bounding box center [133, 298] width 205 height 31
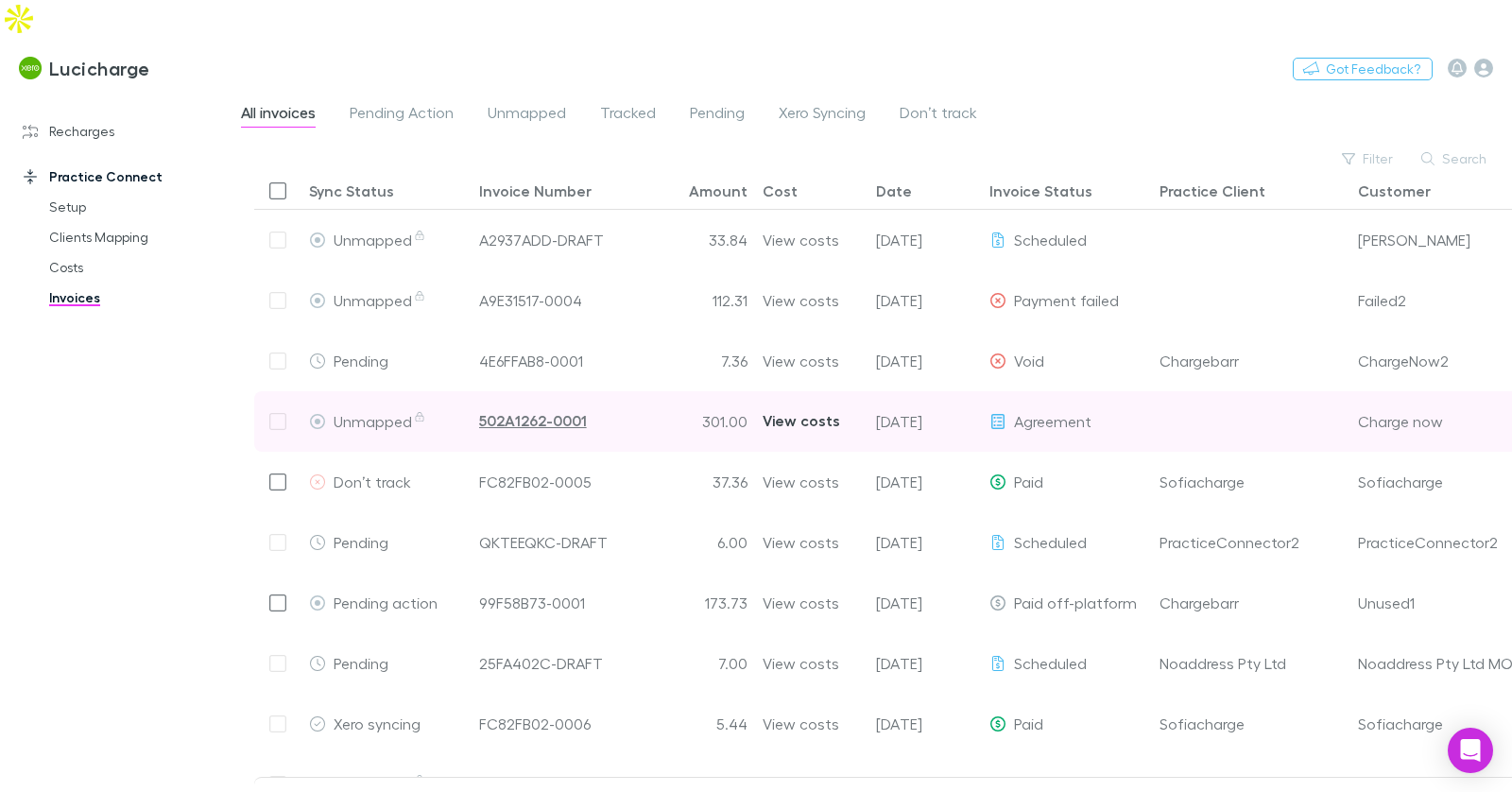
click at [780, 391] on div "View costs" at bounding box center [801, 421] width 78 height 59
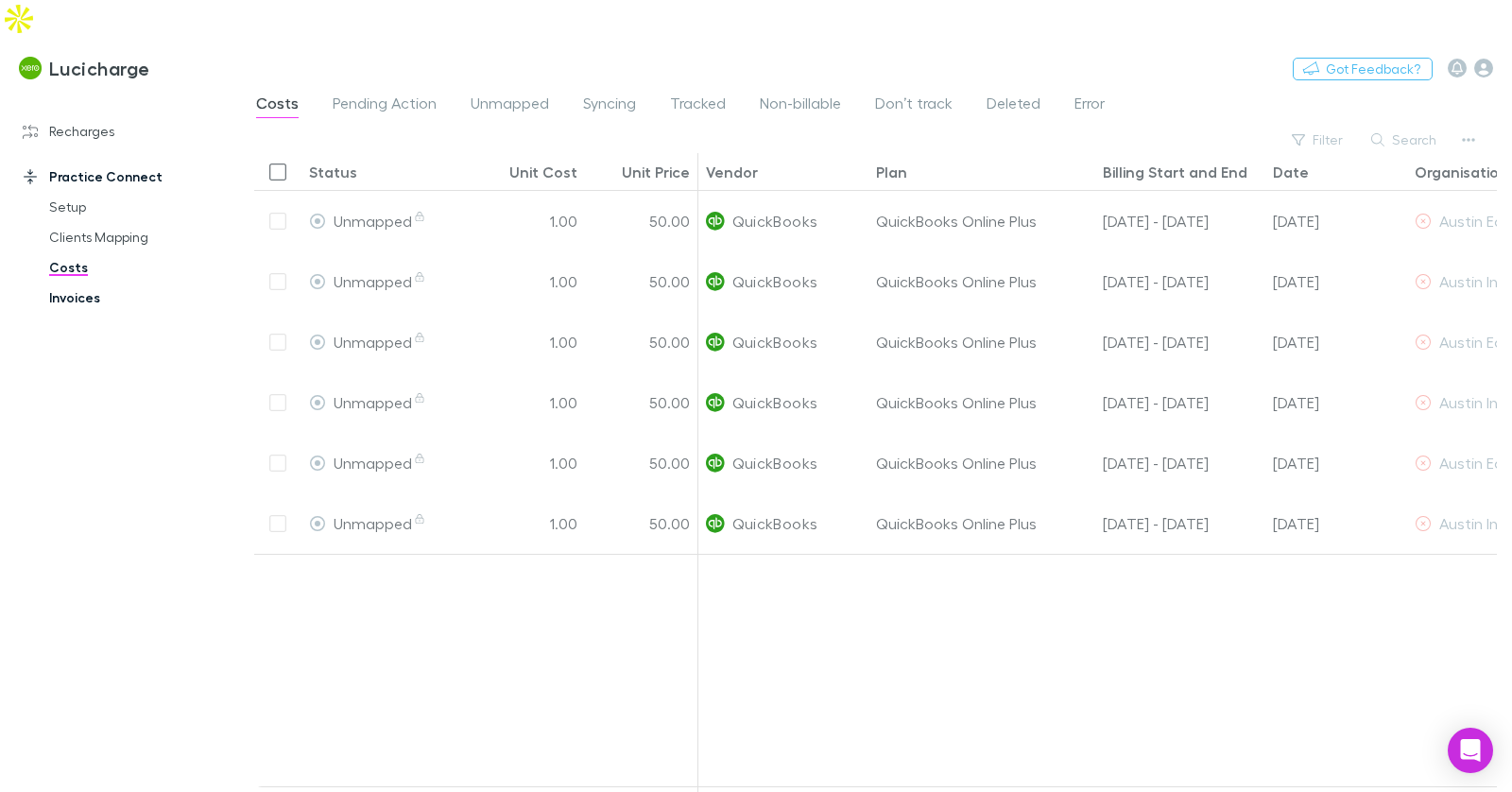
click at [80, 283] on link "Invoices" at bounding box center [133, 298] width 205 height 31
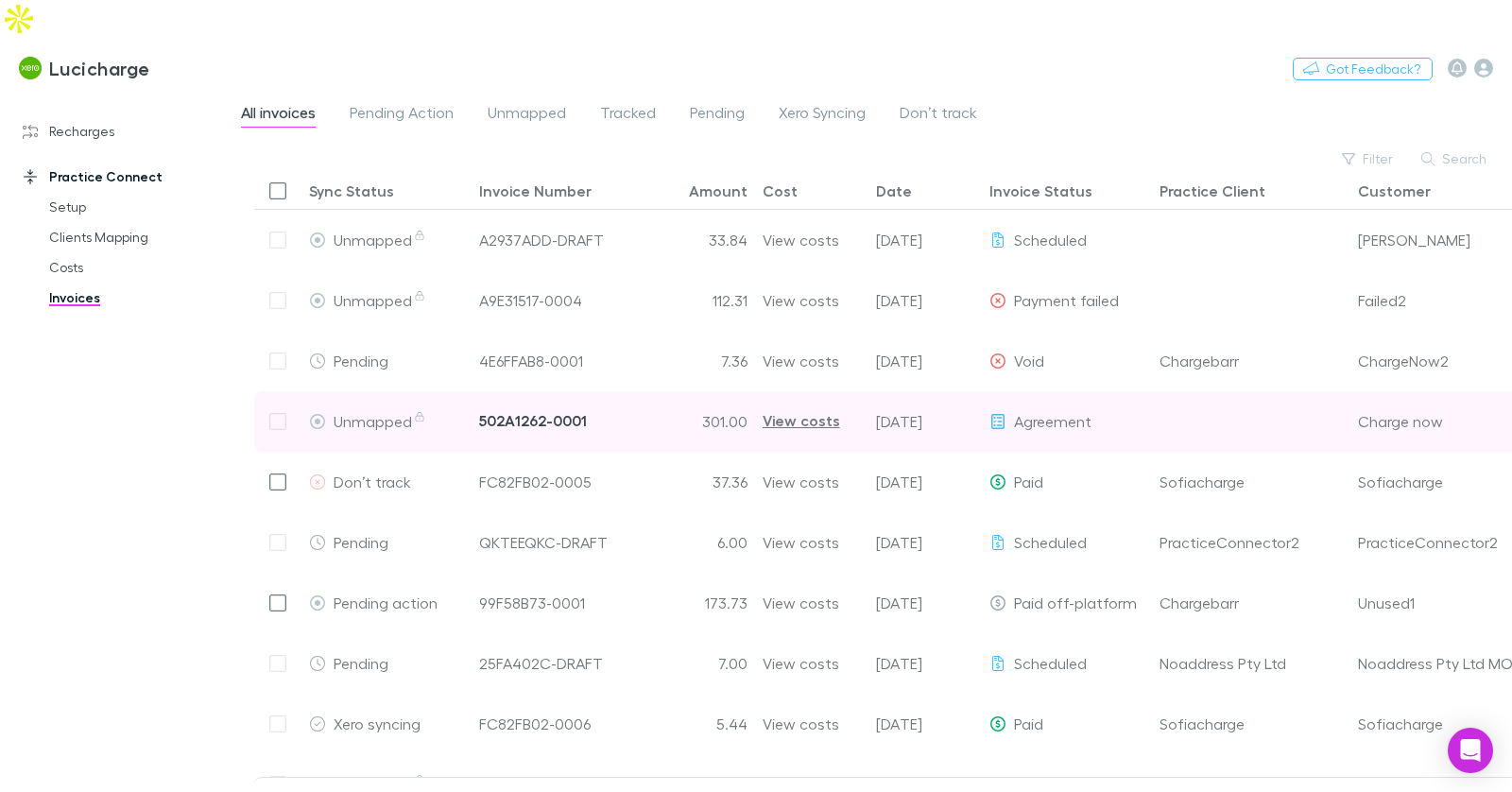
click at [521, 391] on div "502A1262-0001" at bounding box center [533, 421] width 107 height 59
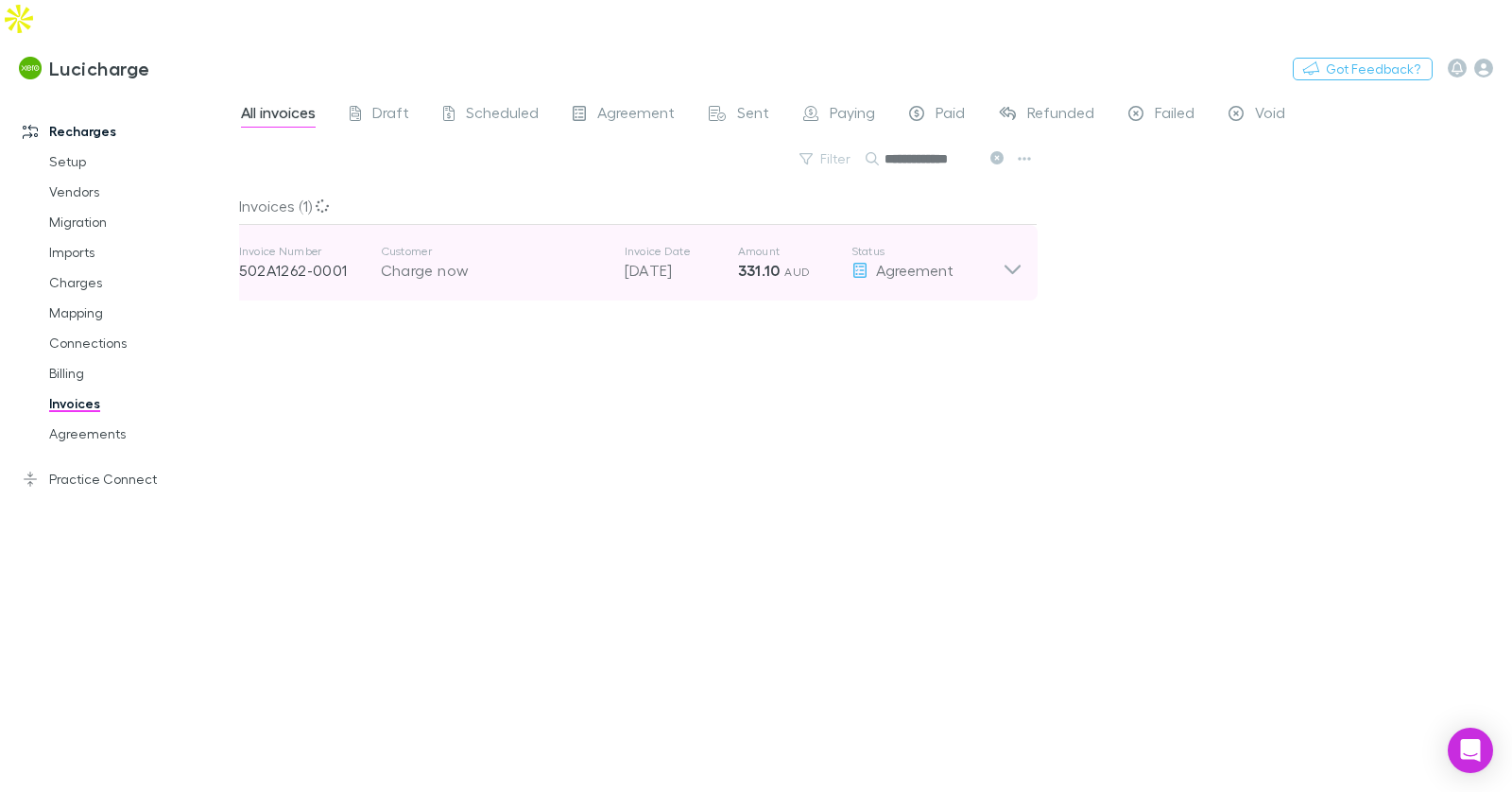
click at [489, 259] on div "Charge now" at bounding box center [493, 270] width 225 height 23
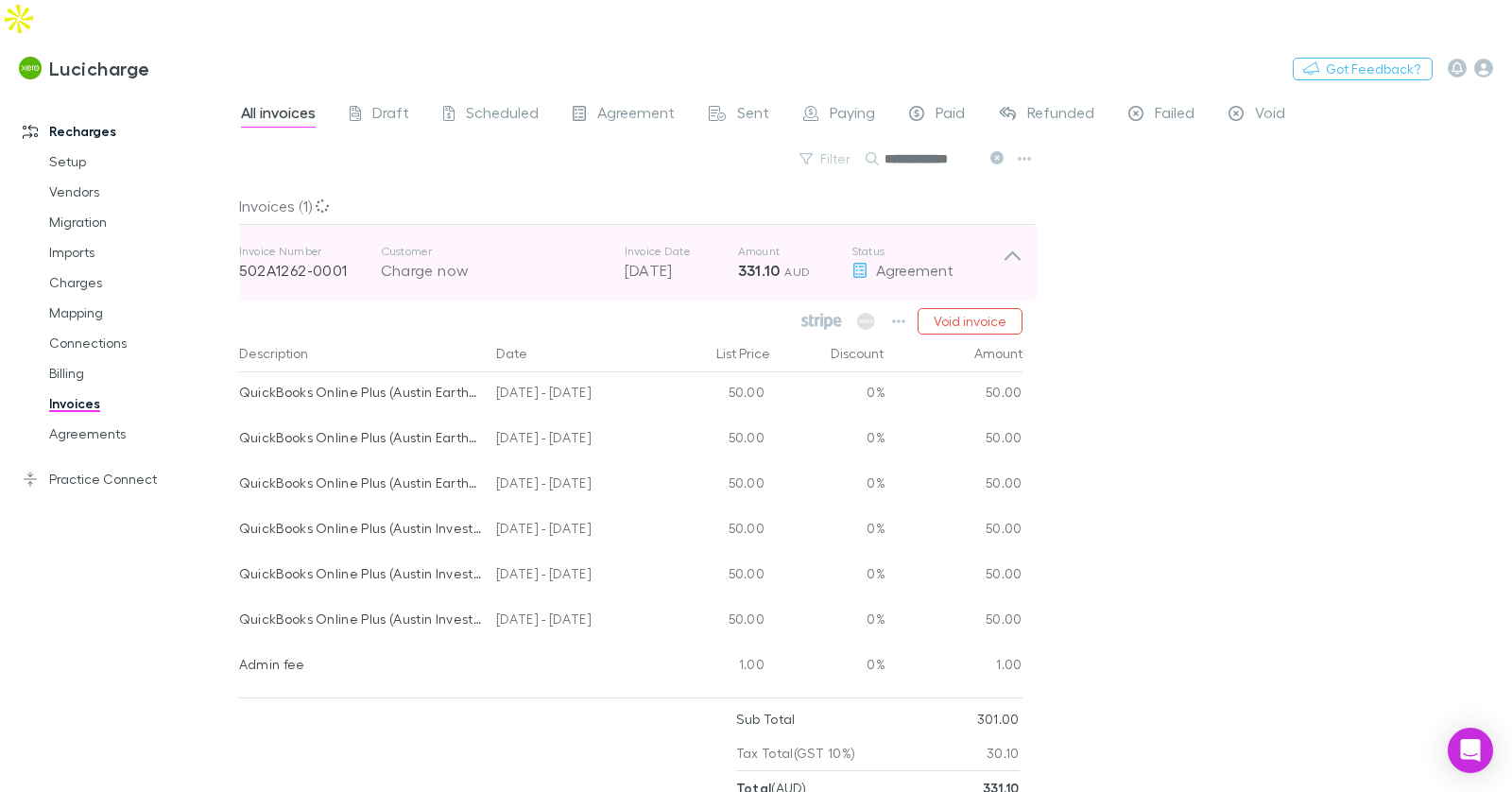
click at [489, 259] on div "Charge now" at bounding box center [493, 270] width 225 height 23
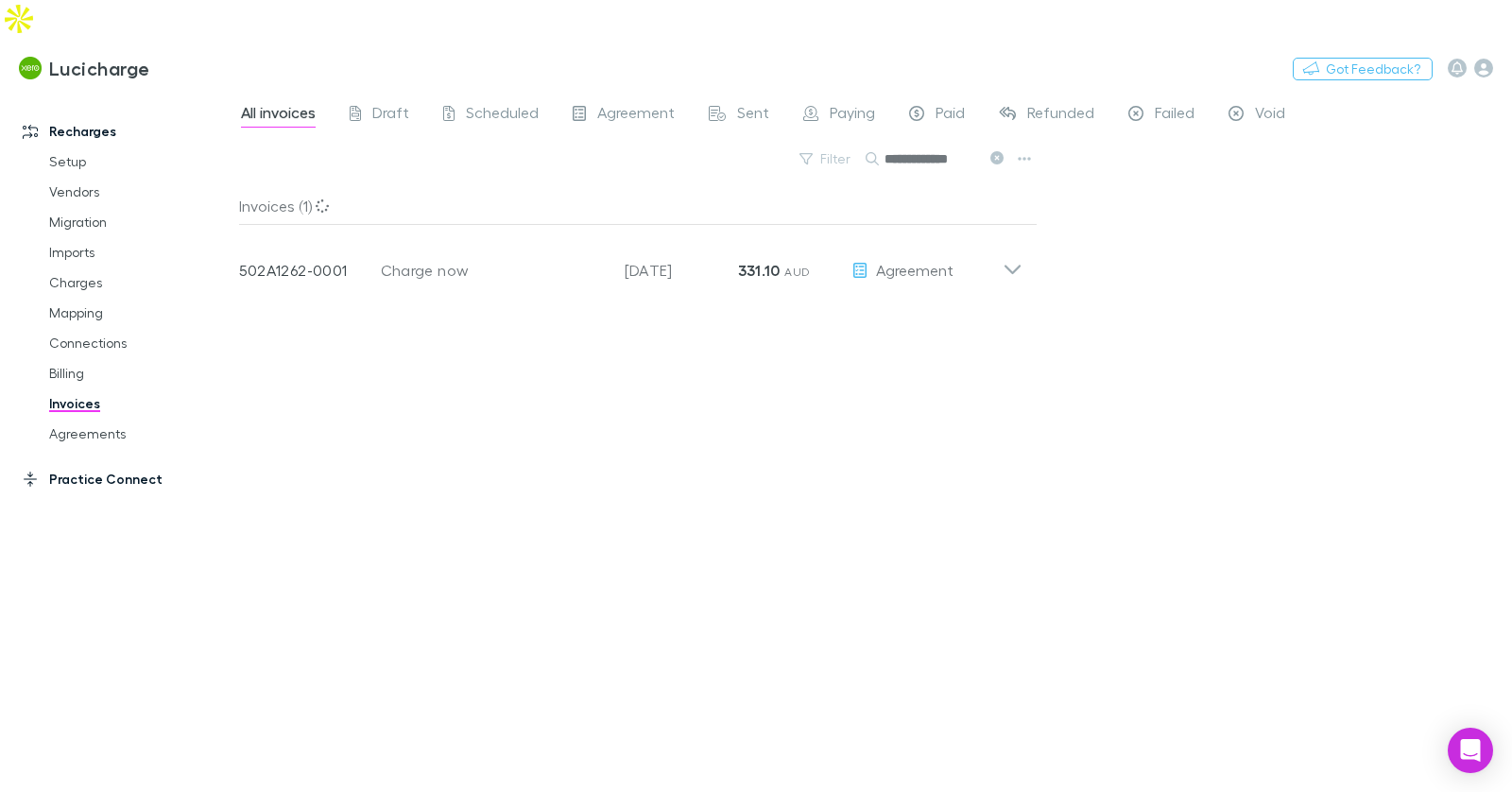
drag, startPoint x: 151, startPoint y: 442, endPoint x: 188, endPoint y: 440, distance: 37.1
click at [151, 464] on link "Practice Connect" at bounding box center [119, 479] width 231 height 31
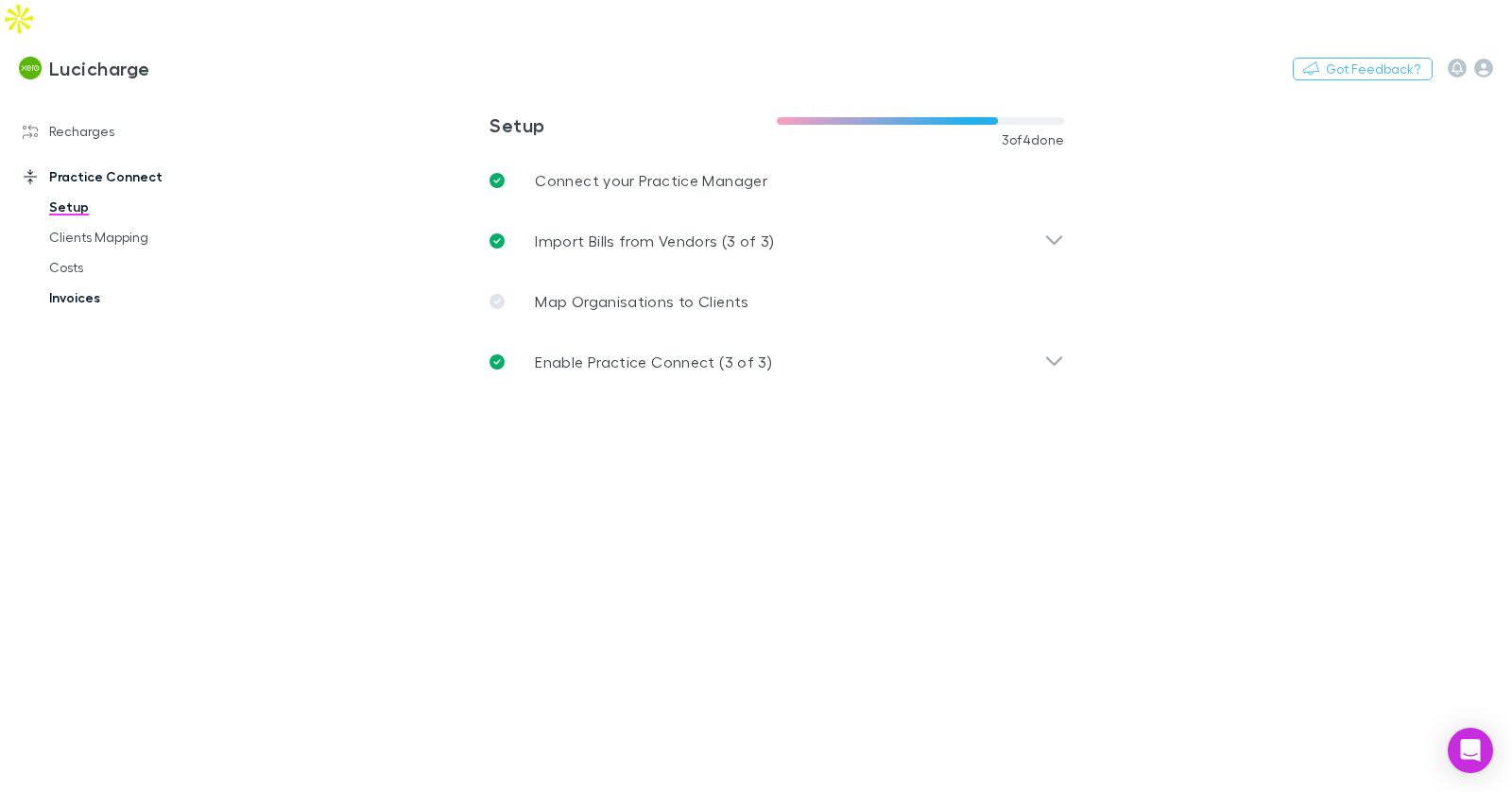
click at [84, 283] on link "Invoices" at bounding box center [133, 298] width 205 height 31
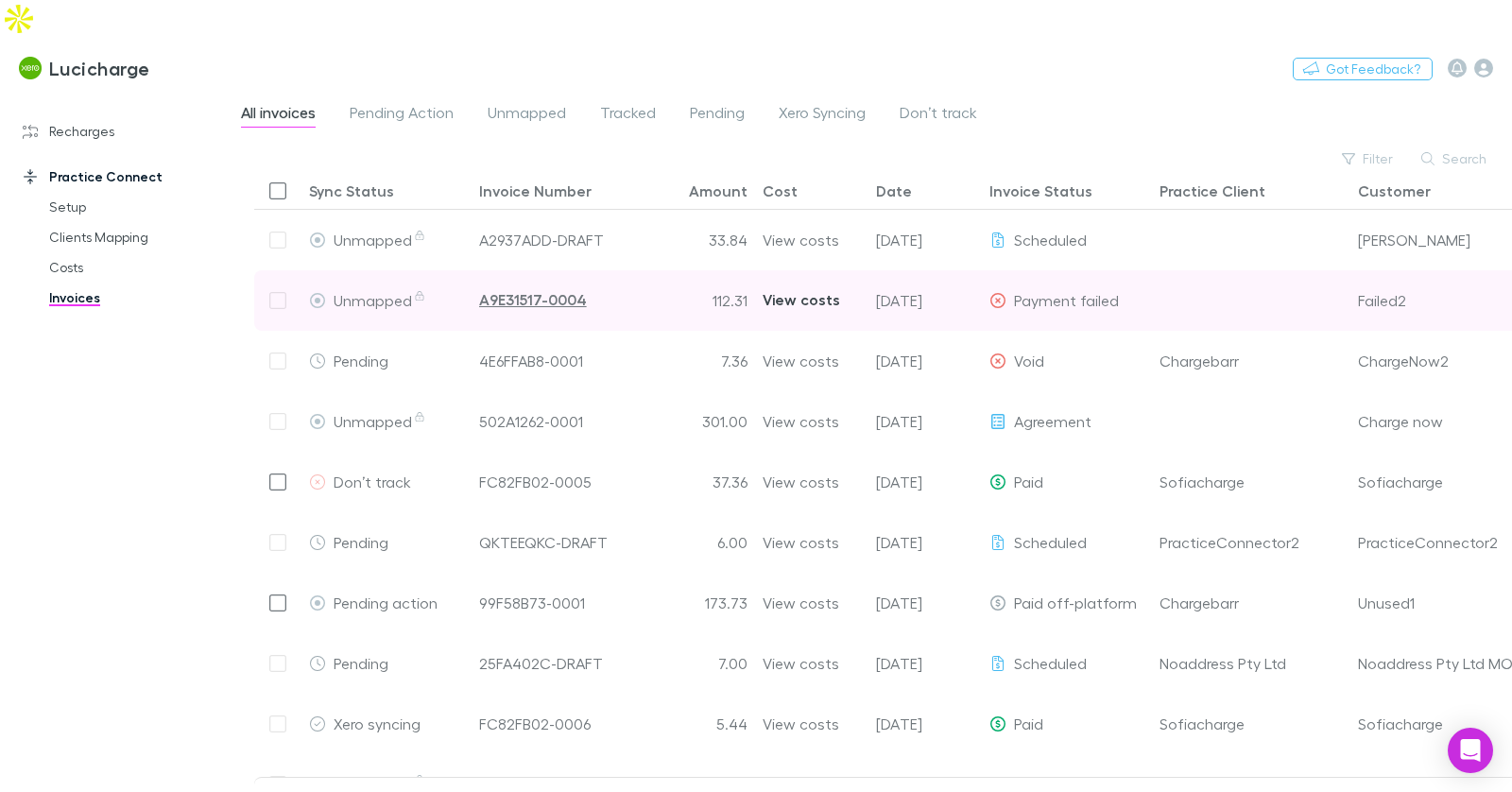
click at [812, 270] on div "View costs" at bounding box center [801, 300] width 78 height 59
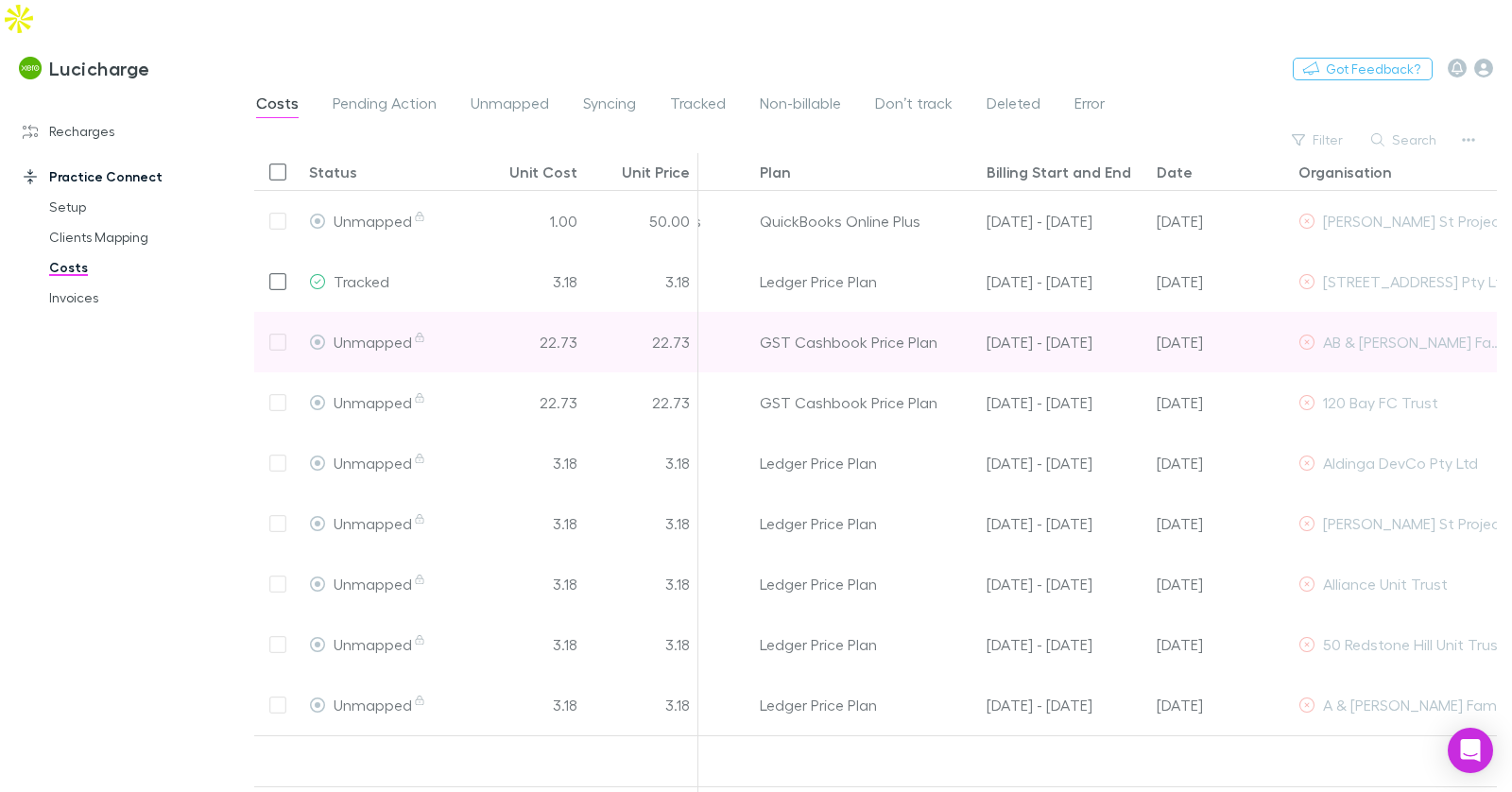
scroll to position [0, 179]
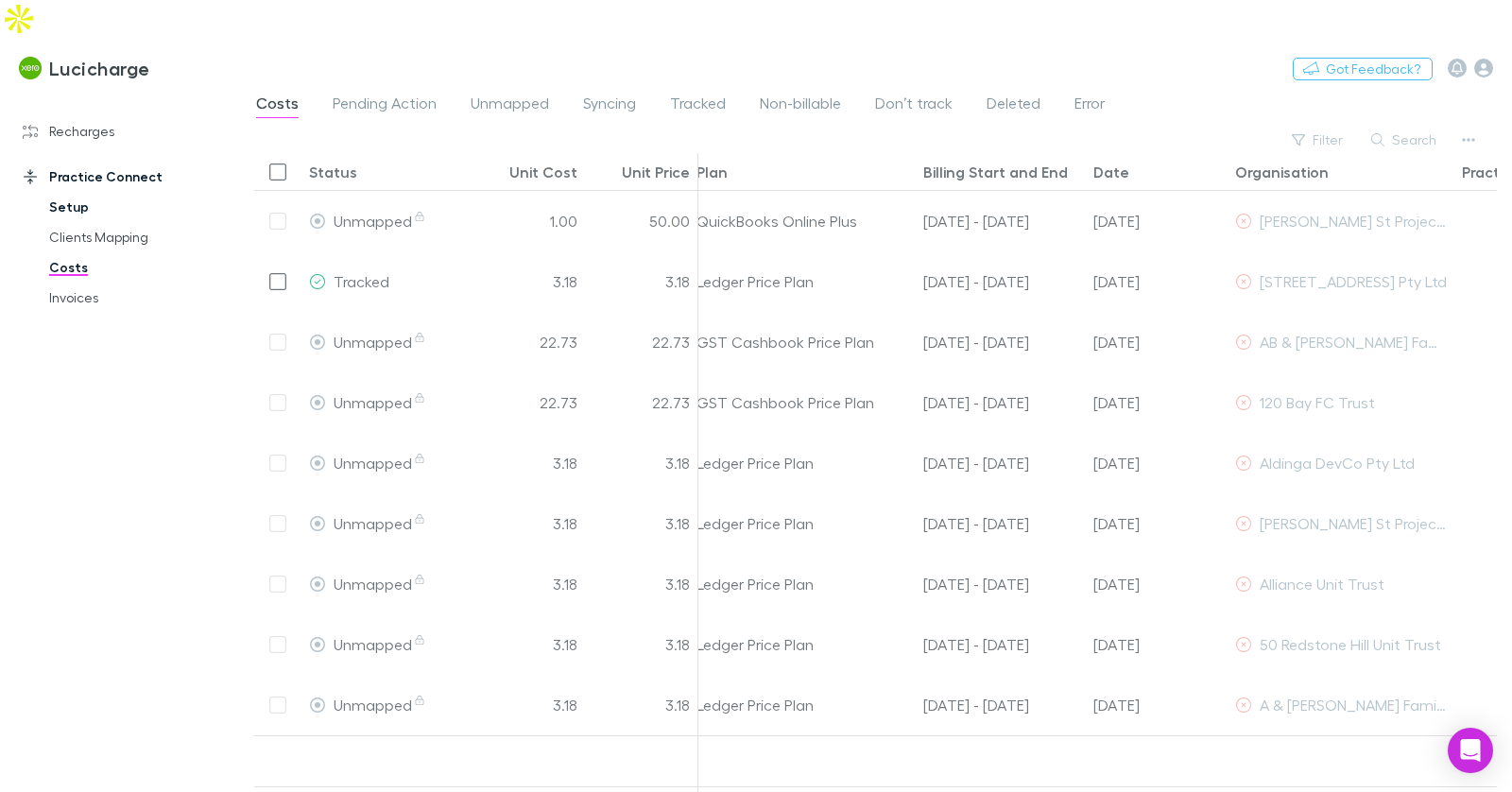
click at [69, 192] on link "Setup" at bounding box center [133, 207] width 205 height 31
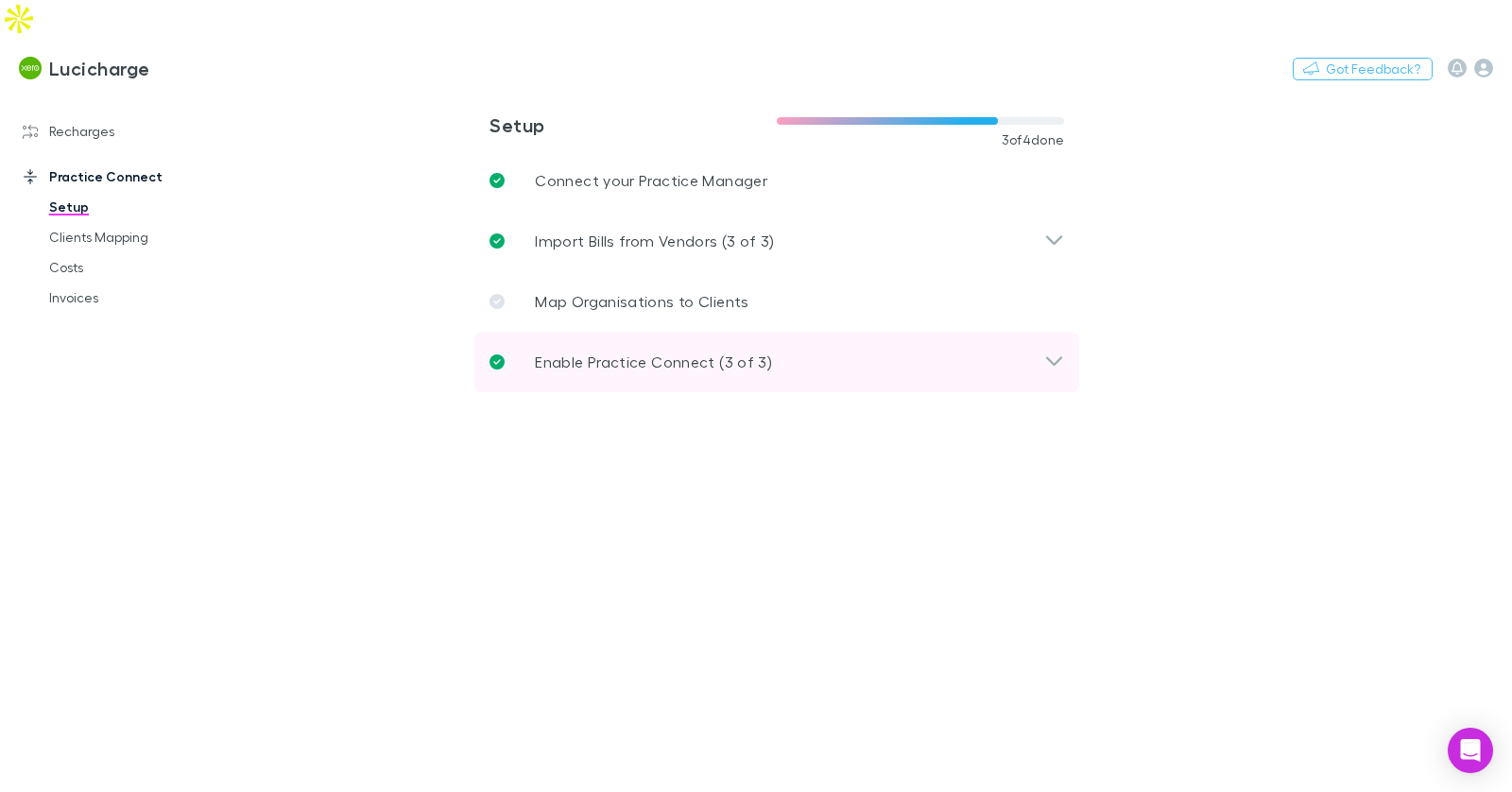
click at [668, 351] on p "Enable Practice Connect (3 of 3)" at bounding box center [653, 362] width 237 height 23
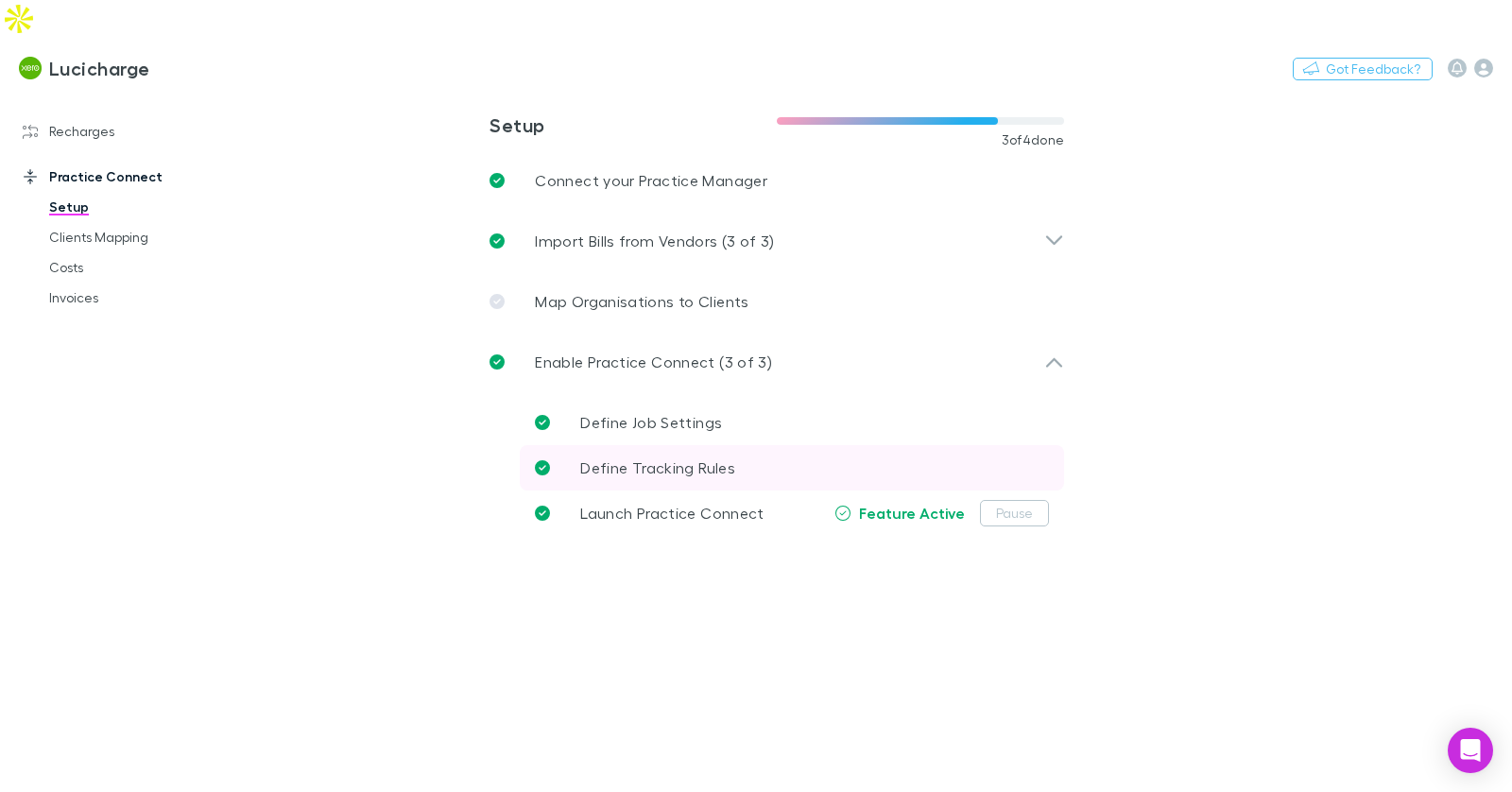
click at [662, 458] on span "Define Tracking Rules" at bounding box center [658, 467] width 155 height 18
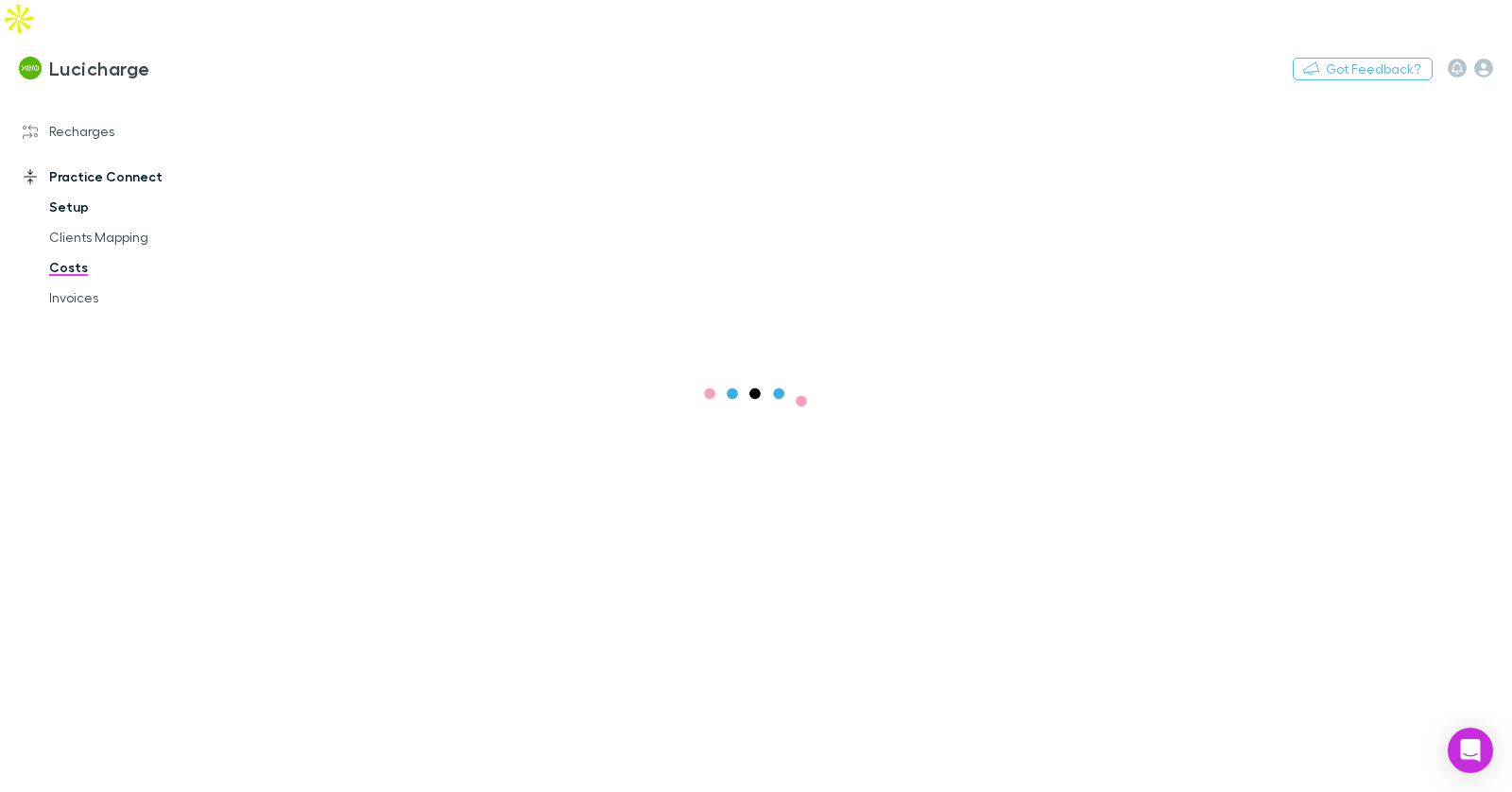
click at [58, 192] on link "Setup" at bounding box center [133, 207] width 205 height 31
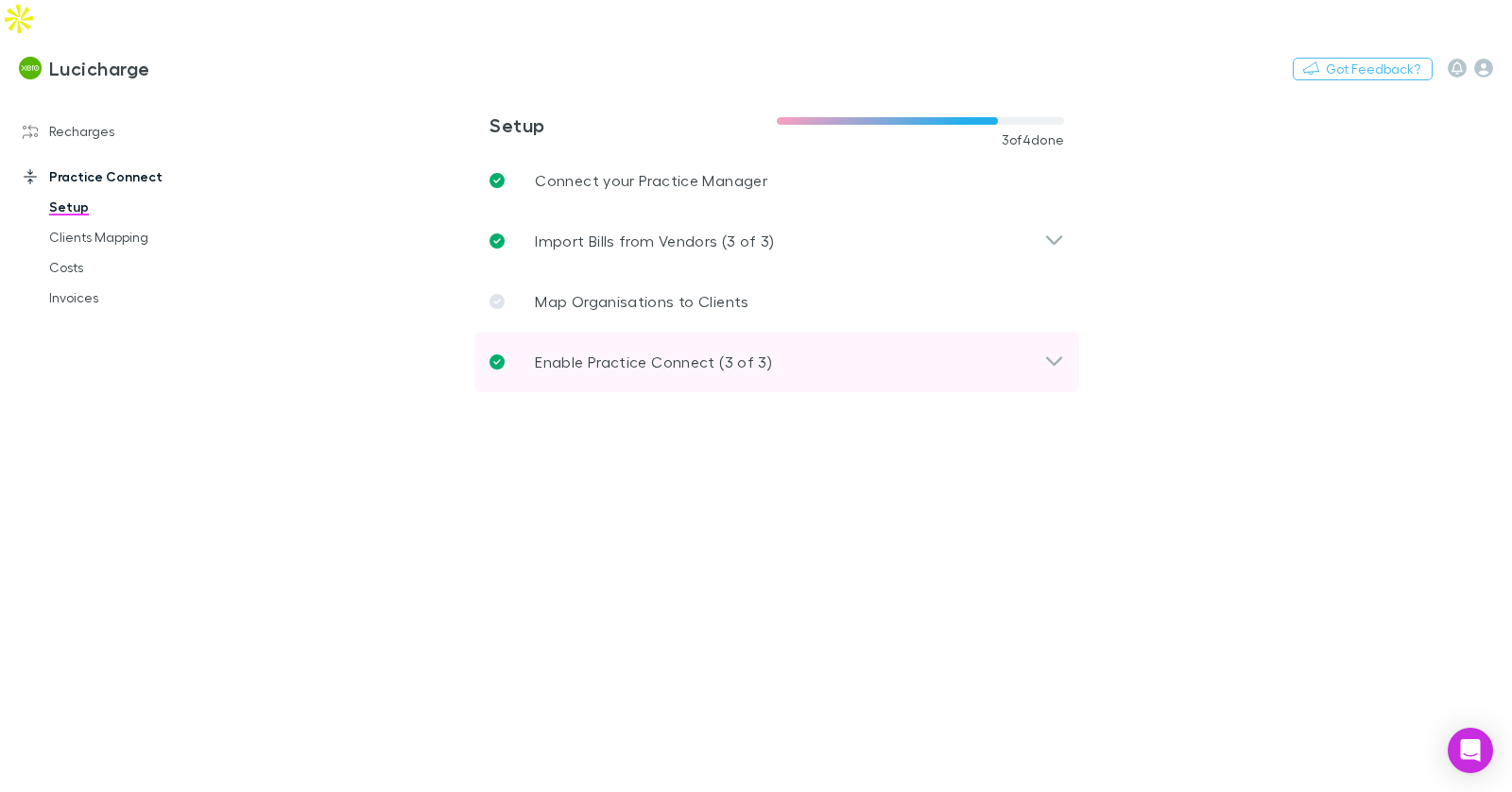
drag, startPoint x: 630, startPoint y: 337, endPoint x: 629, endPoint y: 350, distance: 13.0
click at [630, 337] on div "Enable Practice Connect (3 of 3)" at bounding box center [777, 361] width 605 height 60
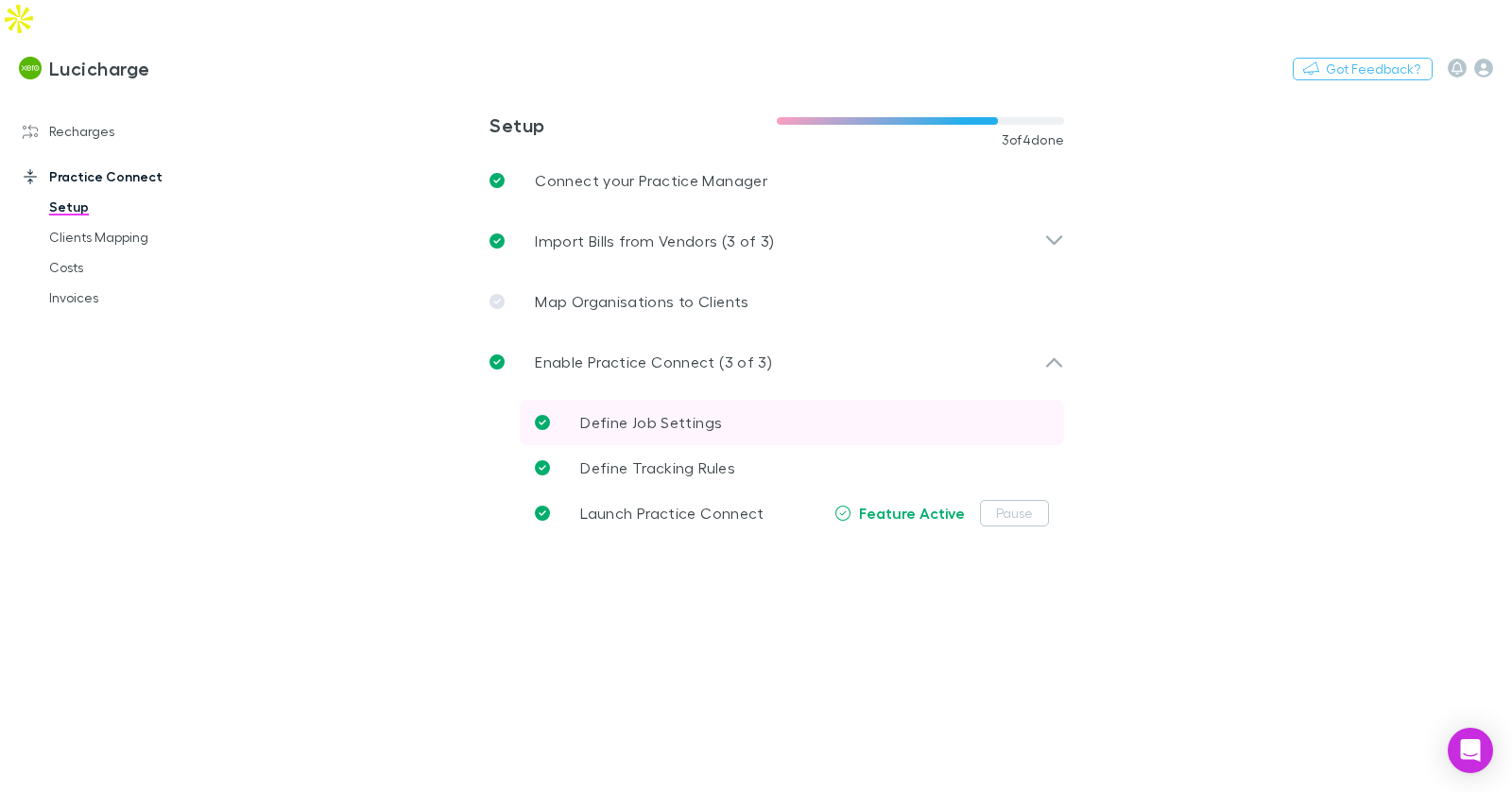
click at [603, 413] on span "Define Job Settings" at bounding box center [651, 422] width 142 height 18
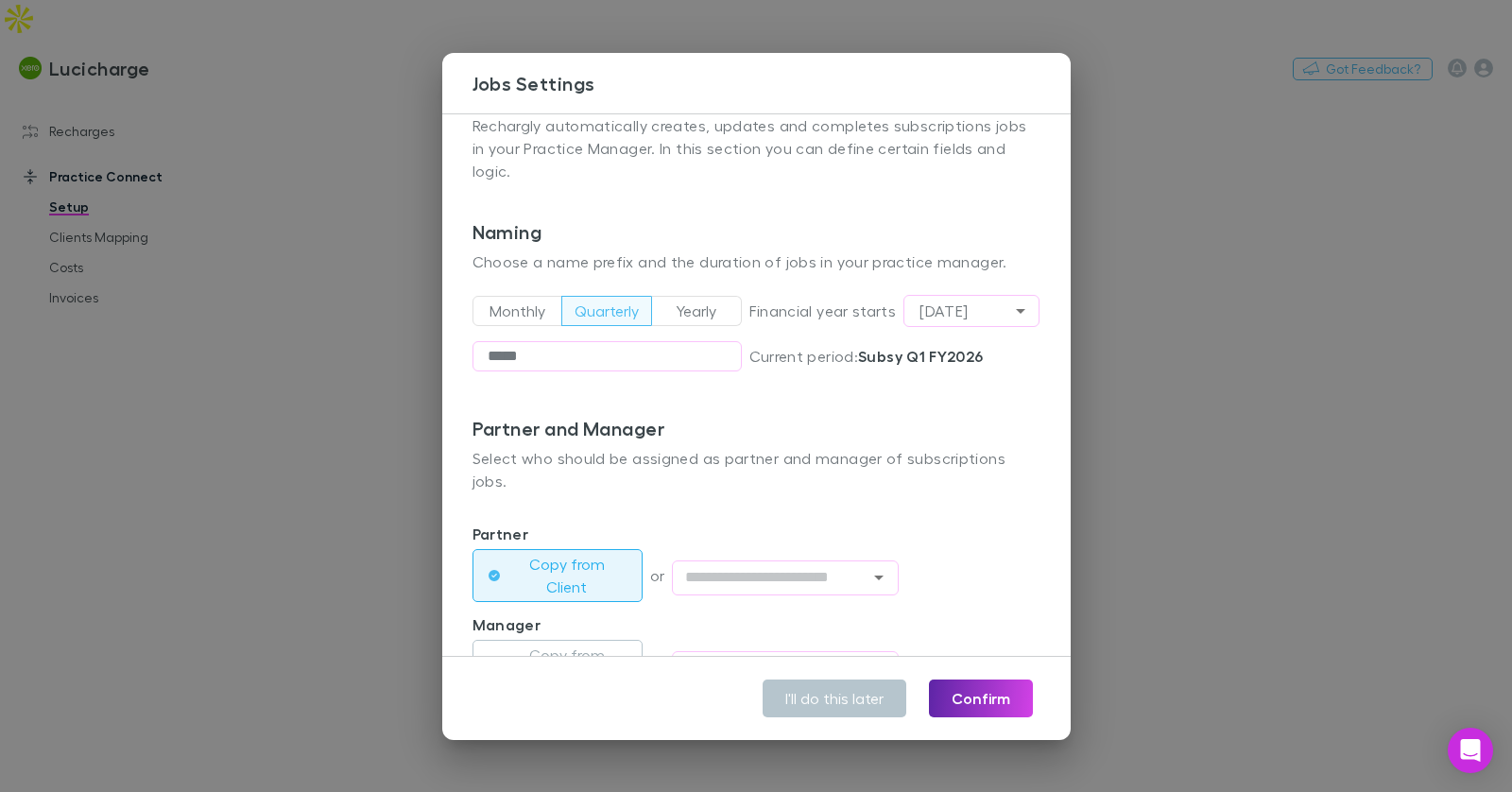
scroll to position [15, 0]
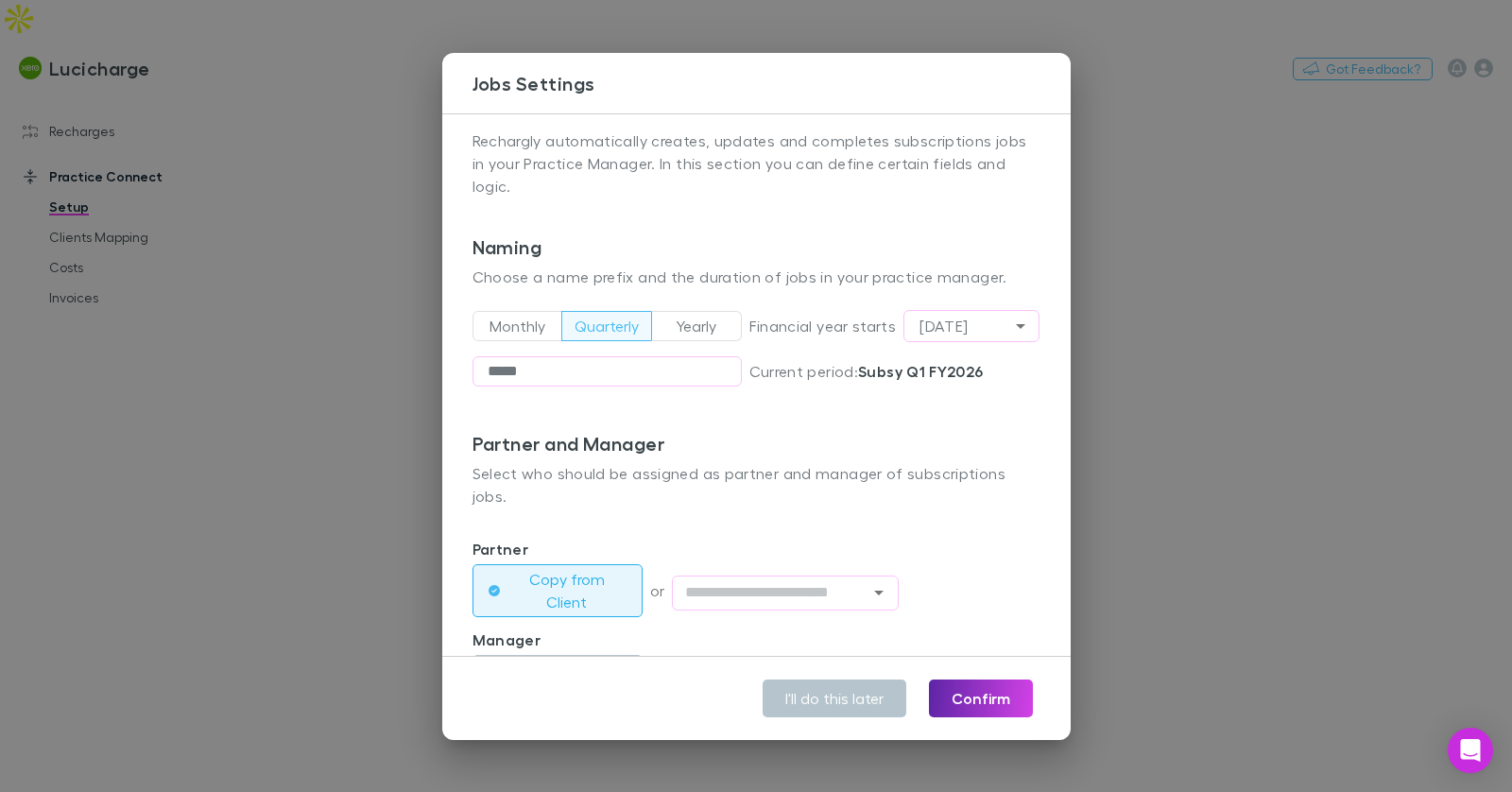
click at [1186, 306] on div "**********" at bounding box center [756, 396] width 1512 height 792
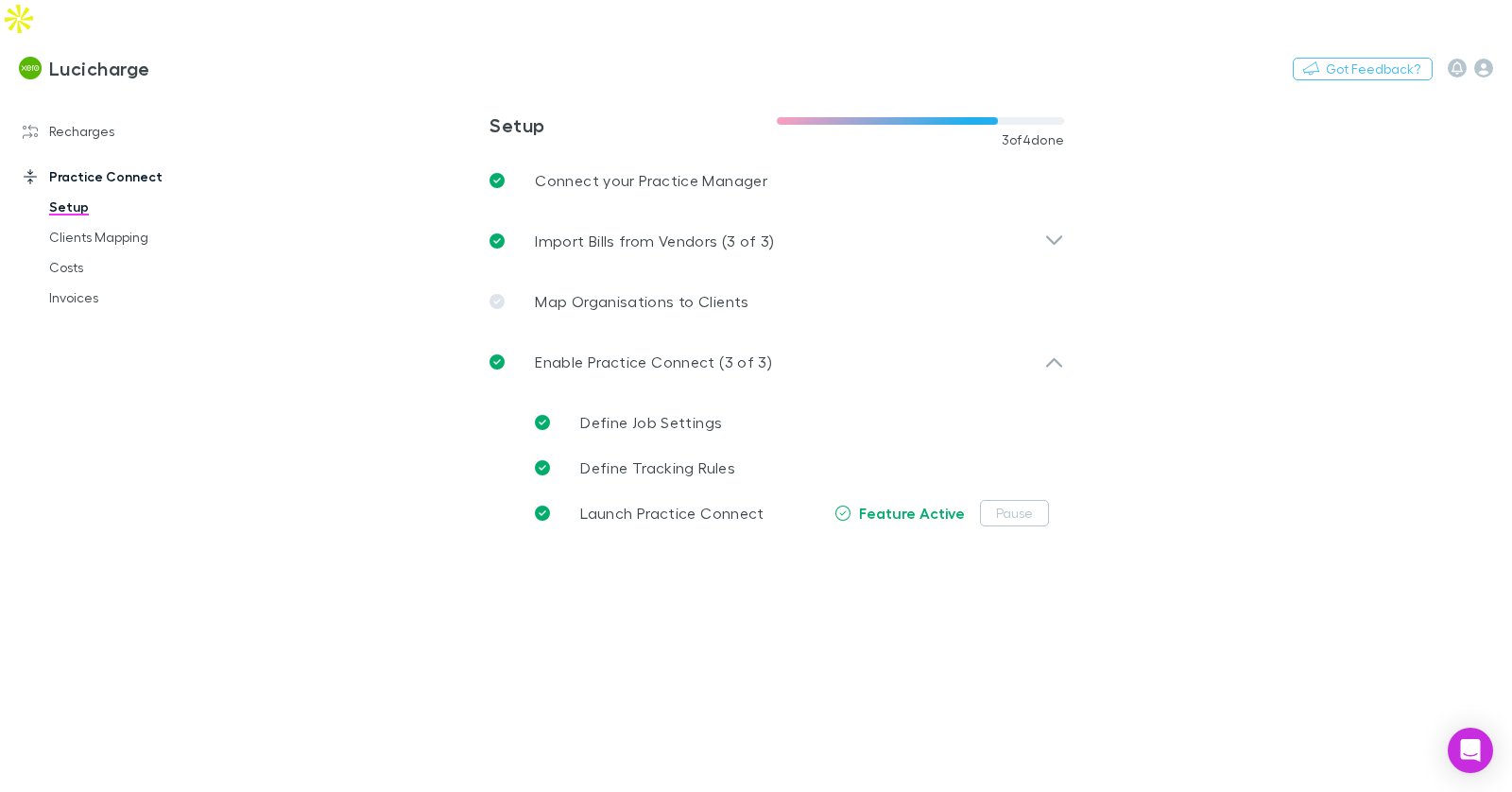
click at [1186, 306] on div "**********" at bounding box center [756, 396] width 1512 height 792
